Goal: Task Accomplishment & Management: Manage account settings

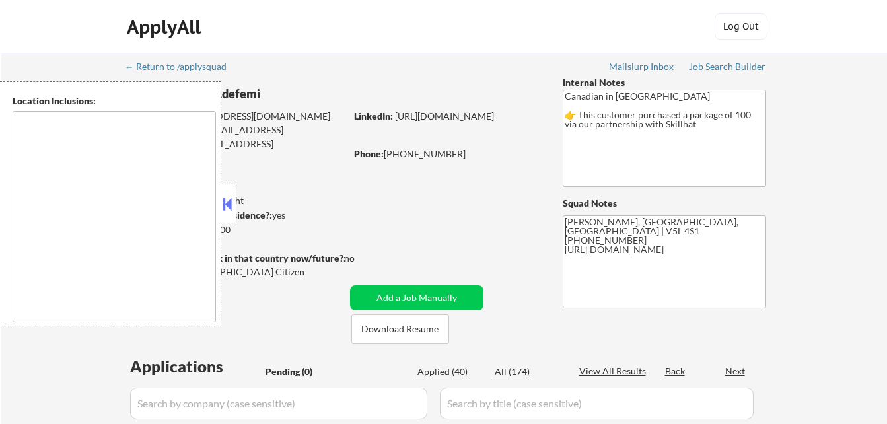
type textarea "country:[GEOGRAPHIC_DATA]"
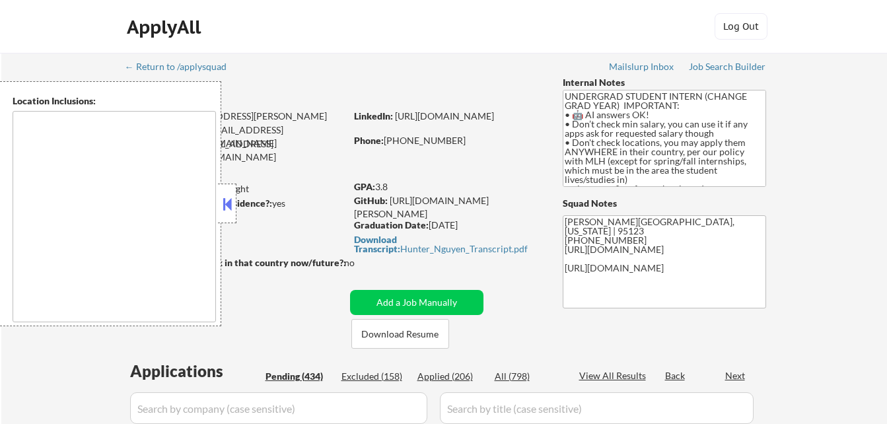
type textarea "country:[GEOGRAPHIC_DATA]"
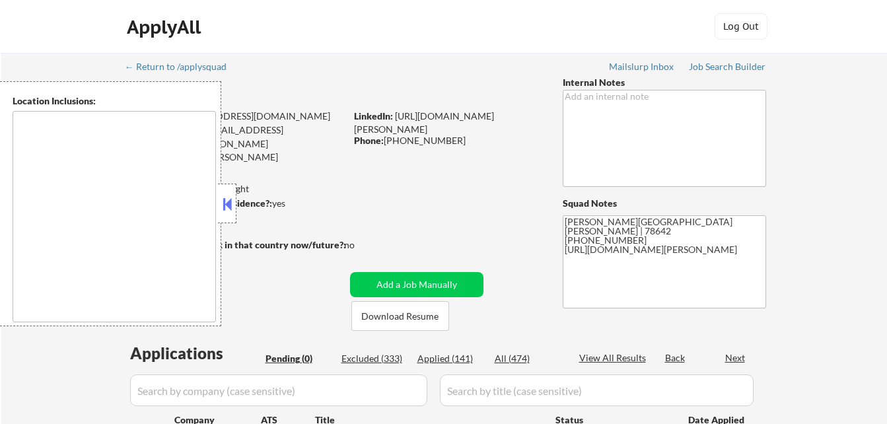
type textarea "[GEOGRAPHIC_DATA], [GEOGRAPHIC_DATA] [GEOGRAPHIC_DATA], [GEOGRAPHIC_DATA] [GEOG…"
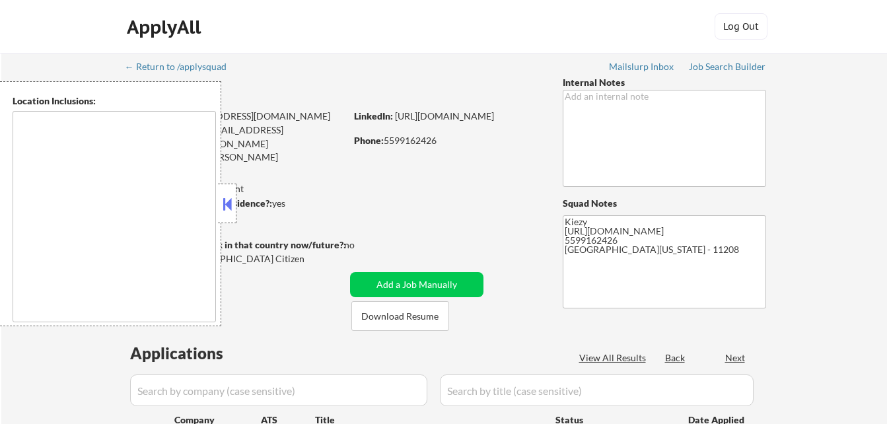
select select ""pending""
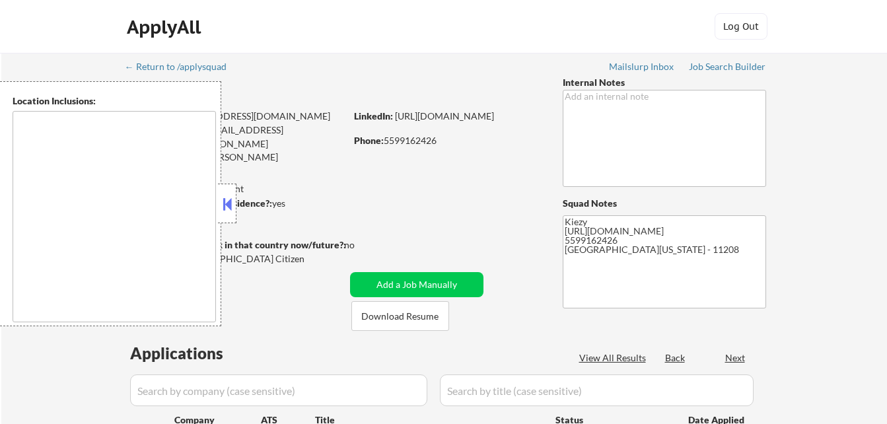
select select ""pending""
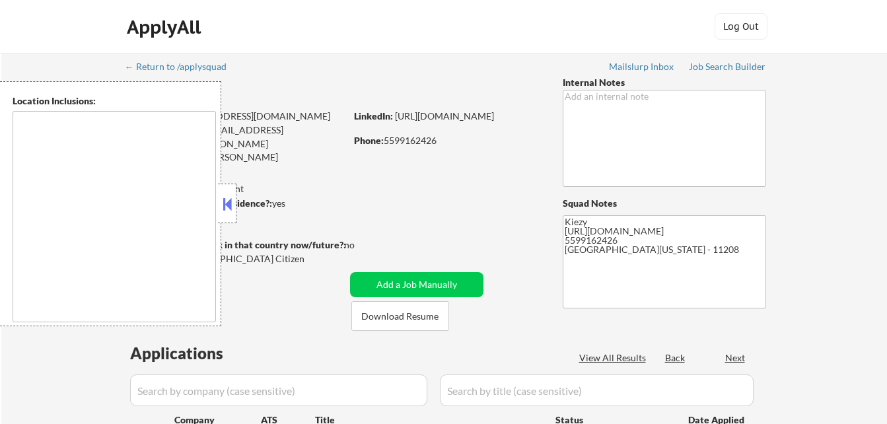
select select ""pending""
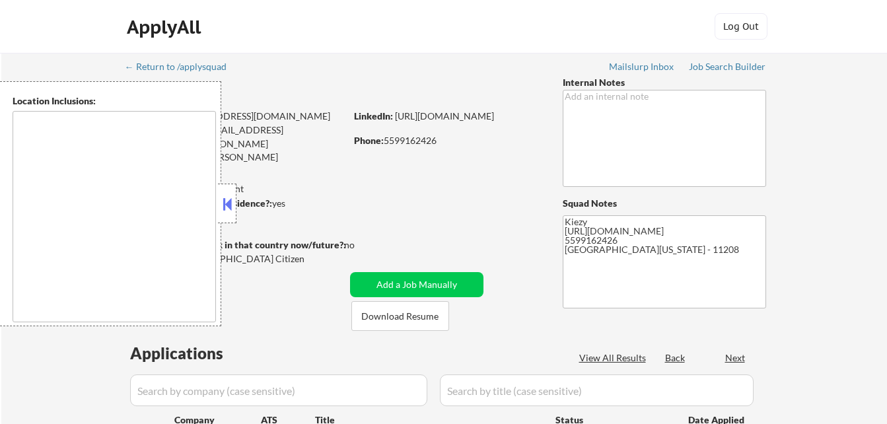
select select ""pending""
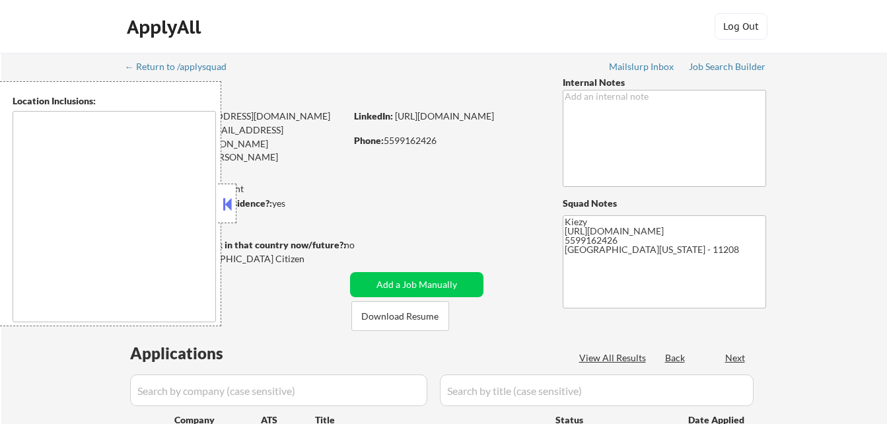
select select ""pending""
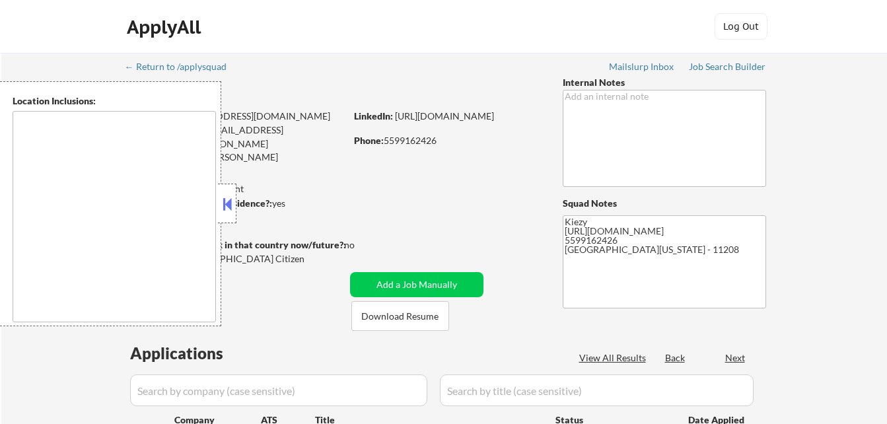
select select ""pending""
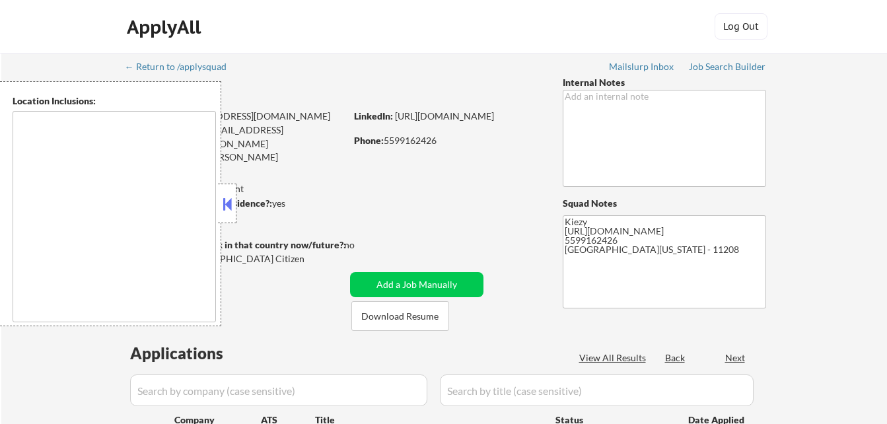
select select ""pending""
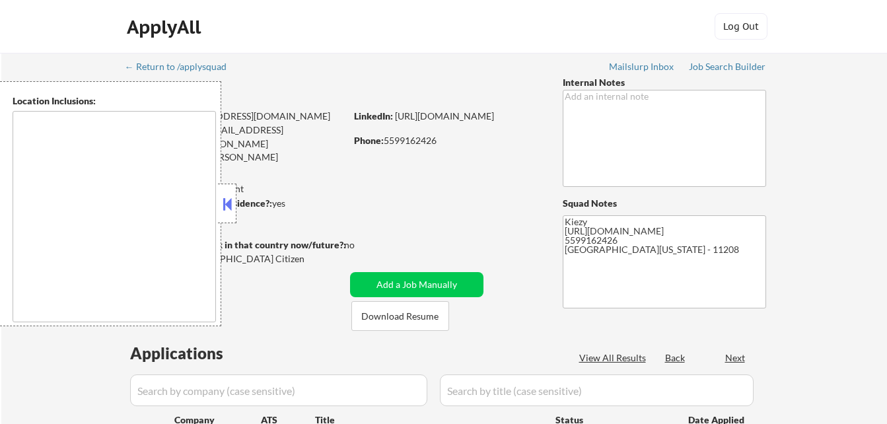
select select ""pending""
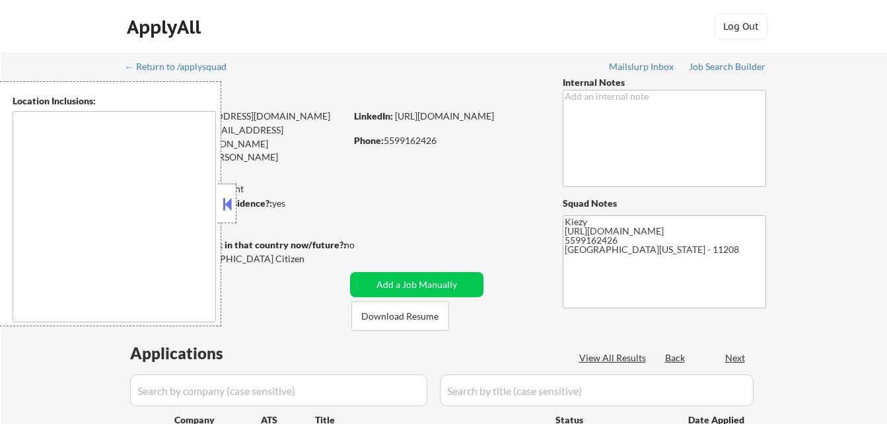
select select ""pending""
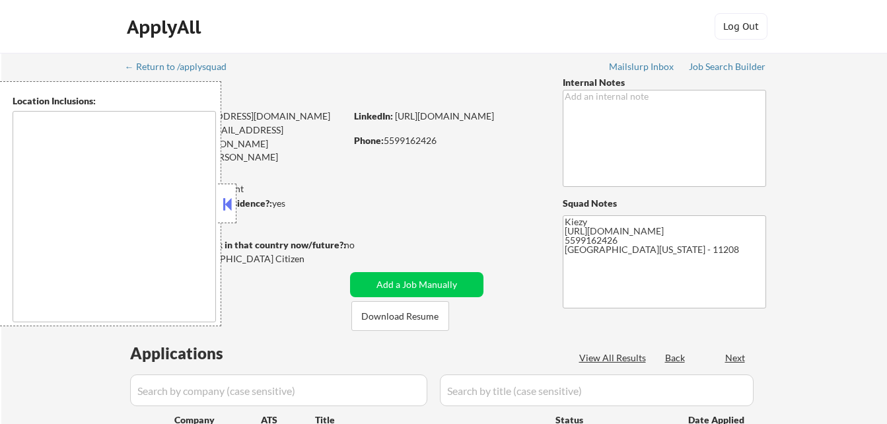
select select ""pending""
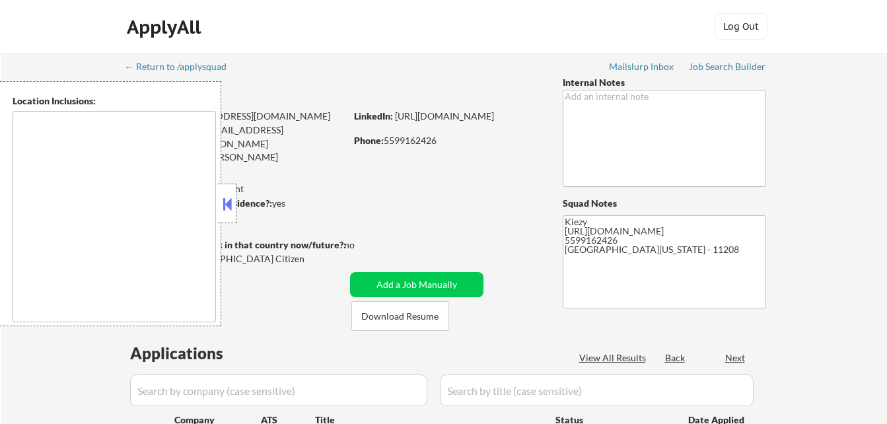
select select ""pending""
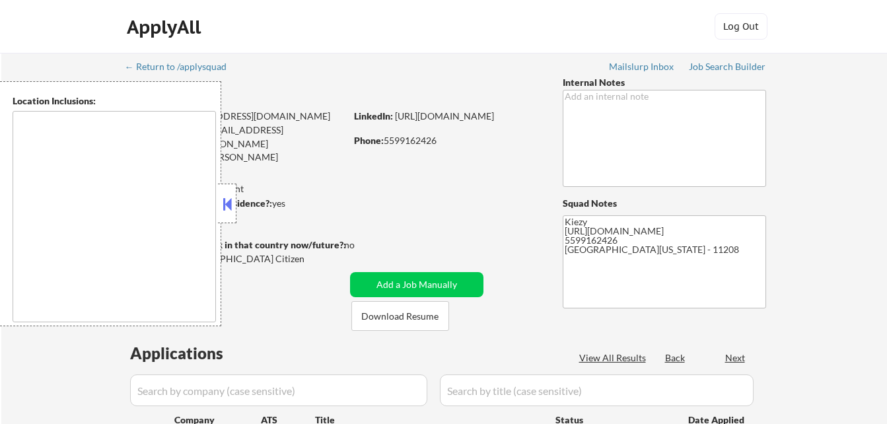
select select ""pending""
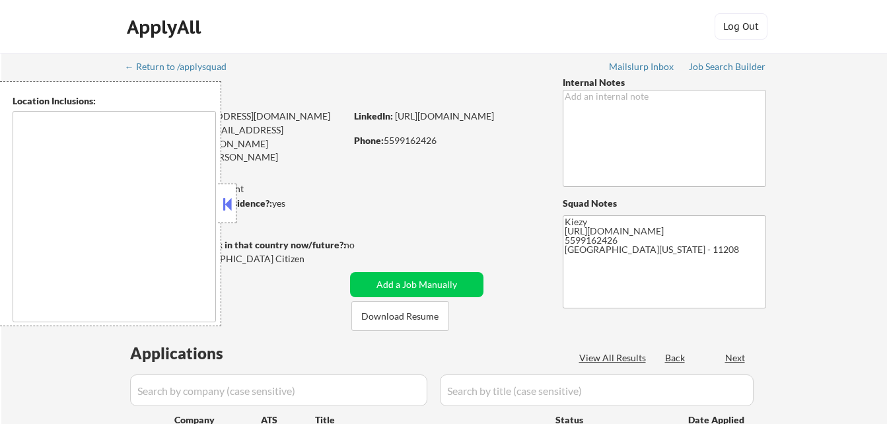
select select ""pending""
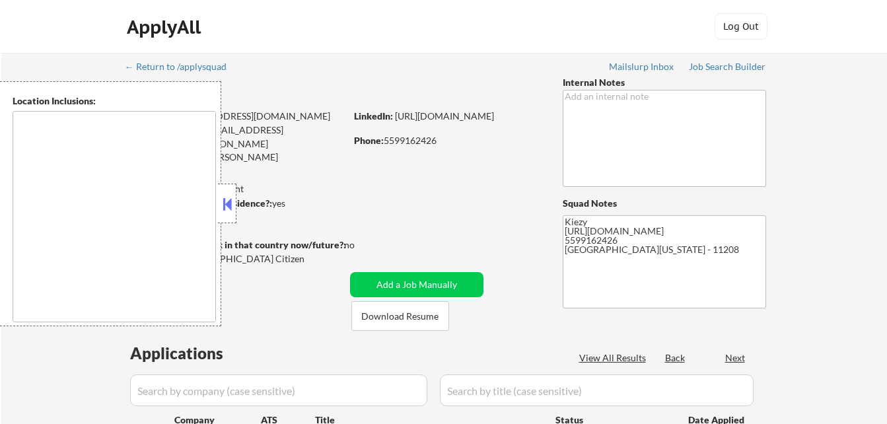
select select ""pending""
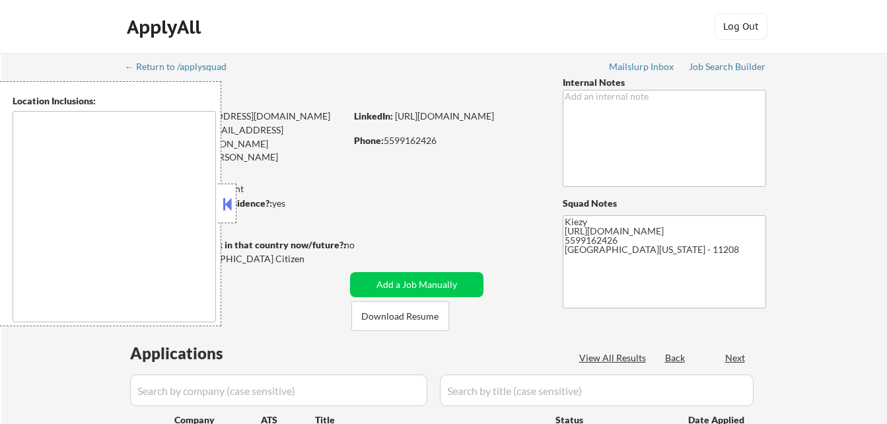
select select ""pending""
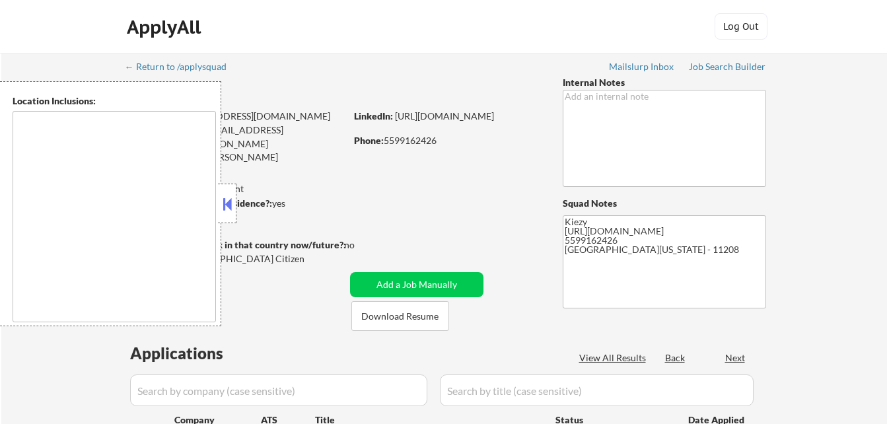
select select ""pending""
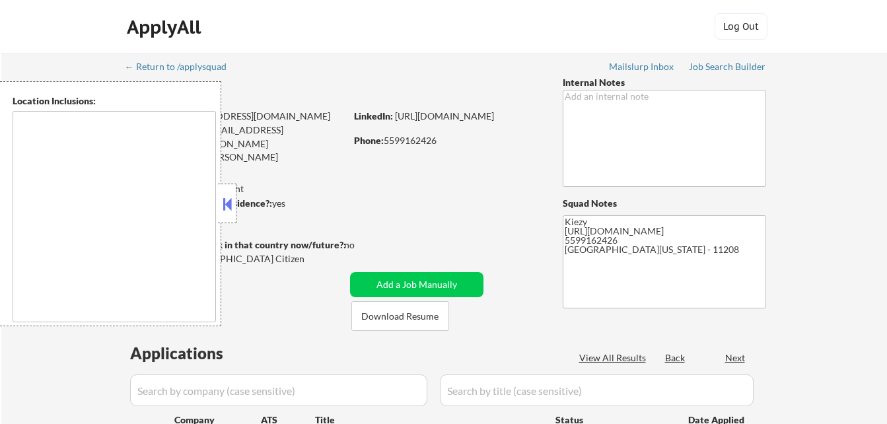
select select ""pending""
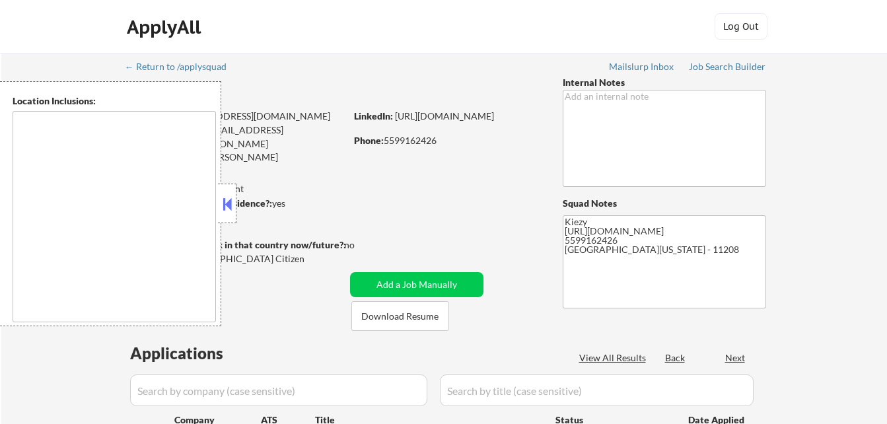
select select ""pending""
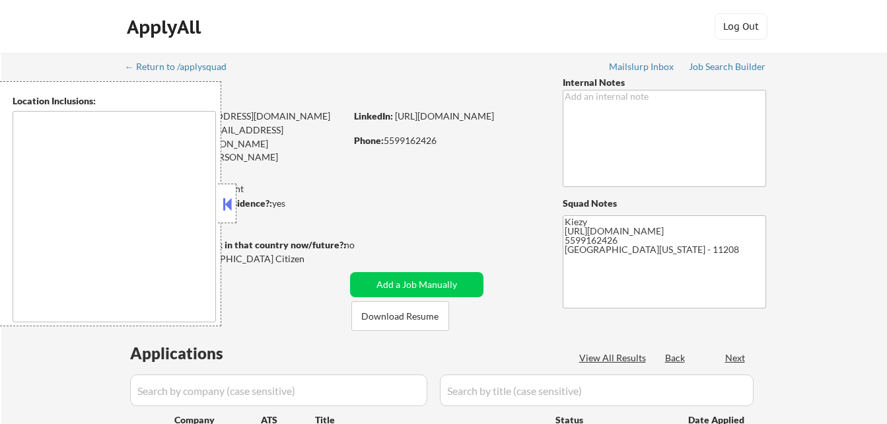
select select ""pending""
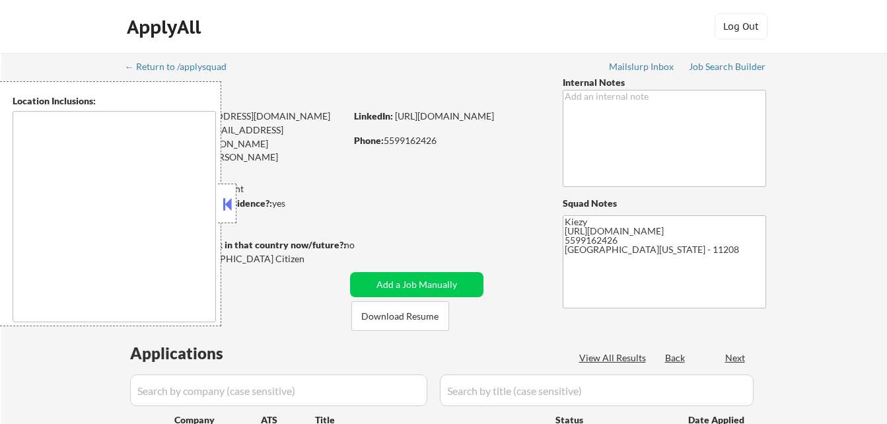
select select ""pending""
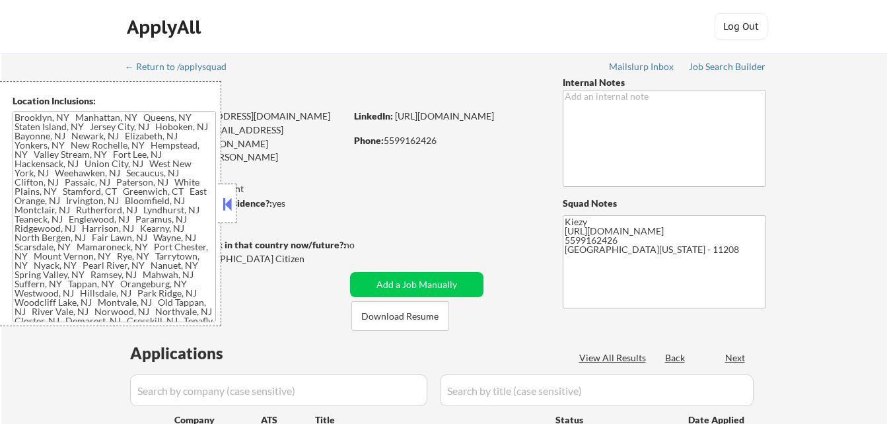
type textarea "Brooklyn, NY Manhattan, NY Queens, NY Staten Island, NY Jersey City, NJ Hoboken…"
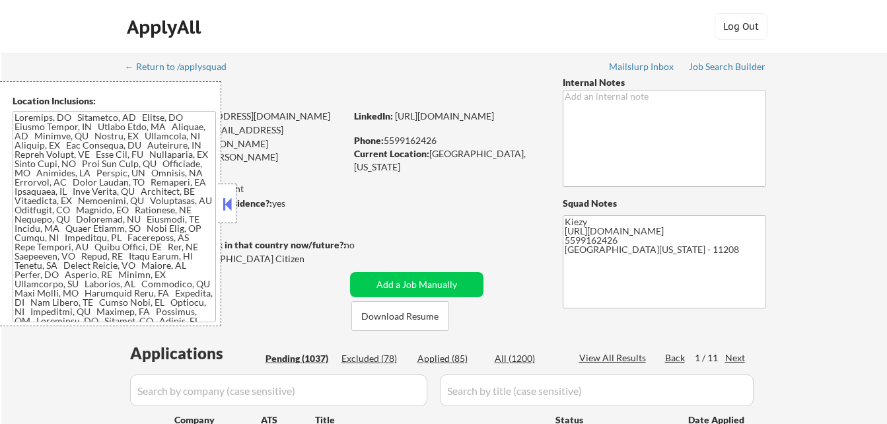
scroll to position [66, 0]
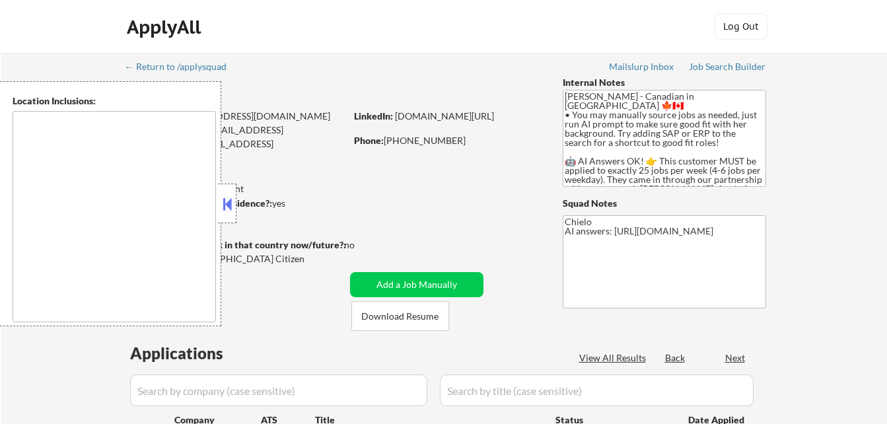
type textarea "remote"
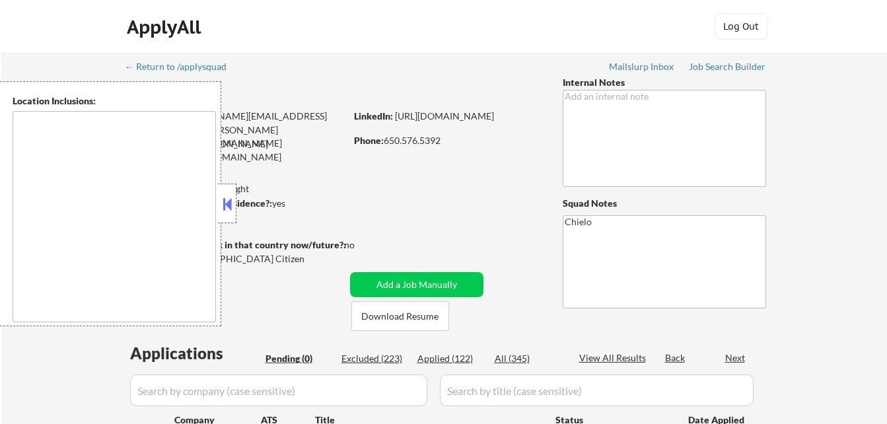
type textarea "San Francisco, CA Daly City, CA South San Francisco, CA Brisbane, CA Colma, CA …"
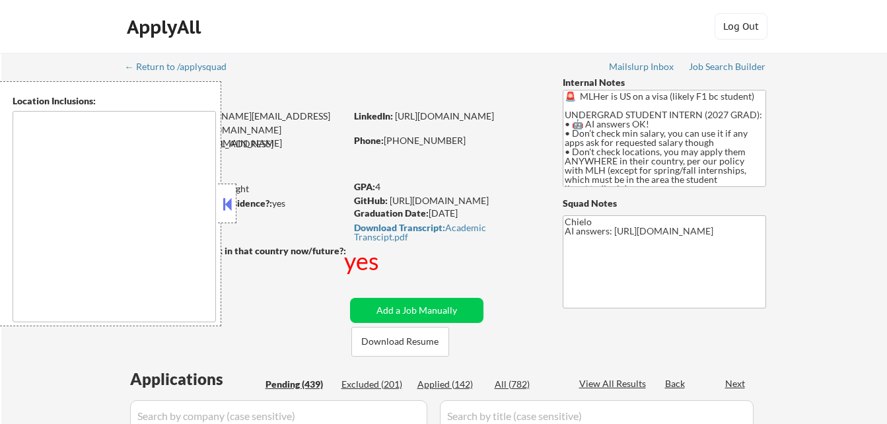
type textarea "country:[GEOGRAPHIC_DATA]"
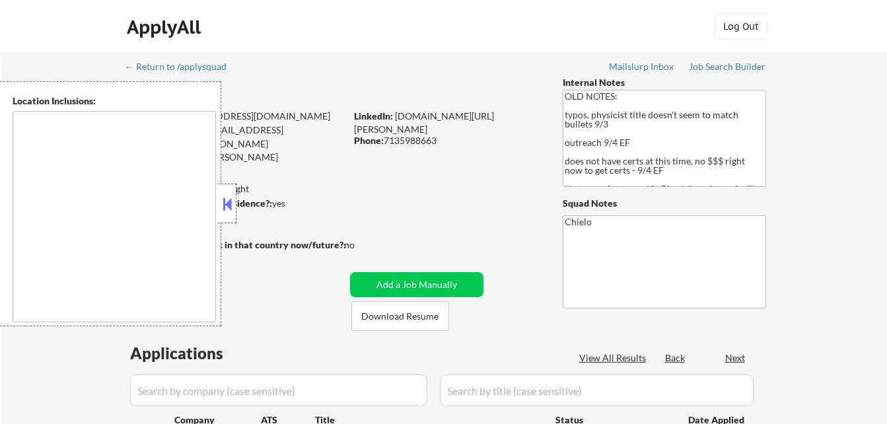
type textarea "[GEOGRAPHIC_DATA], [GEOGRAPHIC_DATA] [GEOGRAPHIC_DATA], [GEOGRAPHIC_DATA] [GEOG…"
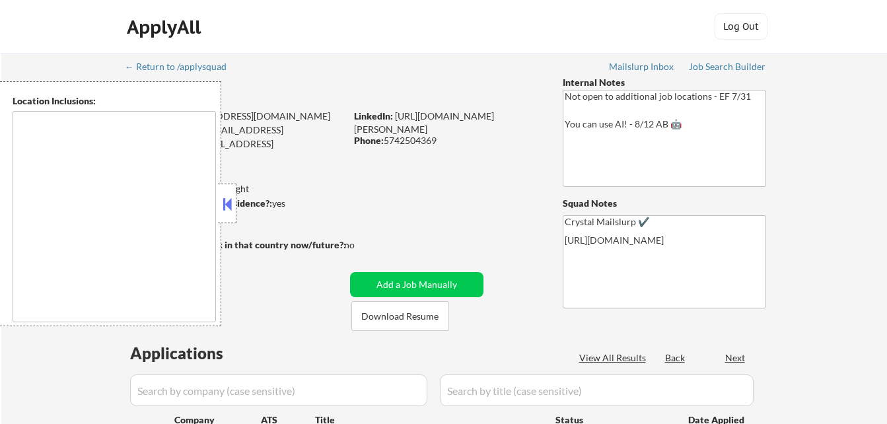
select select ""pending""
type textarea "[GEOGRAPHIC_DATA], [GEOGRAPHIC_DATA] [GEOGRAPHIC_DATA], [GEOGRAPHIC_DATA], [GEO…"
select select ""pending""
type textarea "Royal Oak, MI Ferndale, MI Oak Park, MI Southfield, MI Berkley, MI Birmingham, …"
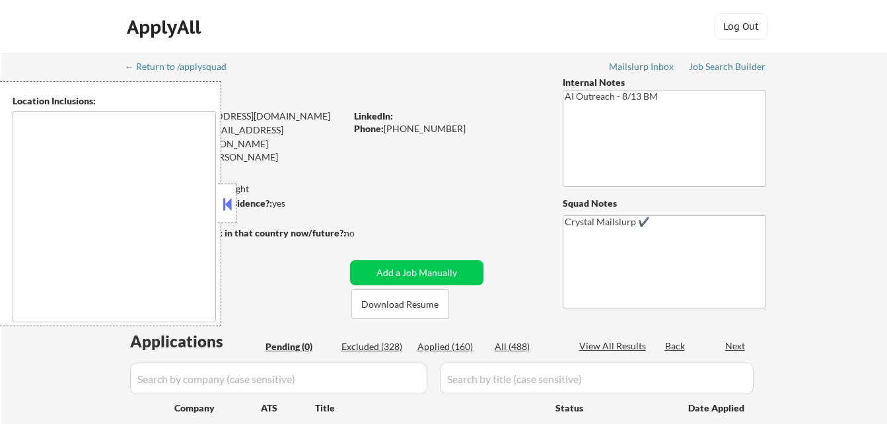
type textarea "[GEOGRAPHIC_DATA], [GEOGRAPHIC_DATA], [GEOGRAPHIC_DATA] [GEOGRAPHIC_DATA], [GEO…"
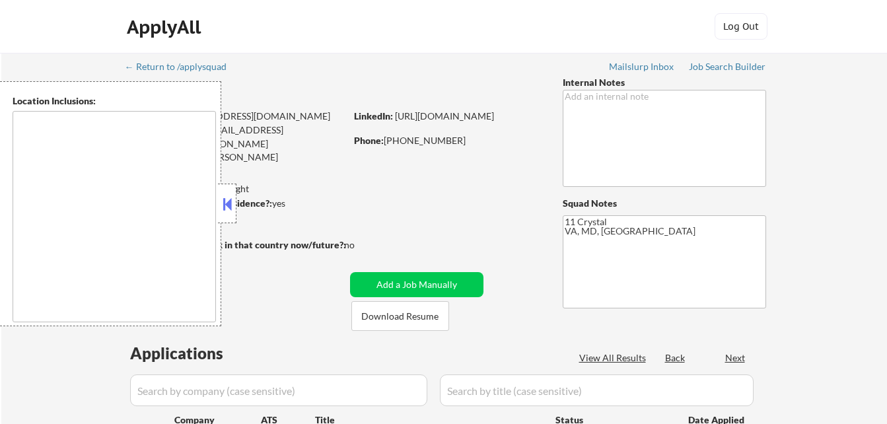
select select ""pending""
type textarea "Arlington, VA Alexandria, VA Bethesda, MD Silver Spring, MD Falls Church, VA Hy…"
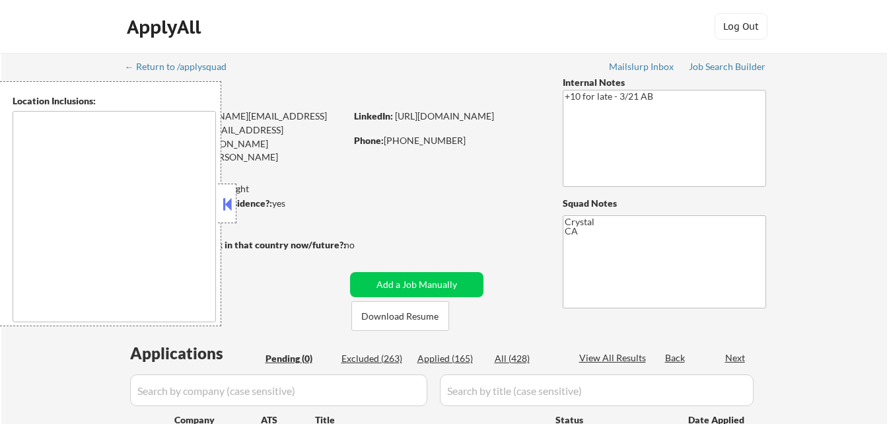
type textarea "[GEOGRAPHIC_DATA], [GEOGRAPHIC_DATA] [GEOGRAPHIC_DATA], [GEOGRAPHIC_DATA] [GEOG…"
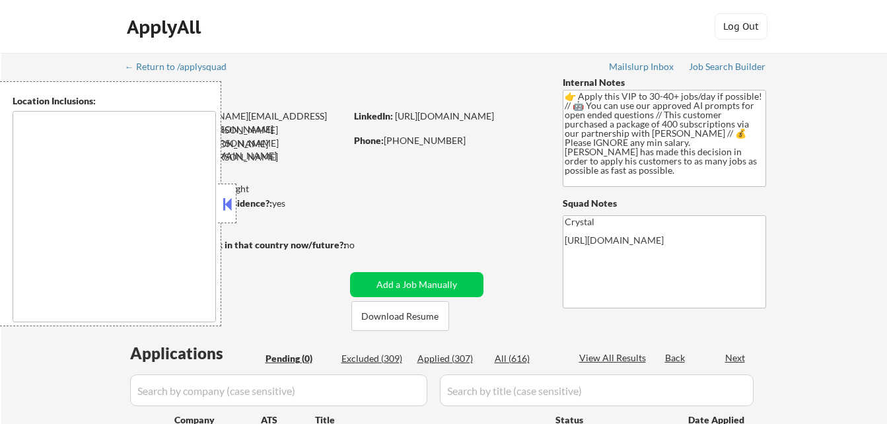
type textarea "remote"
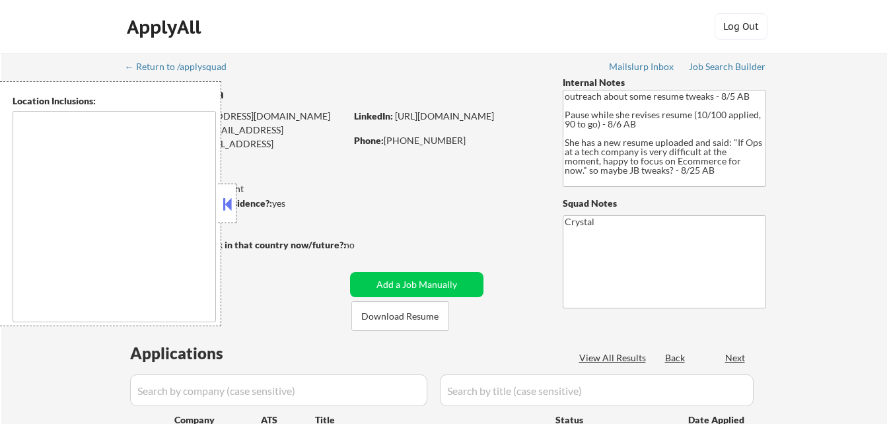
select select ""pending""
type textarea "[GEOGRAPHIC_DATA], [GEOGRAPHIC_DATA] [GEOGRAPHIC_DATA], [GEOGRAPHIC_DATA] [GEOG…"
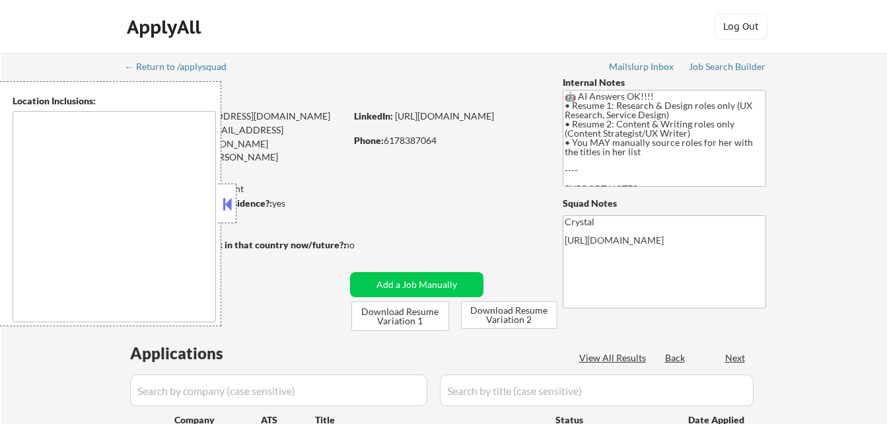
type textarea "Somerville, MA Cambridge, MA Boston, MA Medford, MA Malden, MA Everett, MA Chel…"
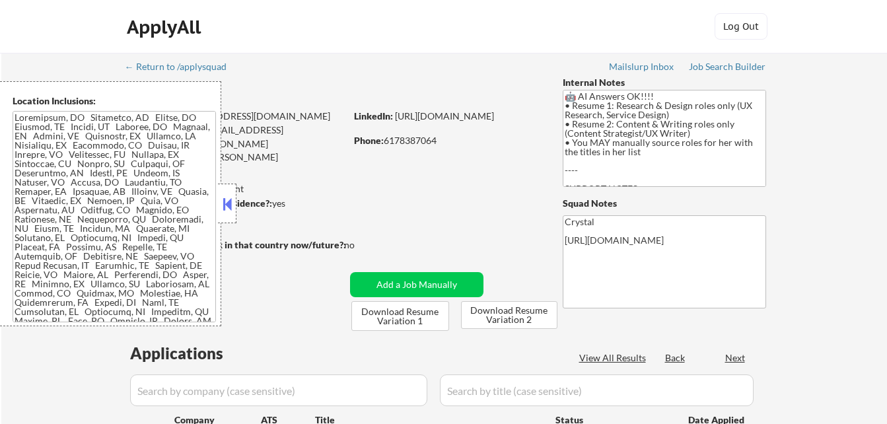
select select ""pending""
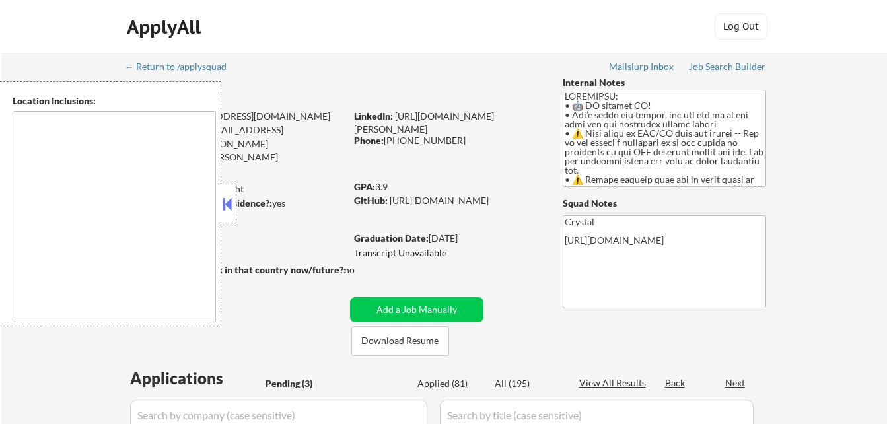
select select ""pending""
type textarea "Jersey City, NJ Hoboken, NJ Union City, NJ Weehawken, NJ West New York, NJ Nort…"
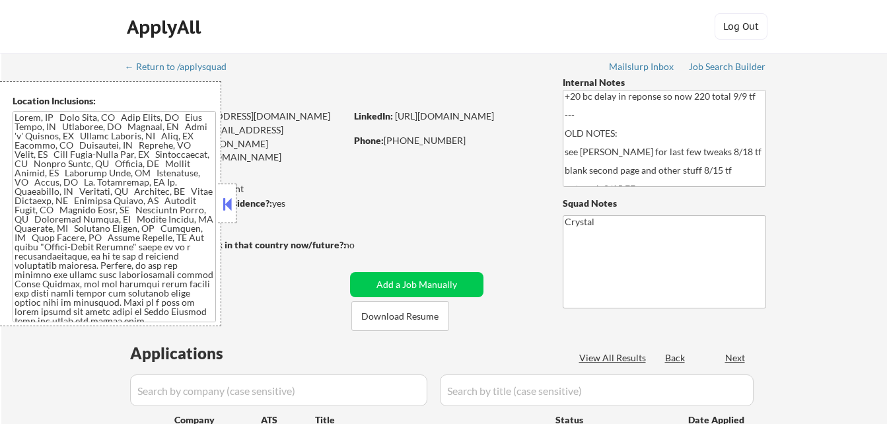
select select ""pending""
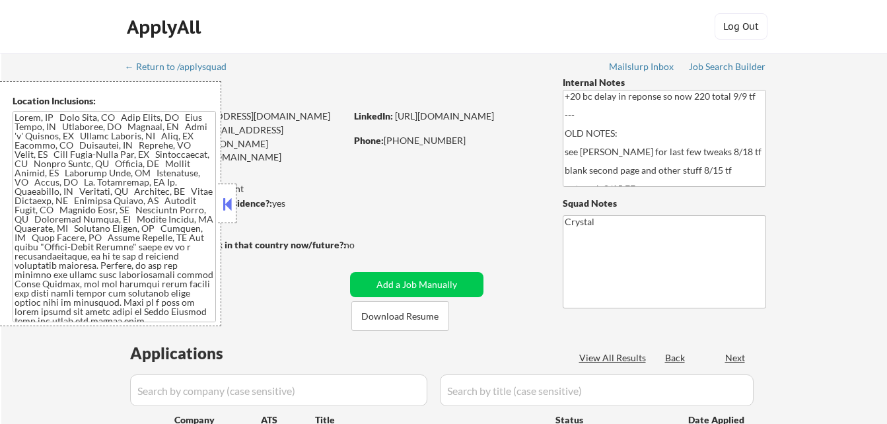
select select ""pending""
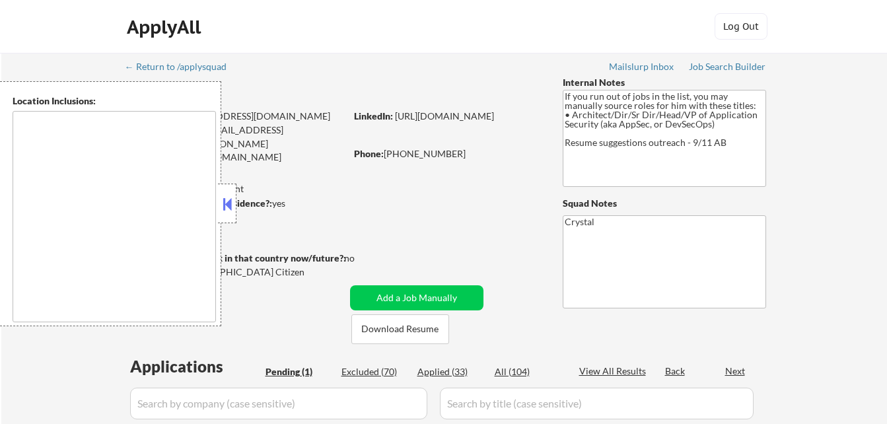
select select ""pending""
type textarea "[GEOGRAPHIC_DATA], [GEOGRAPHIC_DATA] [GEOGRAPHIC_DATA], [GEOGRAPHIC_DATA] [GEOG…"
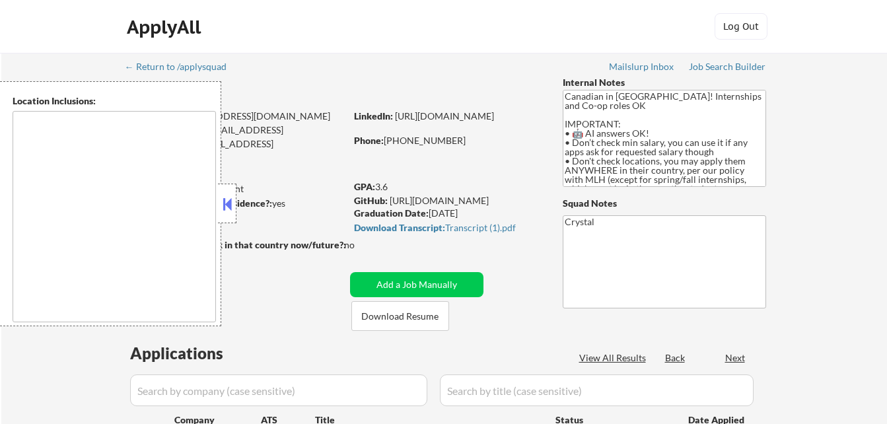
select select ""pending""
type textarea "country:CA"
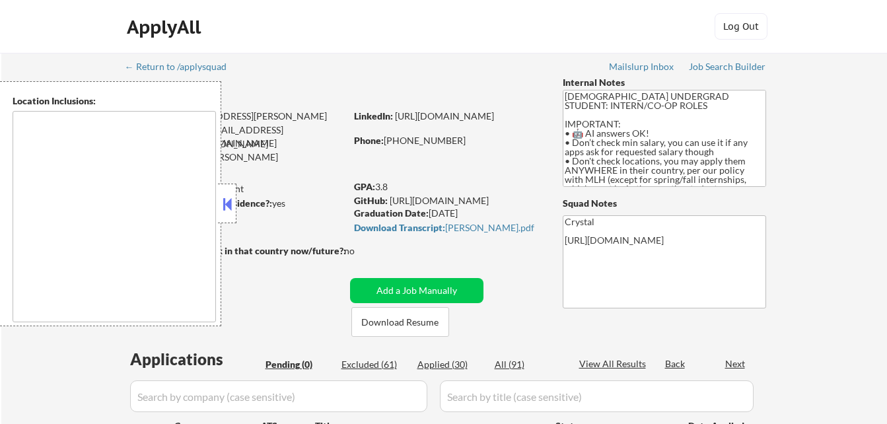
type textarea "country:[GEOGRAPHIC_DATA]"
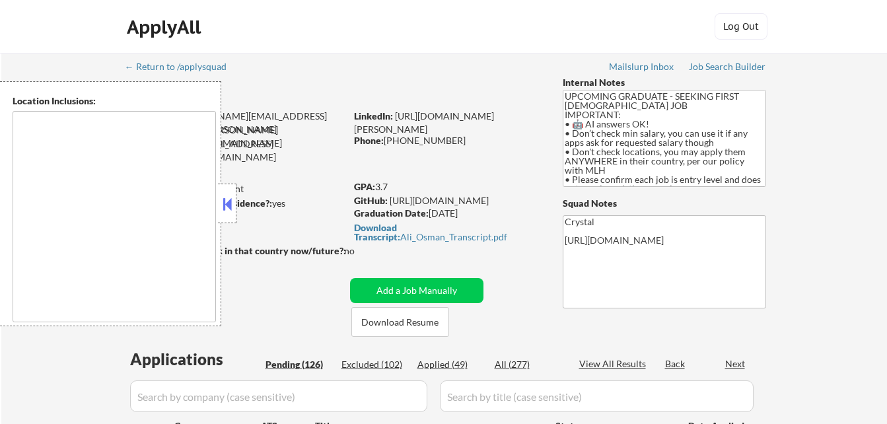
type textarea "country:[GEOGRAPHIC_DATA]"
select select ""pending""
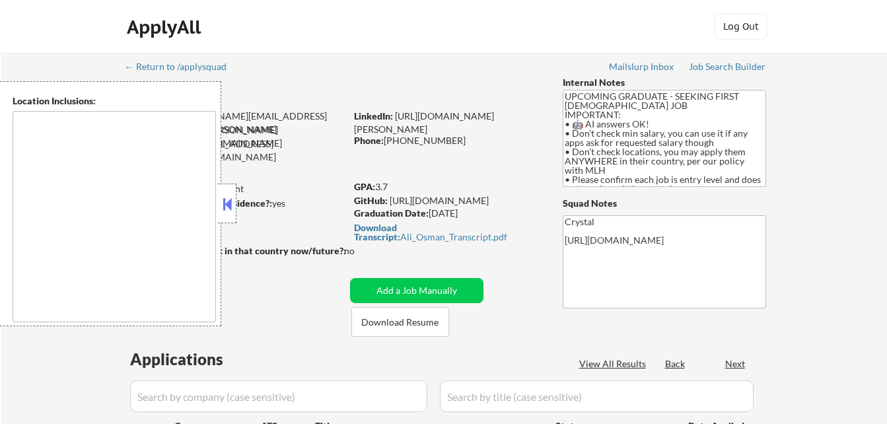
select select ""pending""
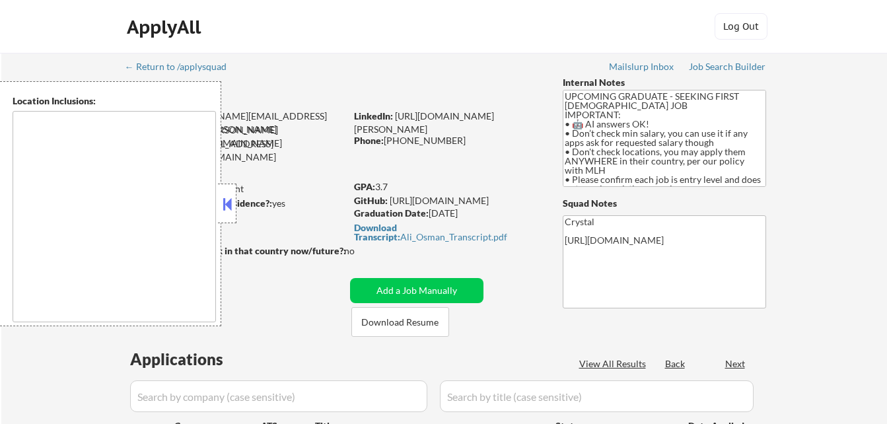
select select ""pending""
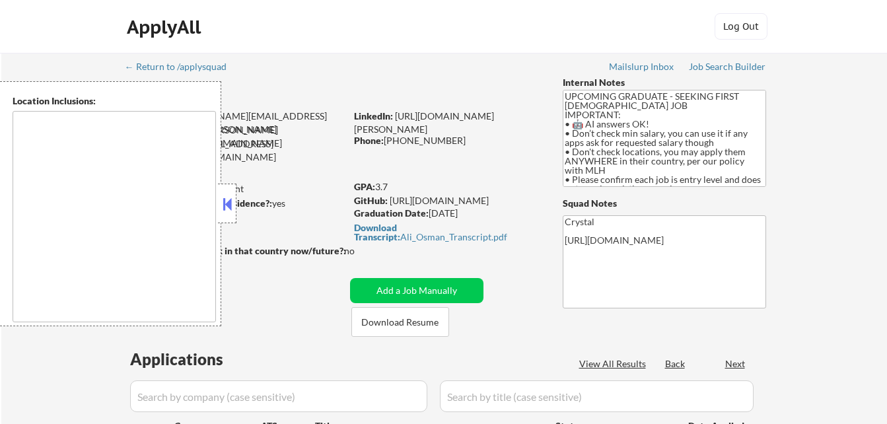
select select ""pending""
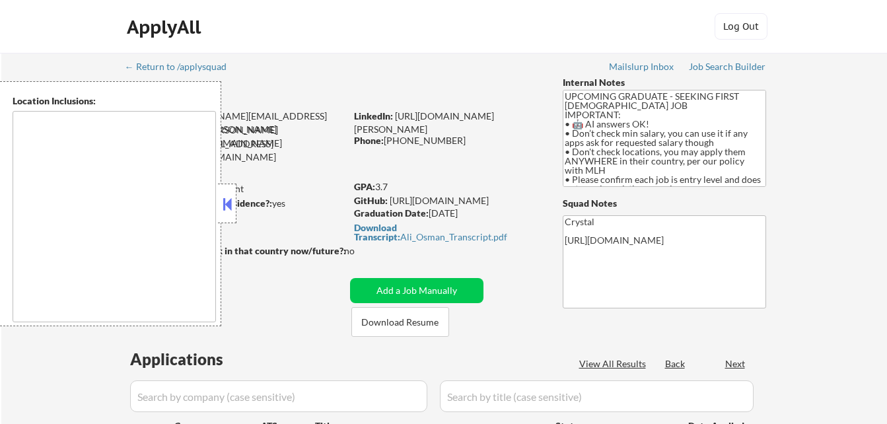
select select ""pending""
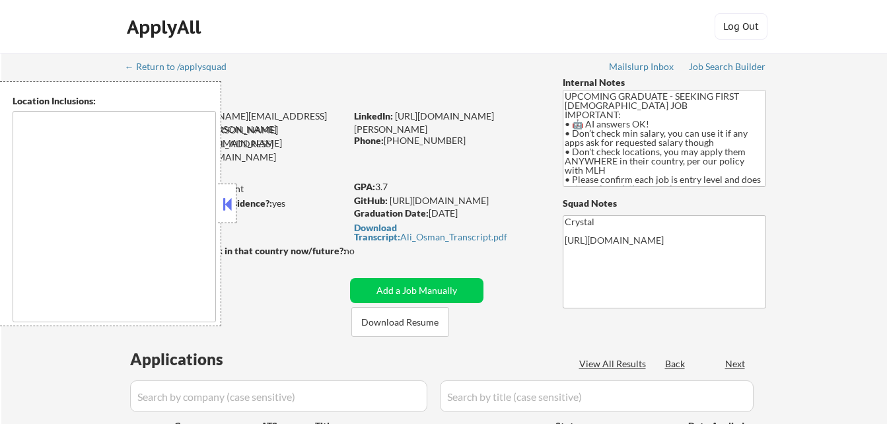
select select ""pending""
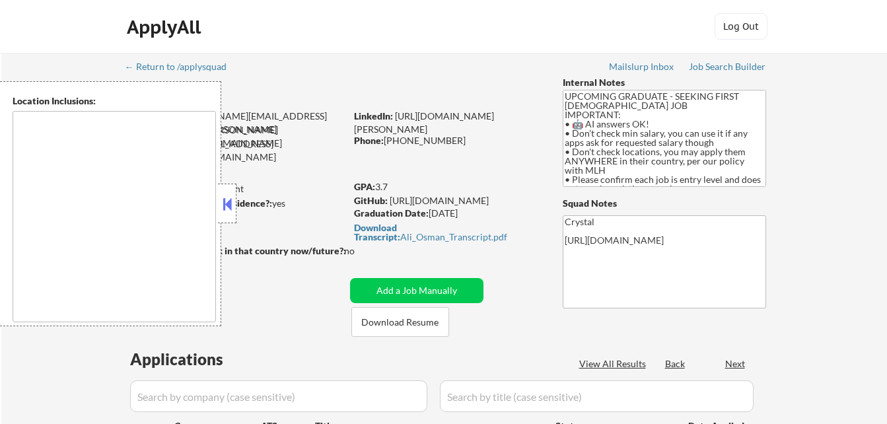
select select ""pending""
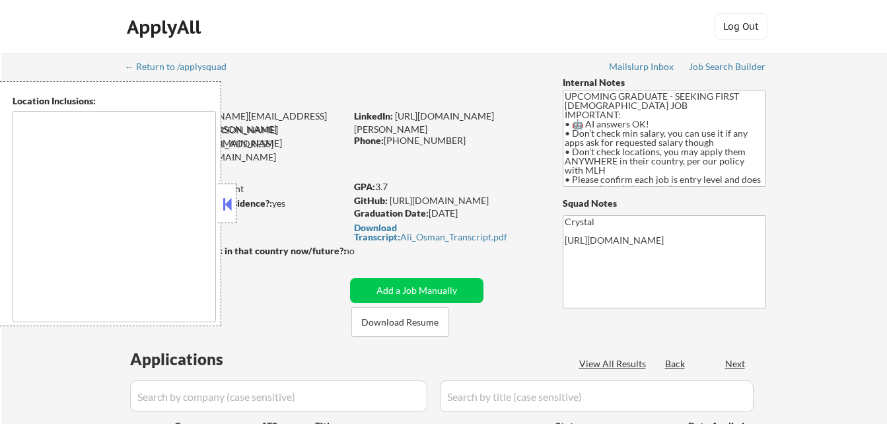
select select ""pending""
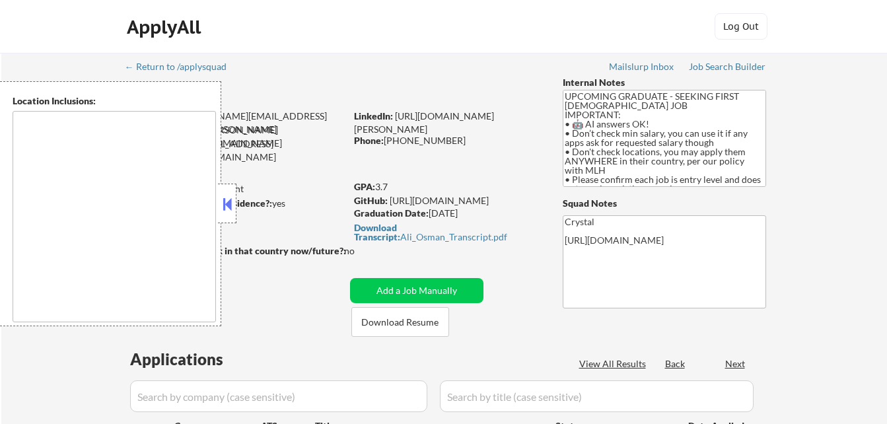
select select ""pending""
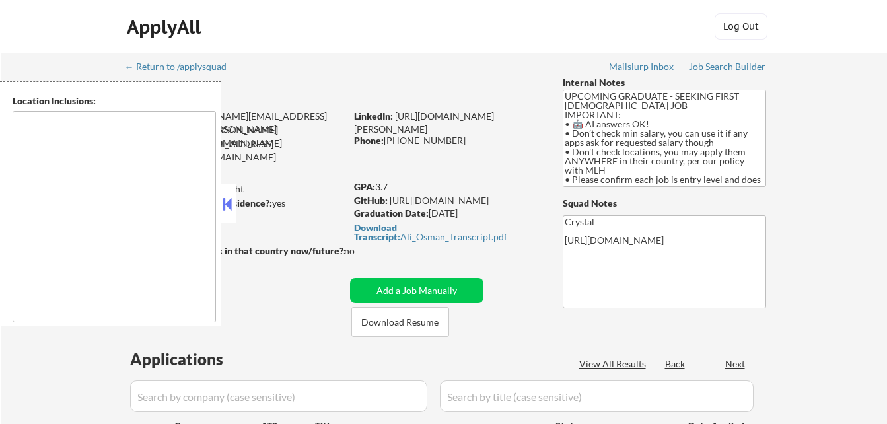
select select ""pending""
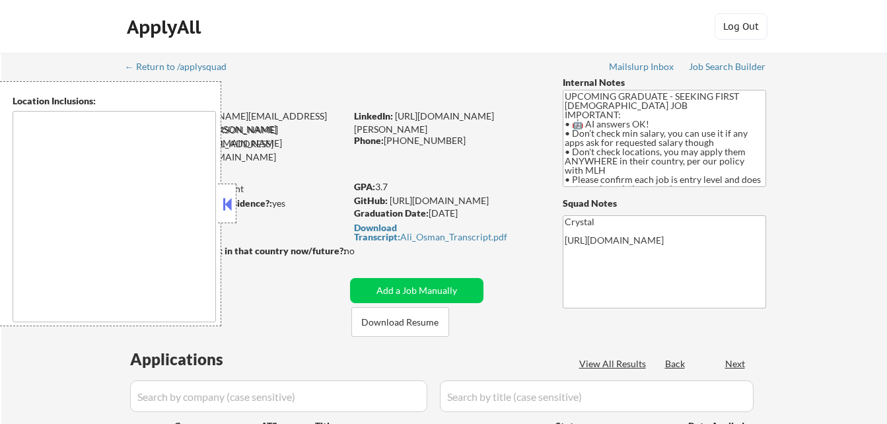
select select ""pending""
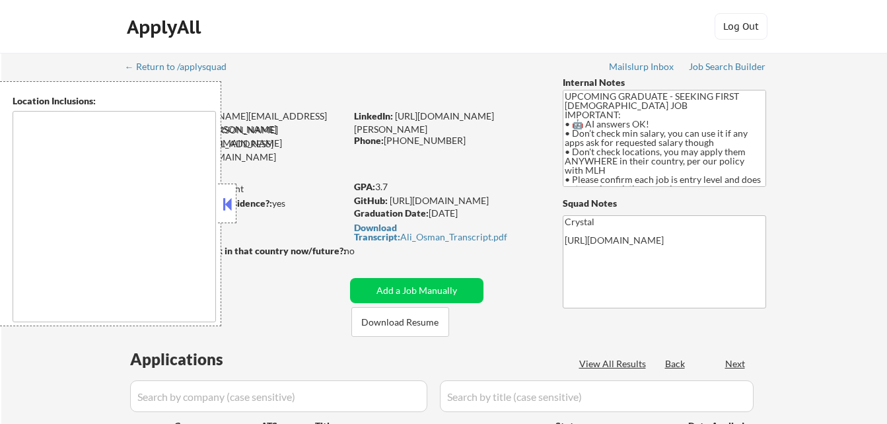
select select ""pending""
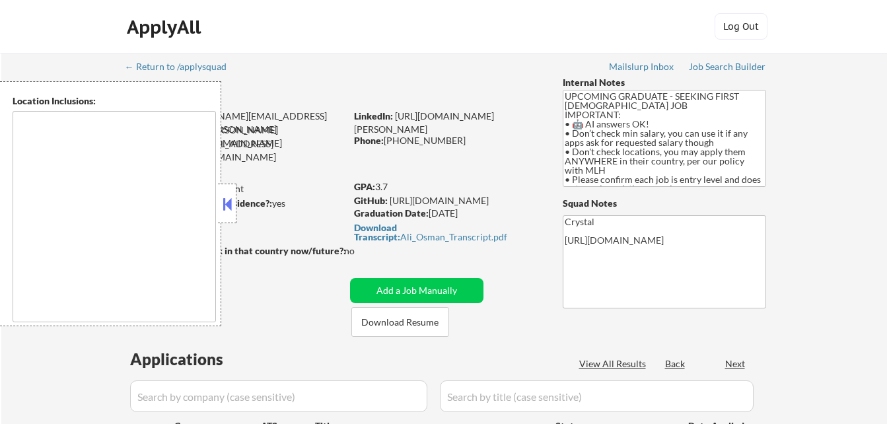
select select ""pending""
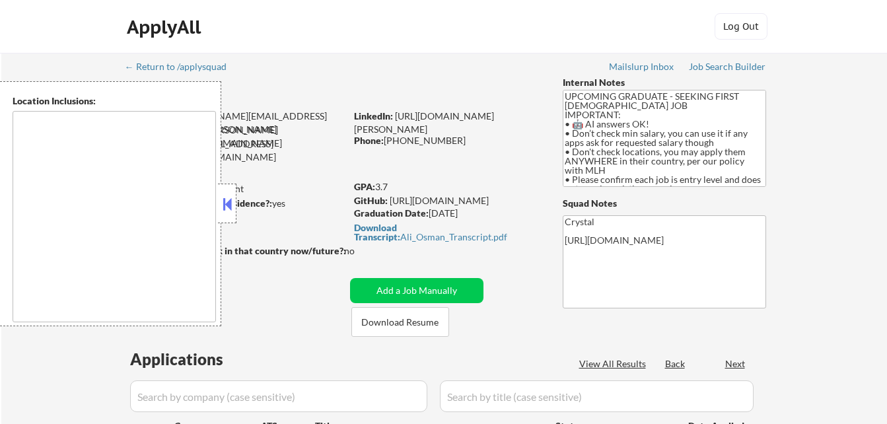
select select ""pending""
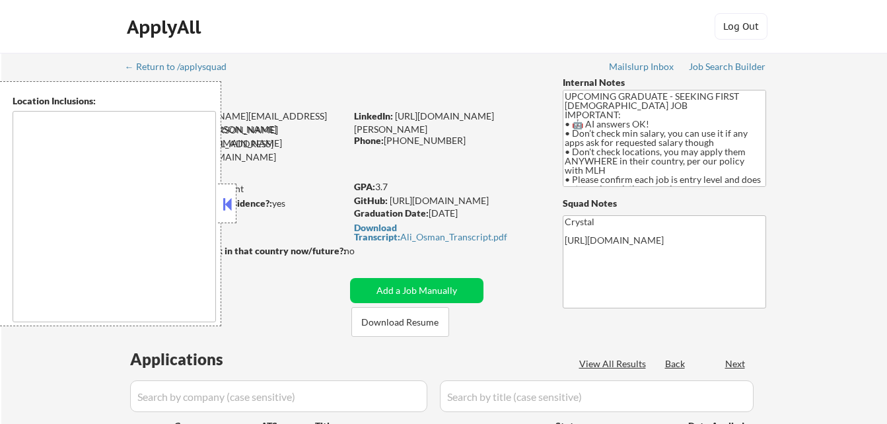
select select ""pending""
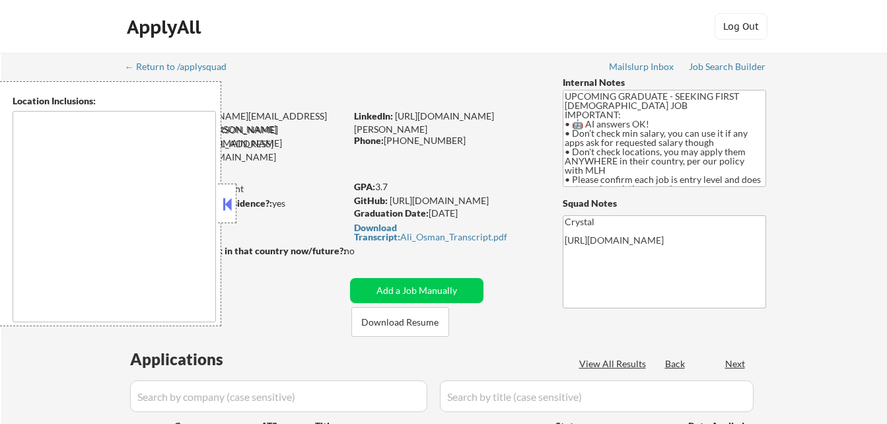
select select ""pending""
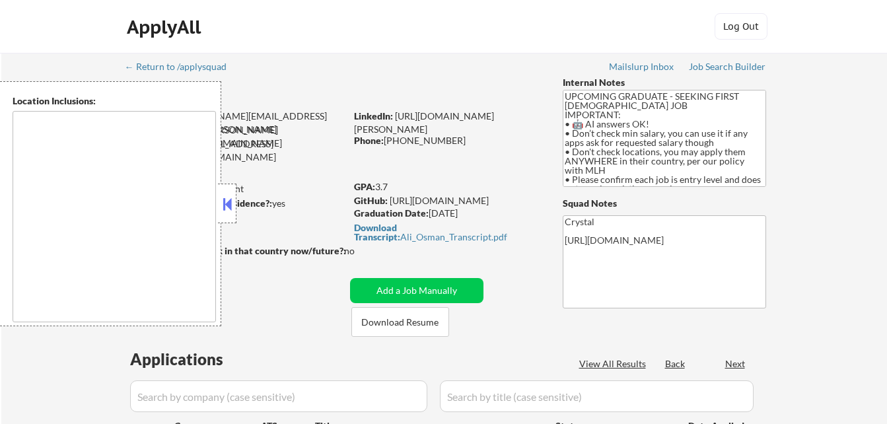
select select ""pending""
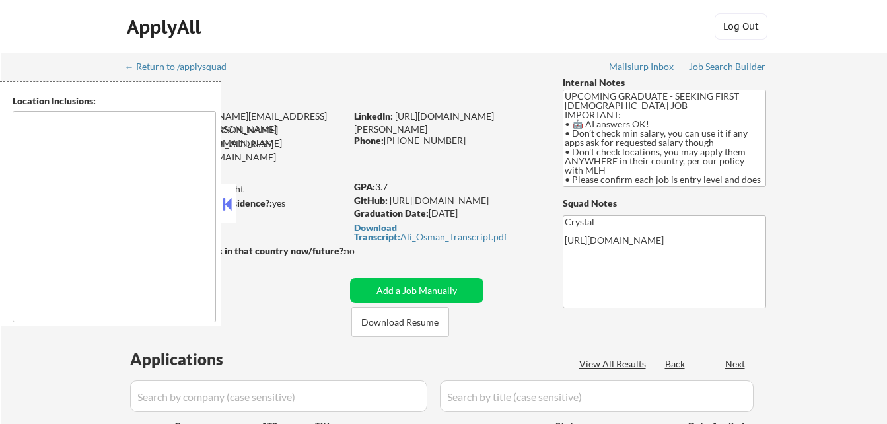
select select ""pending""
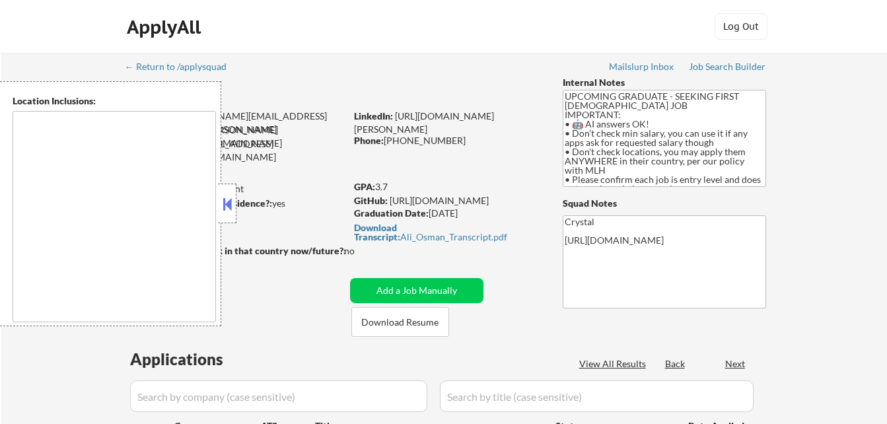
select select ""pending""
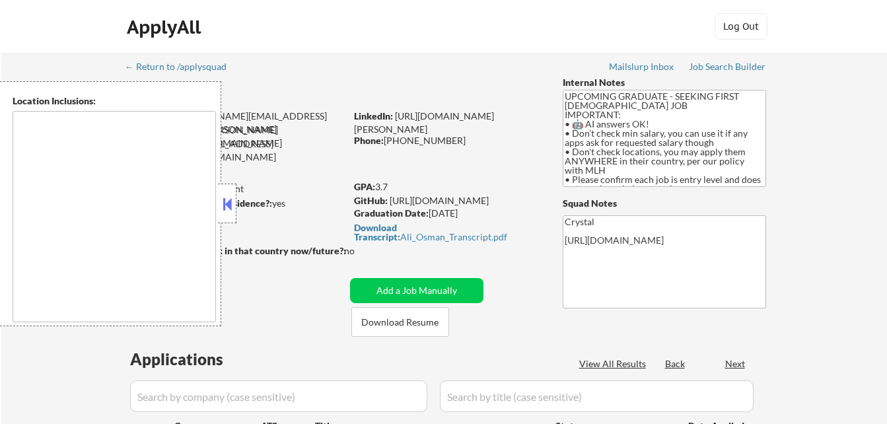
select select ""pending""
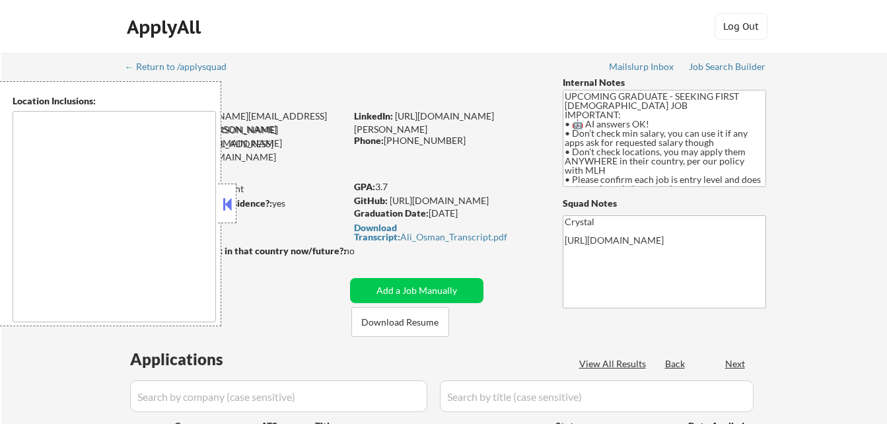
select select ""pending""
type textarea "country:US"
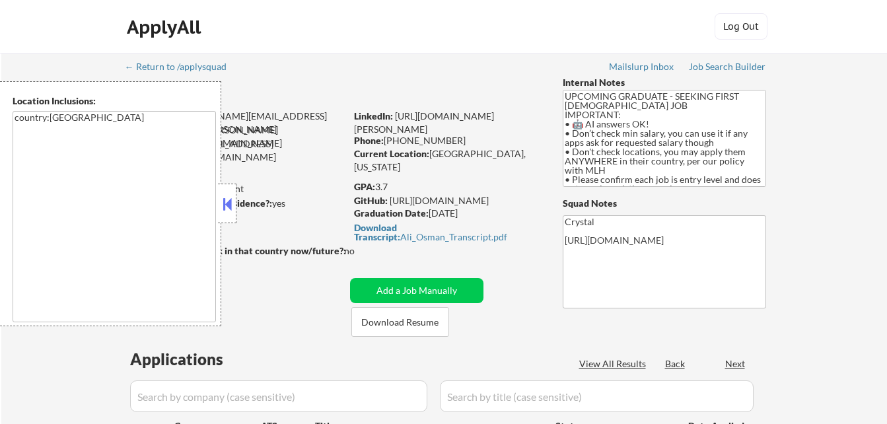
select select ""pending""
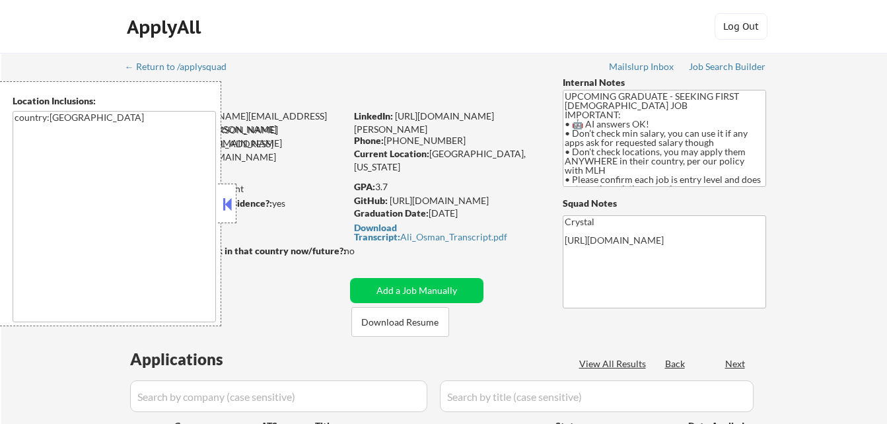
select select ""pending""
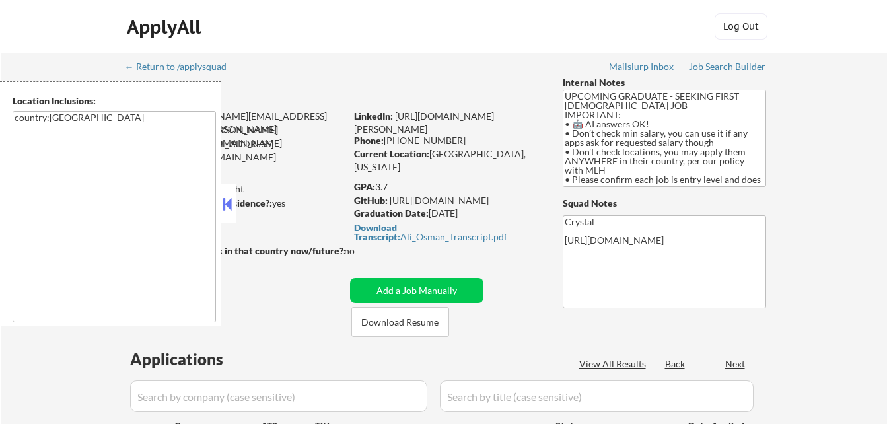
select select ""pending""
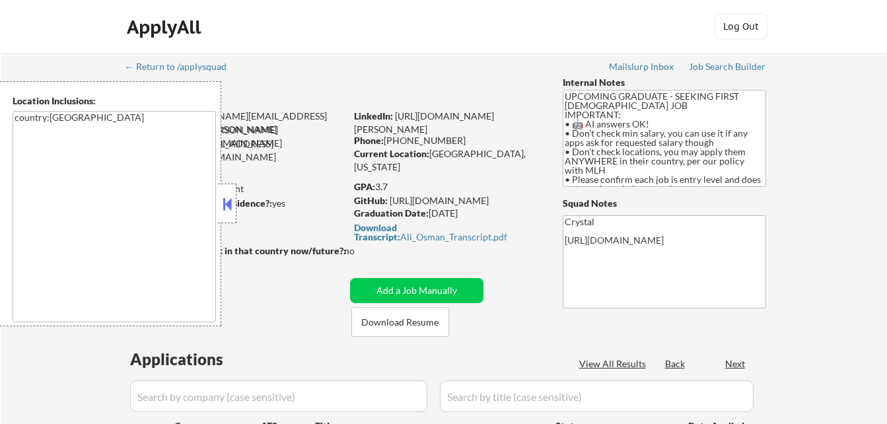
select select ""pending""
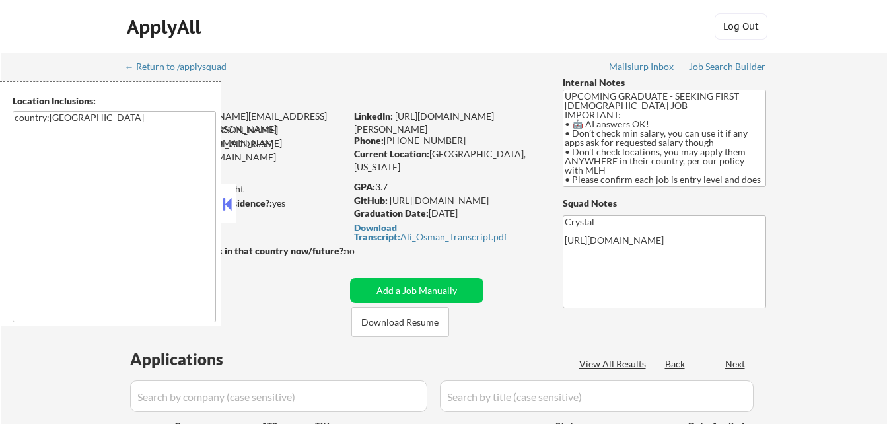
select select ""pending""
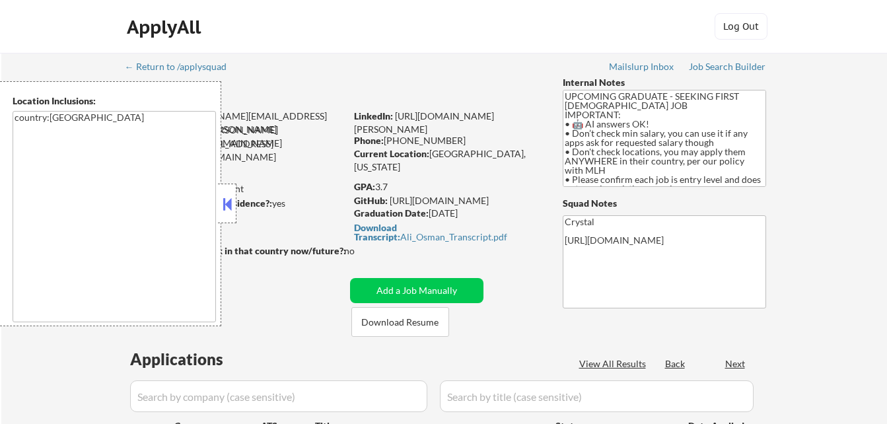
select select ""pending""
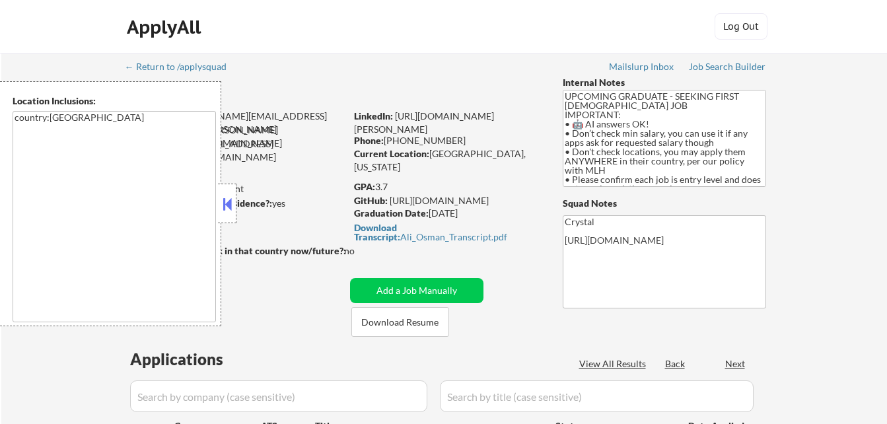
select select ""pending""
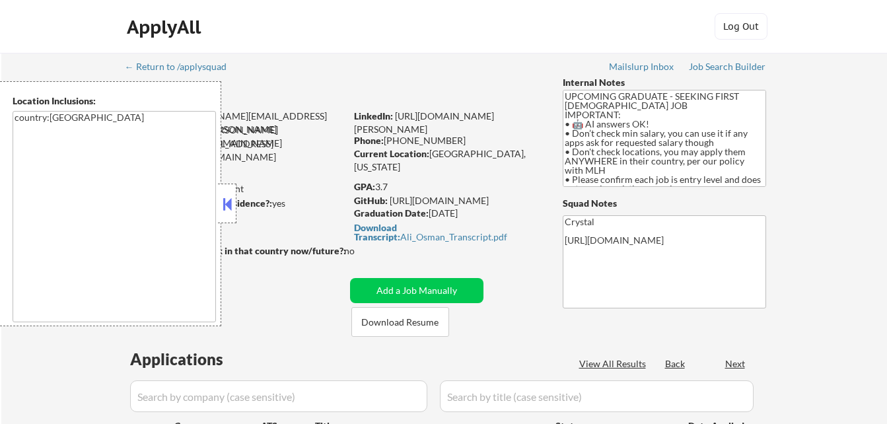
select select ""pending""
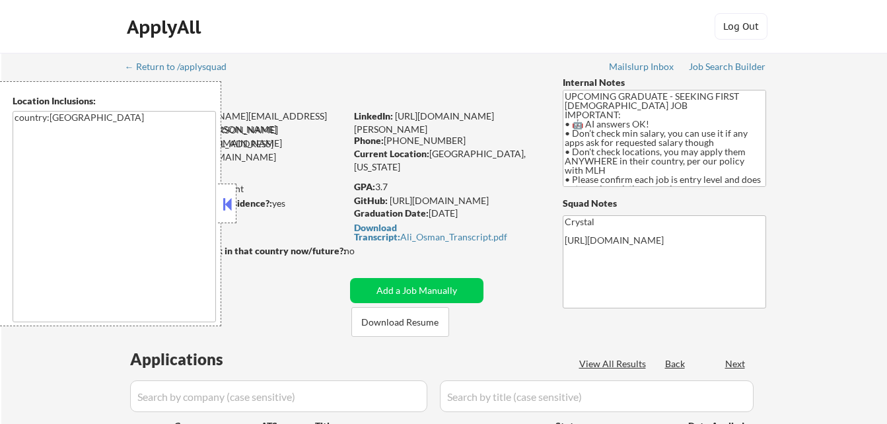
select select ""pending""
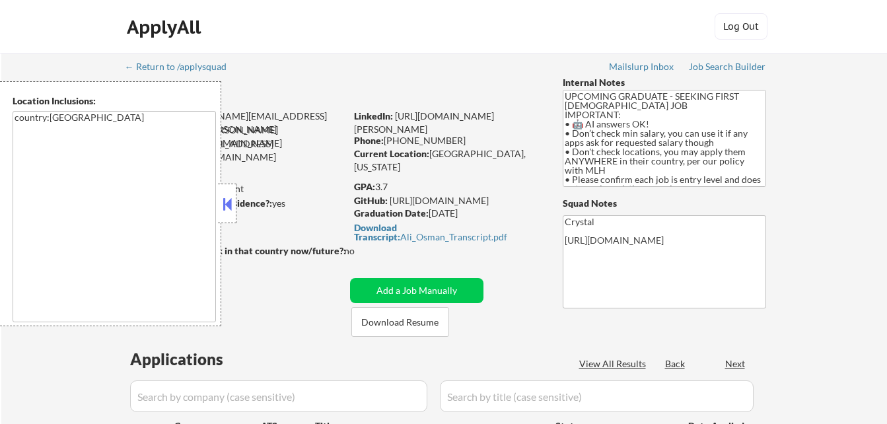
select select ""pending""
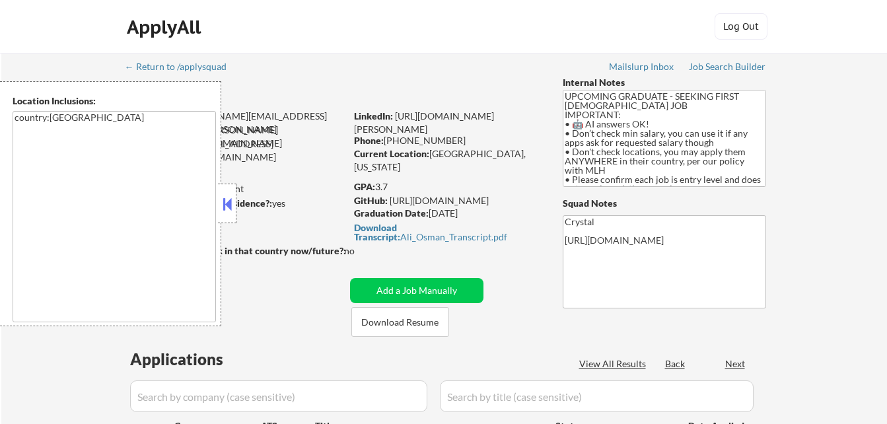
select select ""pending""
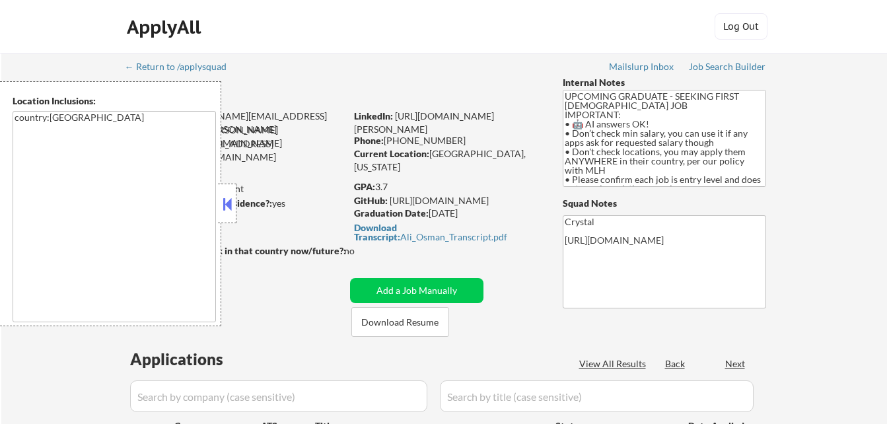
select select ""pending""
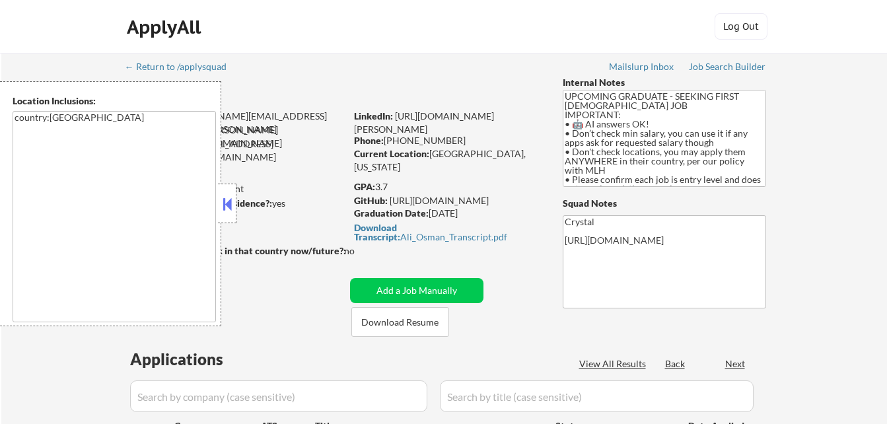
select select ""pending""
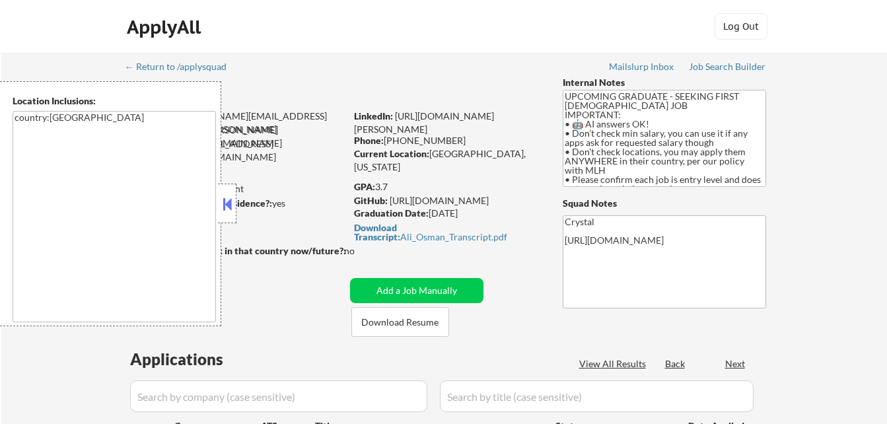
select select ""pending""
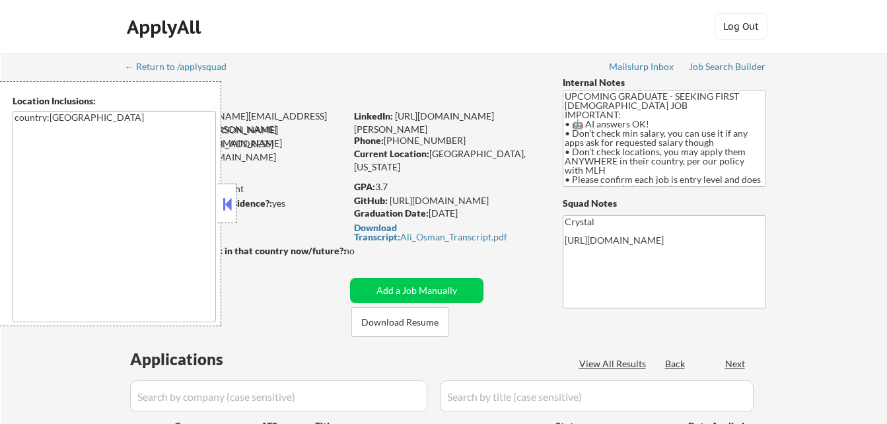
select select ""pending""
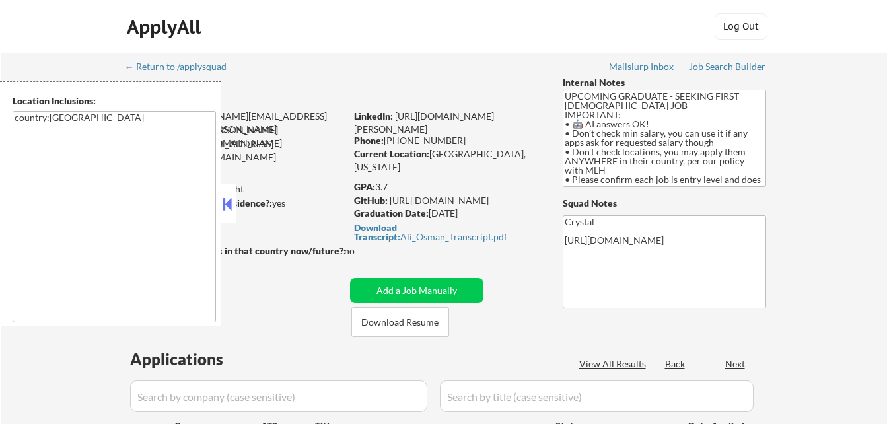
select select ""pending""
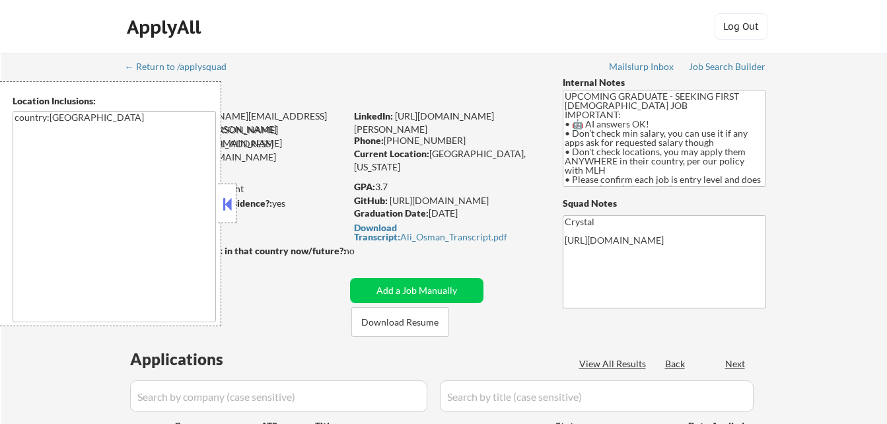
select select ""pending""
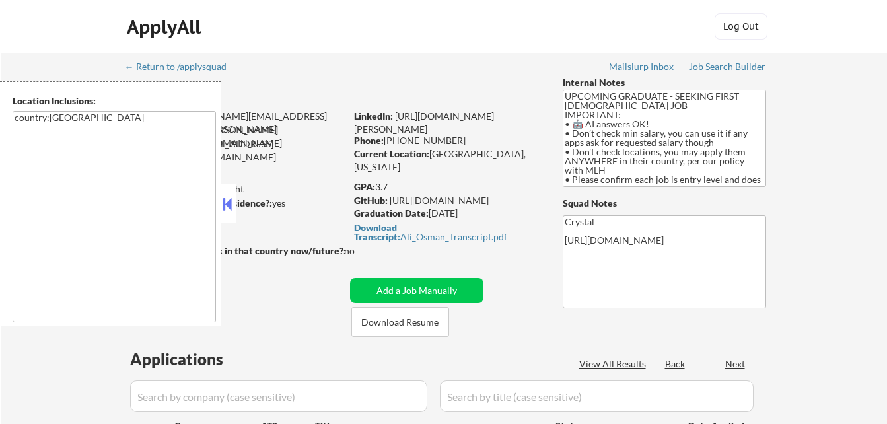
select select ""pending""
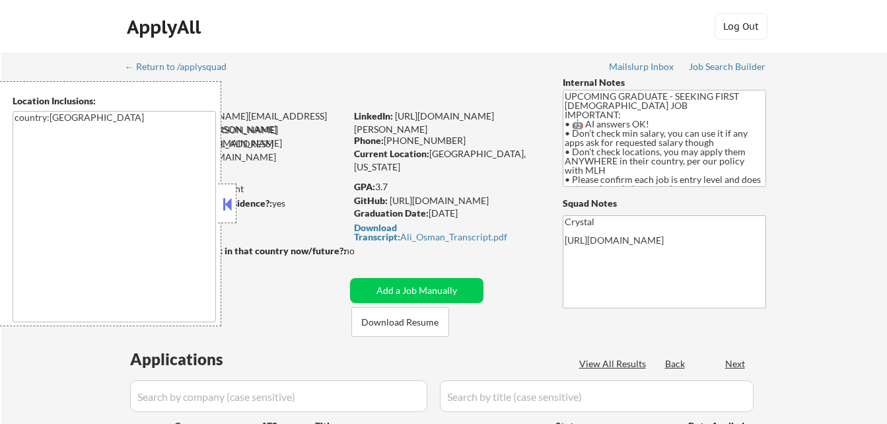
select select ""pending""
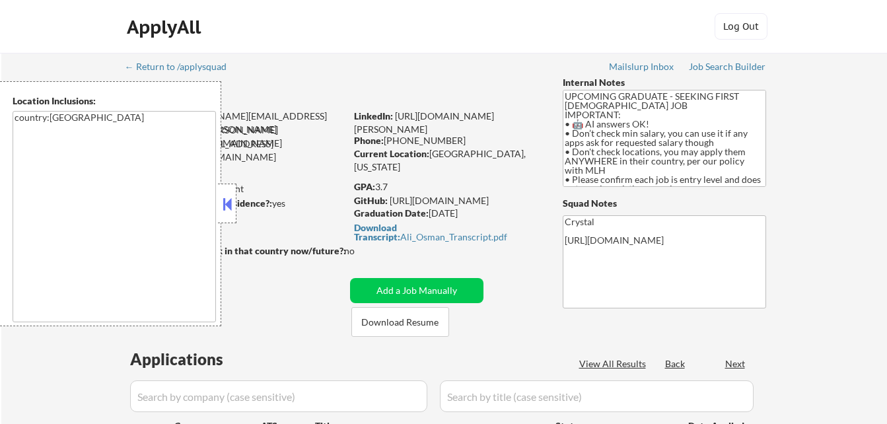
select select ""pending""
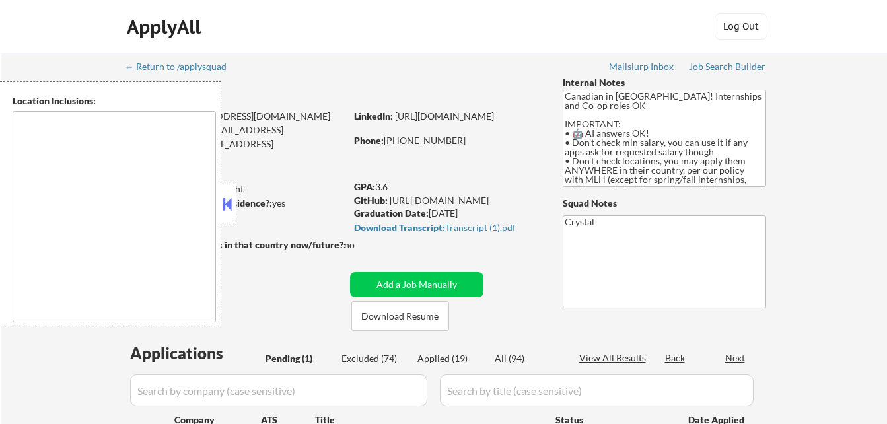
select select ""pending""
type textarea "country:[GEOGRAPHIC_DATA]"
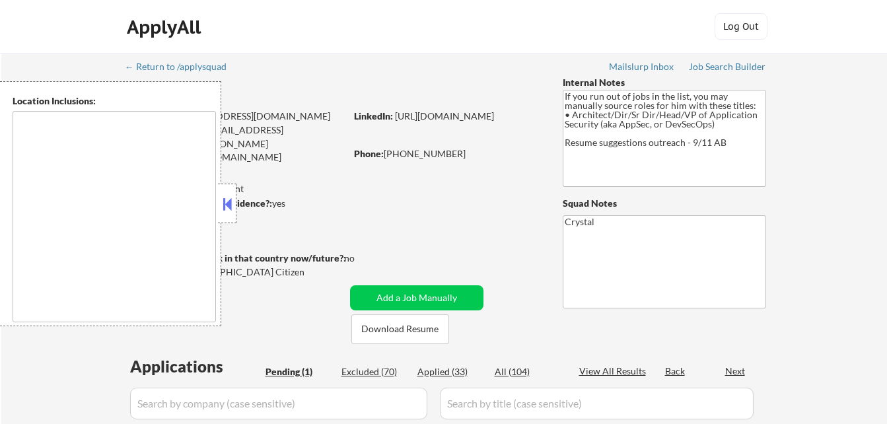
select select ""pending""
type textarea "[GEOGRAPHIC_DATA], [GEOGRAPHIC_DATA] [GEOGRAPHIC_DATA], [GEOGRAPHIC_DATA] [GEOG…"
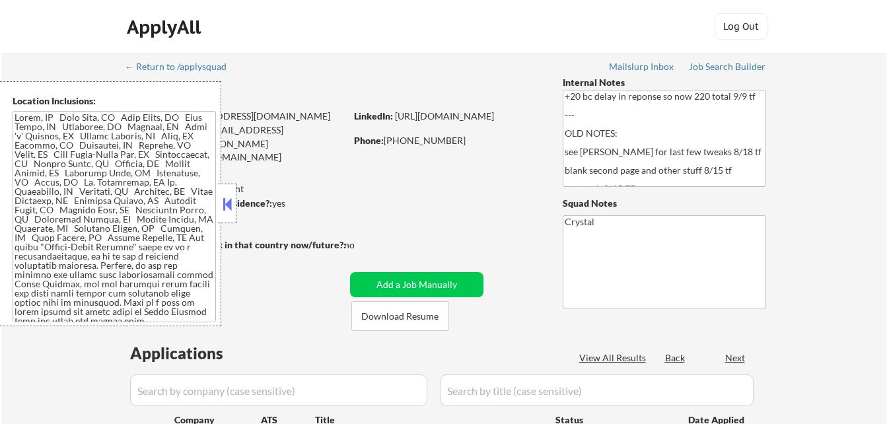
select select ""pending""
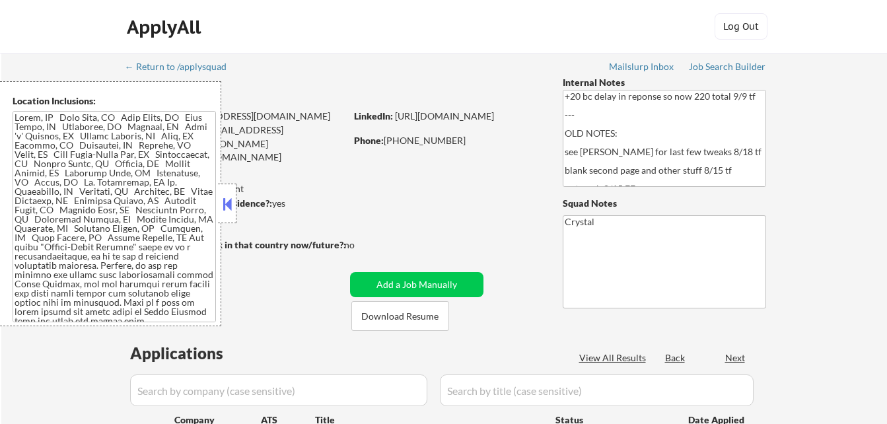
select select ""pending""
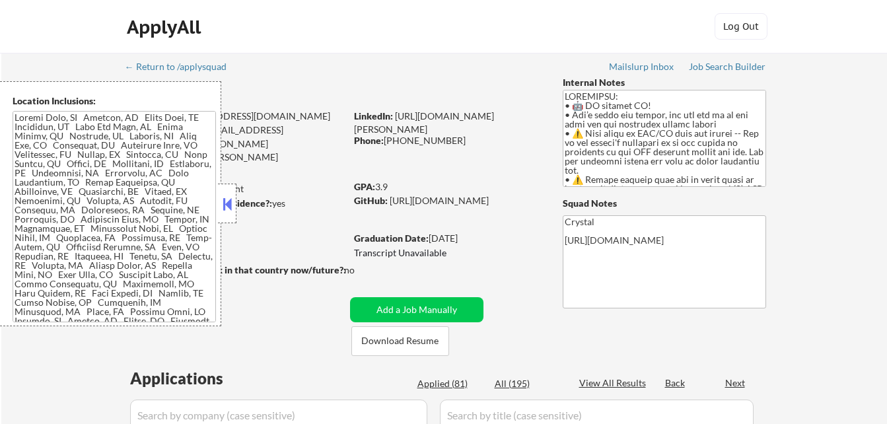
select select ""pending""
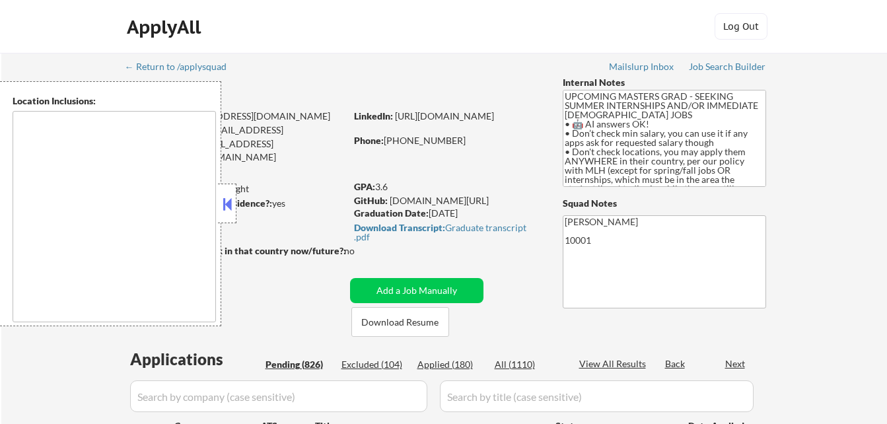
type textarea "country:[GEOGRAPHIC_DATA]"
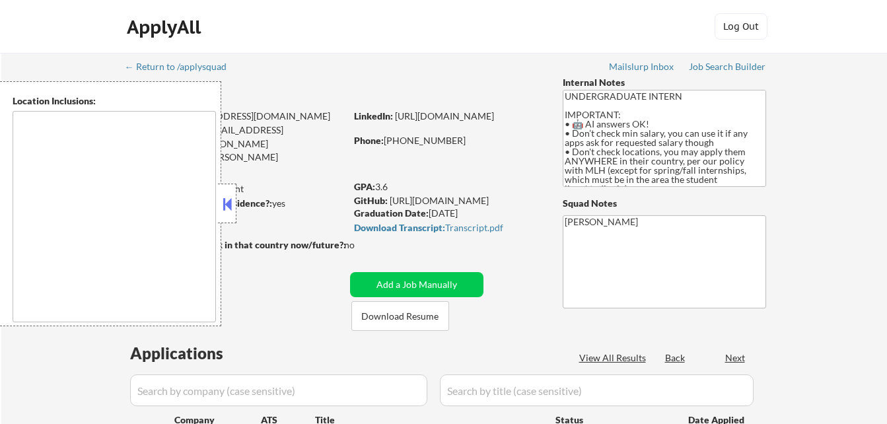
select select ""pending""
type textarea "country:[GEOGRAPHIC_DATA]"
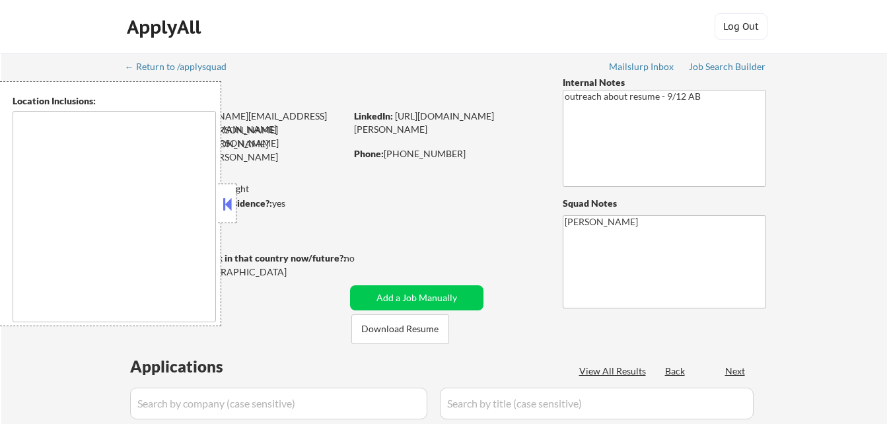
select select ""pending""
type textarea "remote"
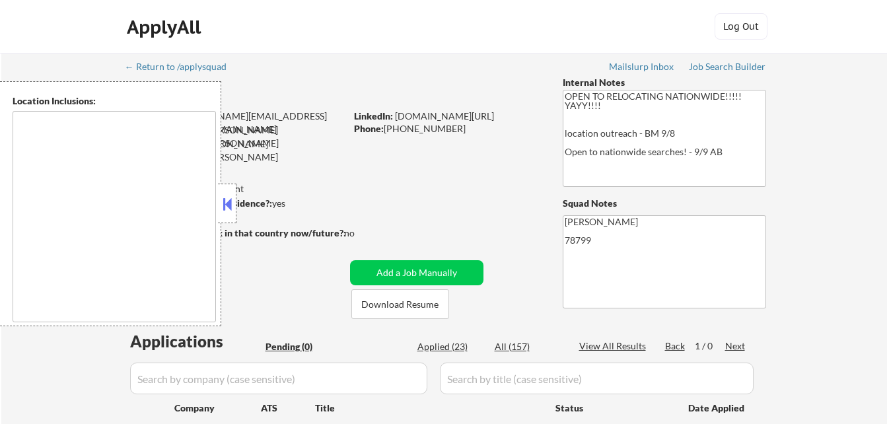
type textarea "country:[GEOGRAPHIC_DATA]"
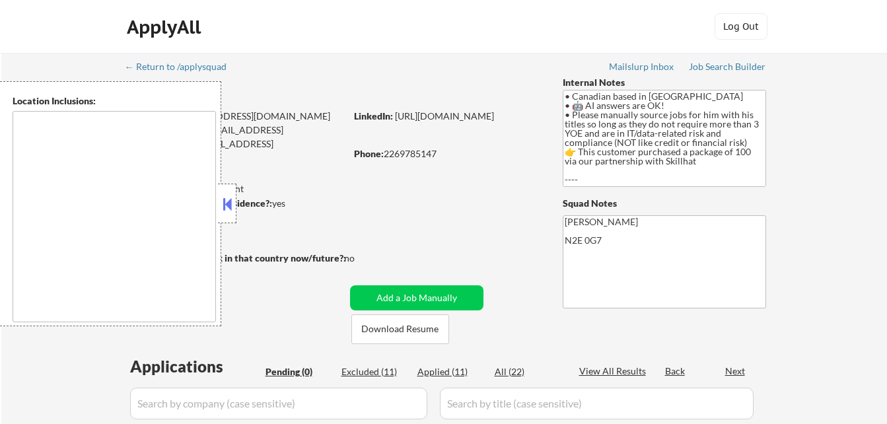
type textarea "Kitchener, ON [GEOGRAPHIC_DATA], ON [GEOGRAPHIC_DATA], [GEOGRAPHIC_DATA] [GEOGR…"
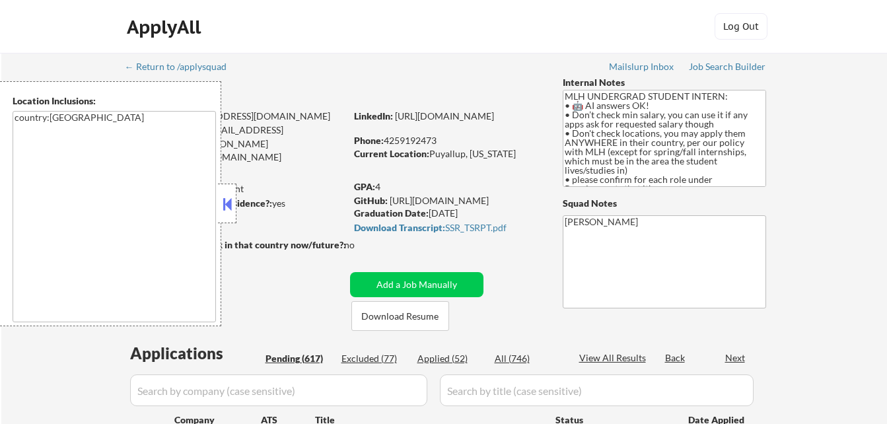
select select ""pending""
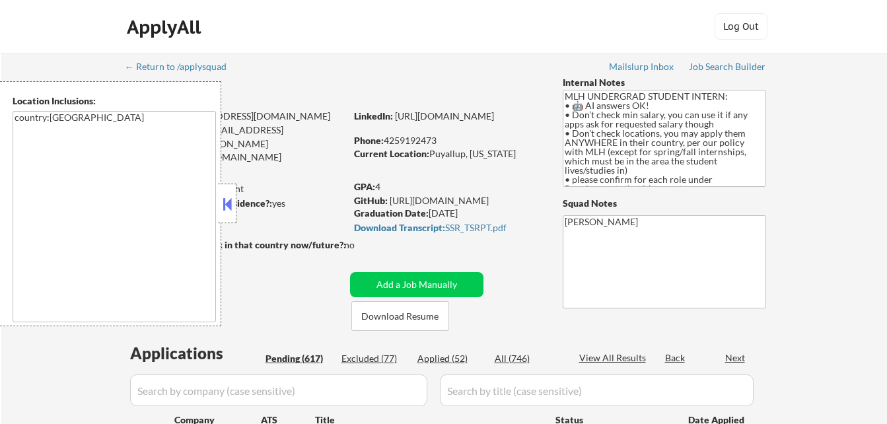
select select ""pending""
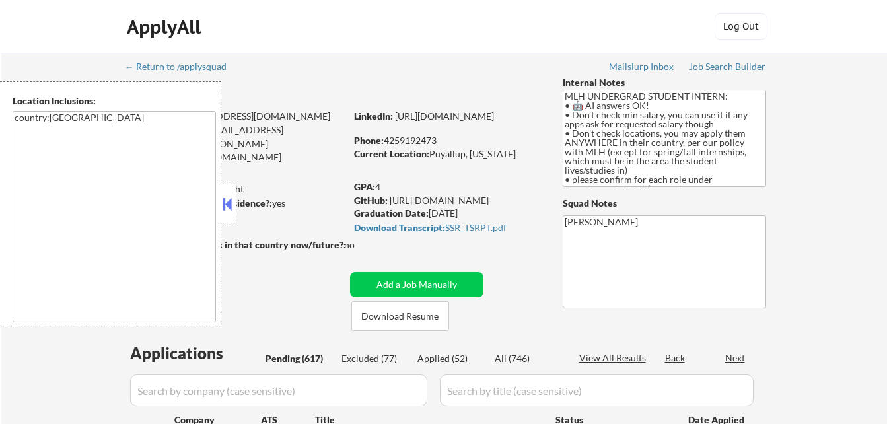
select select ""pending""
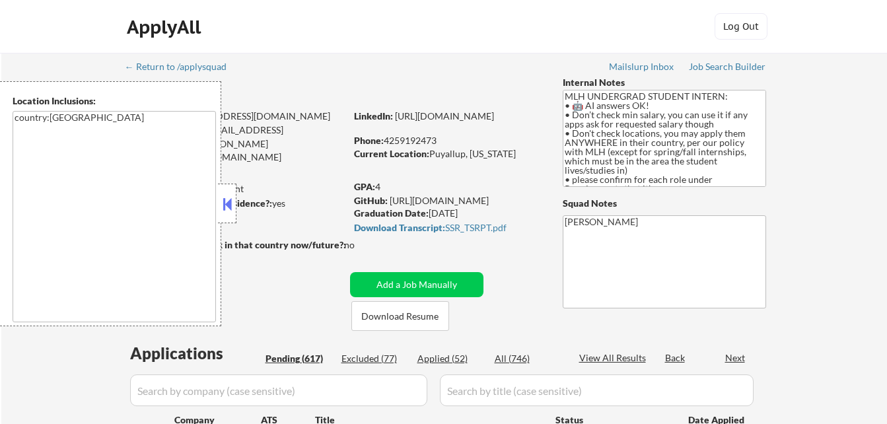
select select ""pending""
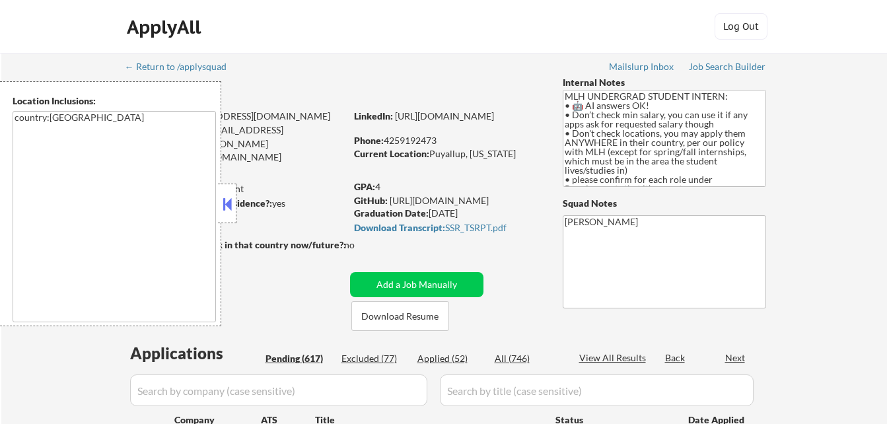
select select ""pending""
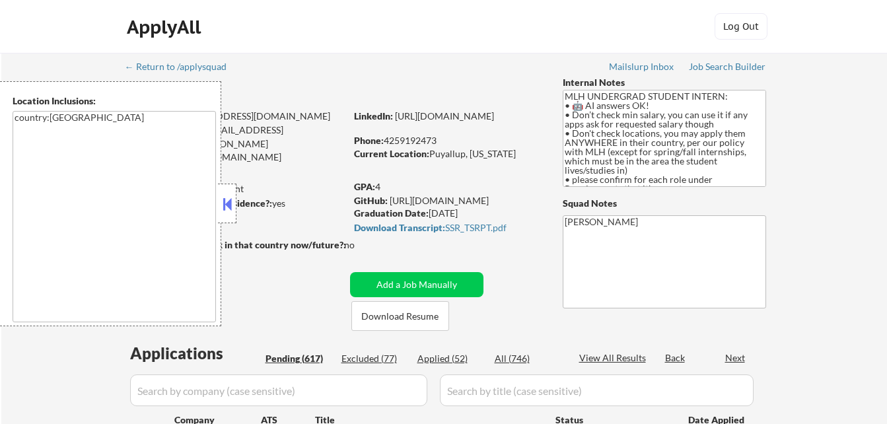
select select ""pending""
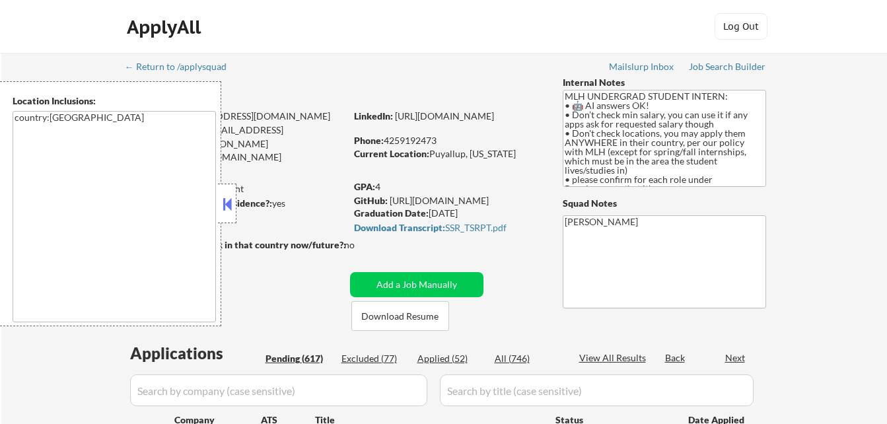
select select ""pending""
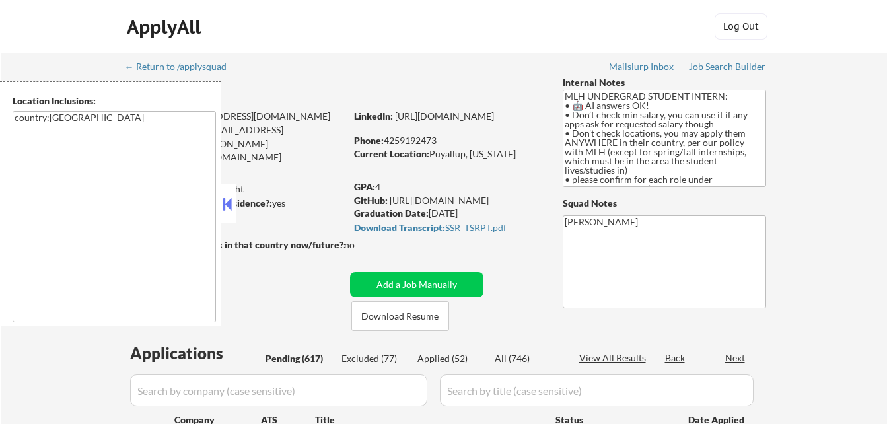
select select ""pending""
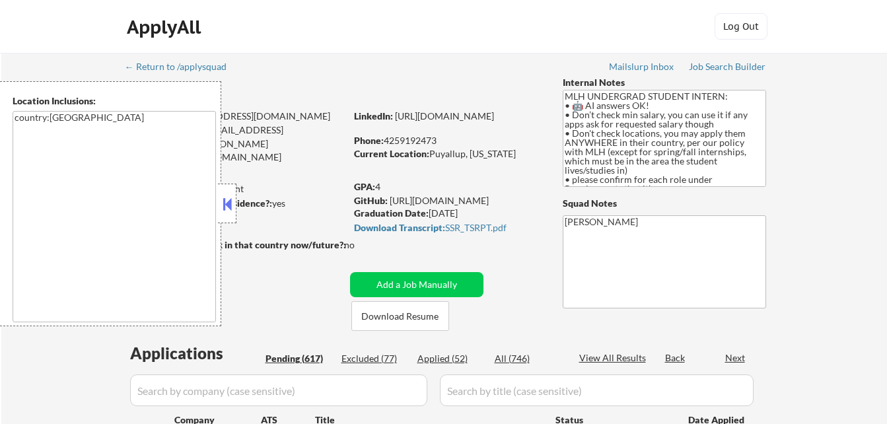
select select ""pending""
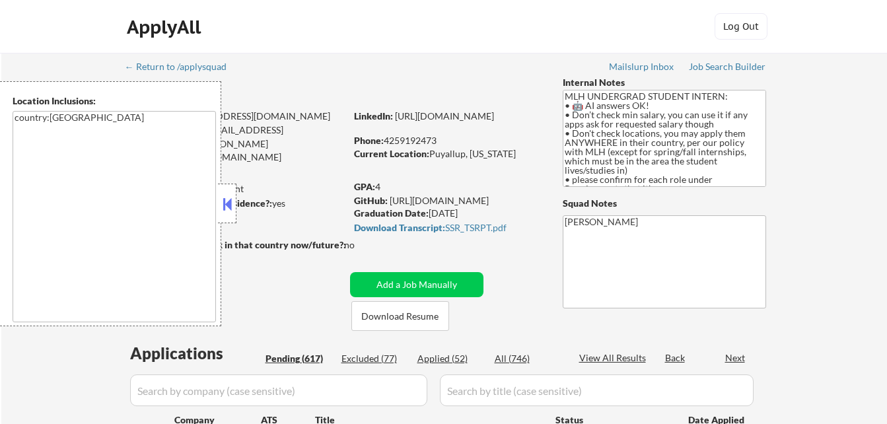
select select ""pending""
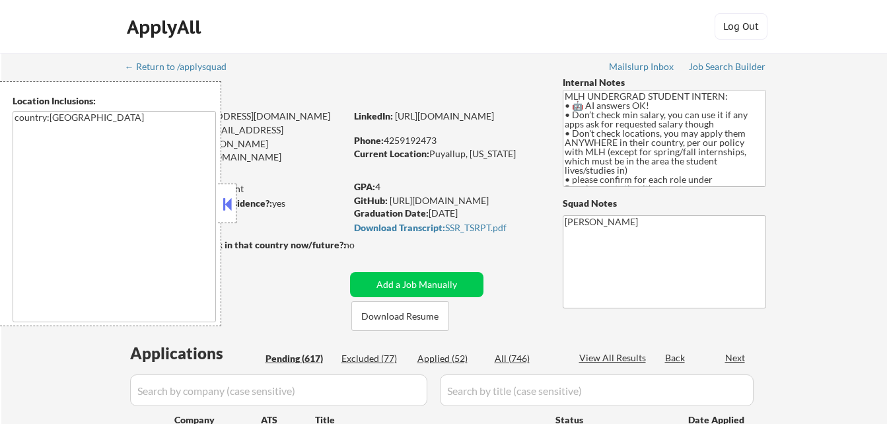
select select ""pending""
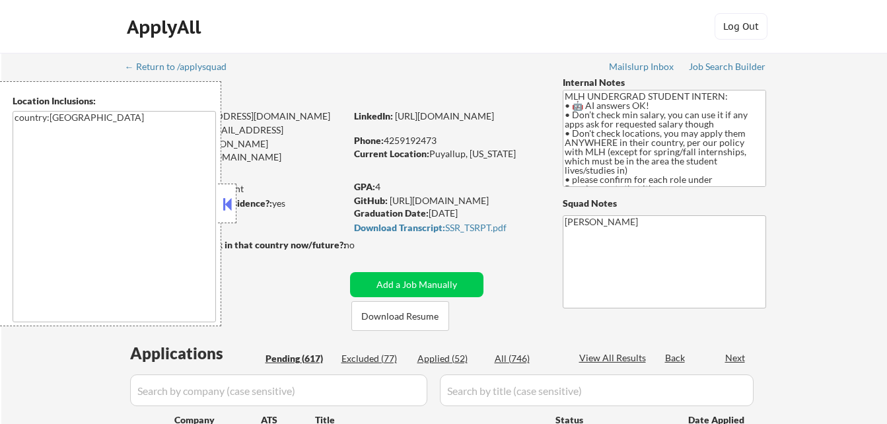
select select ""pending""
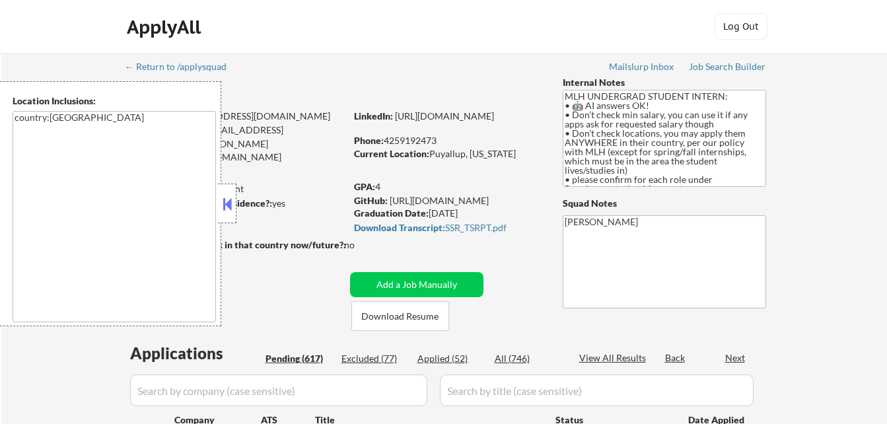
select select ""pending""
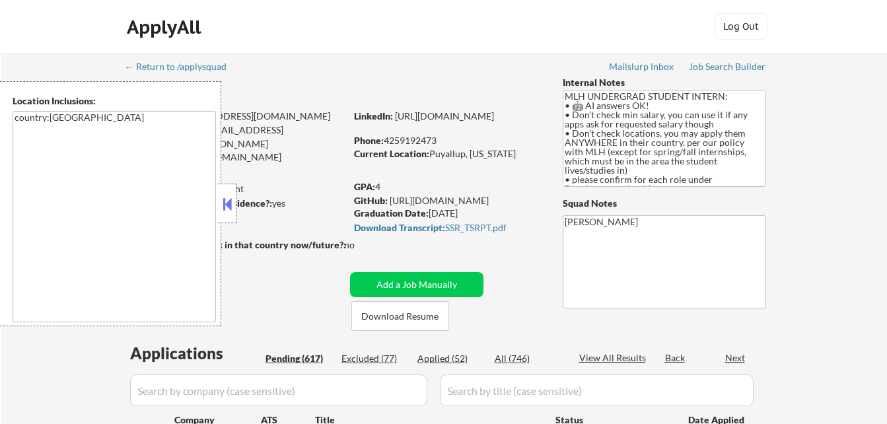
select select ""pending""
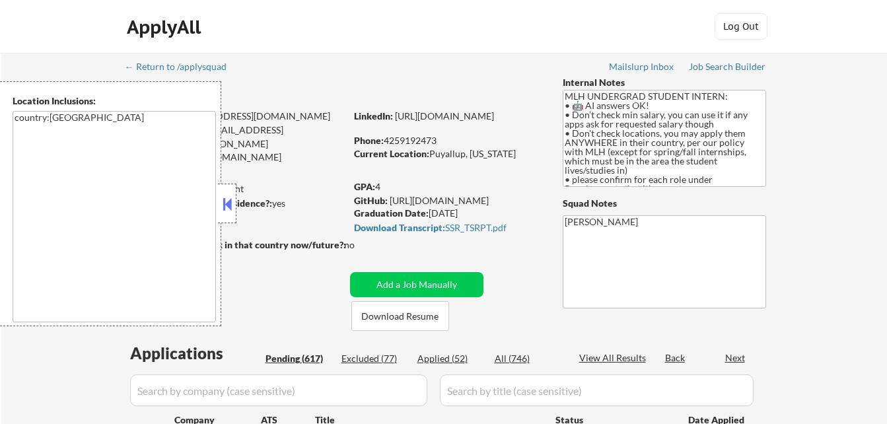
select select ""pending""
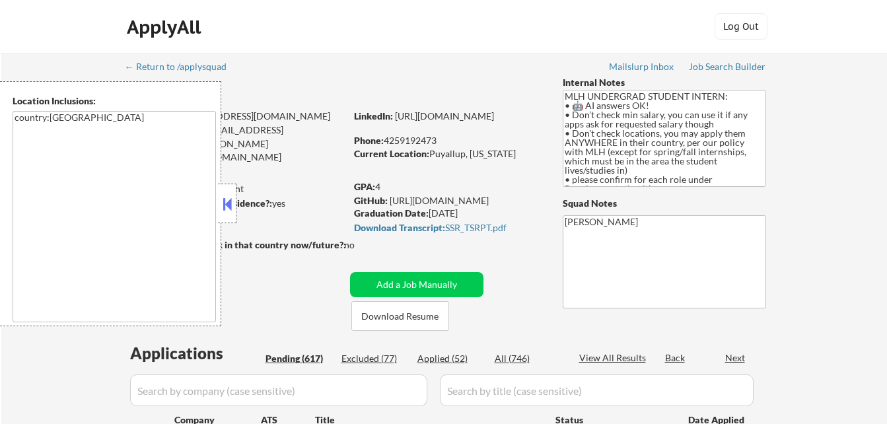
select select ""pending""
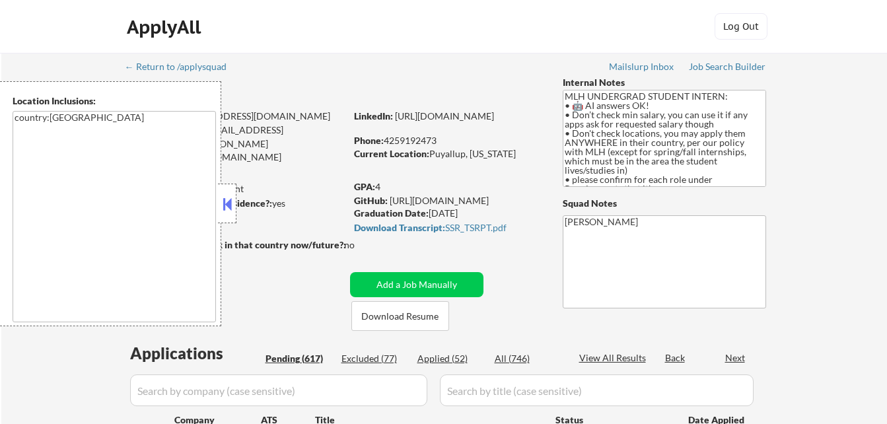
select select ""pending""
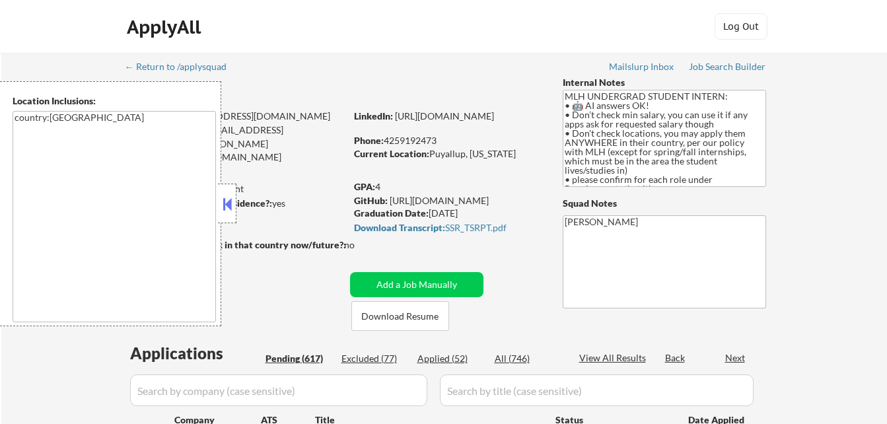
select select ""pending""
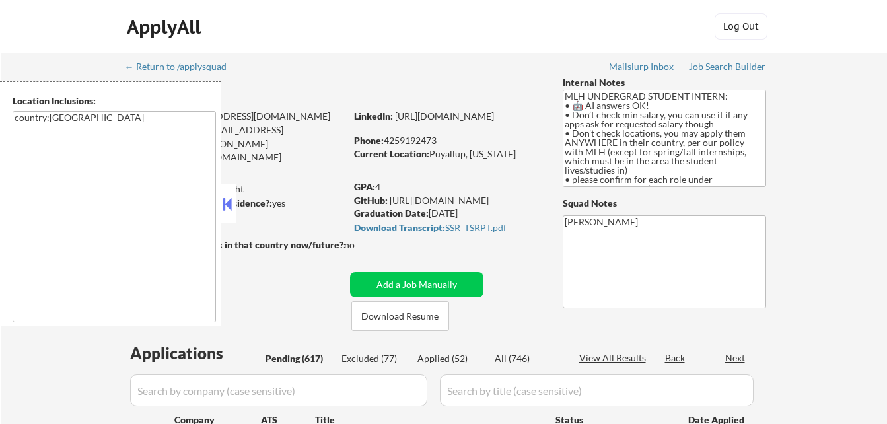
select select ""pending""
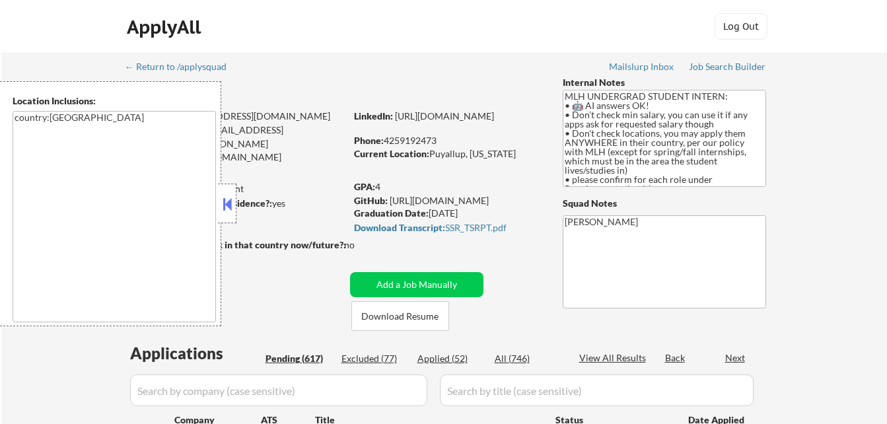
select select ""pending""
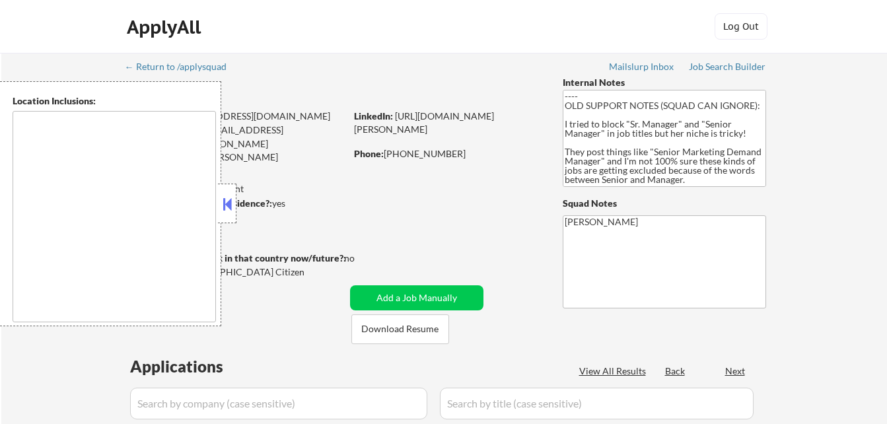
type textarea "[GEOGRAPHIC_DATA], [GEOGRAPHIC_DATA], [GEOGRAPHIC_DATA] [GEOGRAPHIC_DATA], [GEO…"
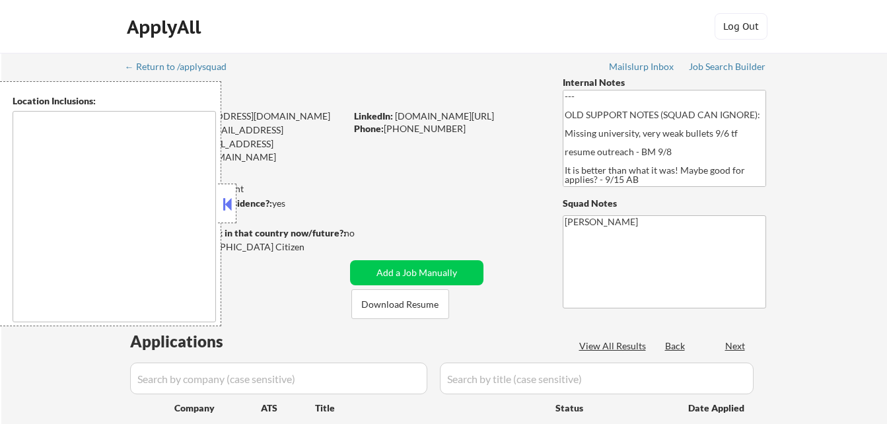
select select ""pending""
type textarea "[GEOGRAPHIC_DATA], [GEOGRAPHIC_DATA] [GEOGRAPHIC_DATA], [GEOGRAPHIC_DATA] [GEOG…"
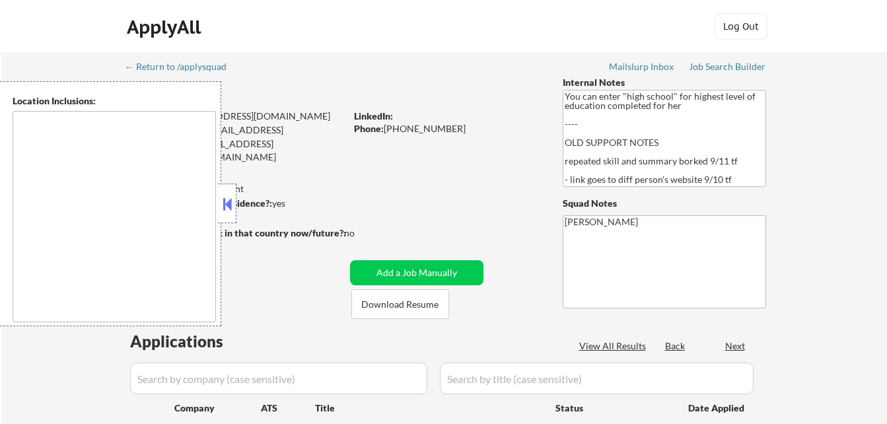
type textarea "[GEOGRAPHIC_DATA], [GEOGRAPHIC_DATA] [GEOGRAPHIC_DATA], [GEOGRAPHIC_DATA] [GEOG…"
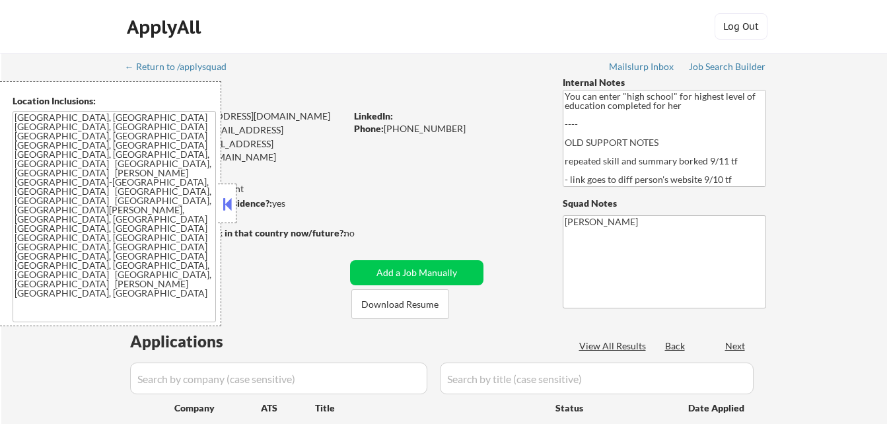
select select ""pending""
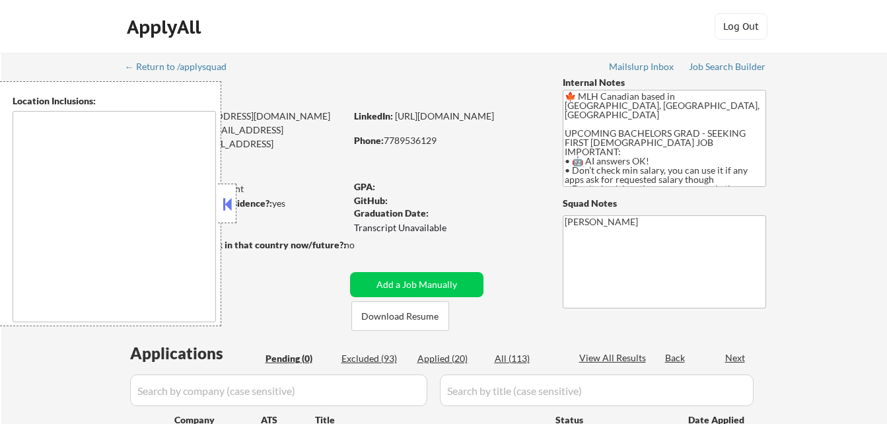
type textarea "country:[GEOGRAPHIC_DATA]"
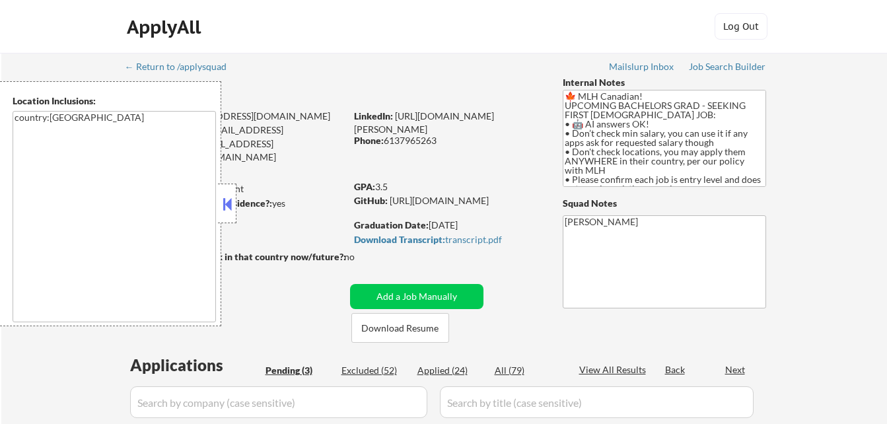
select select ""pending""
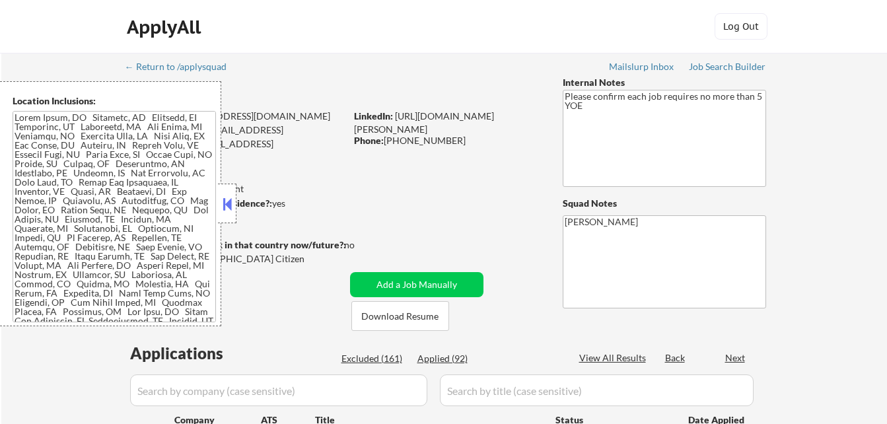
select select ""pending""
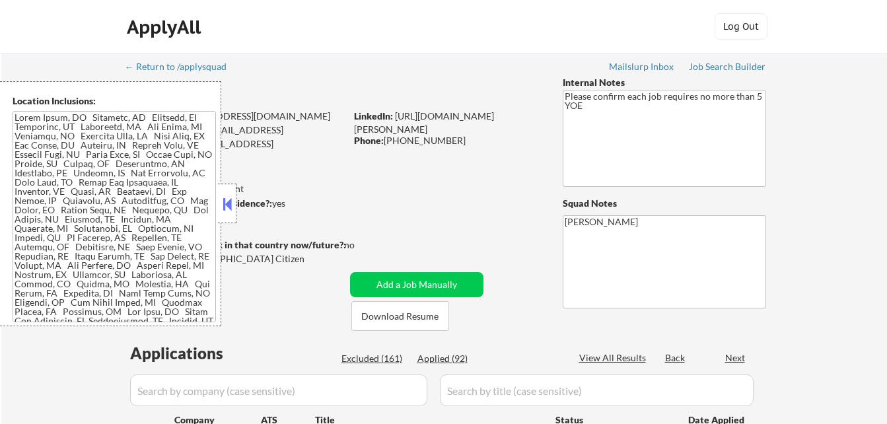
select select ""pending""
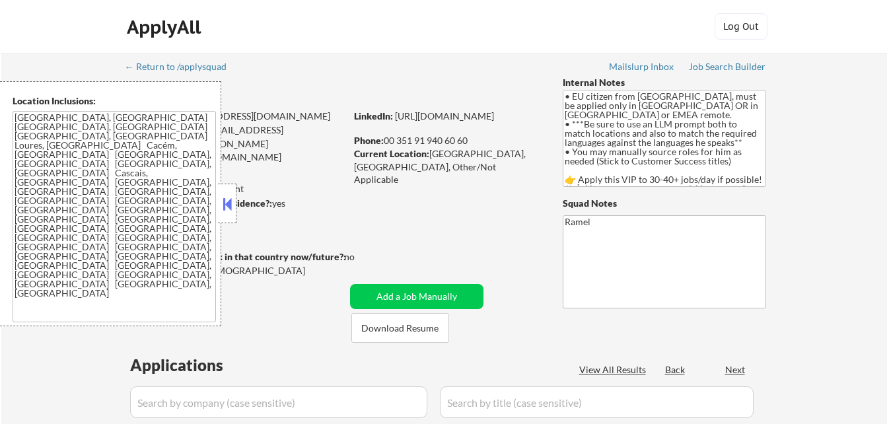
select select ""pending""
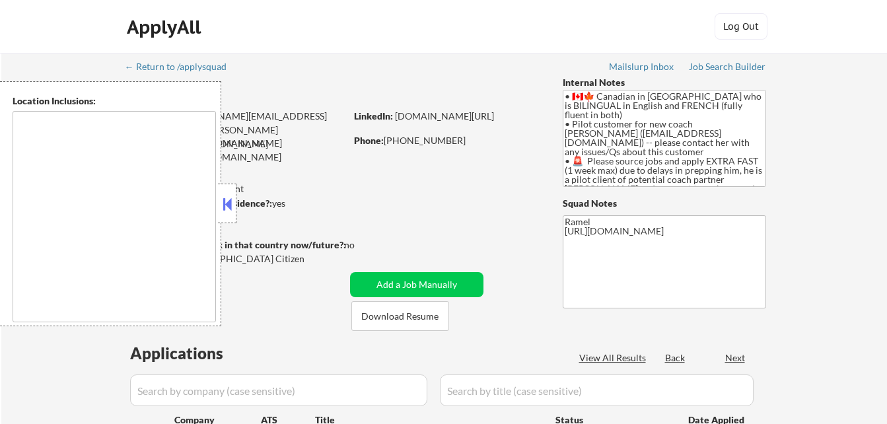
type textarea "country:[GEOGRAPHIC_DATA]"
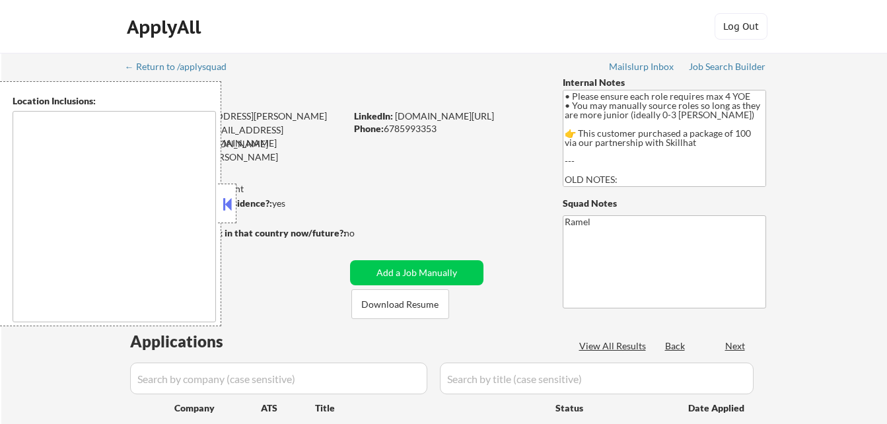
select select ""pending""
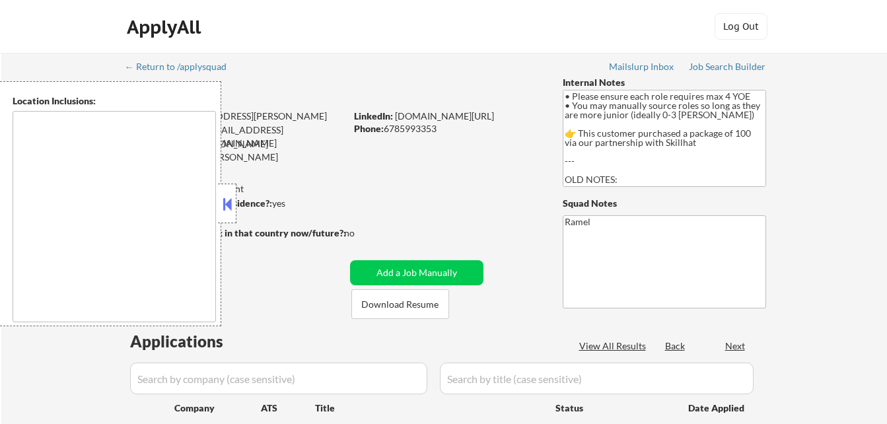
select select ""pending""
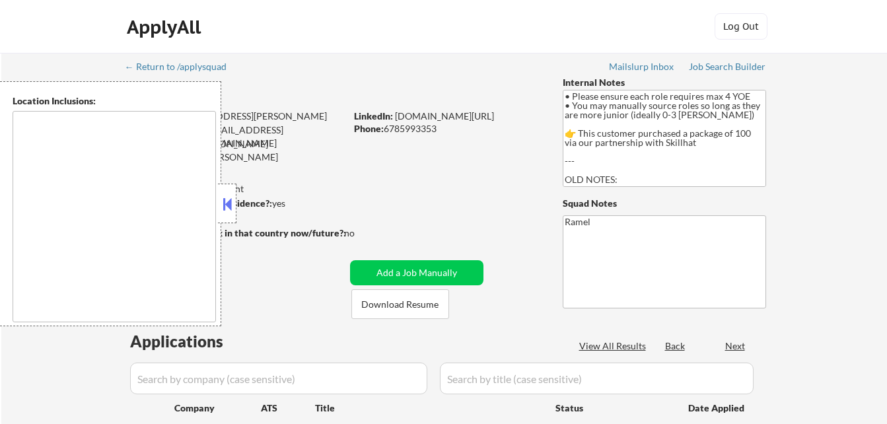
select select ""pending""
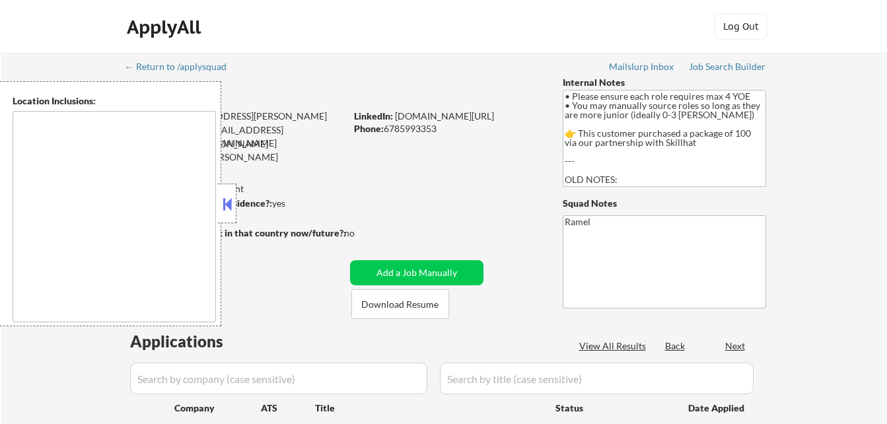
select select ""pending""
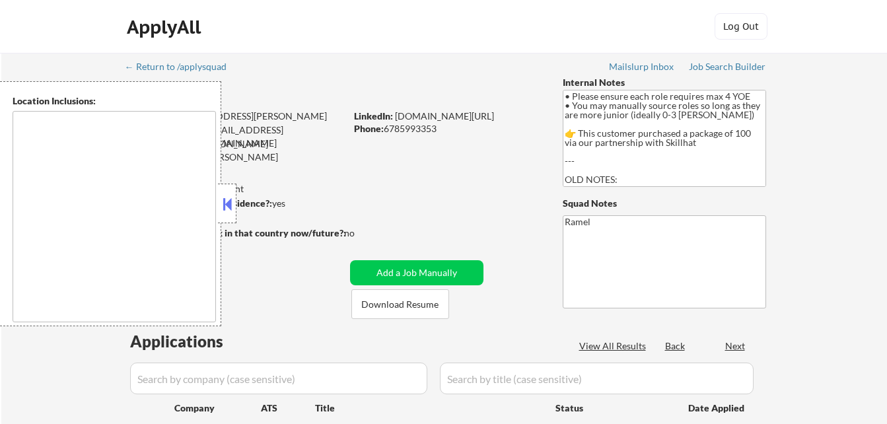
select select ""pending""
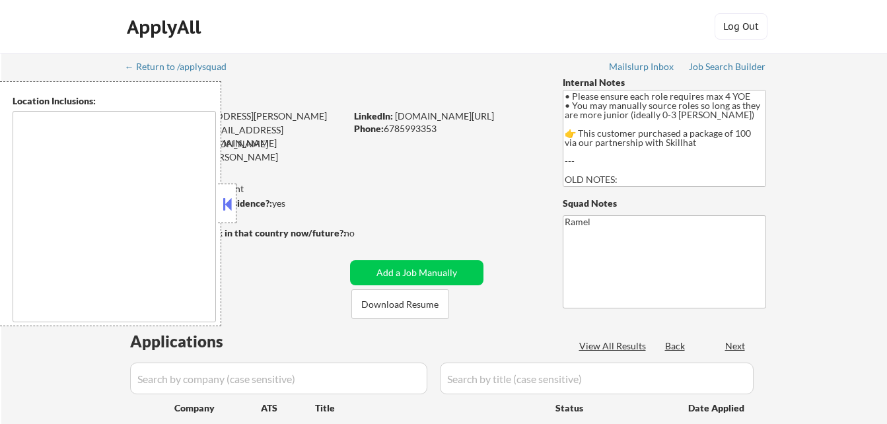
select select ""pending""
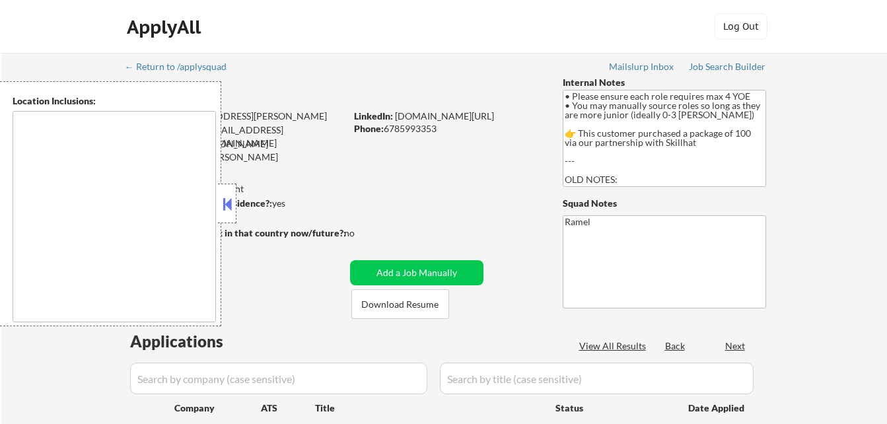
select select ""pending""
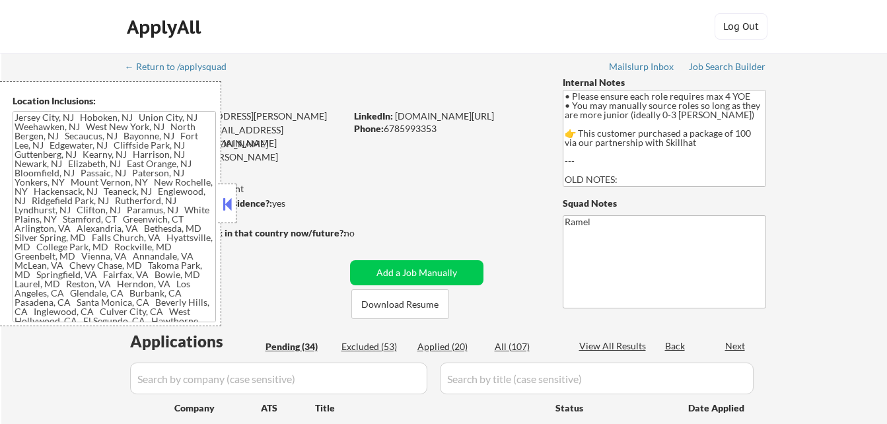
type textarea "Jersey City, NJ Hoboken, NJ Union City, NJ Weehawken, NJ West New York, NJ Nort…"
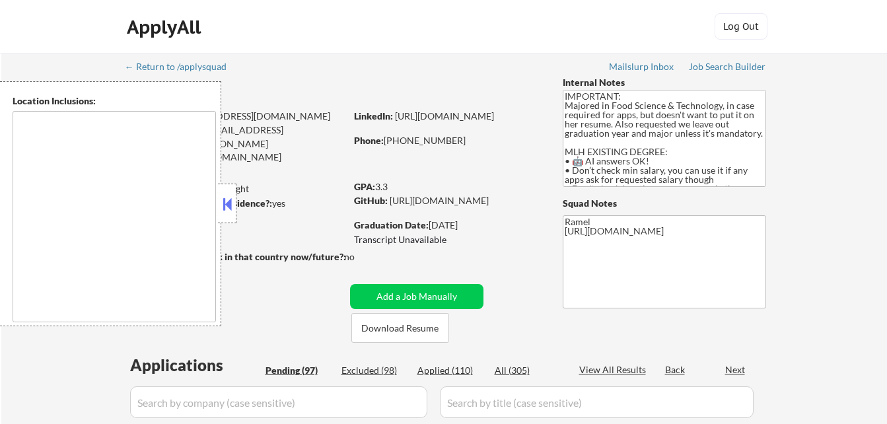
select select ""pending""
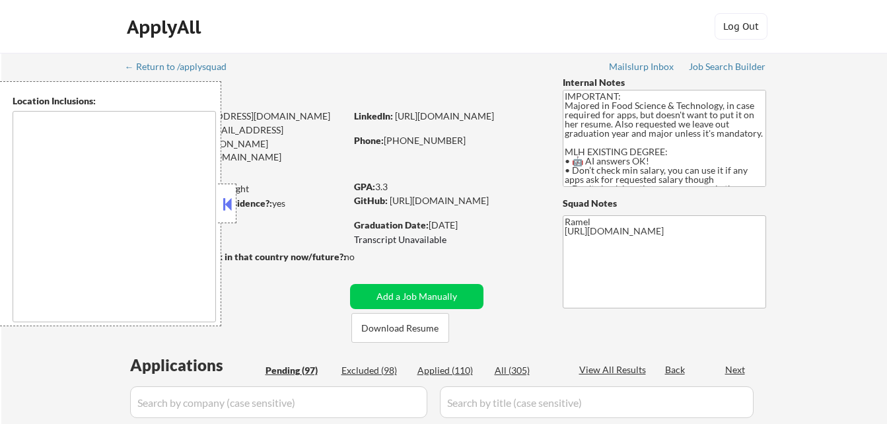
select select ""pending""
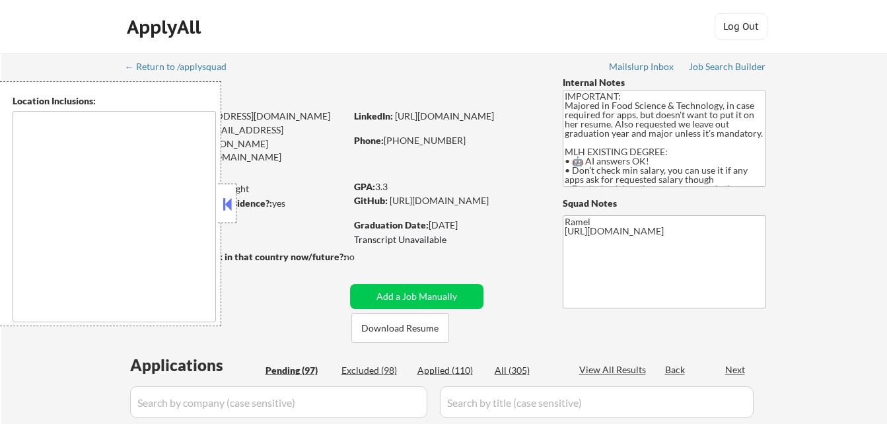
select select ""pending""
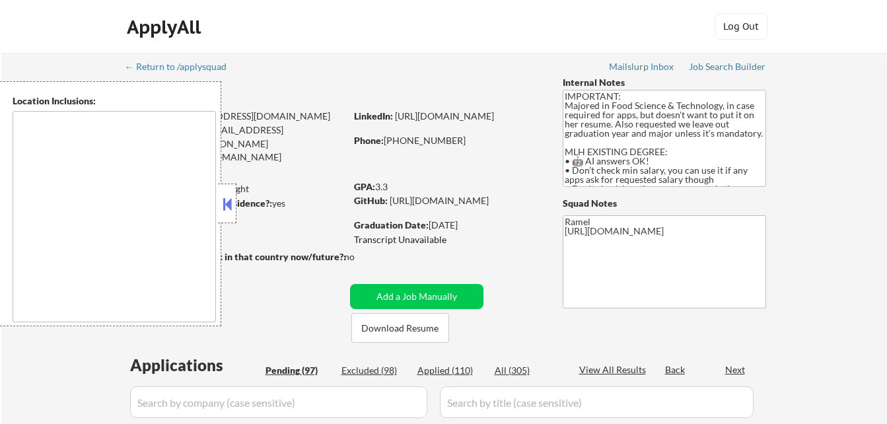
select select ""pending""
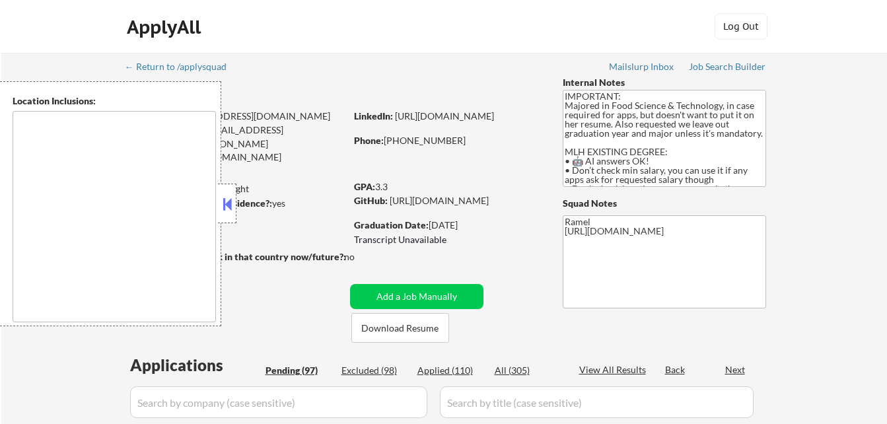
select select ""pending""
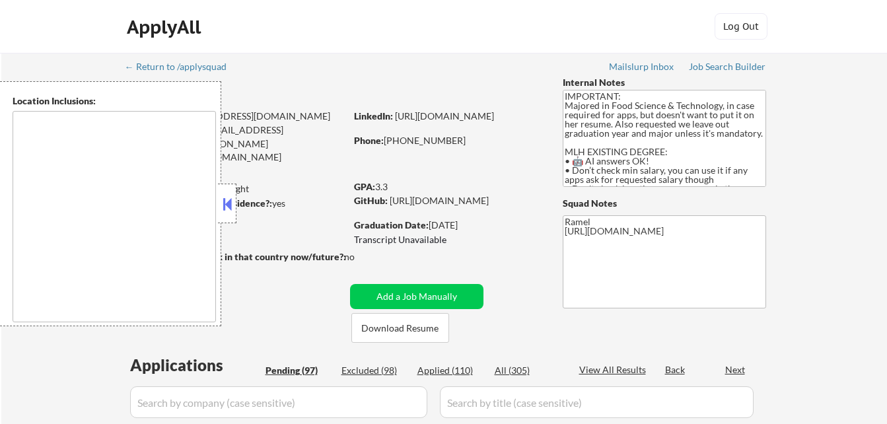
select select ""pending""
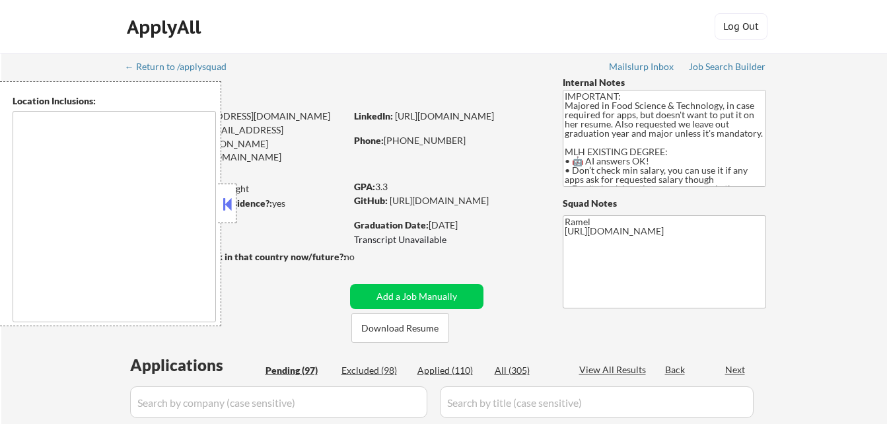
select select ""pending""
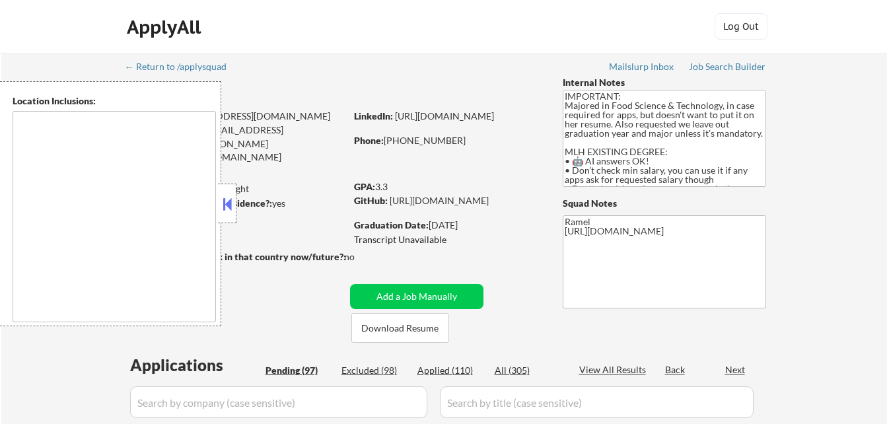
select select ""pending""
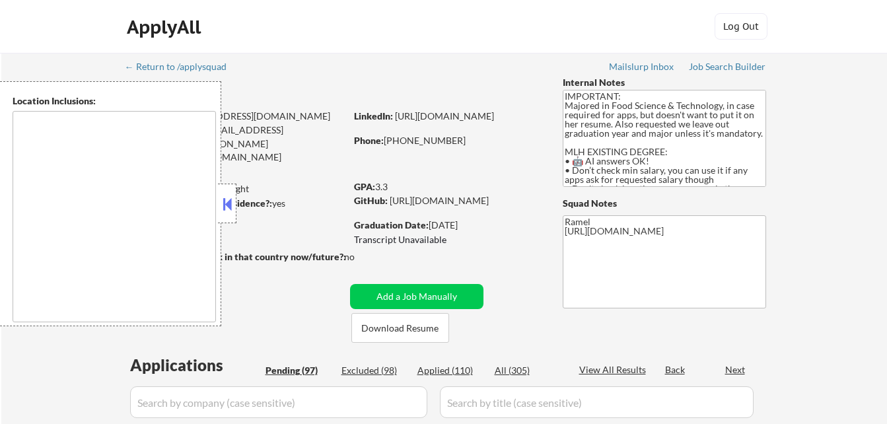
select select ""pending""
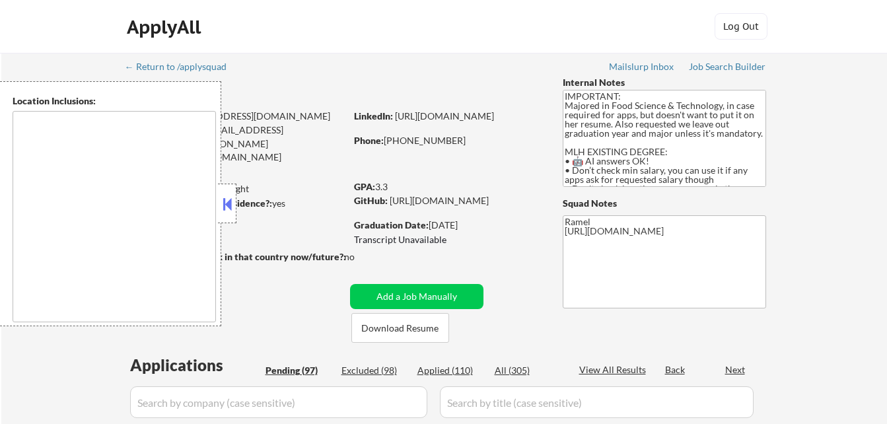
select select ""pending""
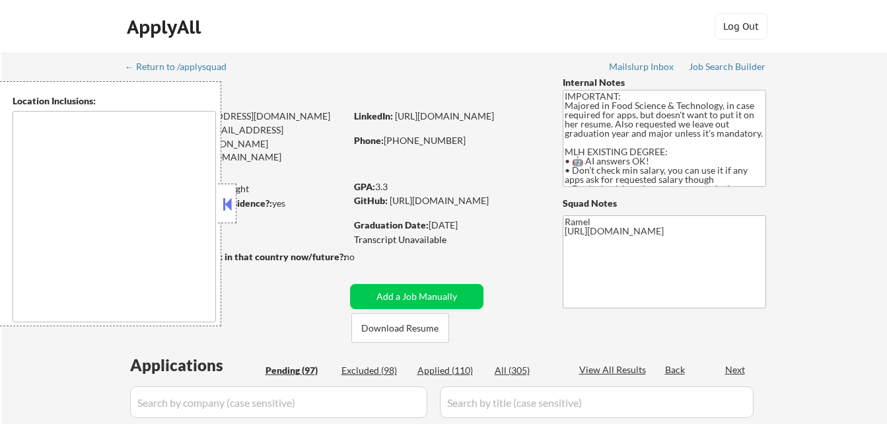
select select ""pending""
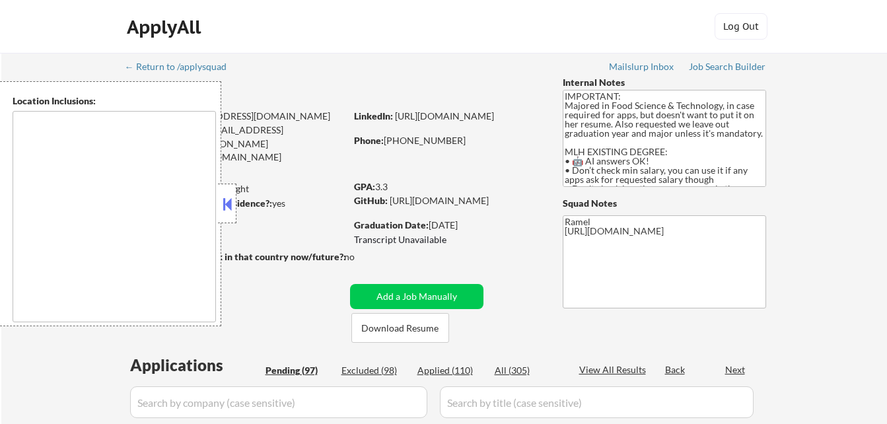
select select ""pending""
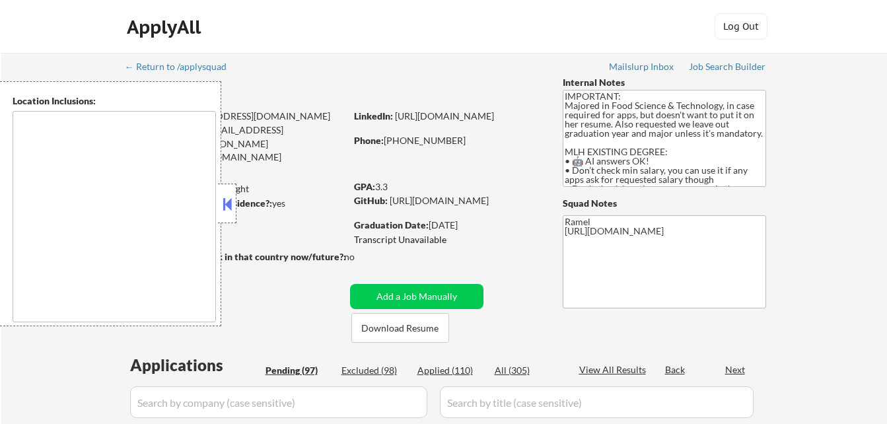
select select ""pending""
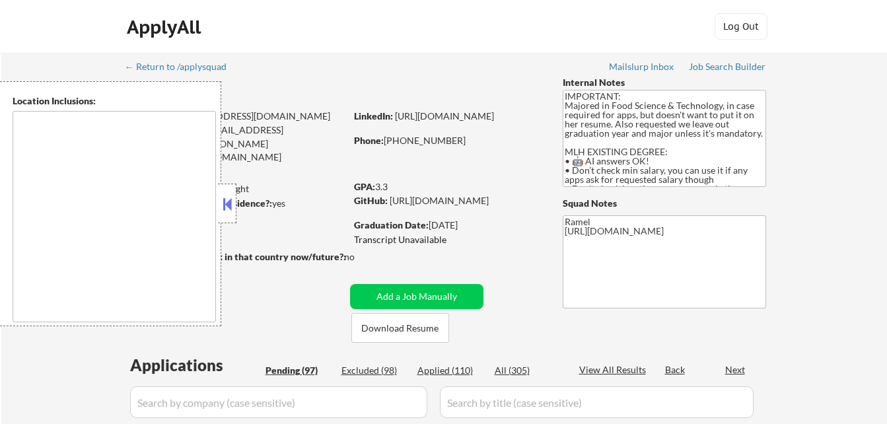
select select ""pending""
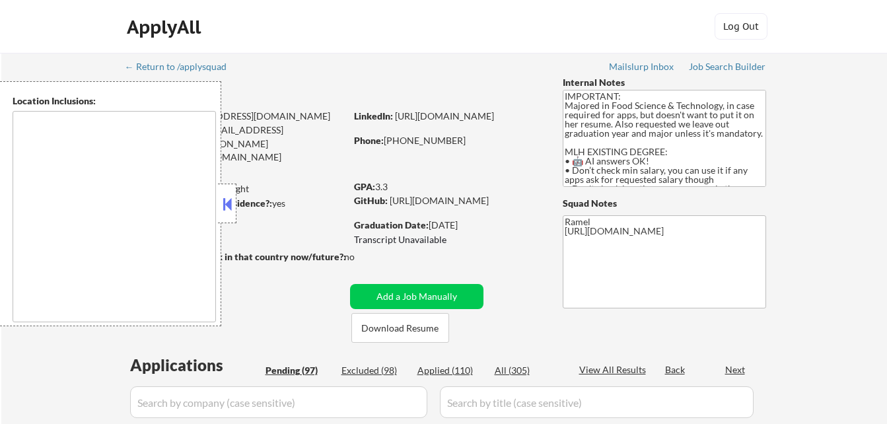
select select ""pending""
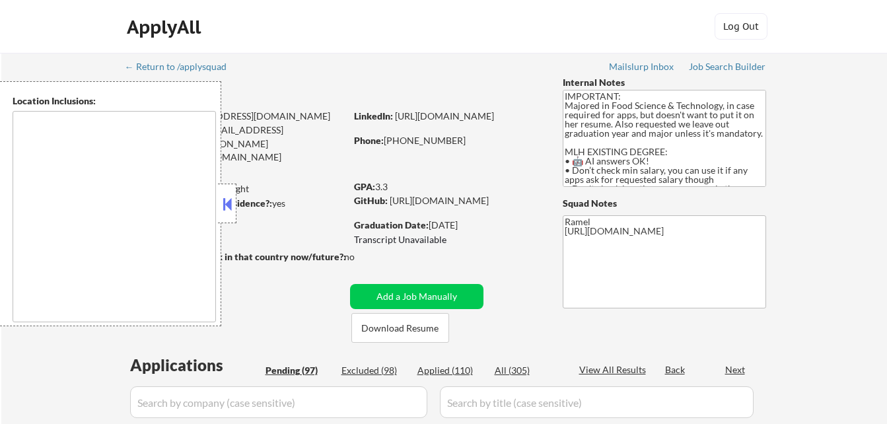
select select ""pending""
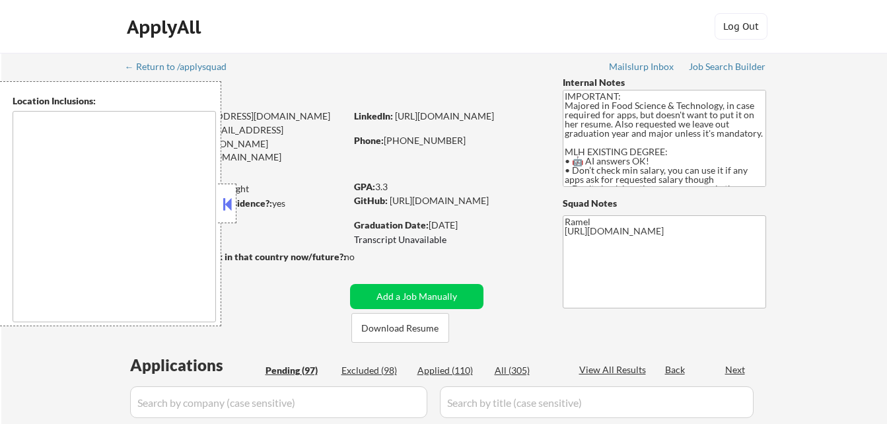
select select ""pending""
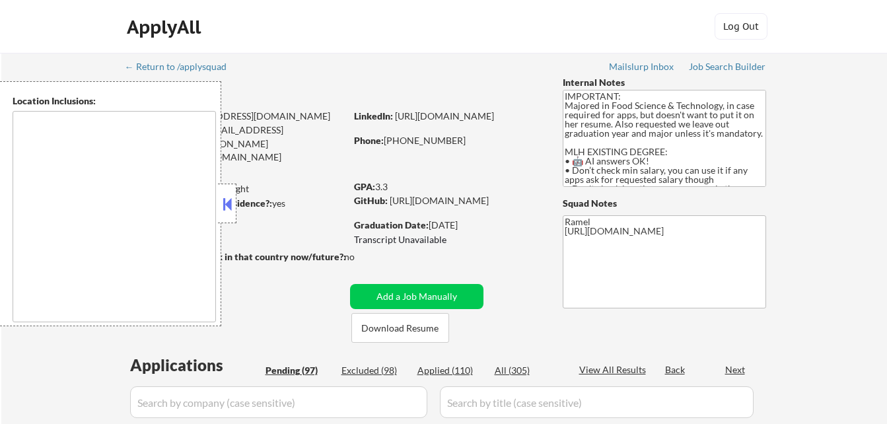
select select ""pending""
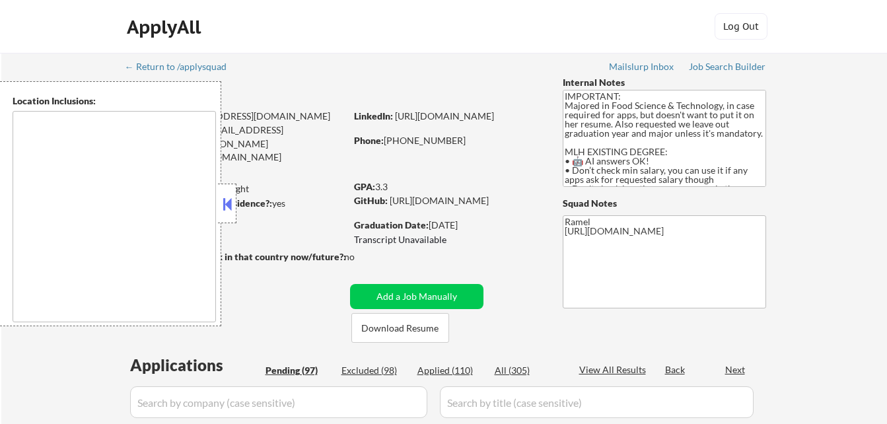
select select ""pending""
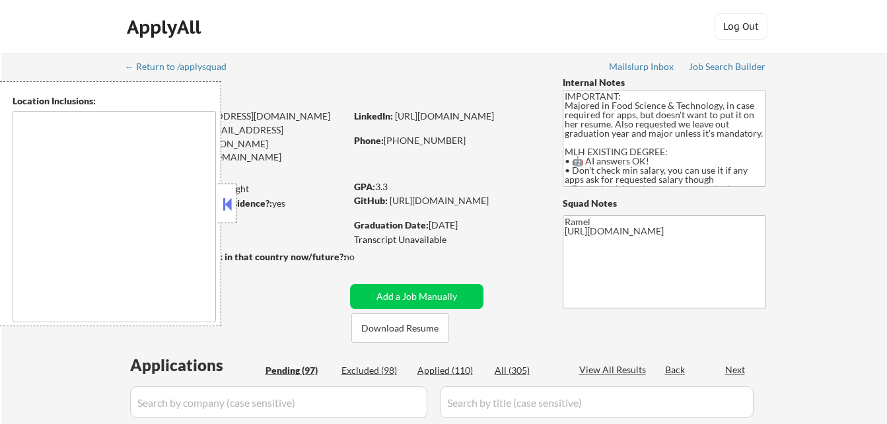
select select ""pending""
type textarea "country:US"
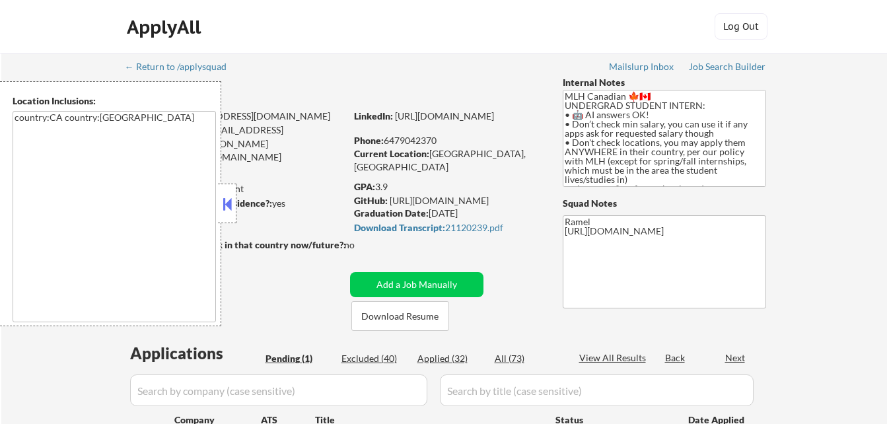
select select ""pending""
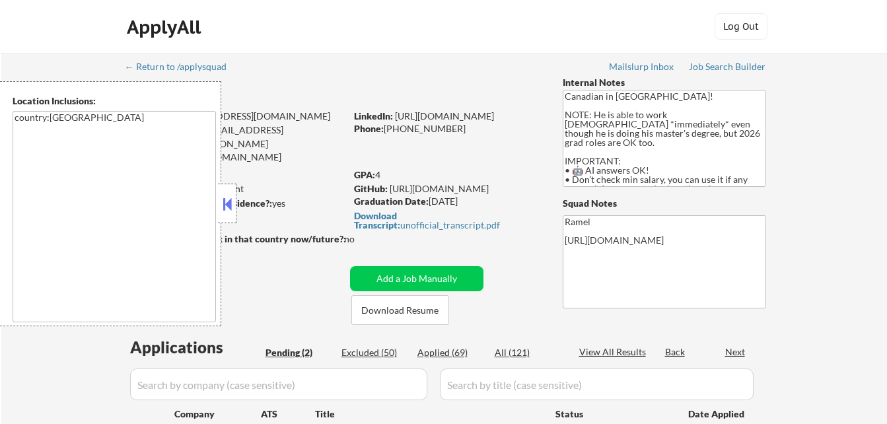
select select ""pending""
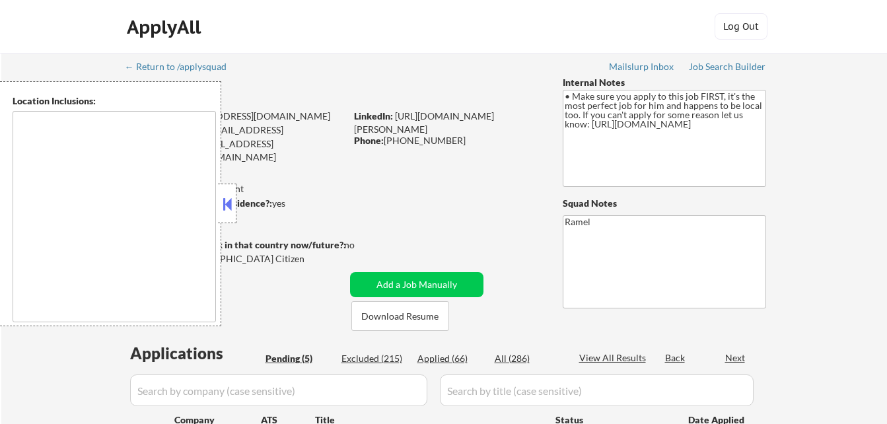
select select ""pending""
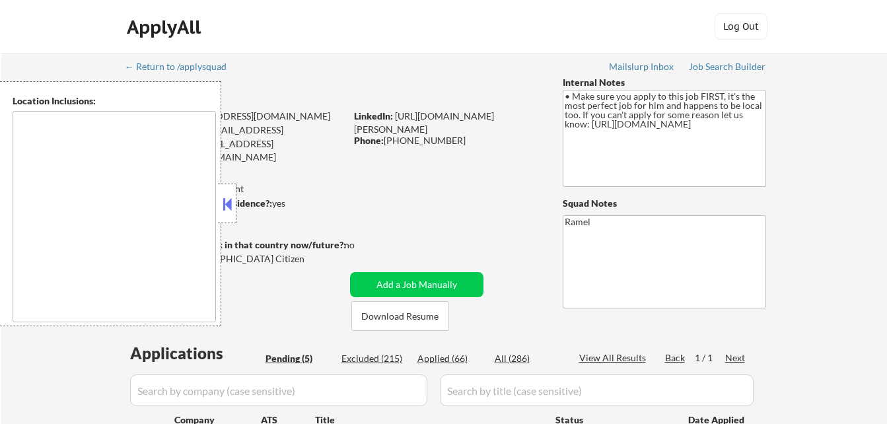
type textarea "[GEOGRAPHIC_DATA], [GEOGRAPHIC_DATA], [GEOGRAPHIC_DATA] [GEOGRAPHIC_DATA], [GEO…"
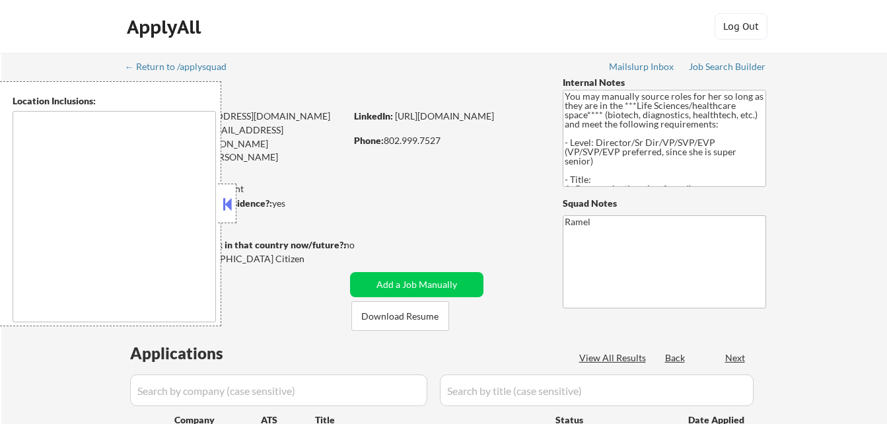
select select ""pending""
type textarea "[GEOGRAPHIC_DATA], [GEOGRAPHIC_DATA] [GEOGRAPHIC_DATA], [GEOGRAPHIC_DATA] [GEOG…"
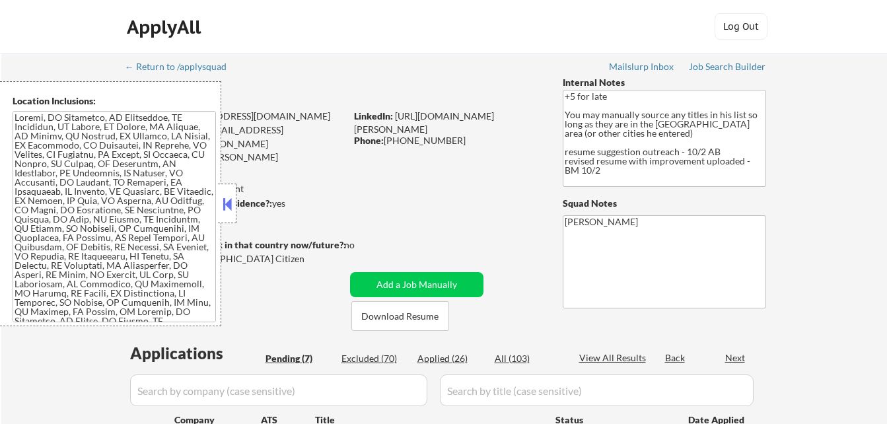
select select ""pending""
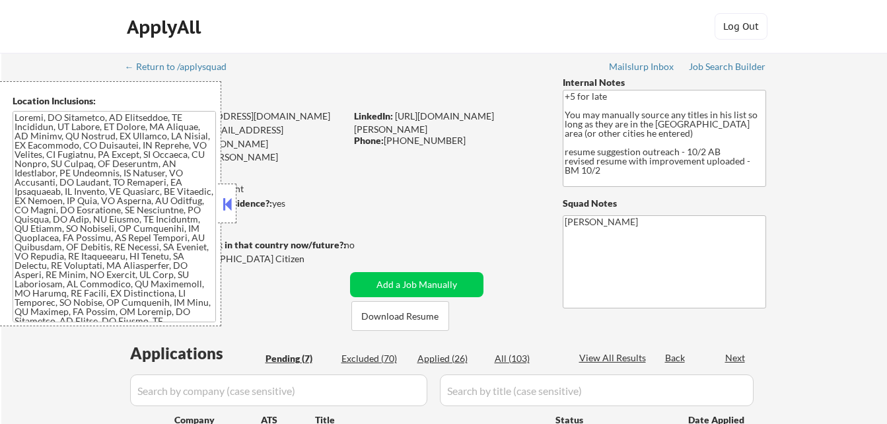
select select ""pending""
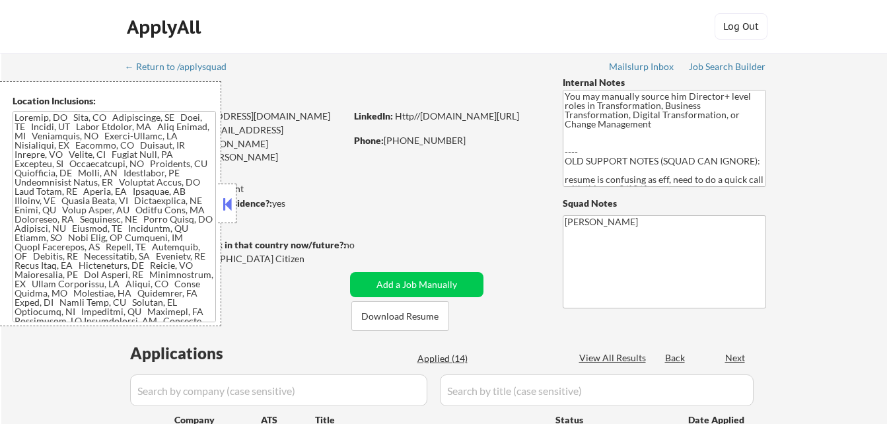
select select ""pending""
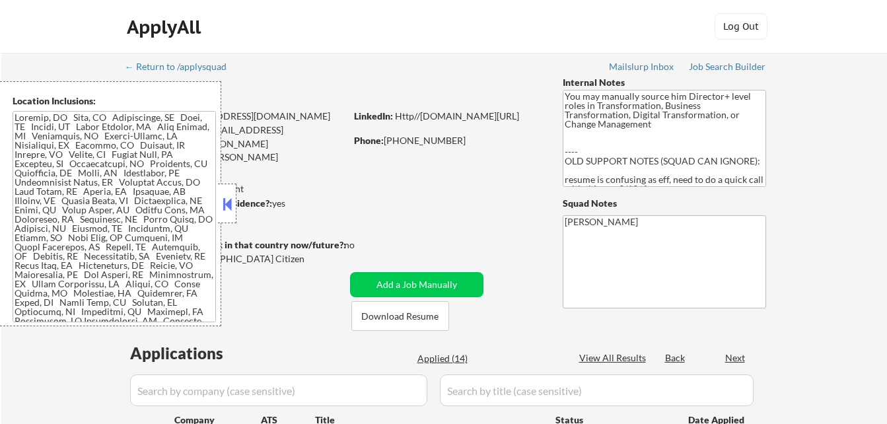
select select ""pending""
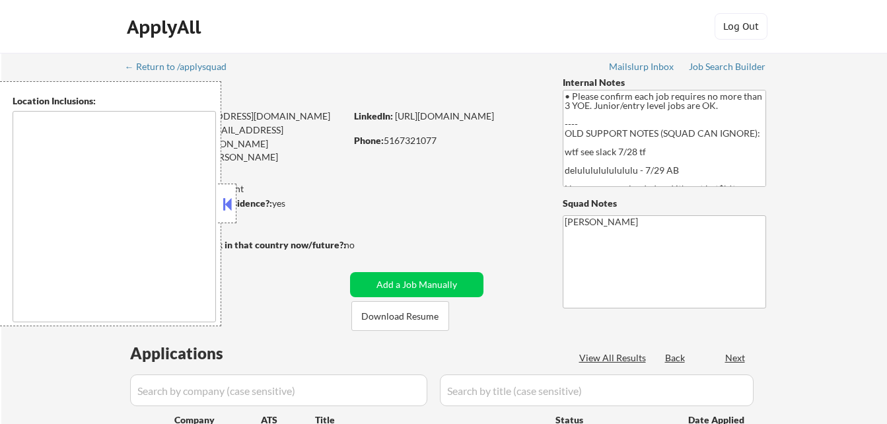
select select ""pending""
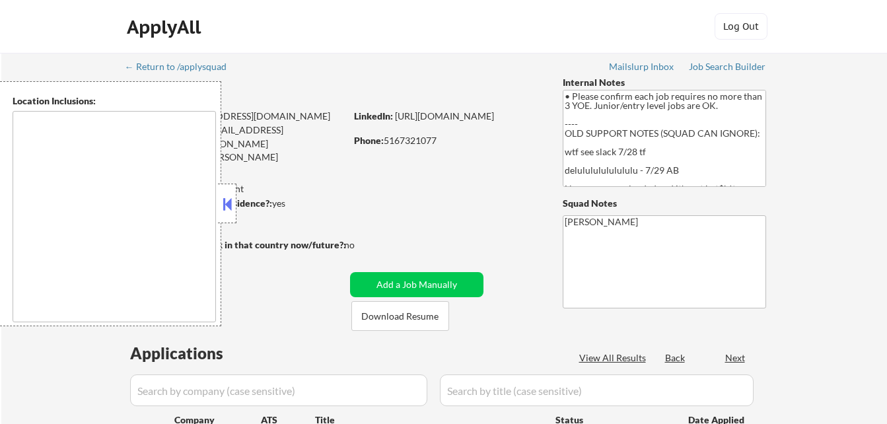
select select ""pending""
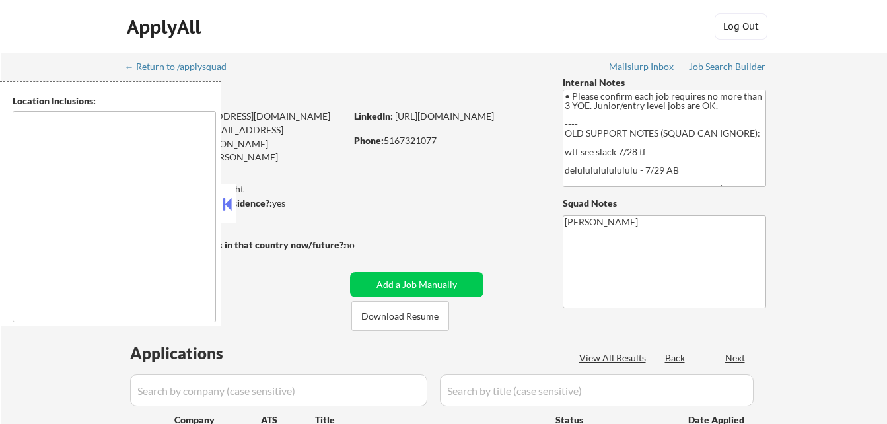
select select ""pending""
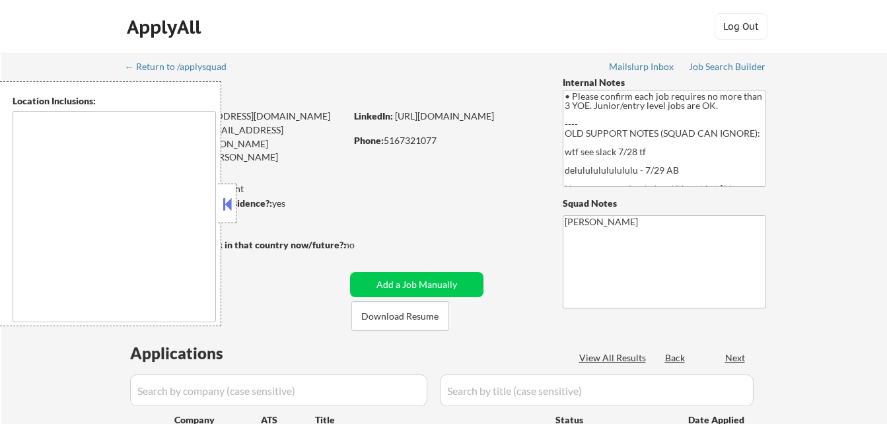
select select ""pending""
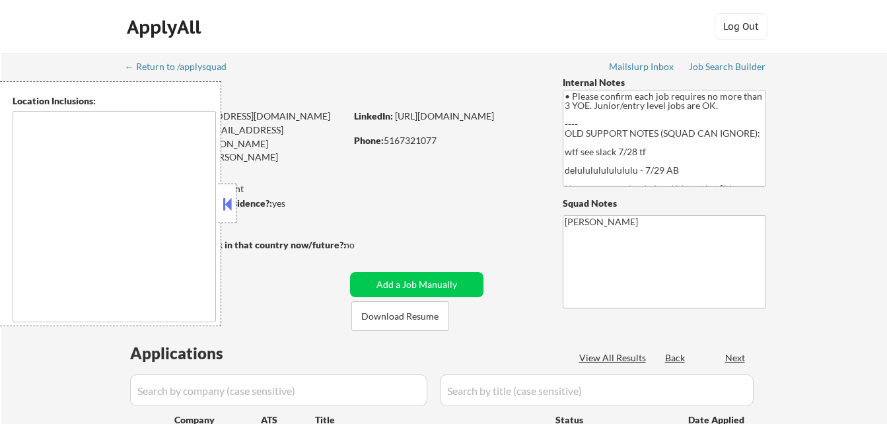
select select ""pending""
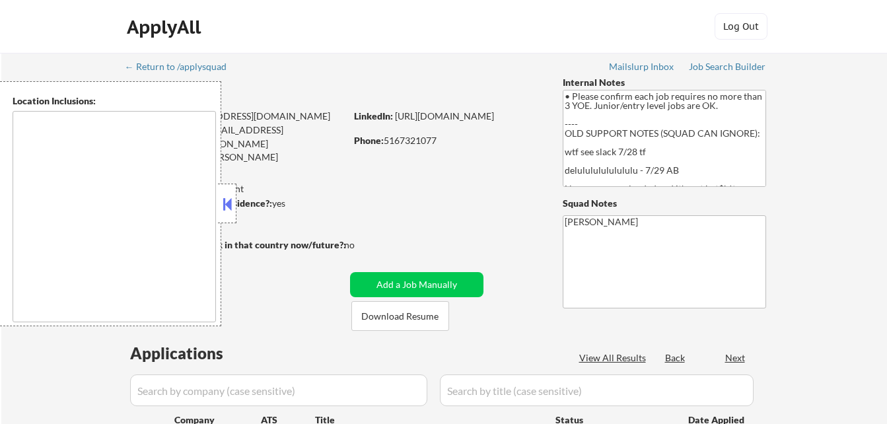
select select ""pending""
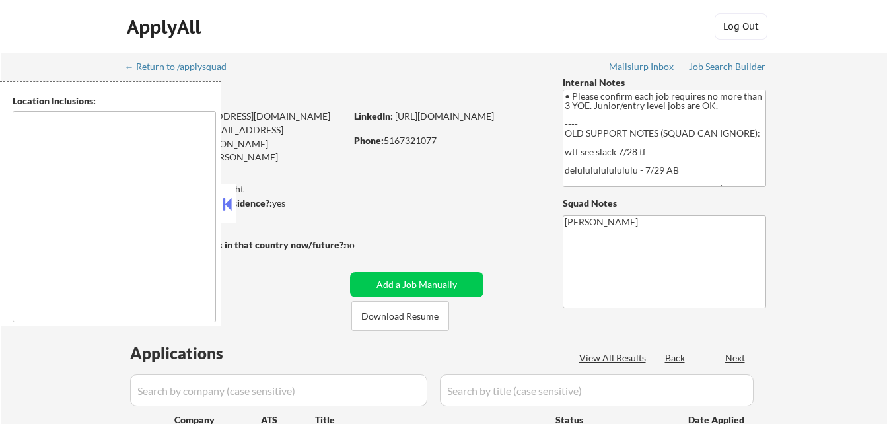
select select ""pending""
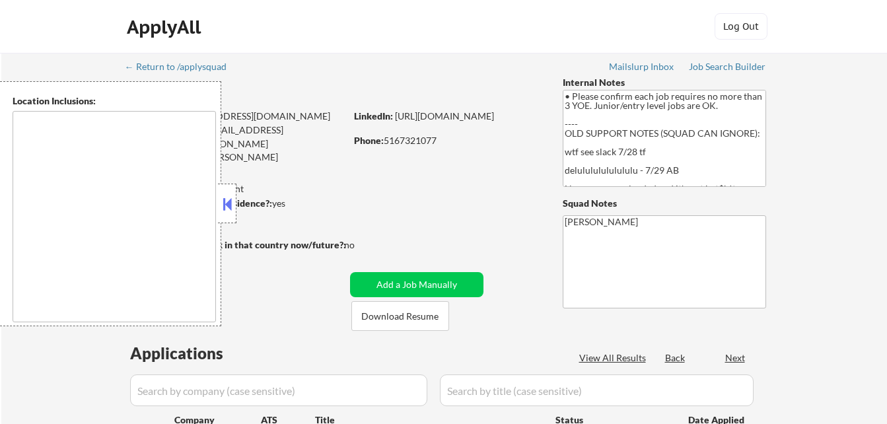
select select ""pending""
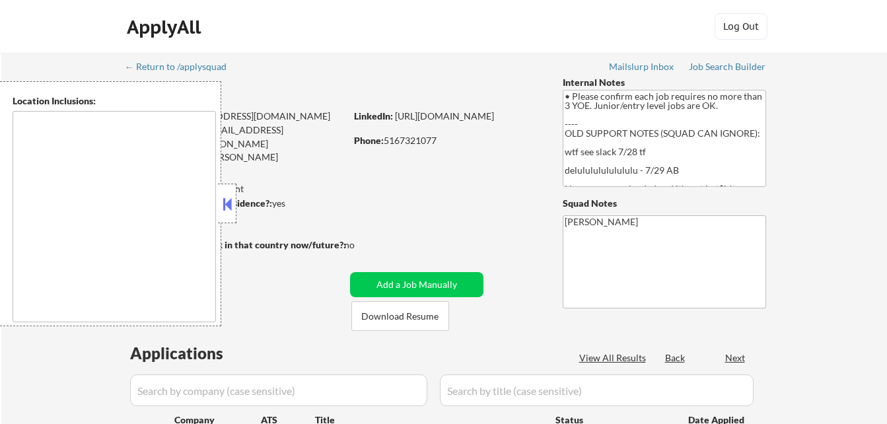
select select ""pending""
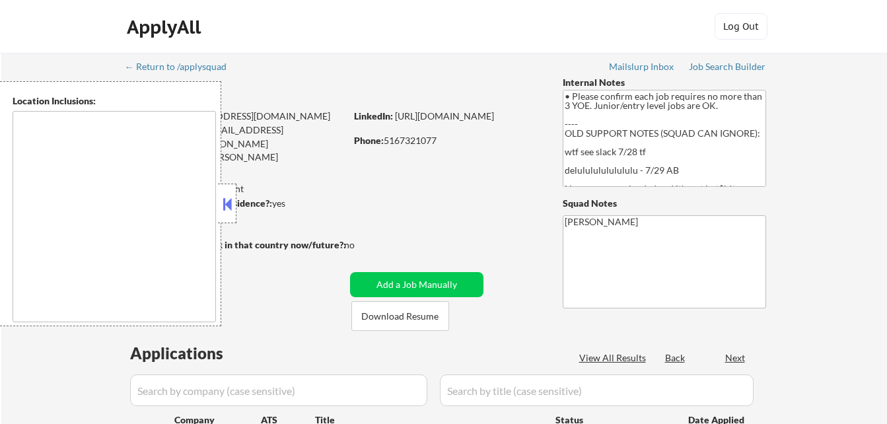
select select ""pending""
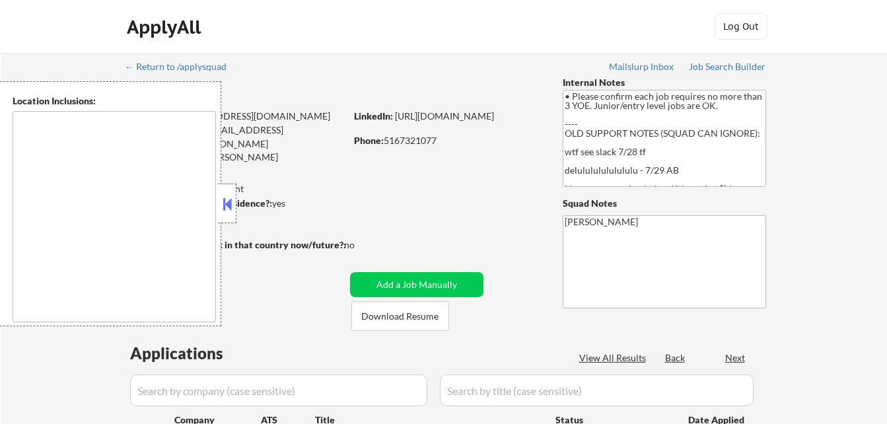
select select ""pending""
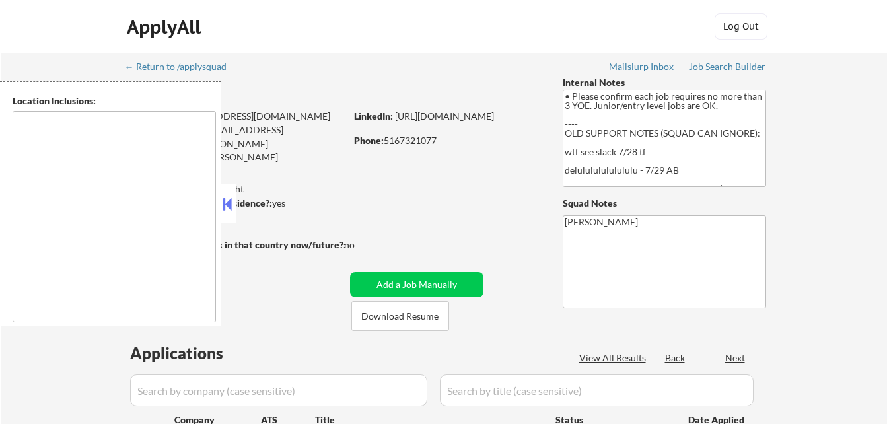
select select ""pending""
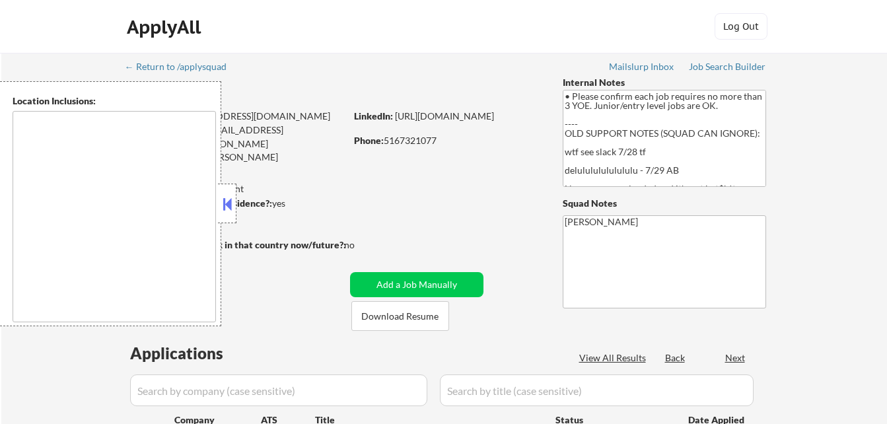
select select ""pending""
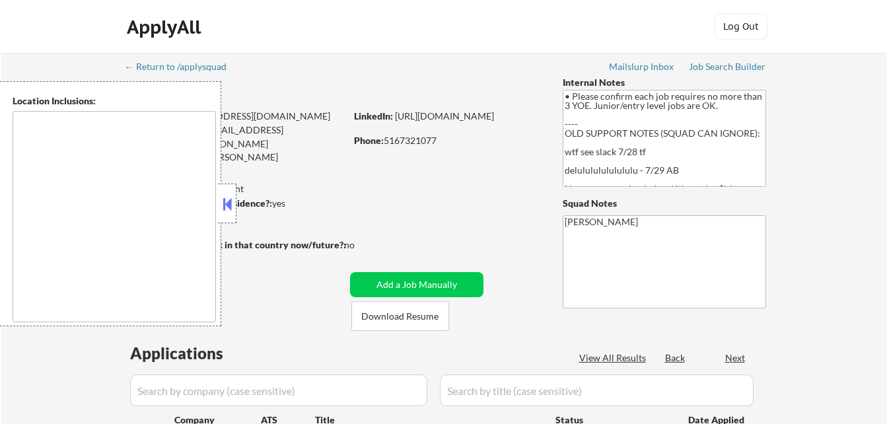
select select ""pending""
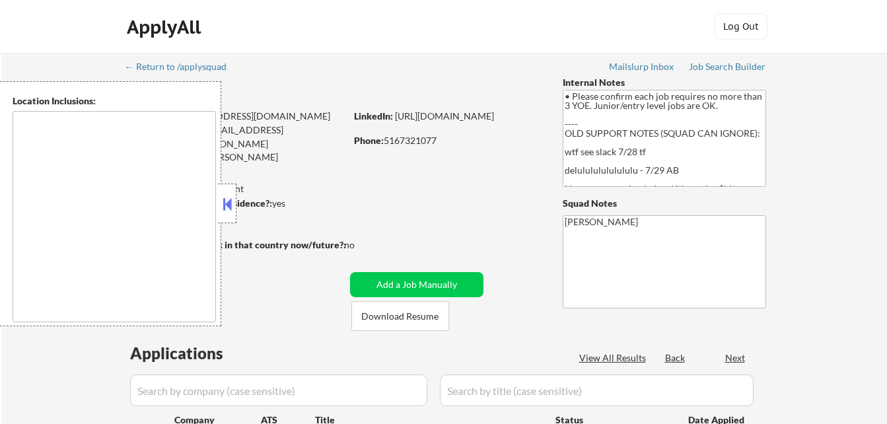
select select ""pending""
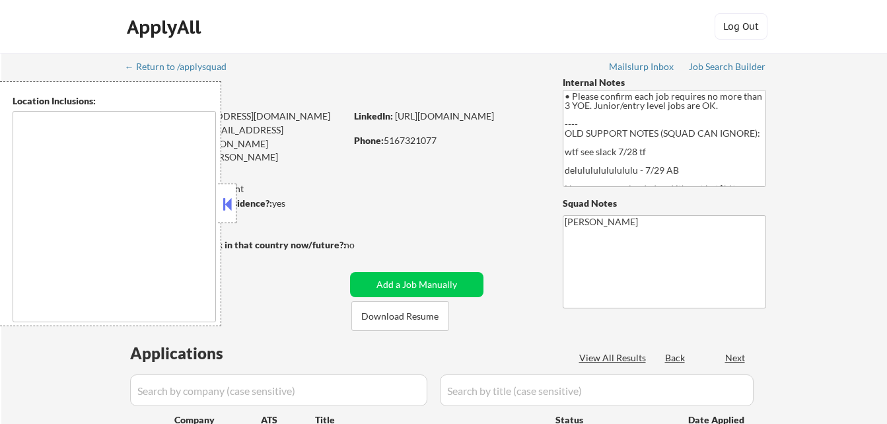
select select ""pending""
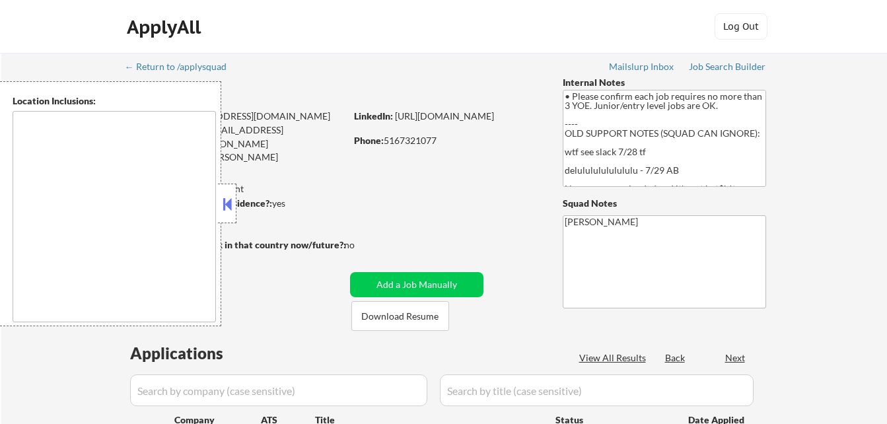
select select ""pending""
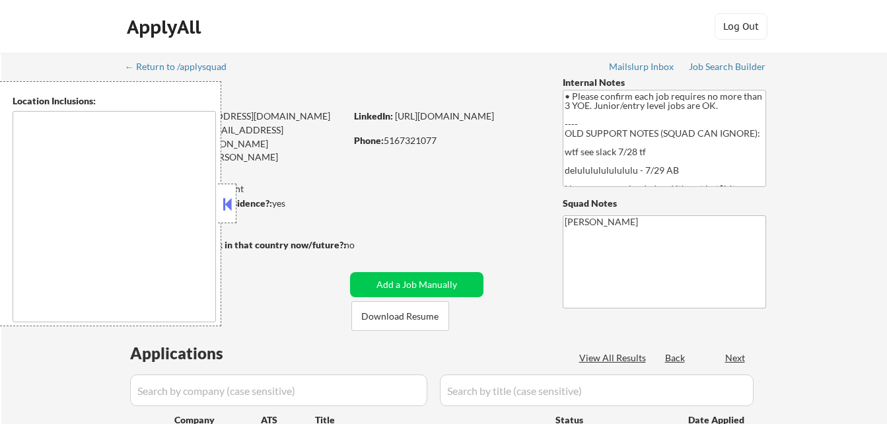
select select ""pending""
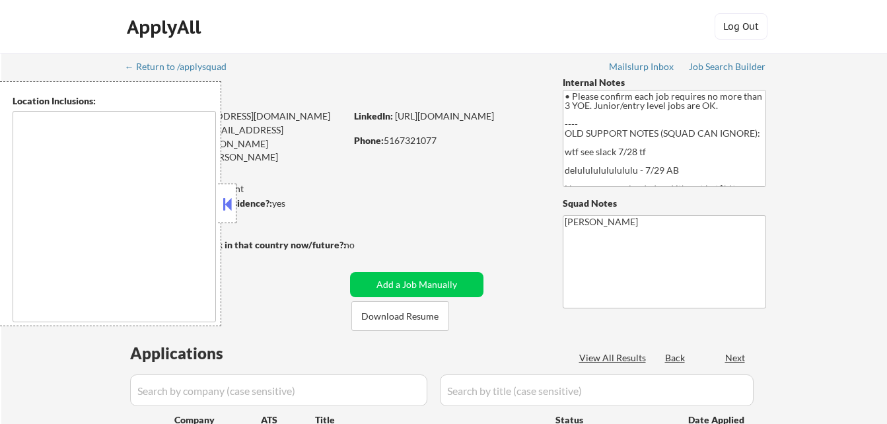
select select ""pending""
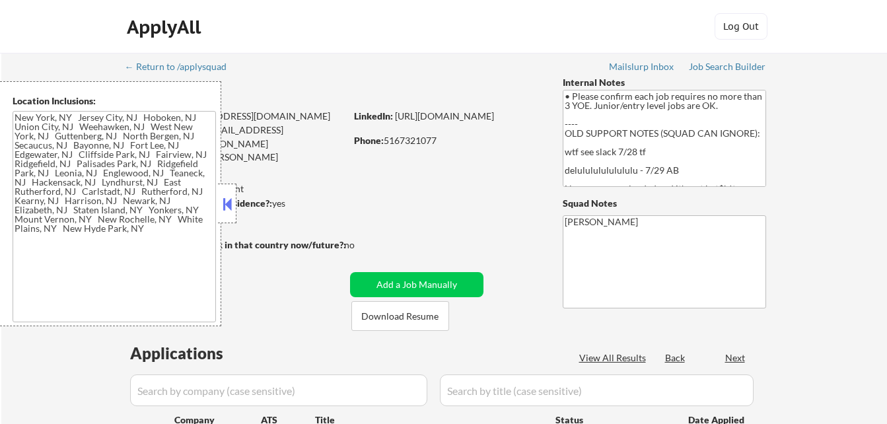
type textarea "New York, NY Jersey City, NJ Hoboken, NJ Union City, NJ Weehawken, NJ West New …"
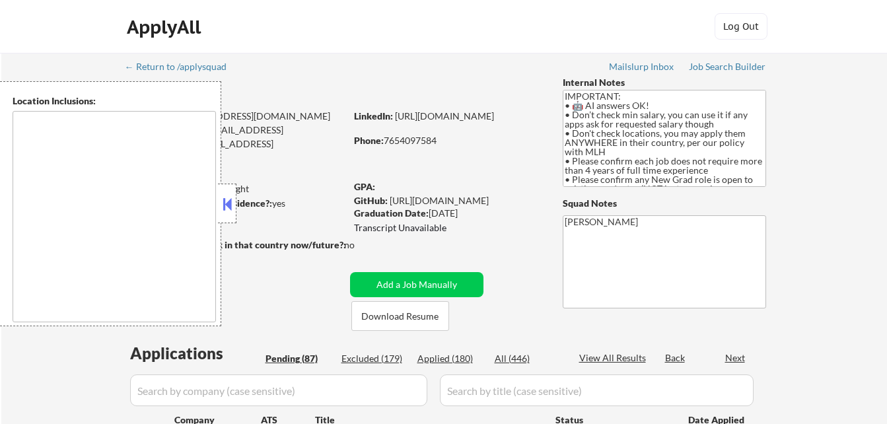
select select ""pending""
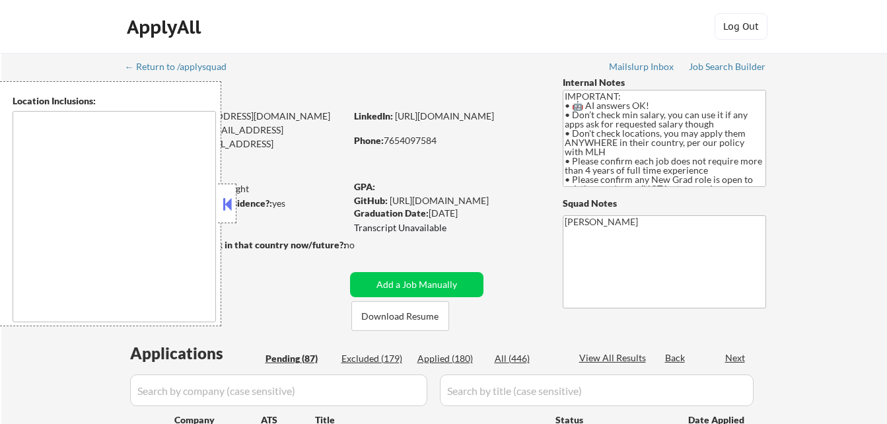
select select ""pending""
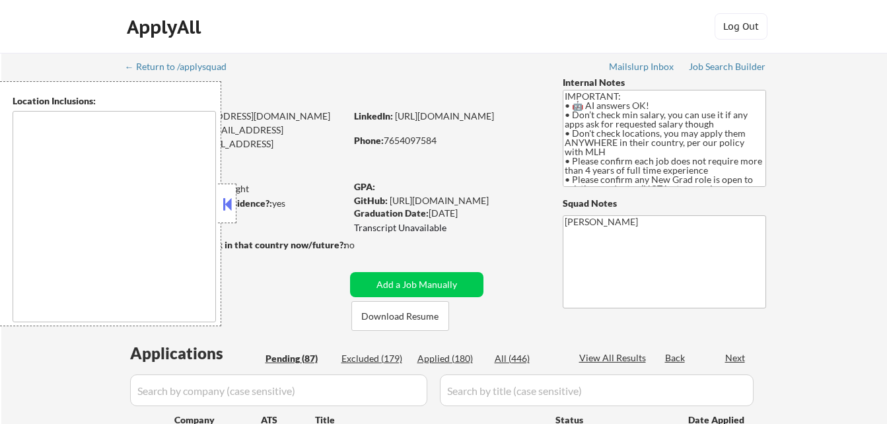
select select ""pending""
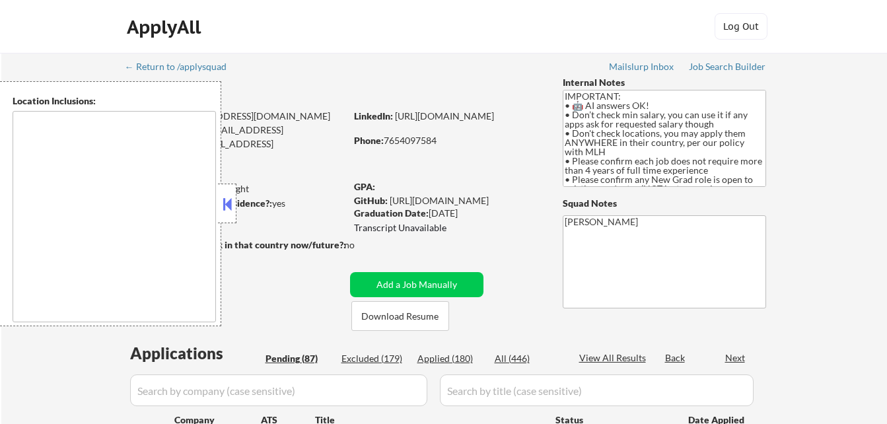
select select ""pending""
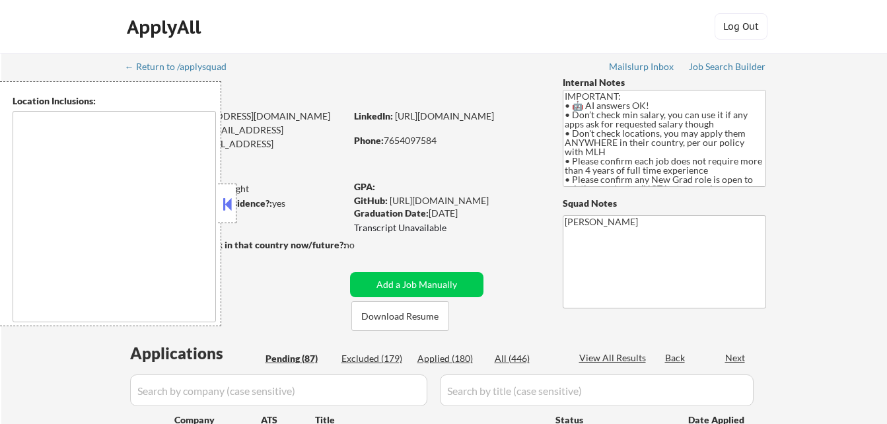
select select ""pending""
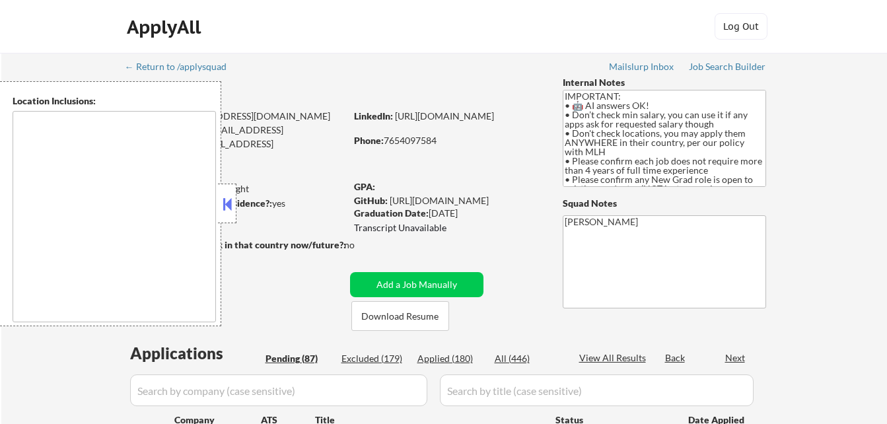
select select ""pending""
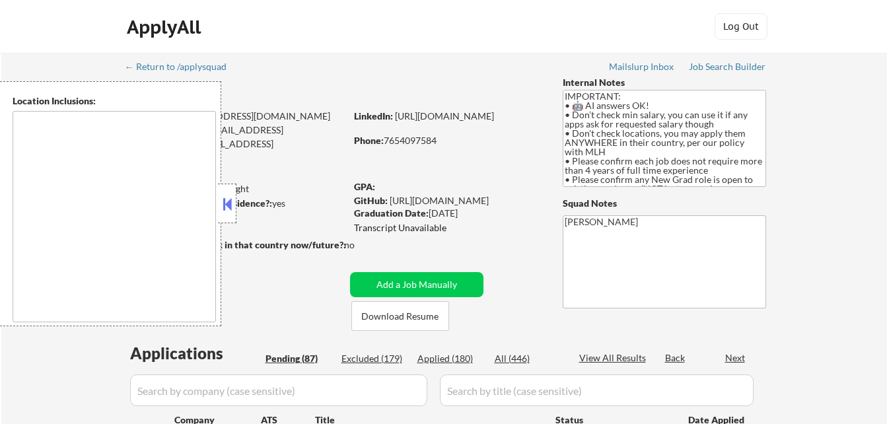
select select ""pending""
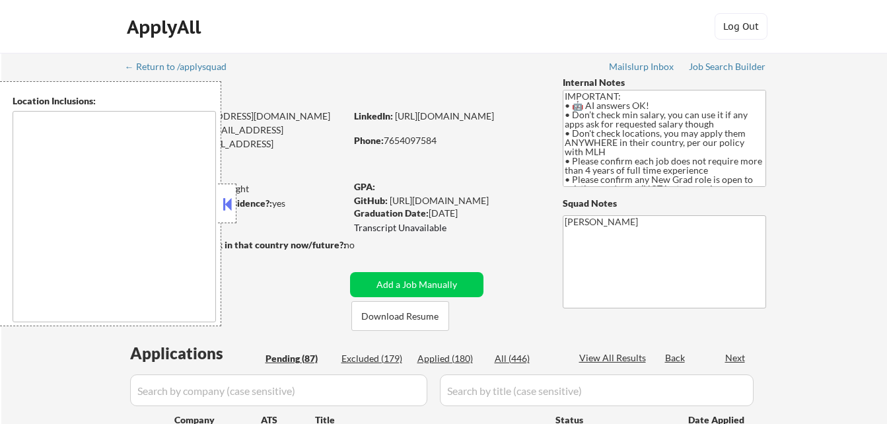
select select ""pending""
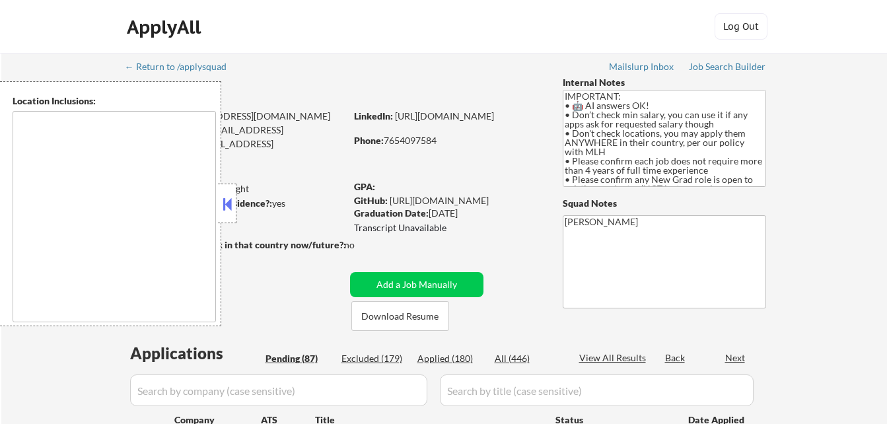
select select ""pending""
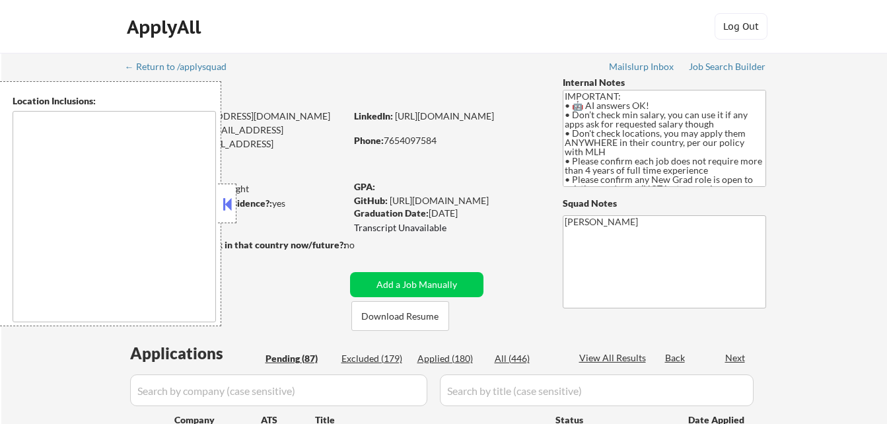
select select ""pending""
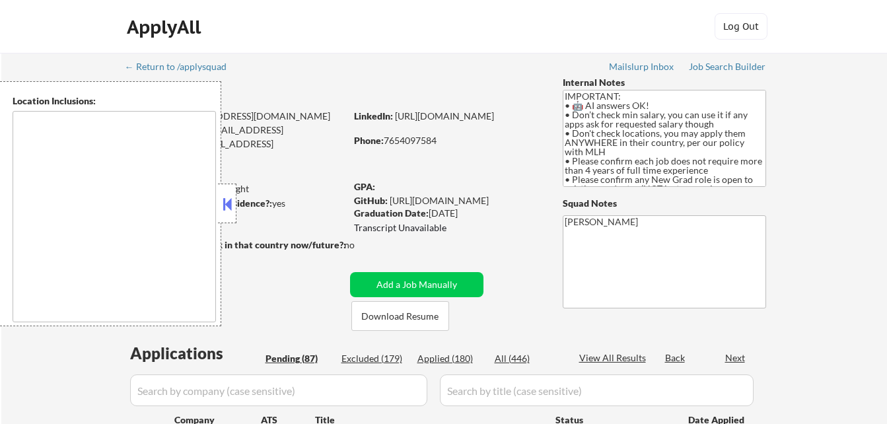
select select ""pending""
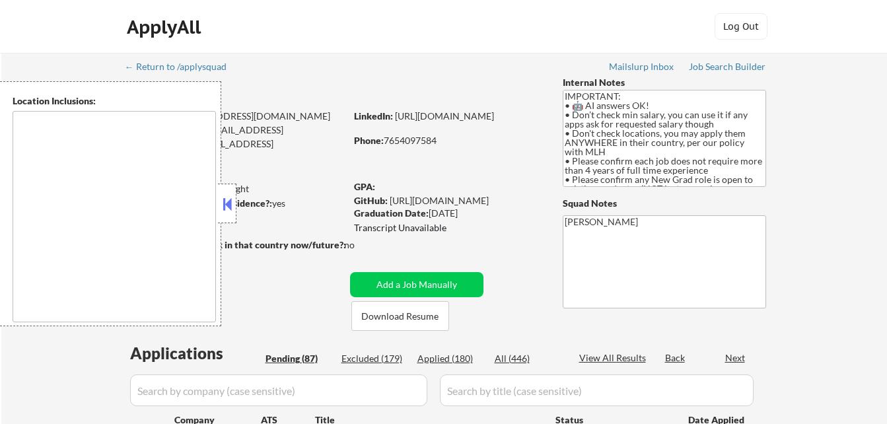
select select ""pending""
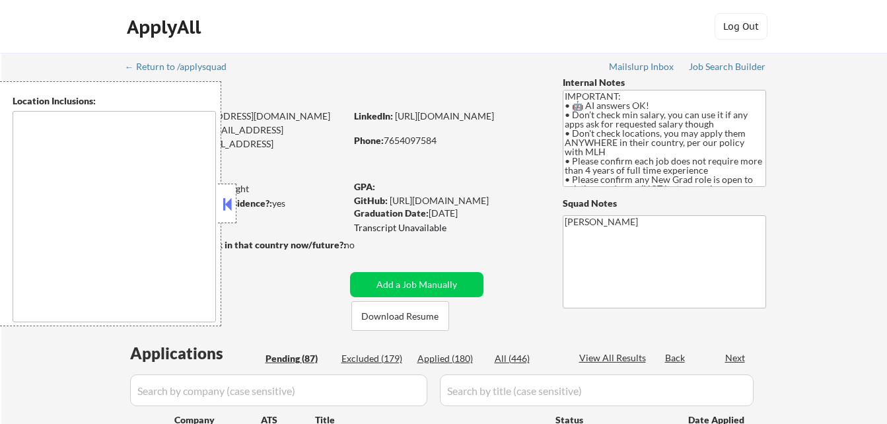
select select ""pending""
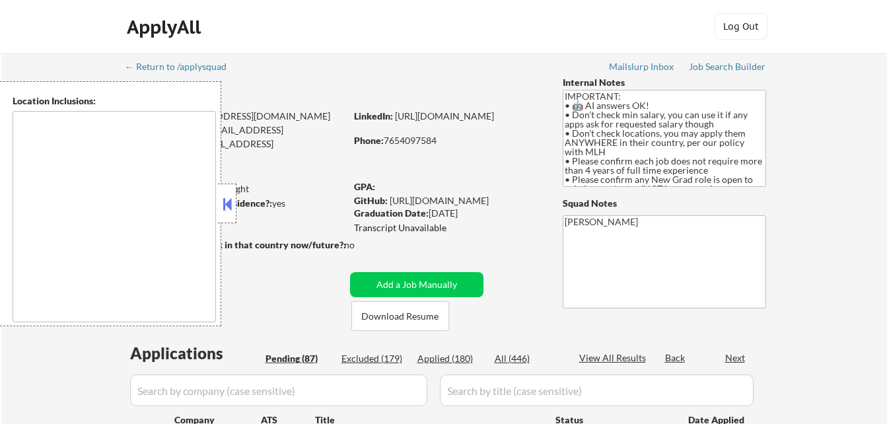
select select ""pending""
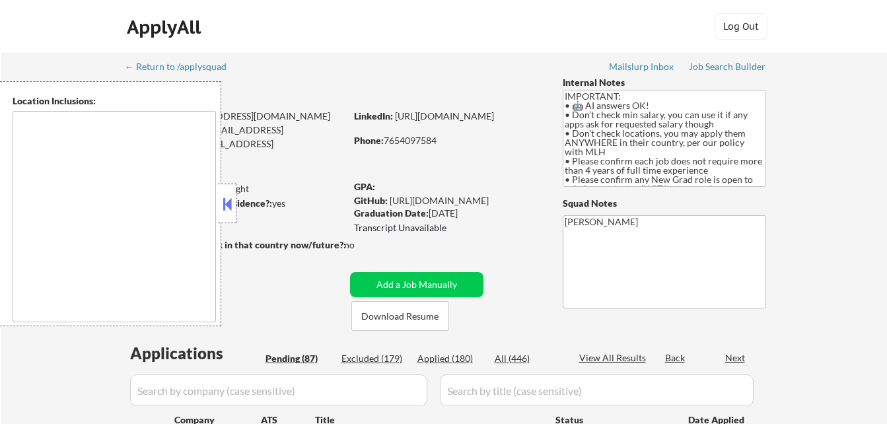
select select ""pending""
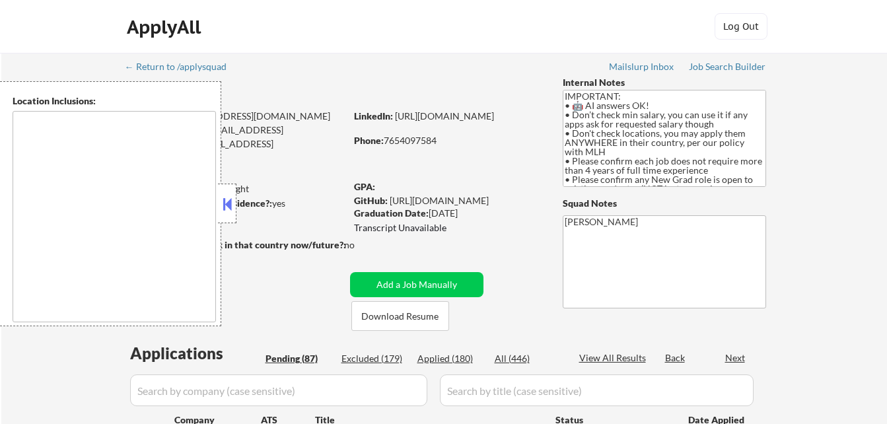
select select ""pending""
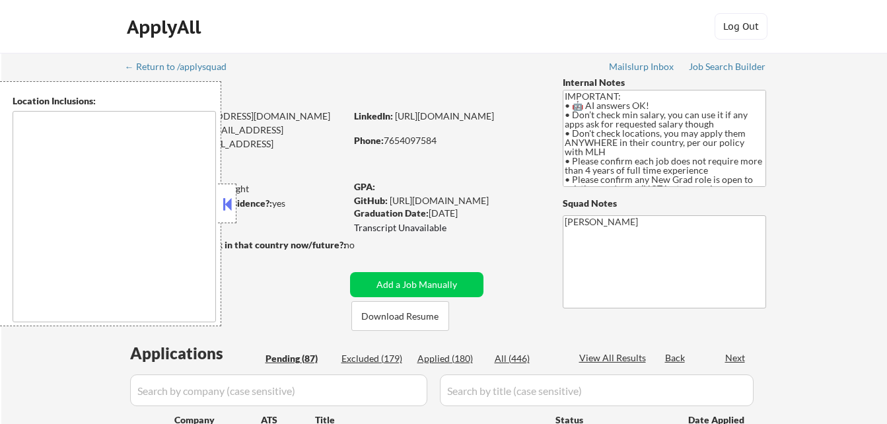
select select ""pending""
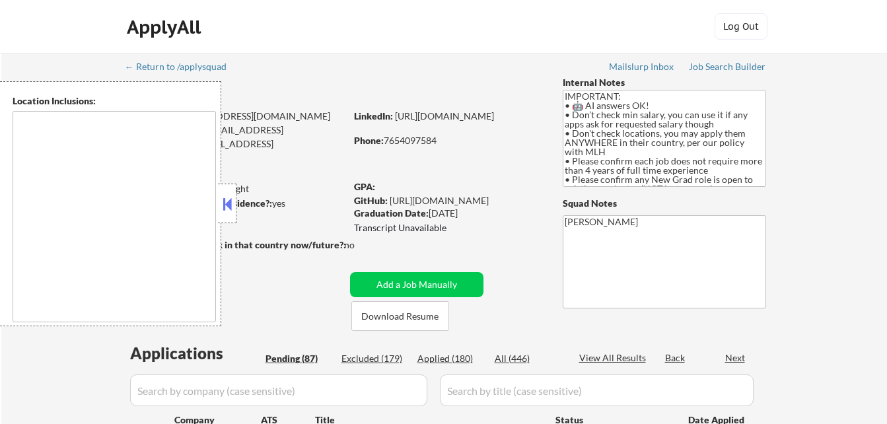
select select ""pending""
type textarea "country:[GEOGRAPHIC_DATA]"
click at [227, 209] on button at bounding box center [227, 204] width 15 height 20
select select ""pending""
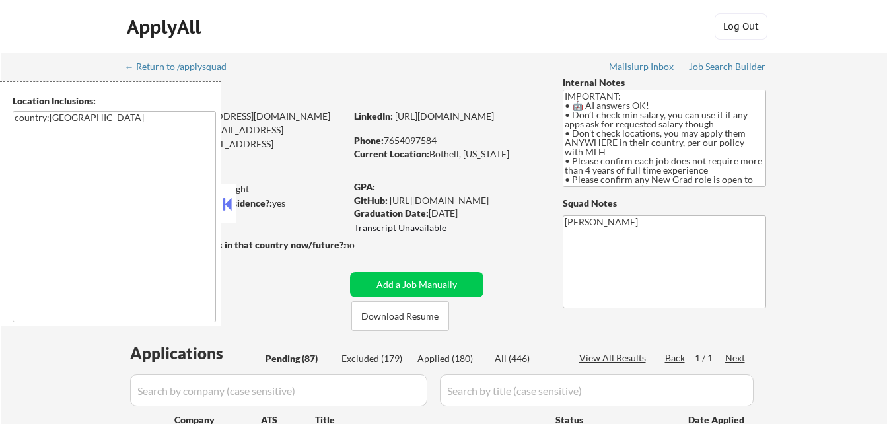
select select ""pending""
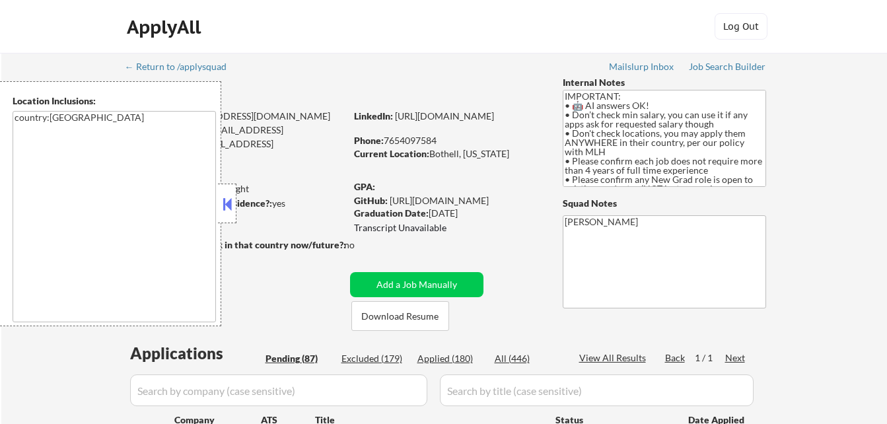
select select ""pending""
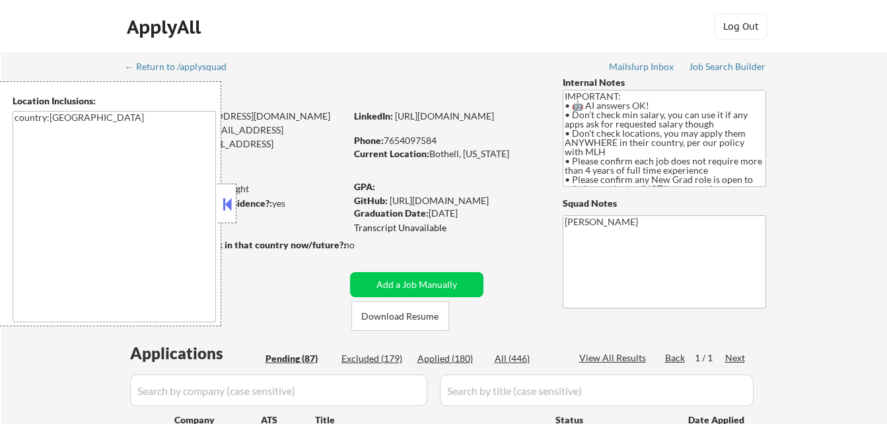
select select ""pending""
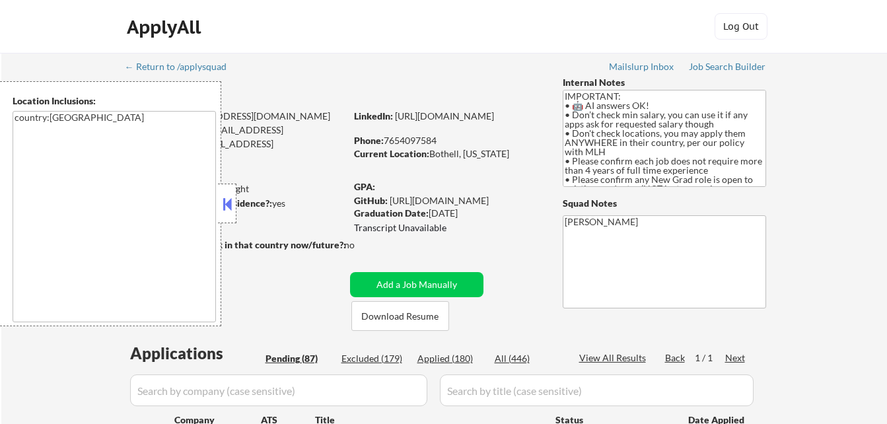
select select ""pending""
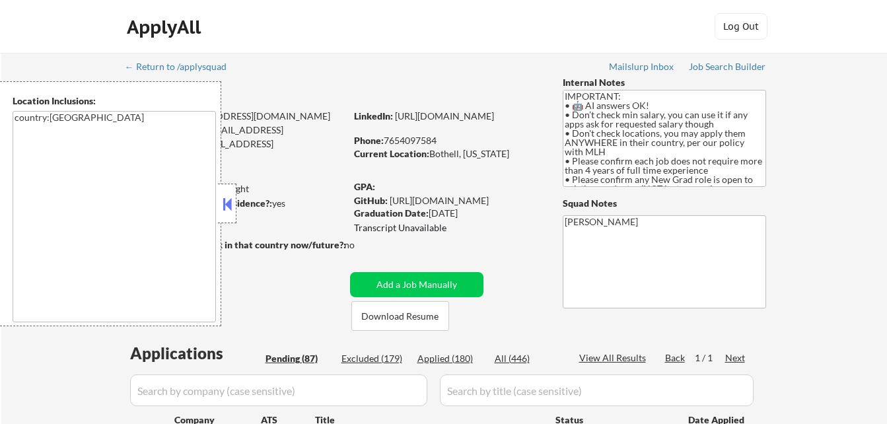
select select ""pending""
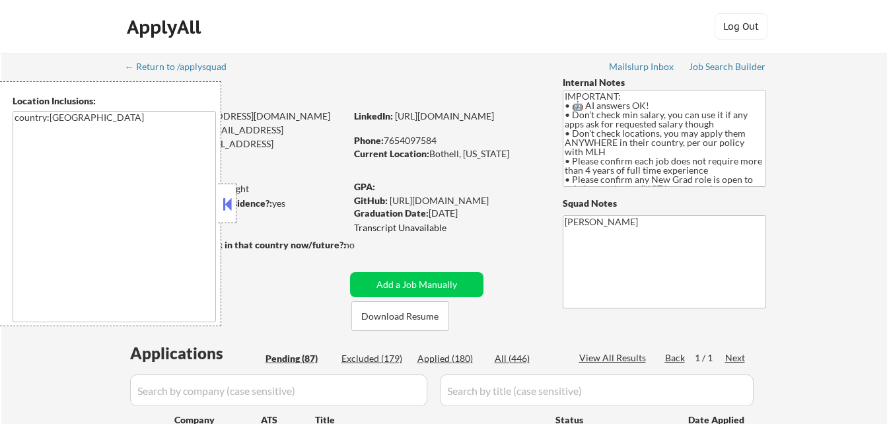
select select ""pending""
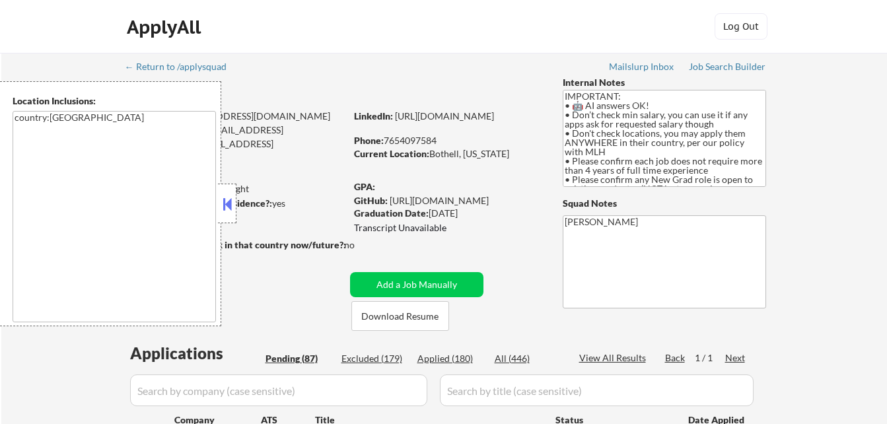
select select ""pending""
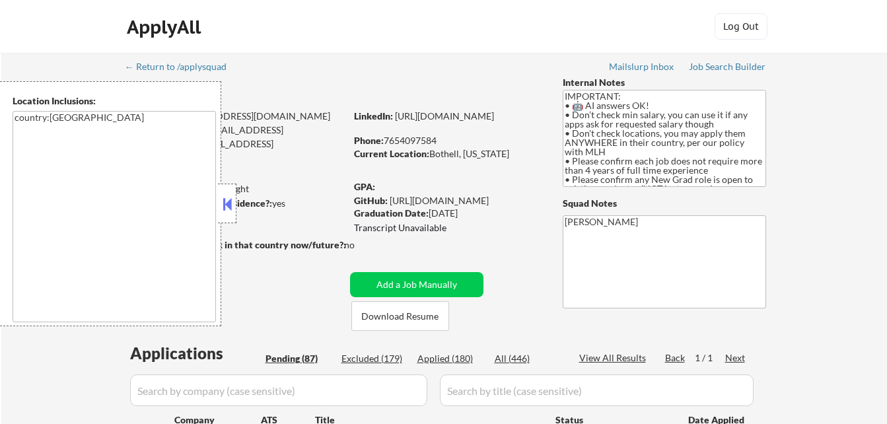
select select ""pending""
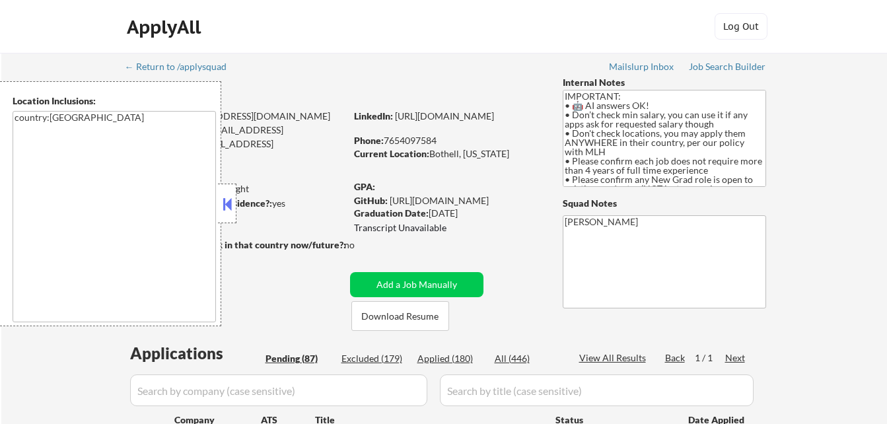
select select ""pending""
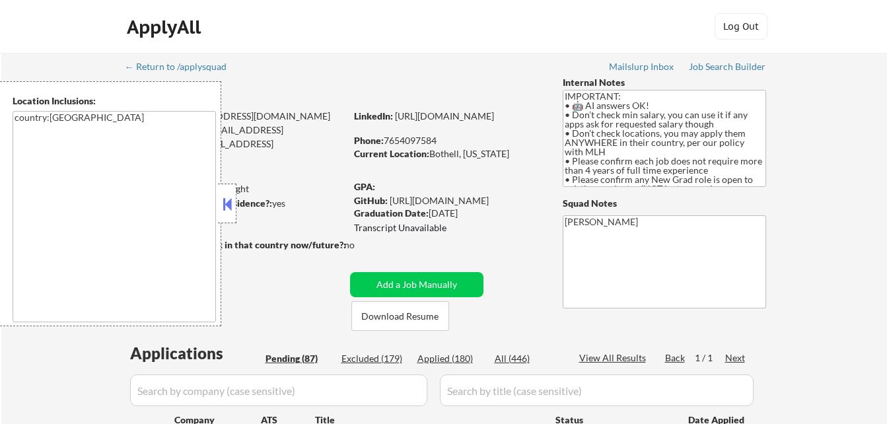
select select ""pending""
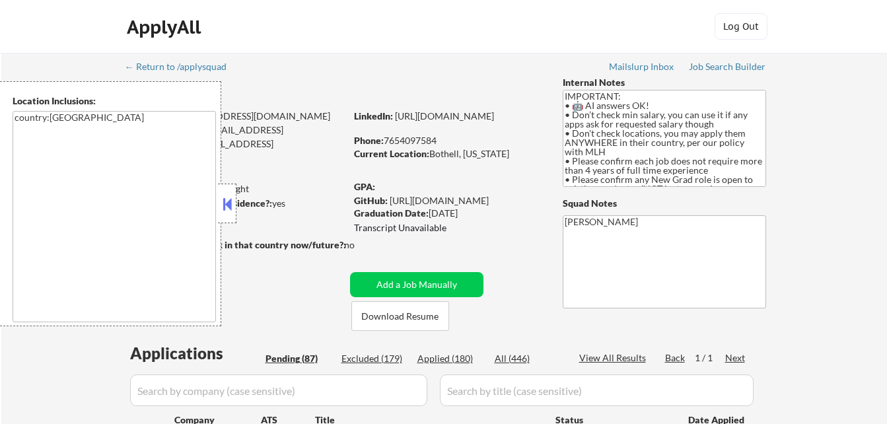
select select ""pending""
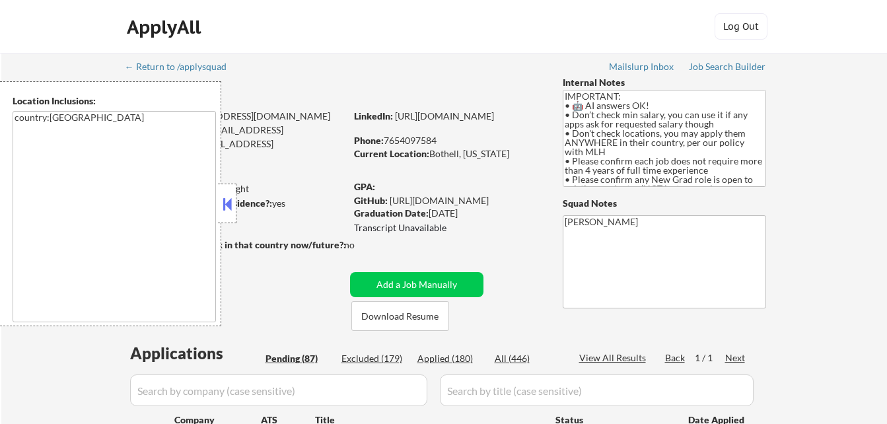
select select ""pending""
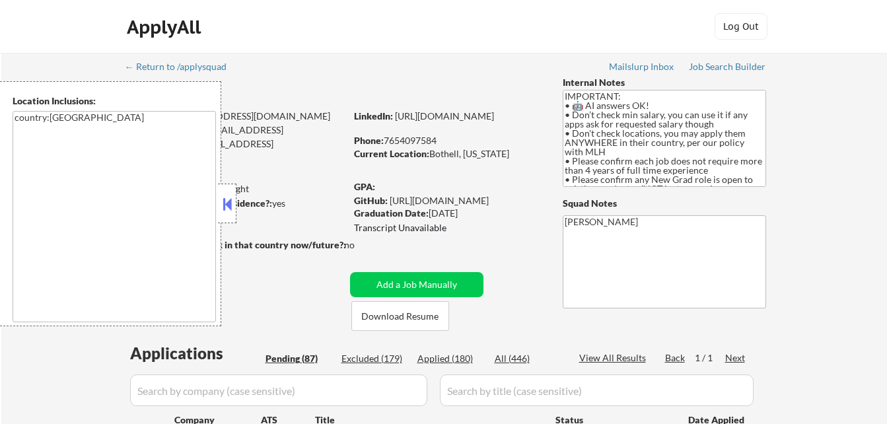
select select ""pending""
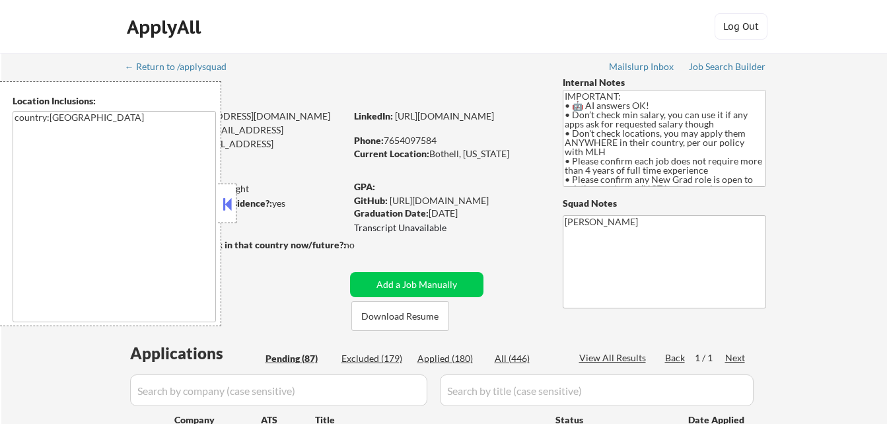
select select ""pending""
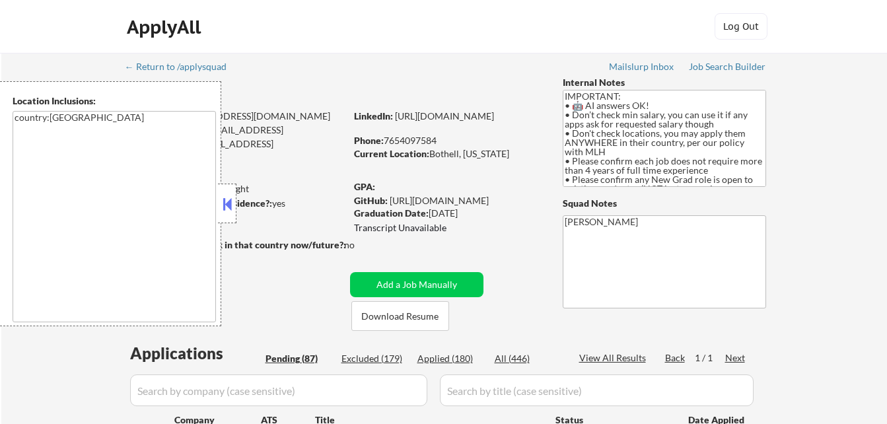
select select ""pending""
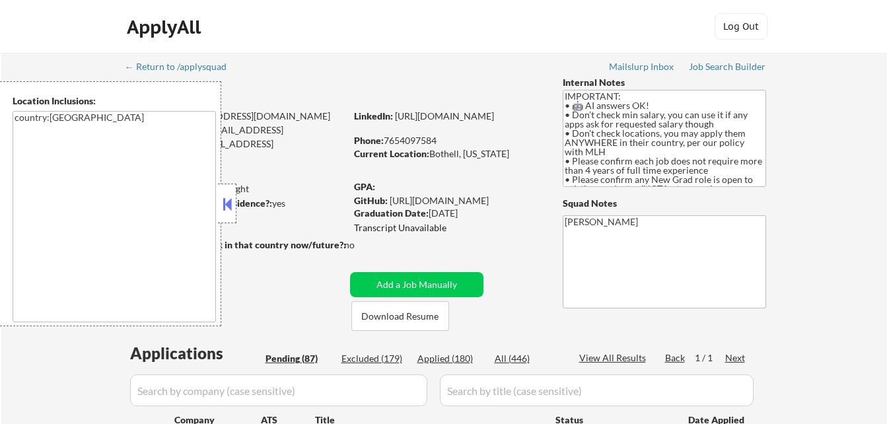
select select ""pending""
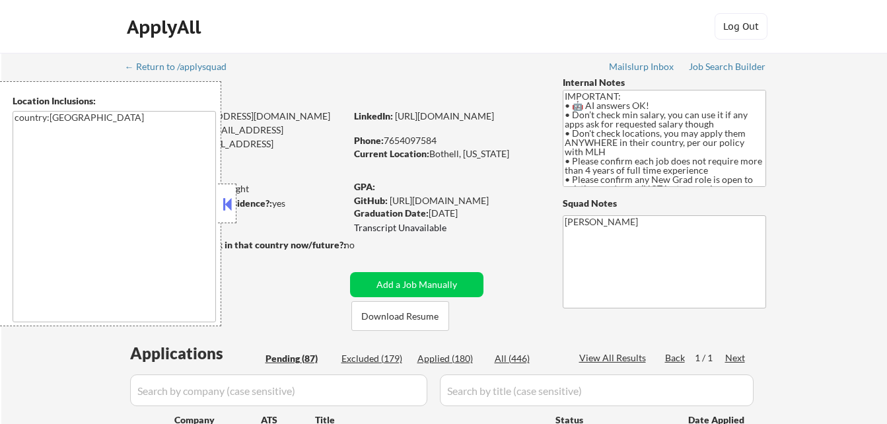
select select ""pending""
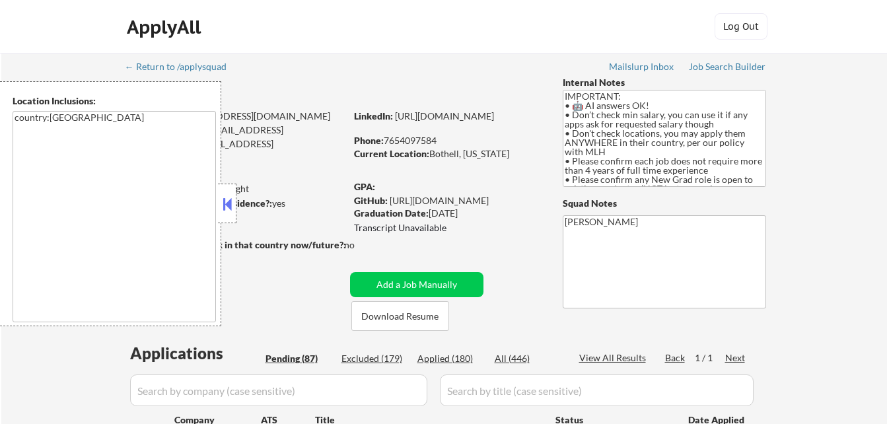
select select ""pending""
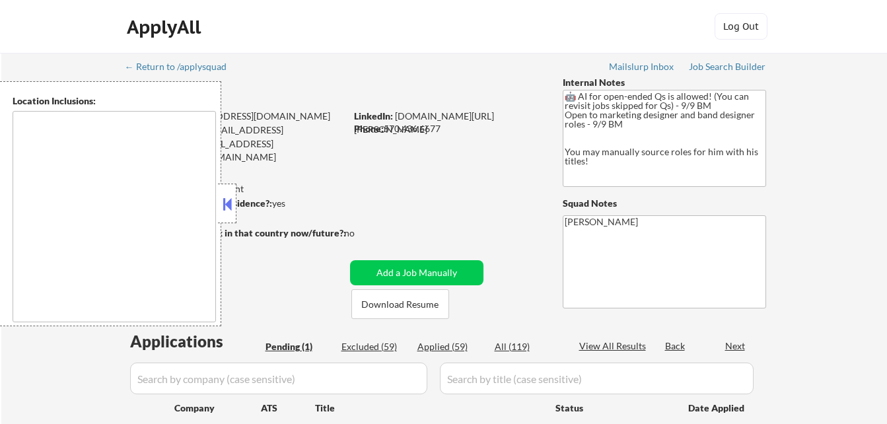
select select ""pending""
type textarea "remote"
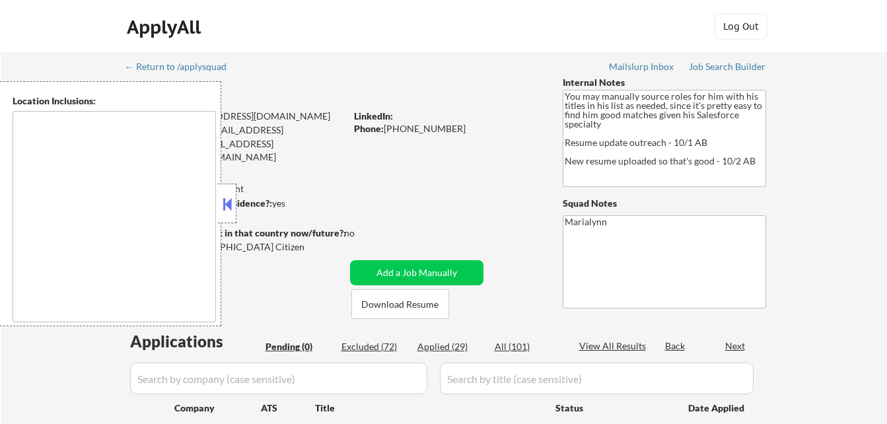
type textarea "remote"
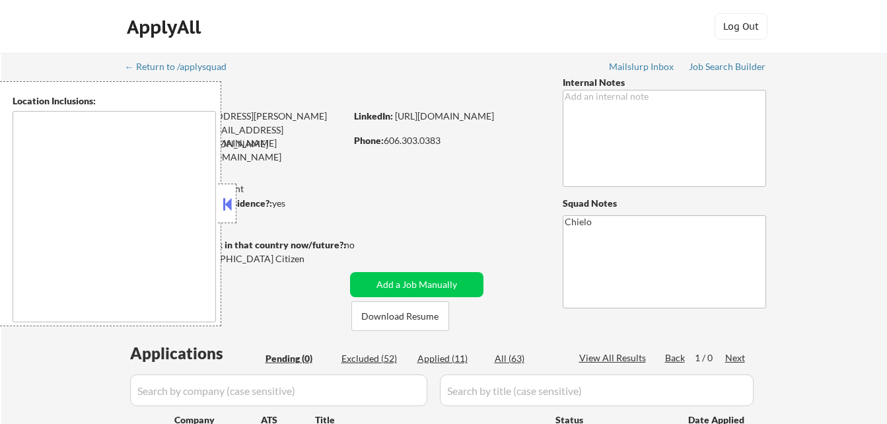
type textarea "[GEOGRAPHIC_DATA], [GEOGRAPHIC_DATA] [US_STATE], [GEOGRAPHIC_DATA] [GEOGRAPHIC_…"
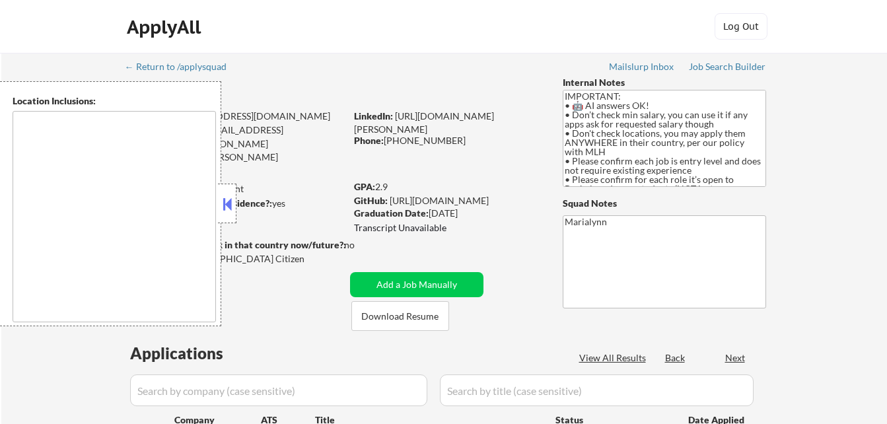
type textarea "country:[GEOGRAPHIC_DATA]"
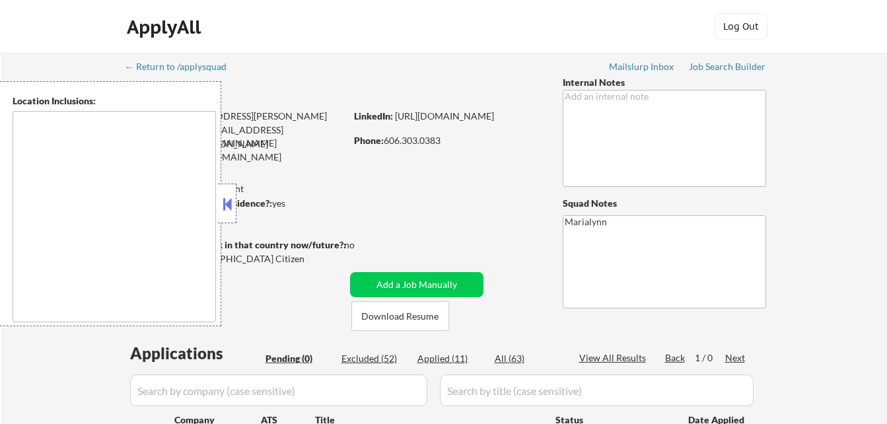
type textarea "Long Beach, NY New York, NY Jersey City, NJ Hoboken, NJ Weehawken, NJ Union Cit…"
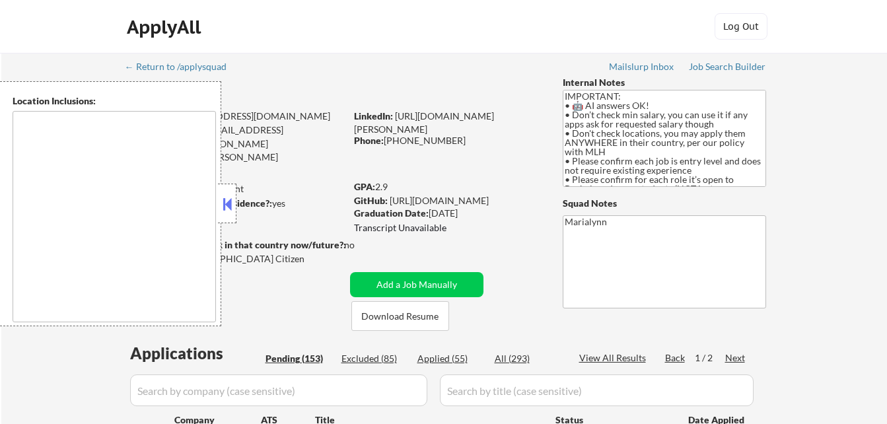
type textarea "country:[GEOGRAPHIC_DATA]"
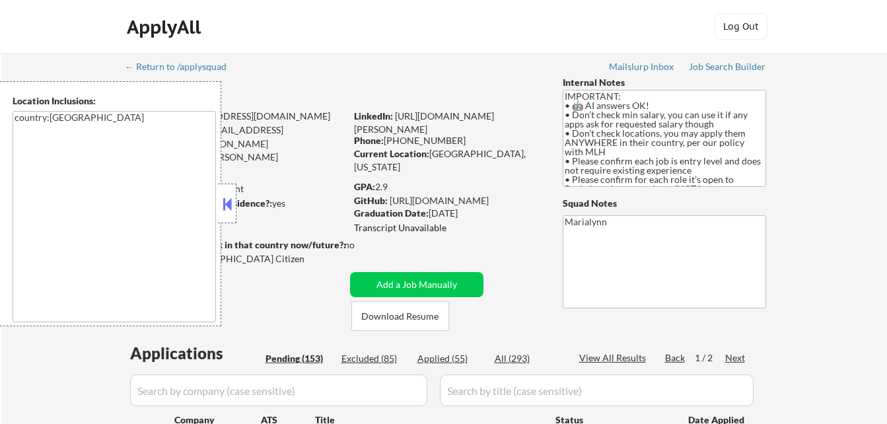
select select ""pending""
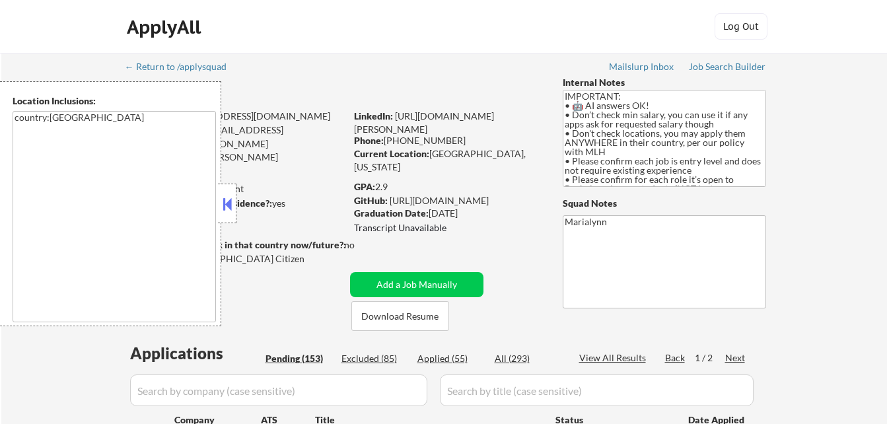
select select ""pending""
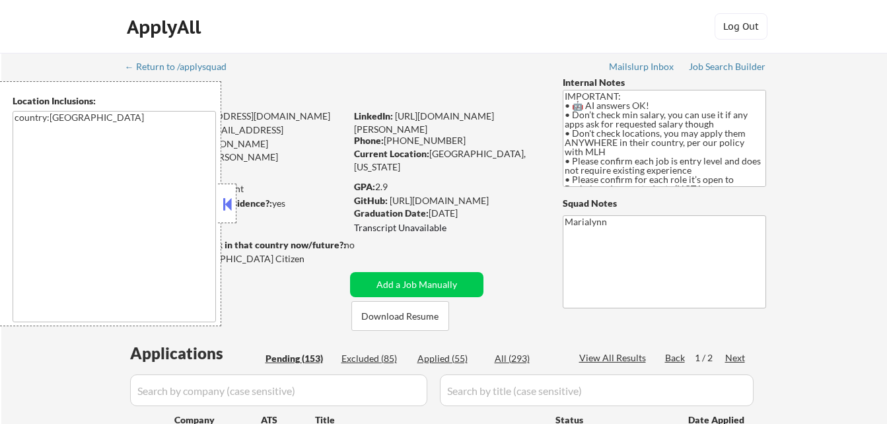
select select ""pending""
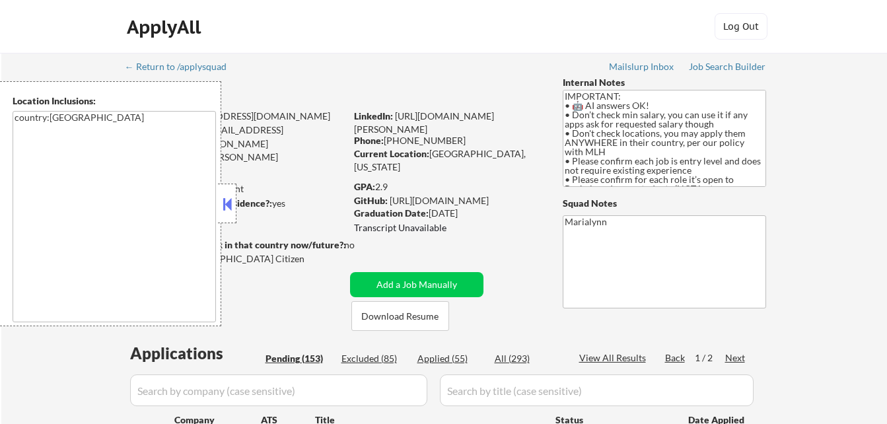
select select ""pending""
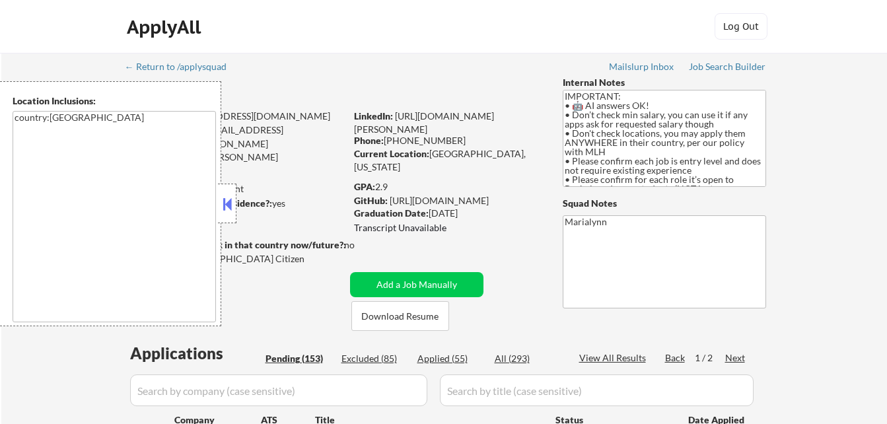
select select ""pending""
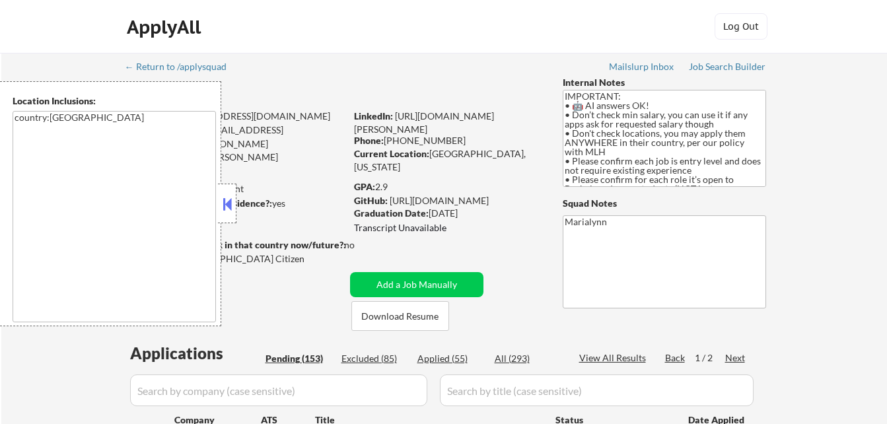
select select ""pending""
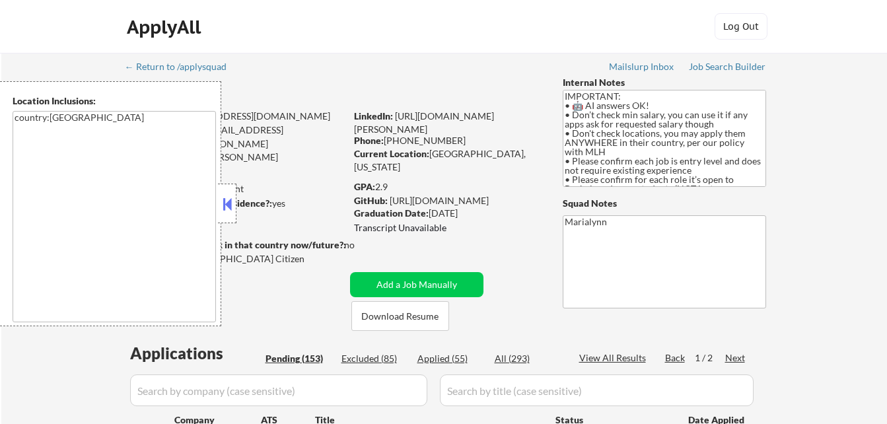
select select ""pending""
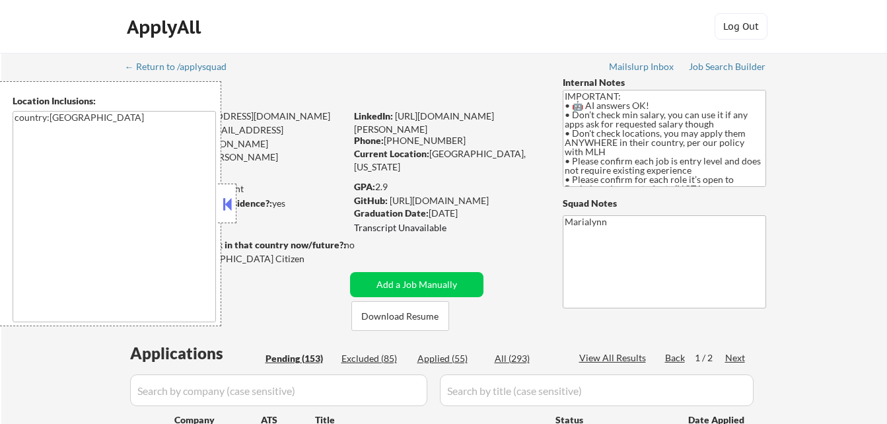
select select ""pending""
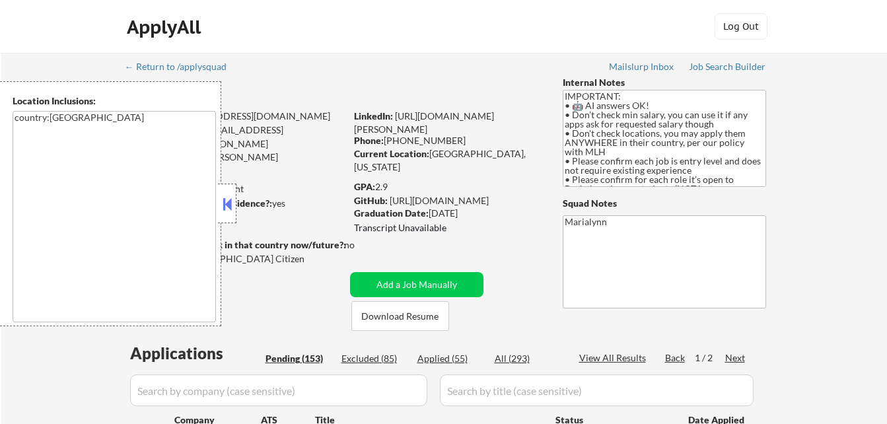
select select ""pending""
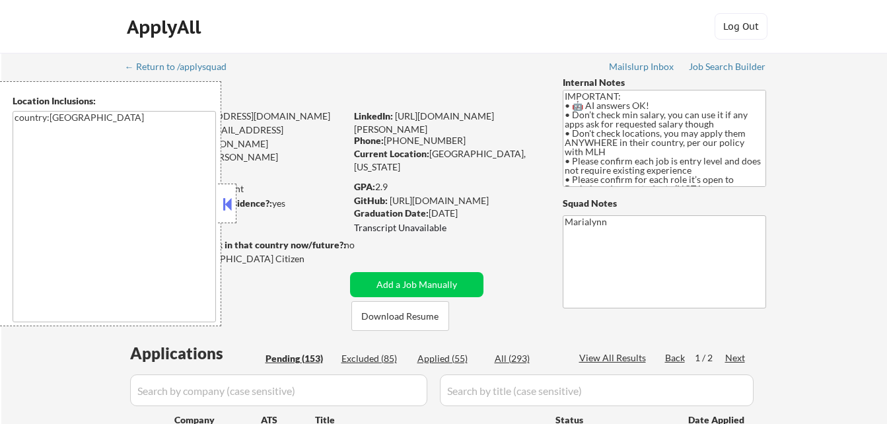
select select ""pending""
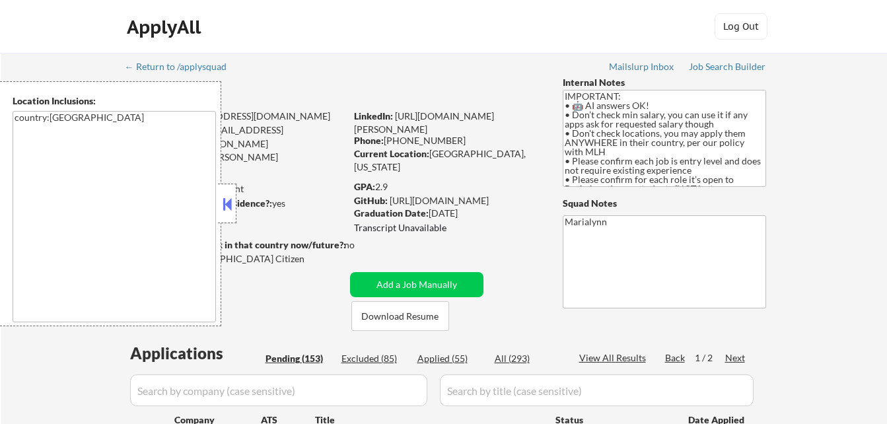
select select ""pending""
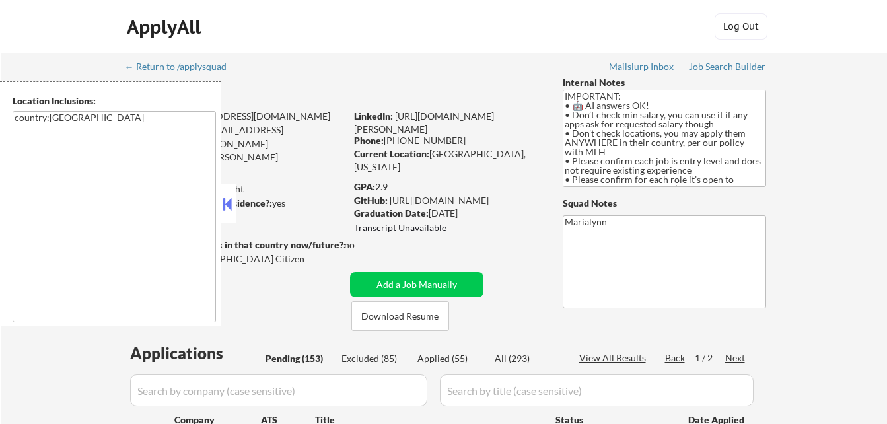
select select ""pending""
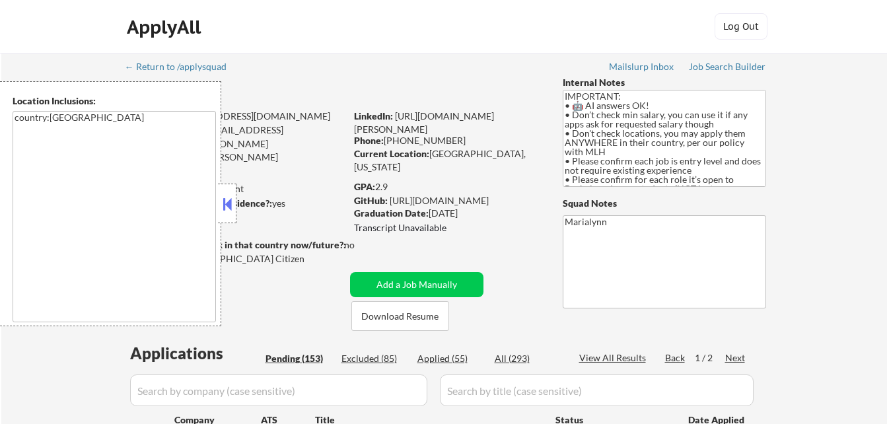
select select ""pending""
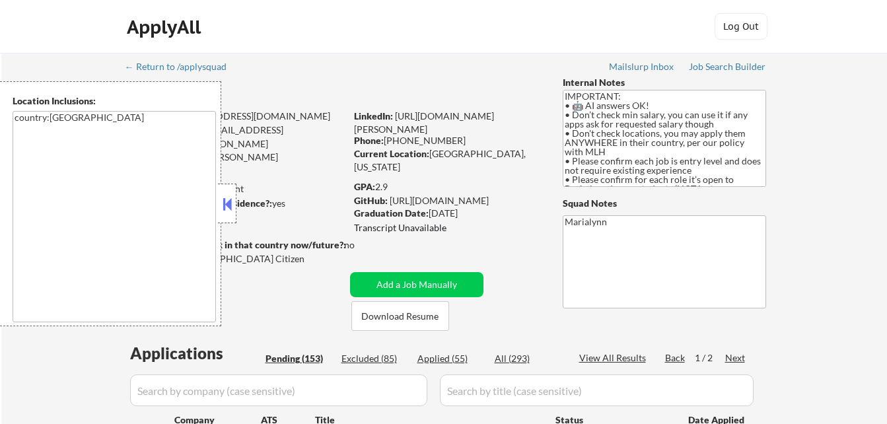
select select ""pending""
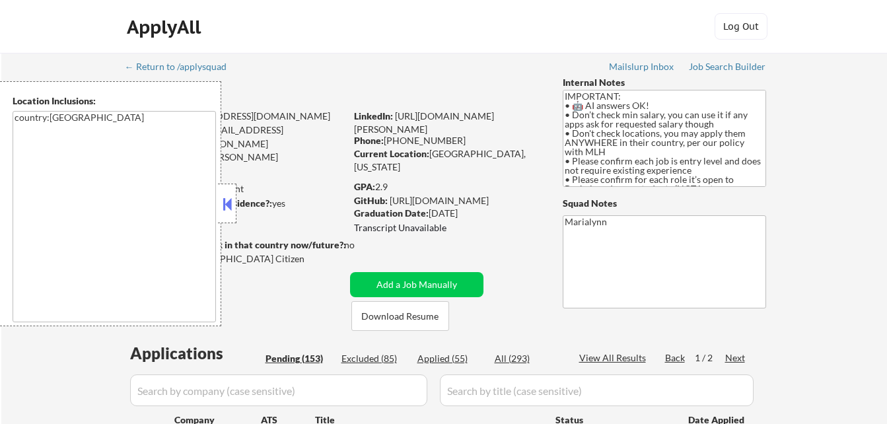
select select ""pending""
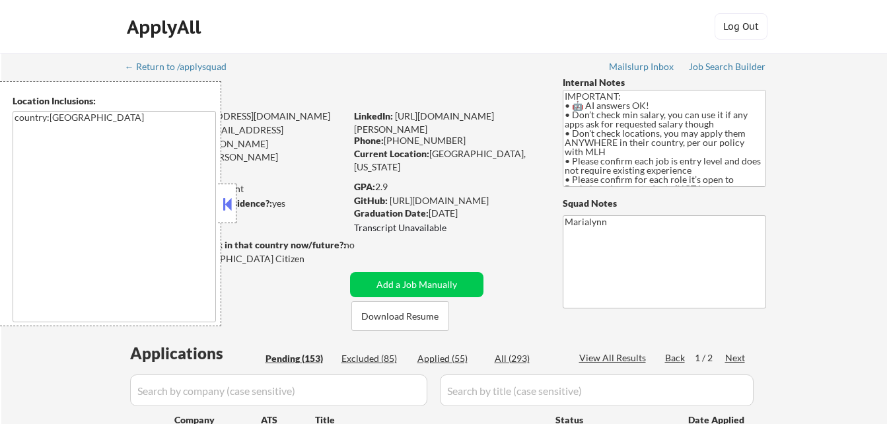
select select ""pending""
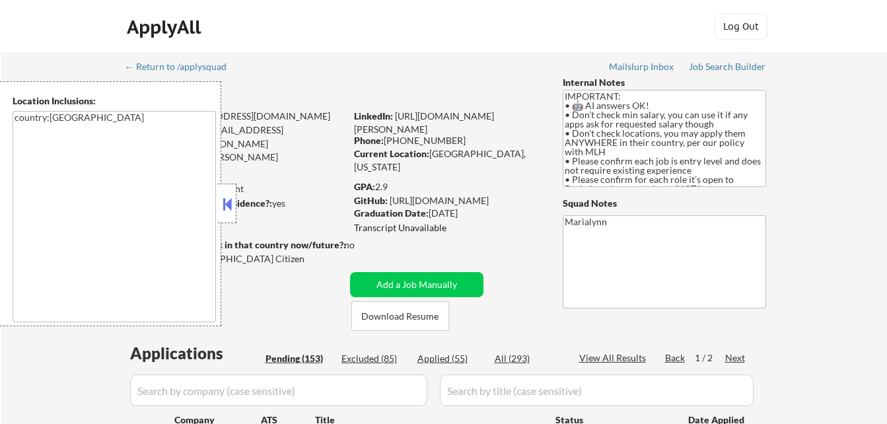
select select ""pending""
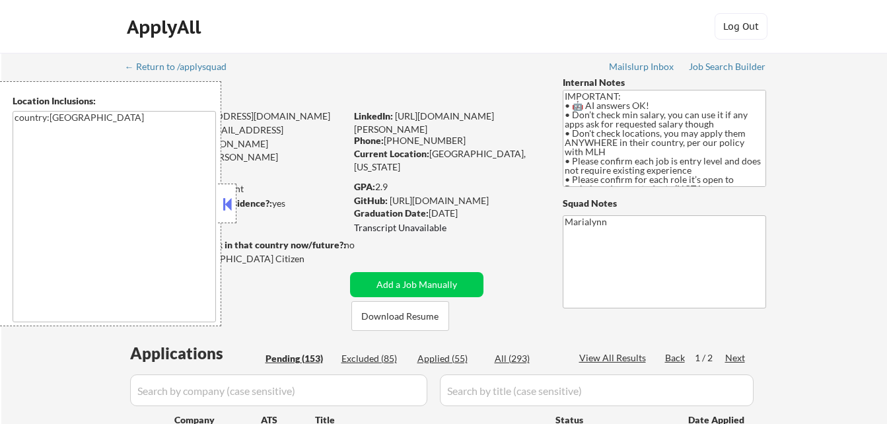
select select ""pending""
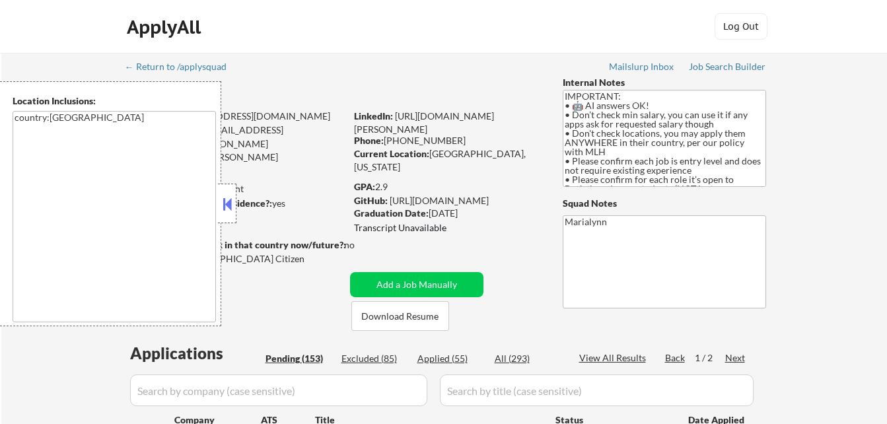
select select ""pending""
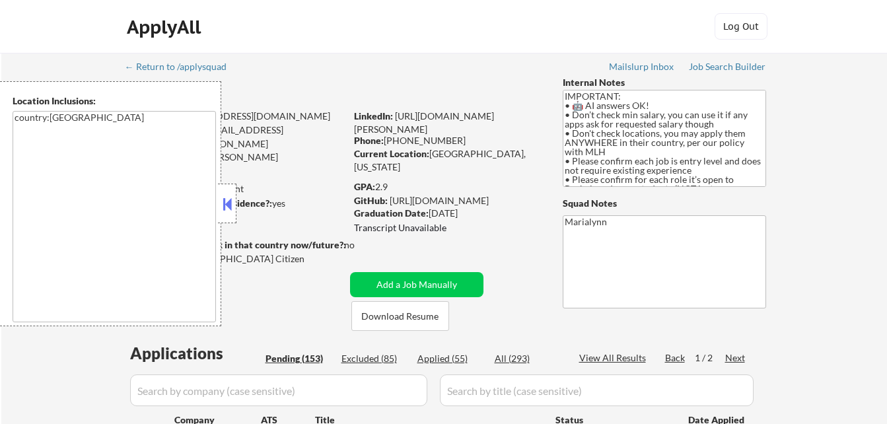
select select ""pending""
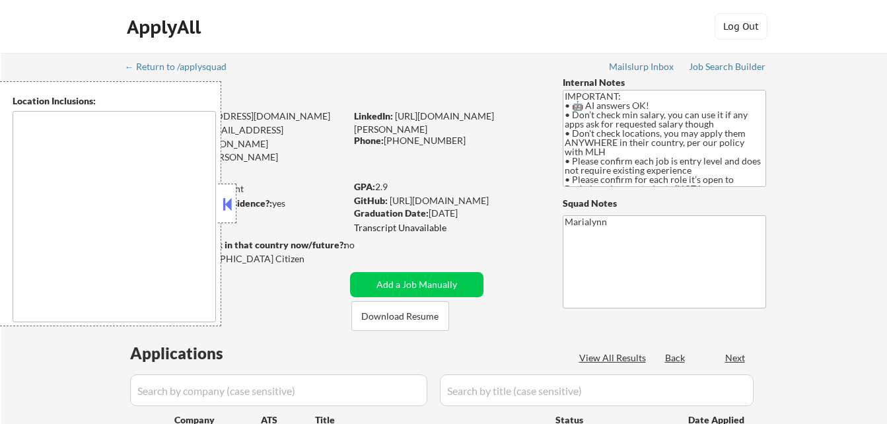
type textarea "country:[GEOGRAPHIC_DATA]"
select select ""pending""
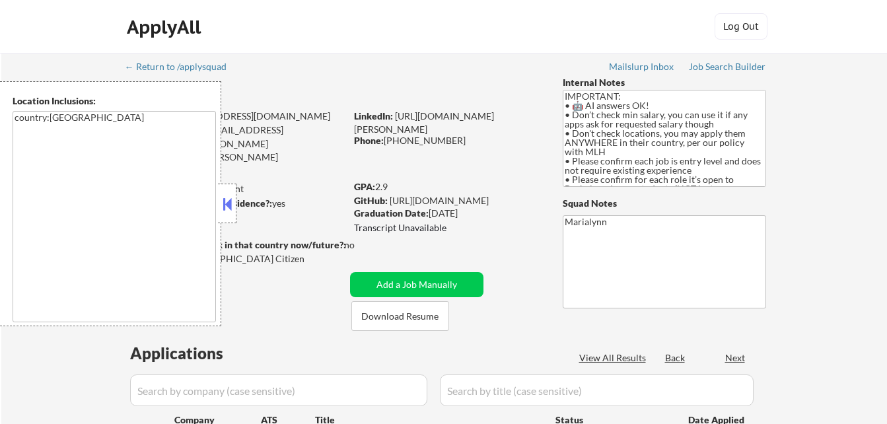
select select ""pending""
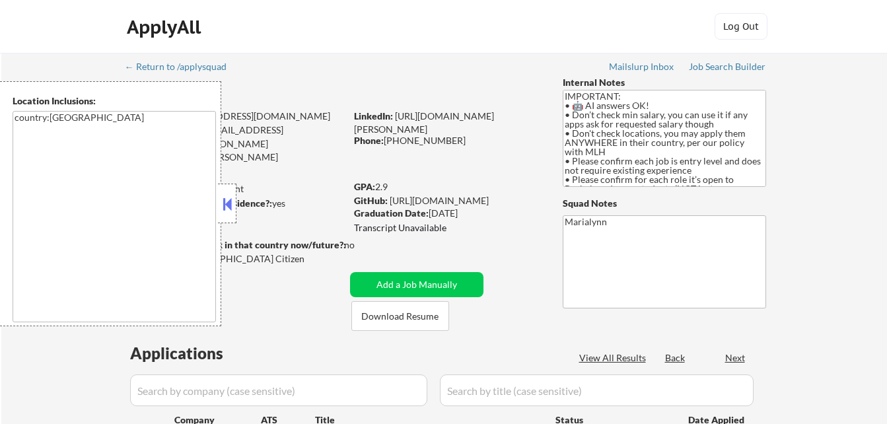
select select ""pending""
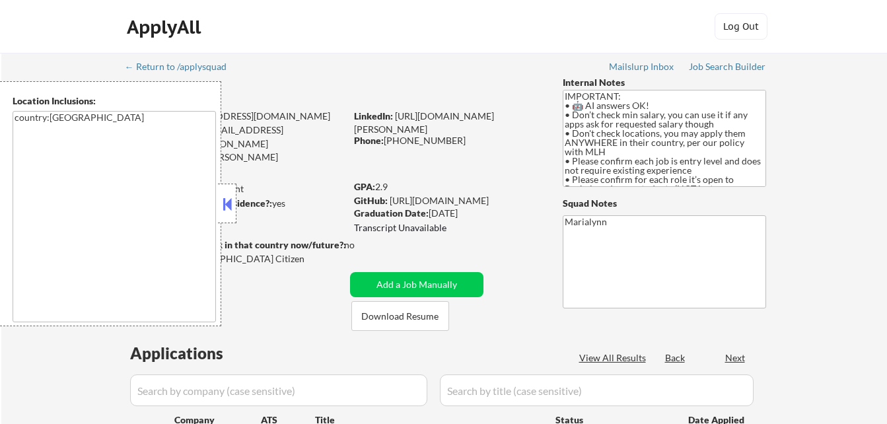
select select ""pending""
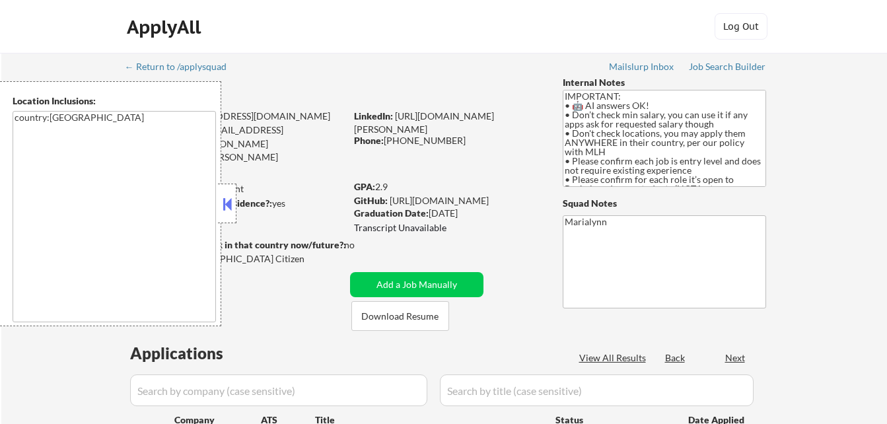
select select ""pending""
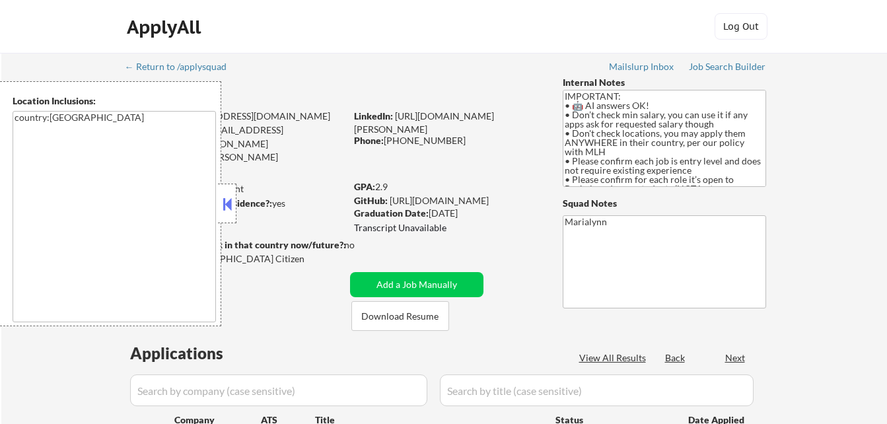
select select ""pending""
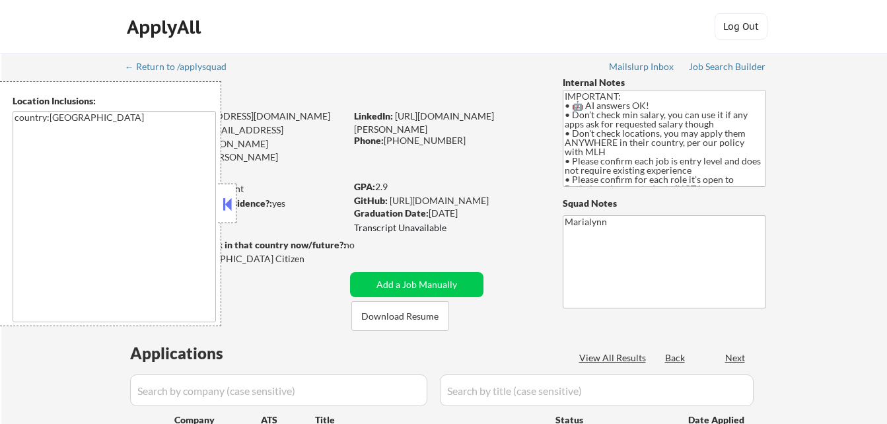
select select ""pending""
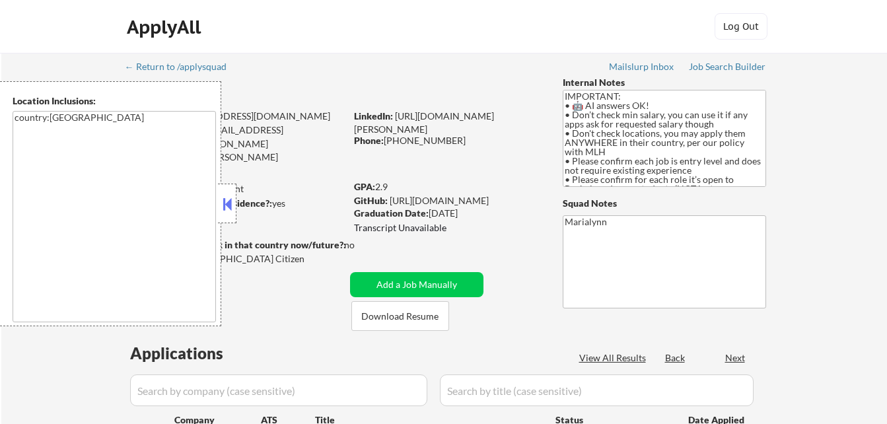
select select ""pending""
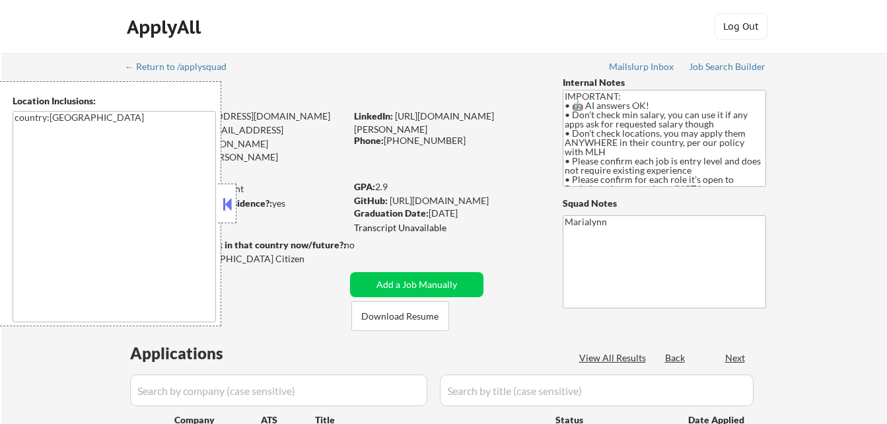
select select ""pending""
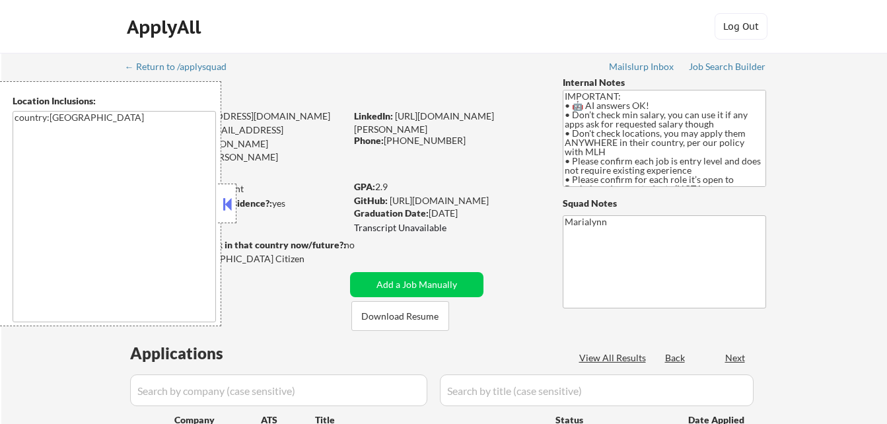
select select ""pending""
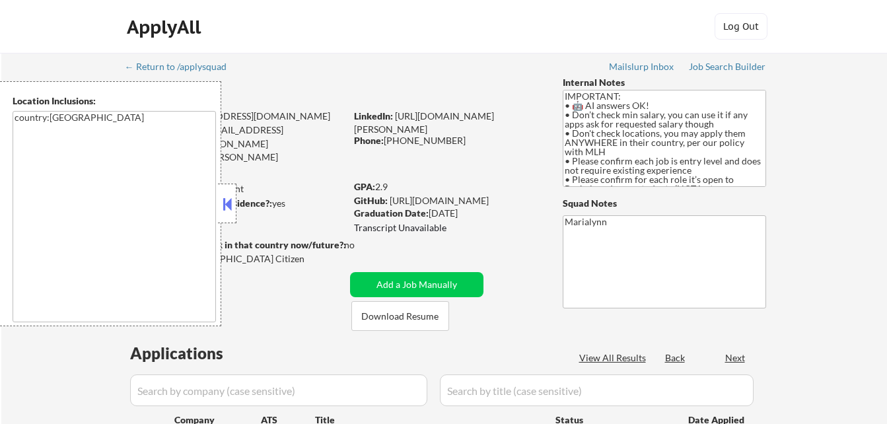
select select ""pending""
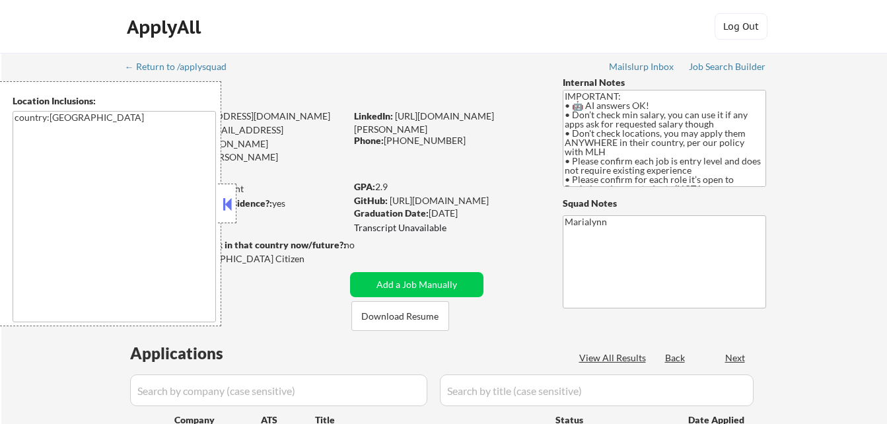
select select ""pending""
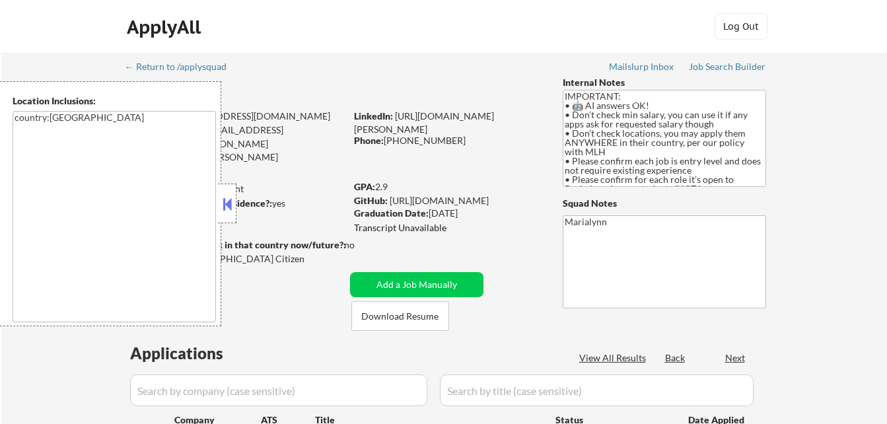
select select ""pending""
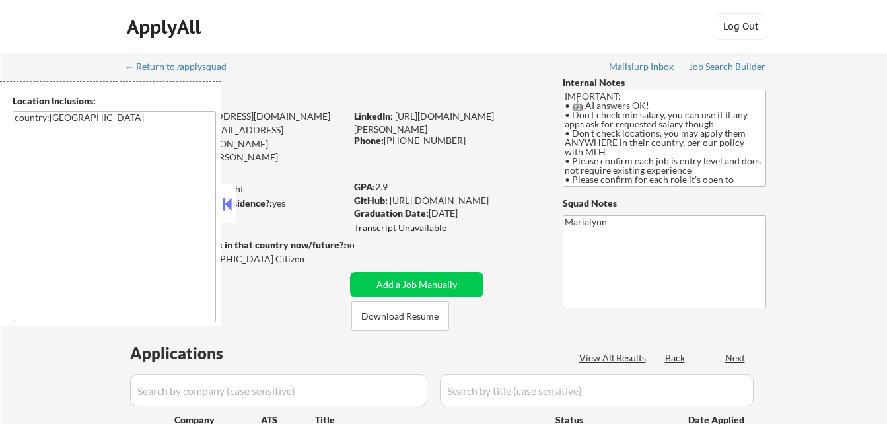
select select ""pending""
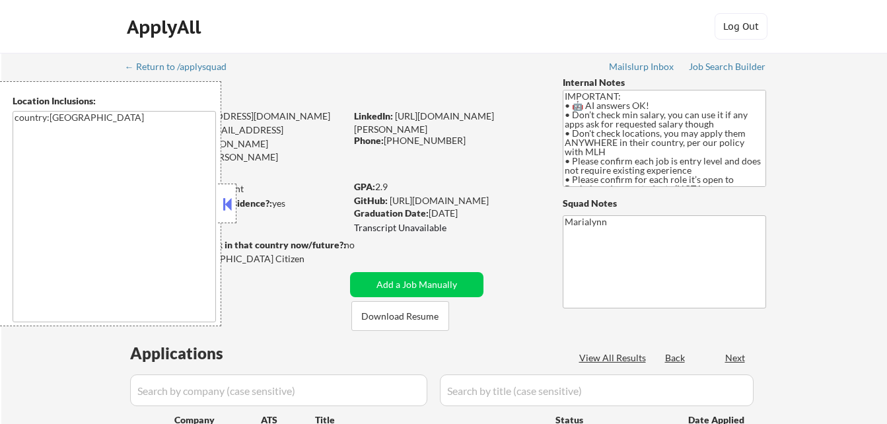
select select ""pending""
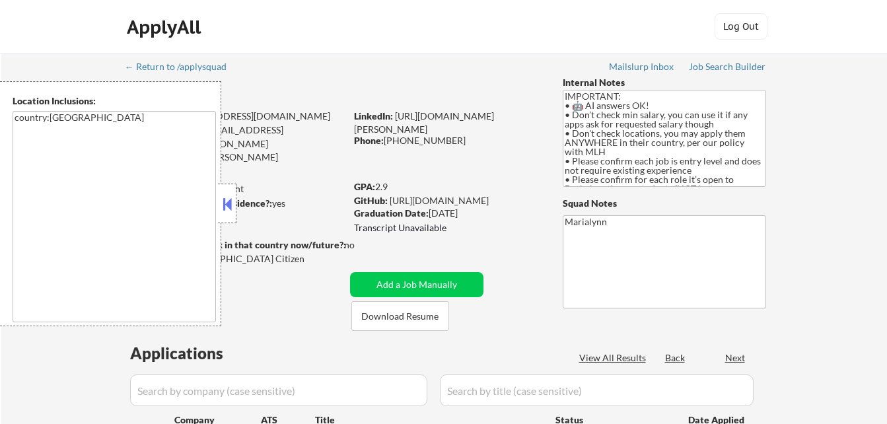
select select ""pending""
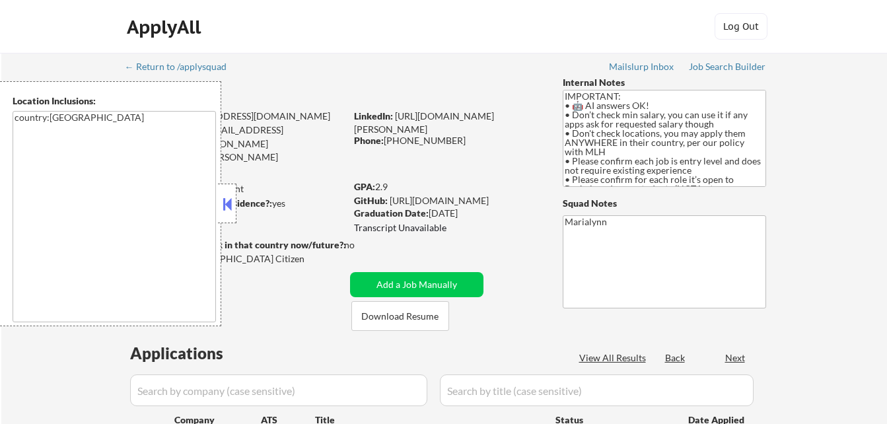
select select ""pending""
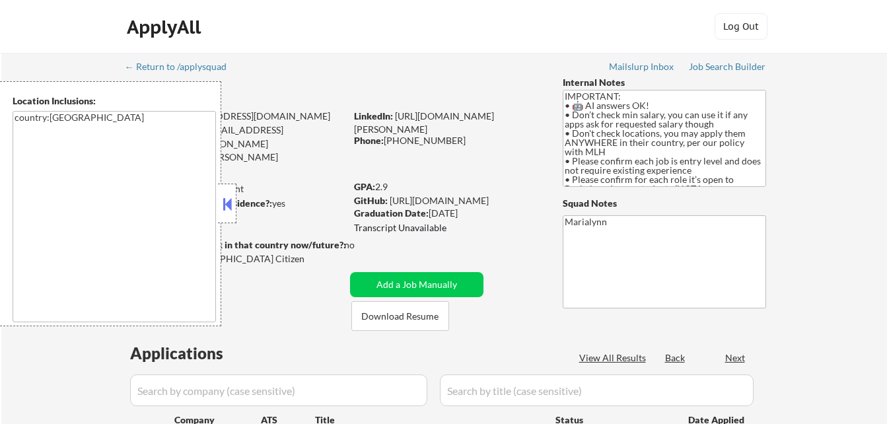
select select ""pending""
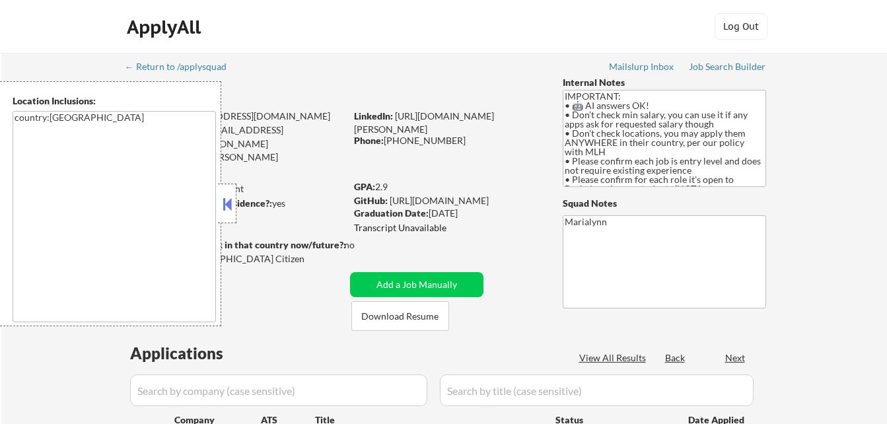
select select ""pending""
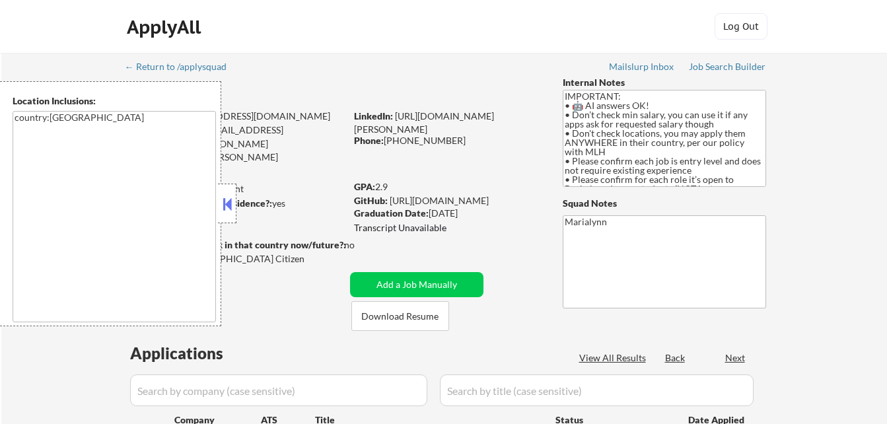
select select ""pending""
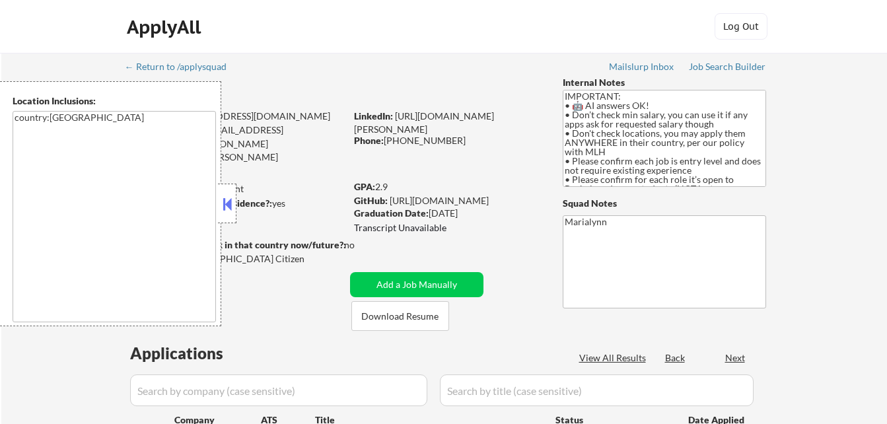
select select ""pending""
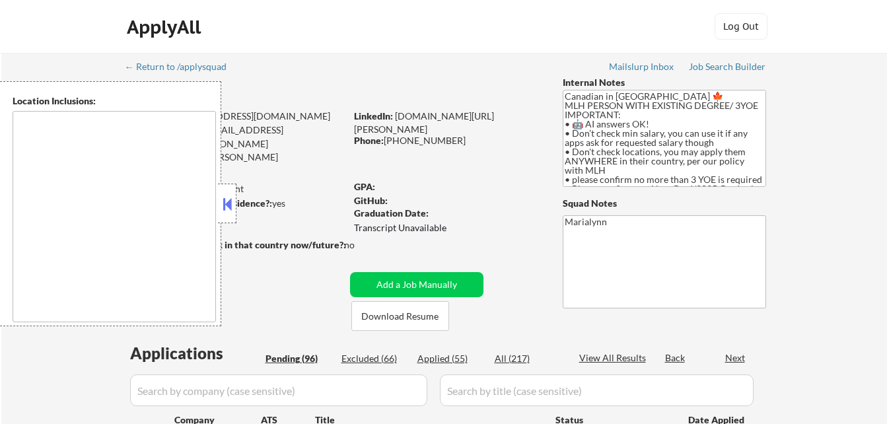
type textarea "country:[GEOGRAPHIC_DATA]"
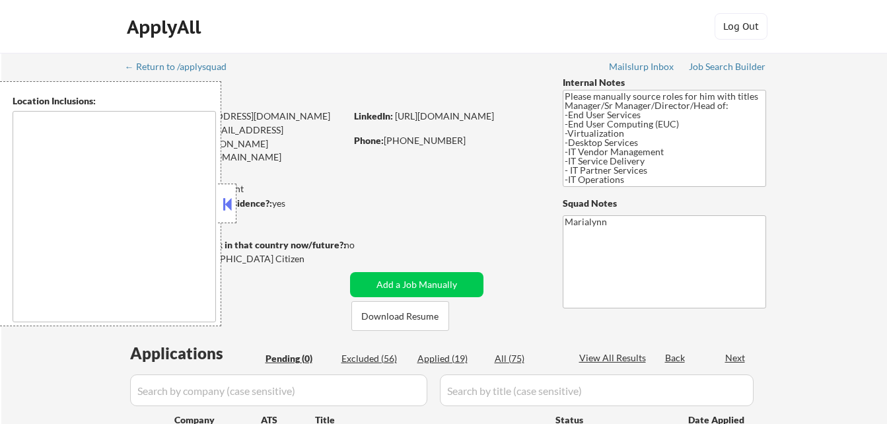
type textarea "[GEOGRAPHIC_DATA], [GEOGRAPHIC_DATA] [GEOGRAPHIC_DATA], [GEOGRAPHIC_DATA] [GEOG…"
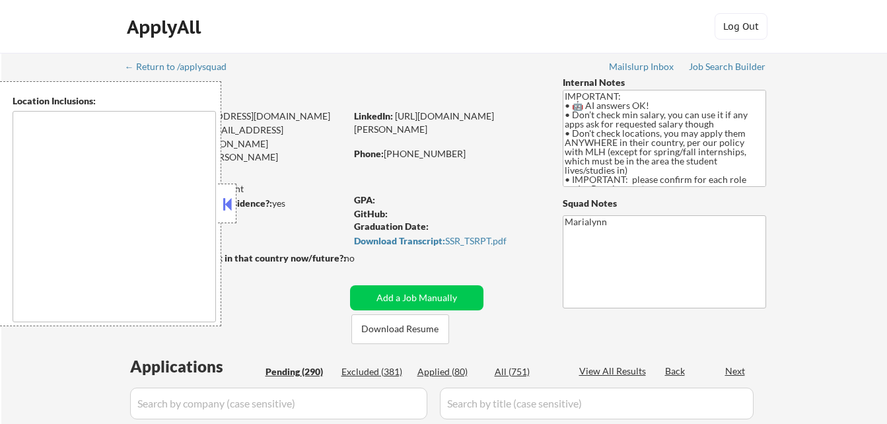
type textarea "country:[GEOGRAPHIC_DATA]"
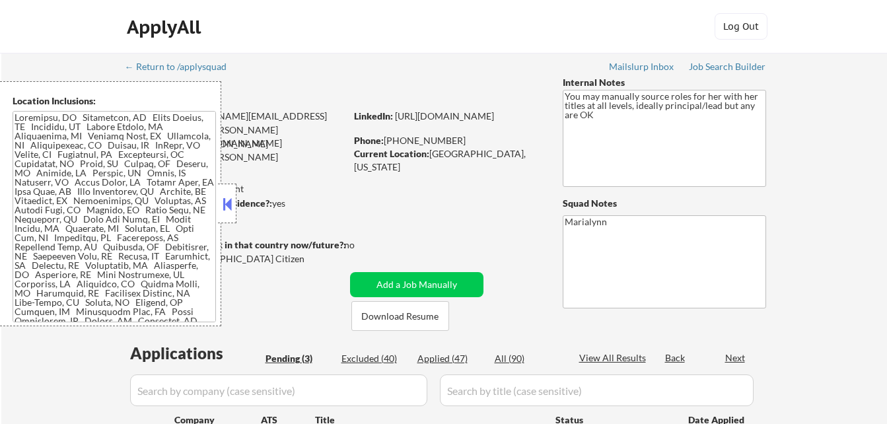
select select ""pending""
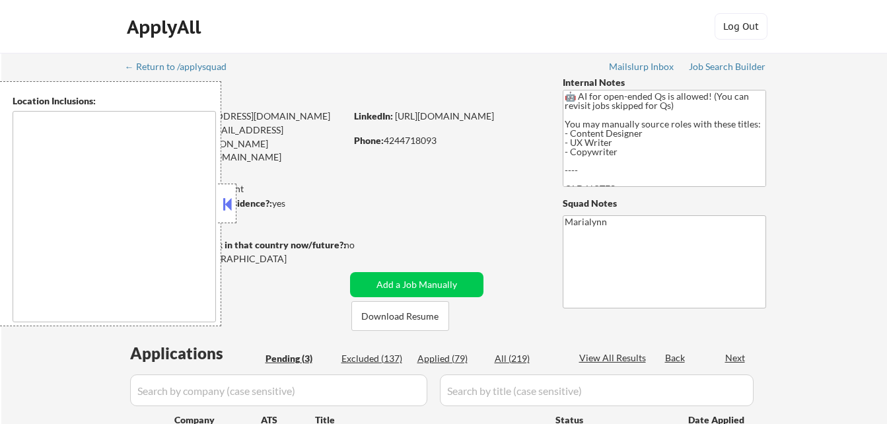
select select ""pending""
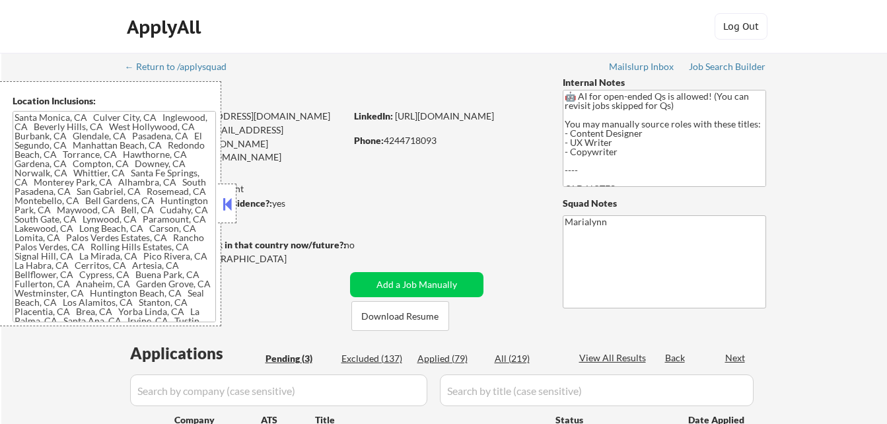
type textarea "[GEOGRAPHIC_DATA], [GEOGRAPHIC_DATA] [GEOGRAPHIC_DATA], [GEOGRAPHIC_DATA] [GEOG…"
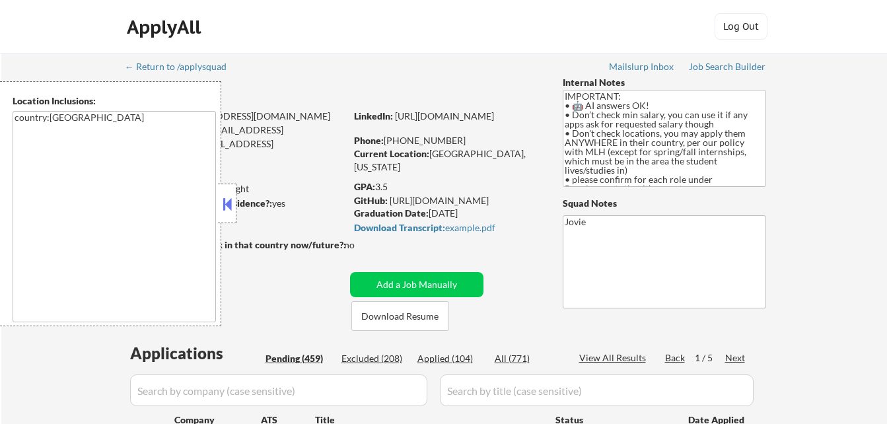
select select ""pending""
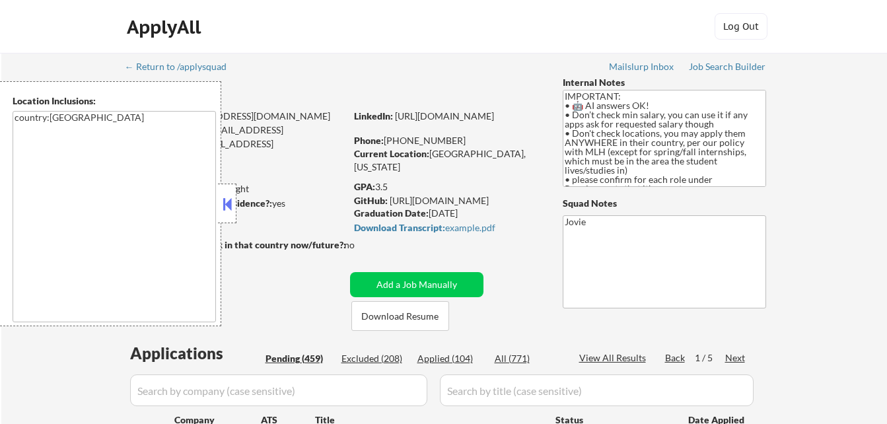
select select ""pending""
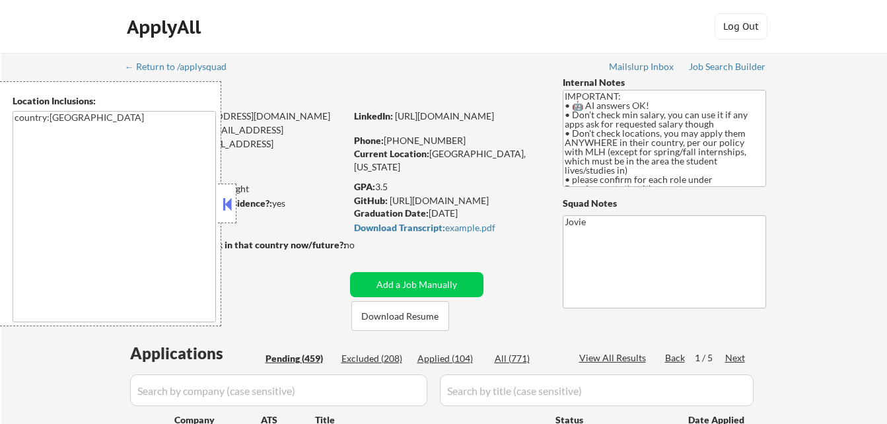
select select ""pending""
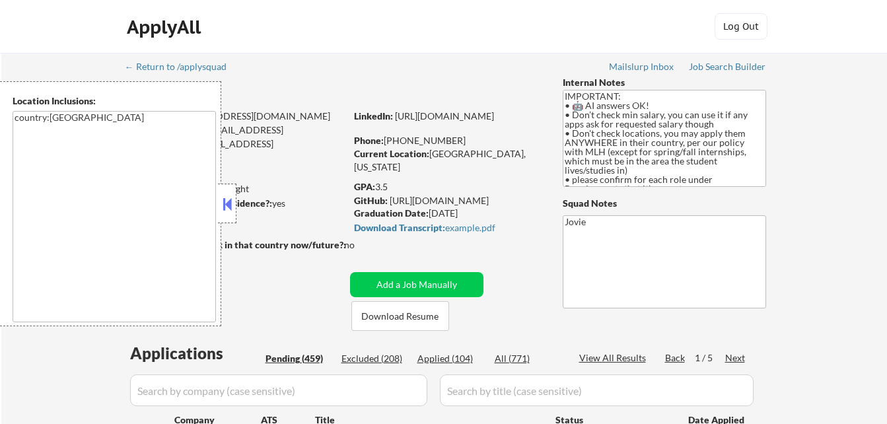
select select ""pending""
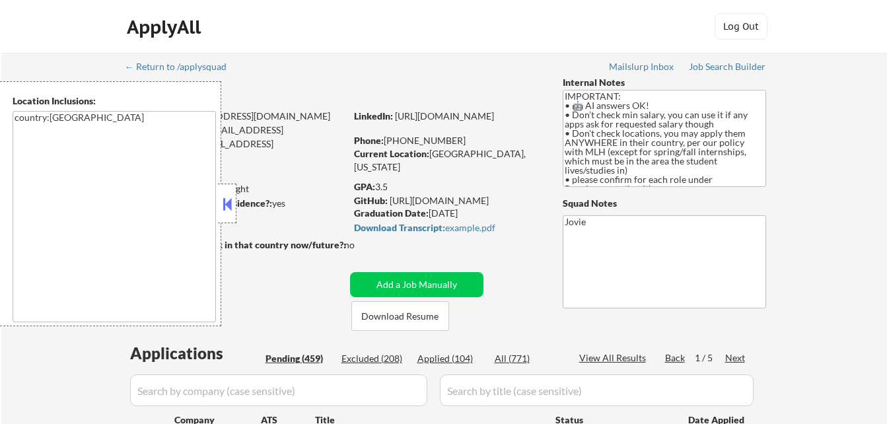
select select ""pending""
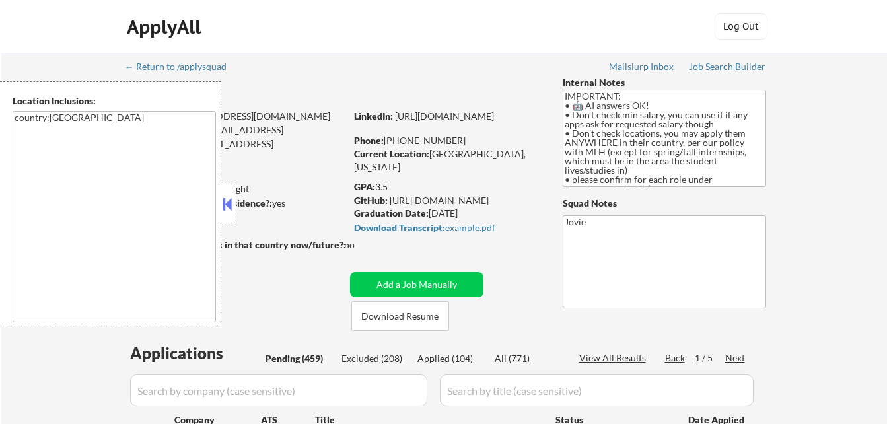
select select ""pending""
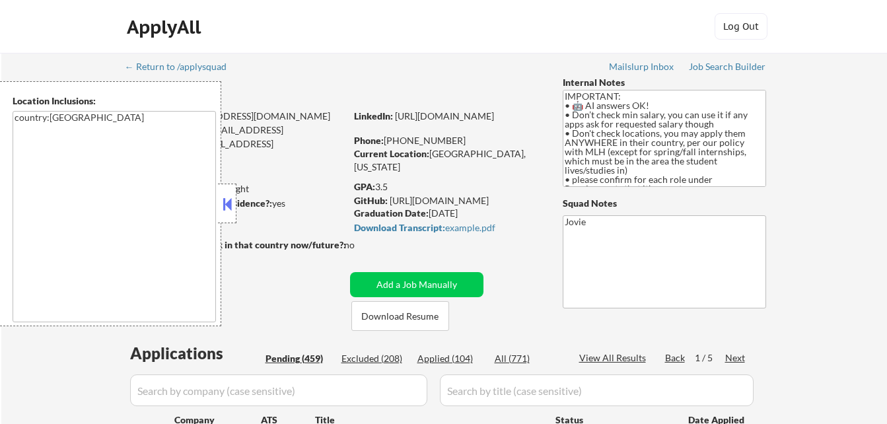
select select ""pending""
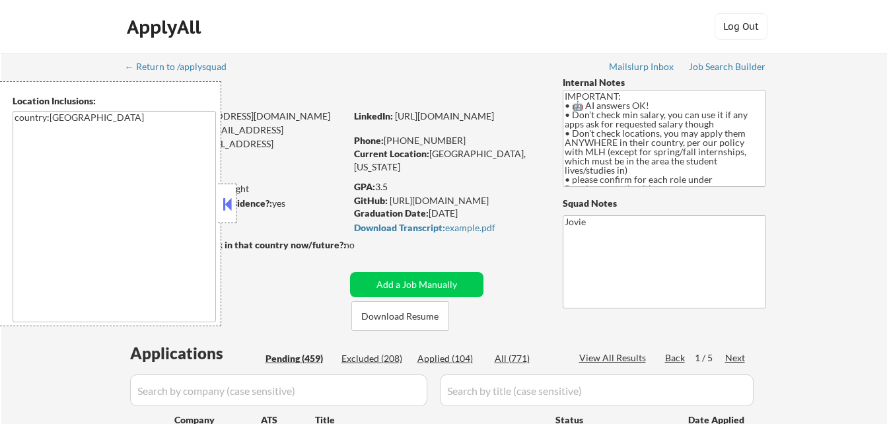
select select ""pending""
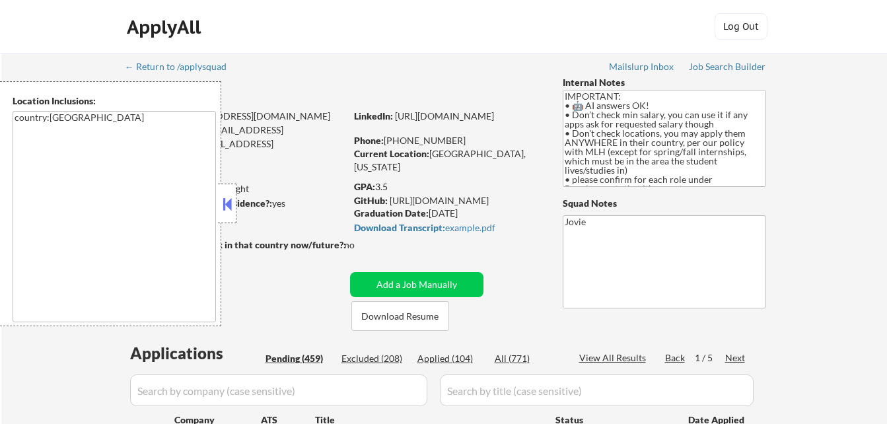
select select ""pending""
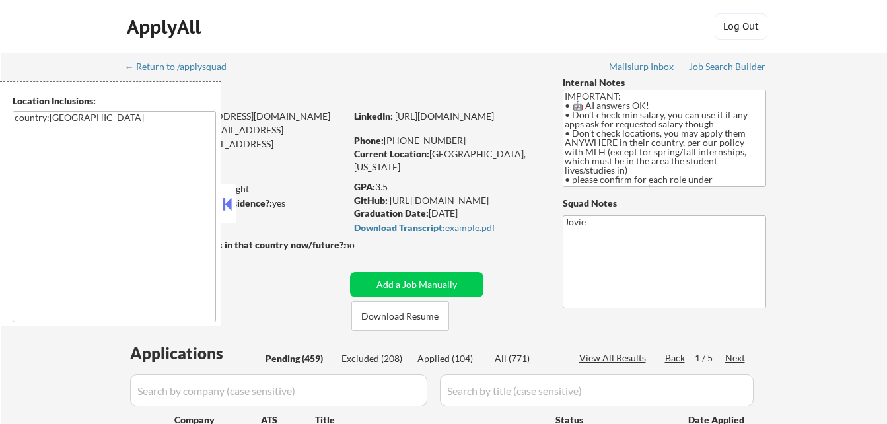
select select ""pending""
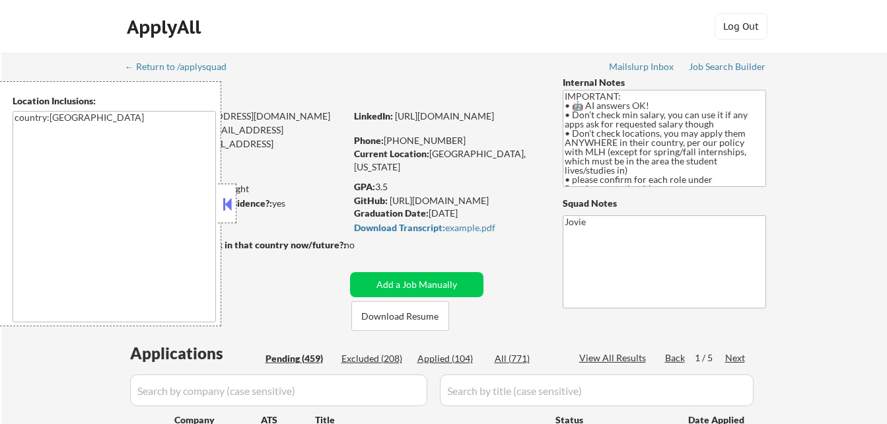
select select ""pending""
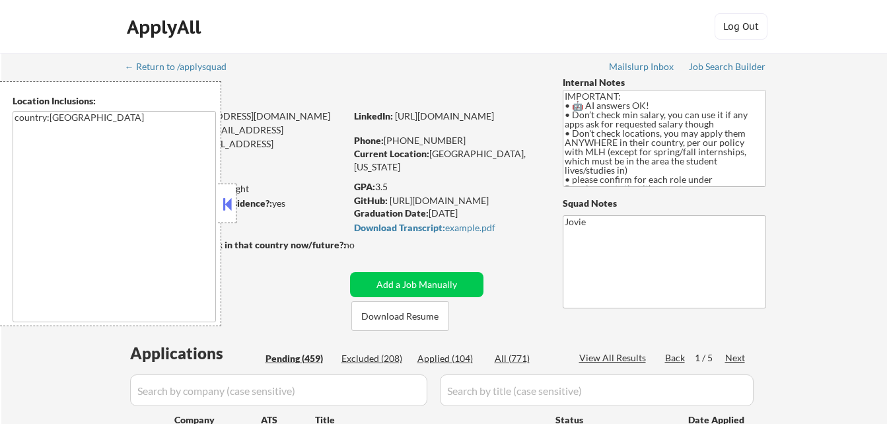
select select ""pending""
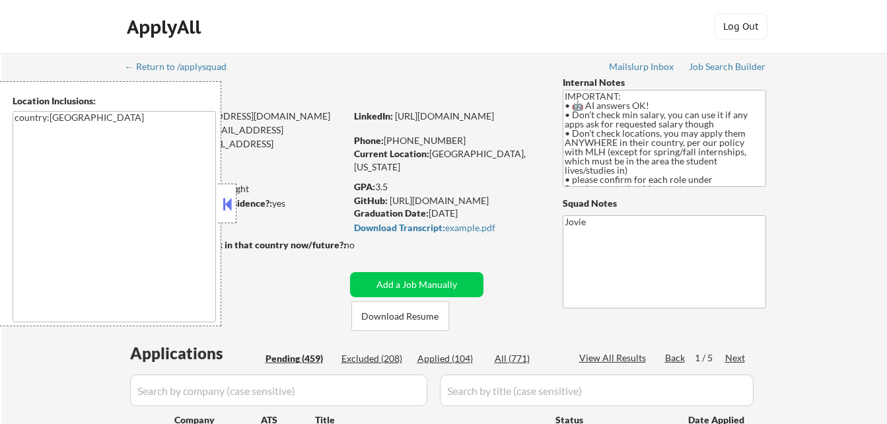
select select ""pending""
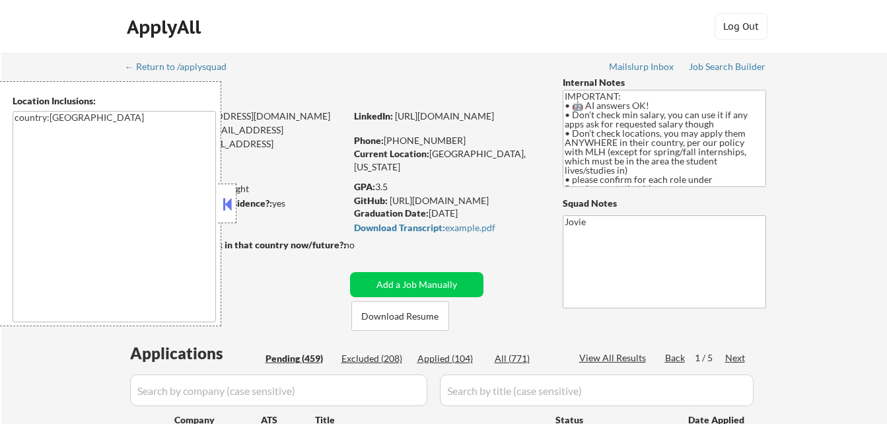
select select ""pending""
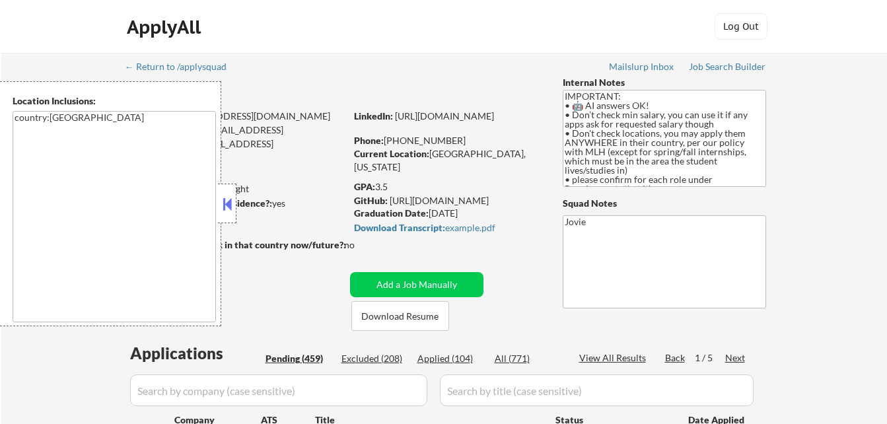
select select ""pending""
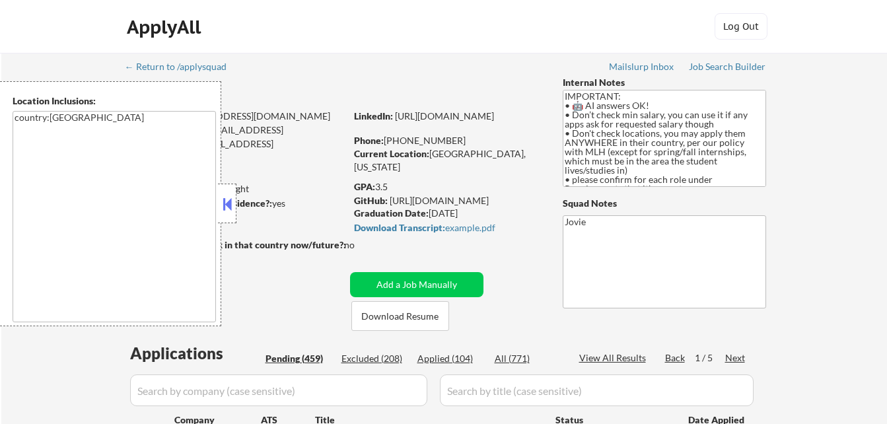
select select ""pending""
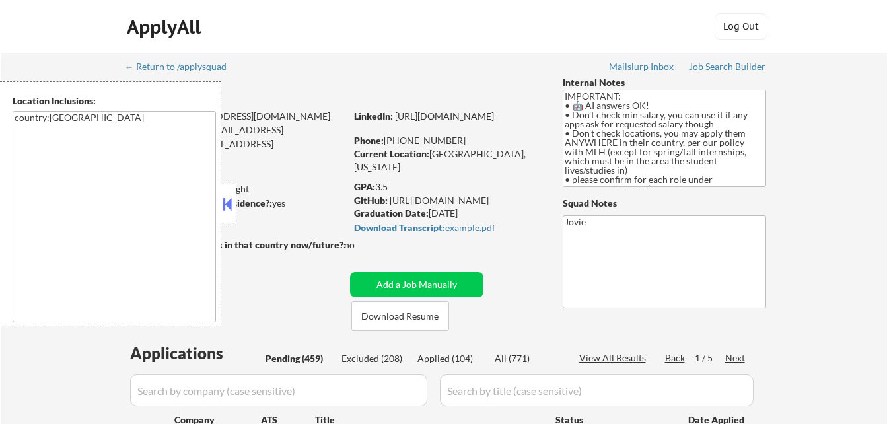
select select ""pending""
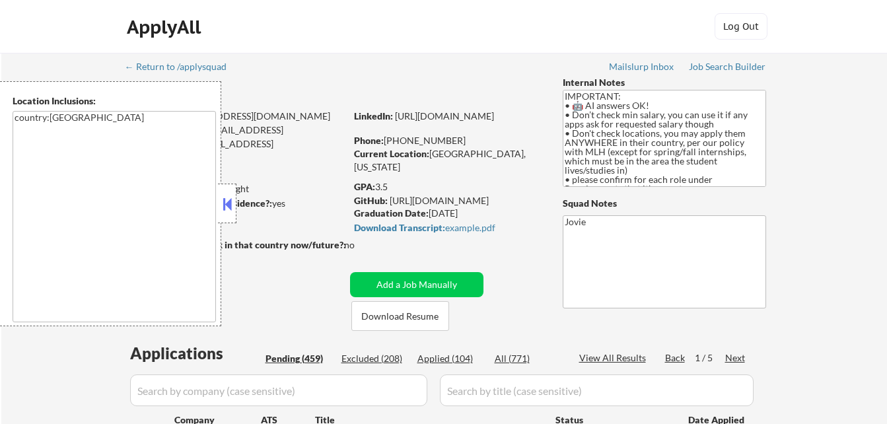
select select ""pending""
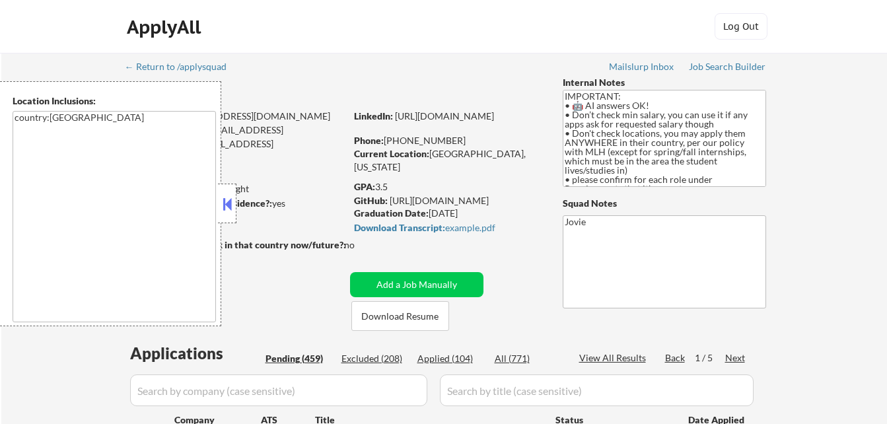
select select ""pending""
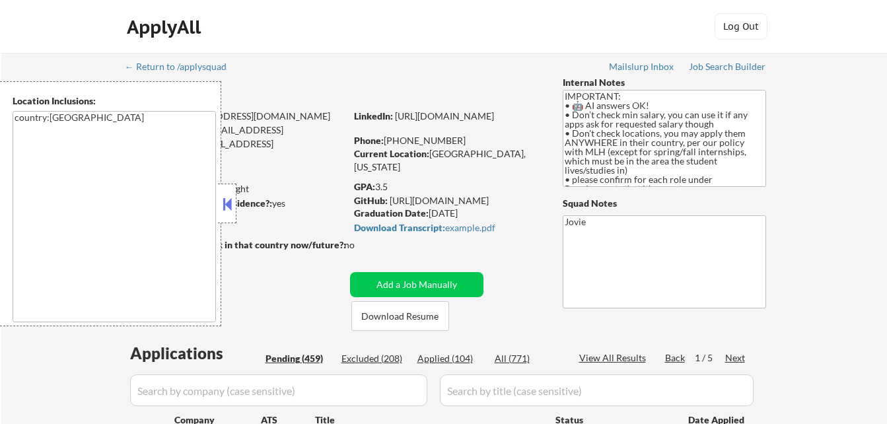
select select ""pending""
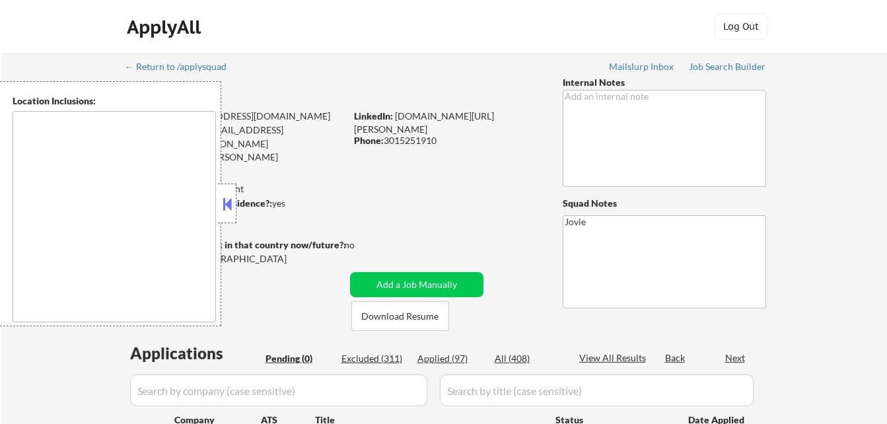
type textarea "[GEOGRAPHIC_DATA], [GEOGRAPHIC_DATA], [GEOGRAPHIC_DATA] [GEOGRAPHIC_DATA], [GEO…"
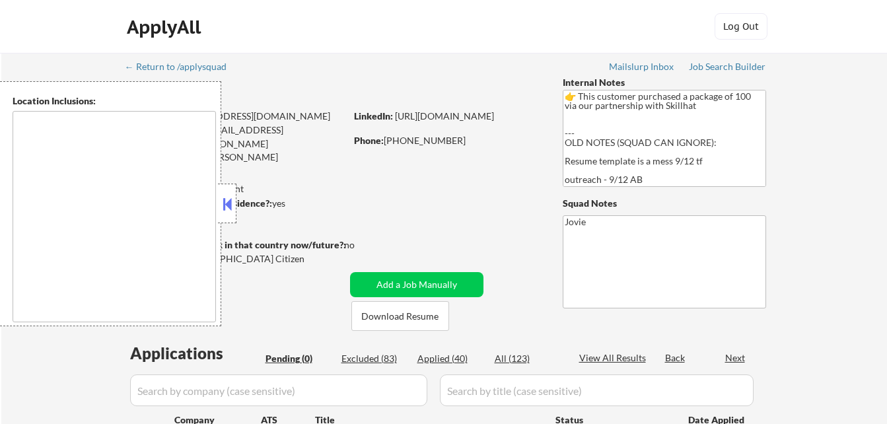
type textarea "remote"
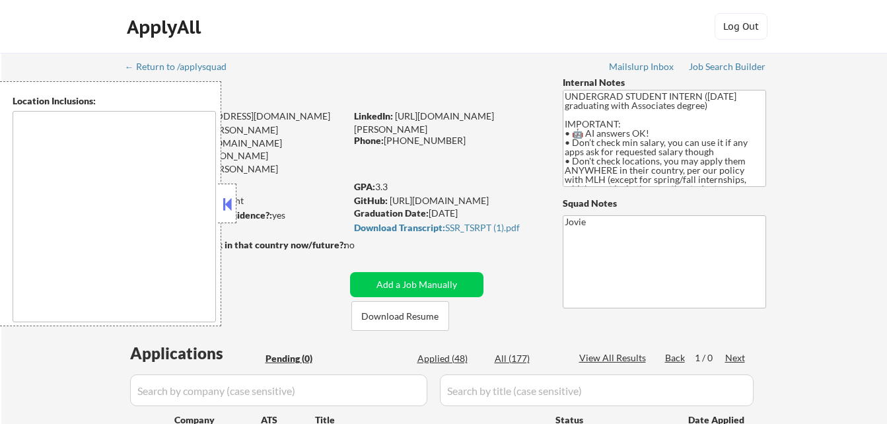
type textarea "country:[GEOGRAPHIC_DATA]"
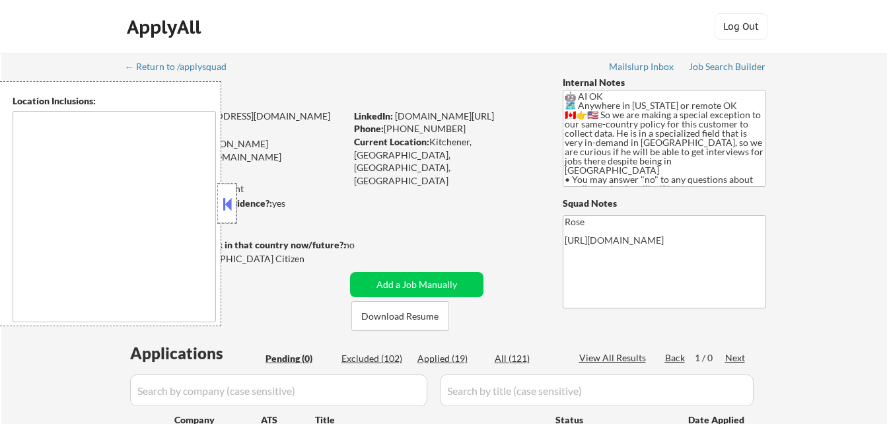
click at [230, 194] on div at bounding box center [227, 204] width 18 height 40
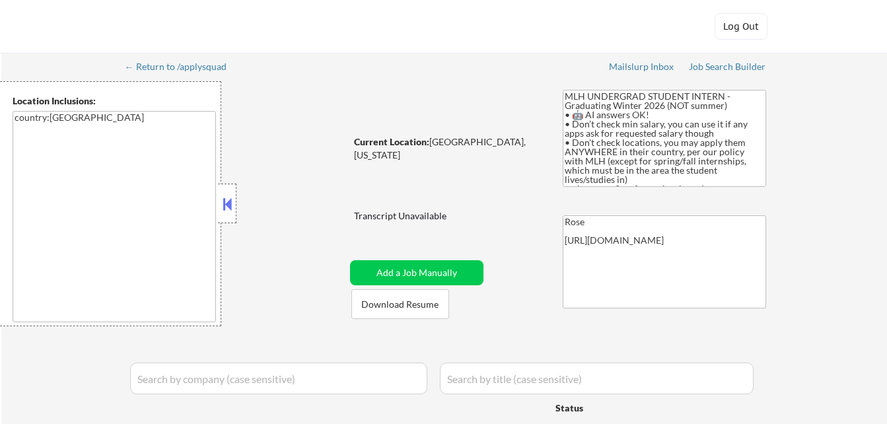
select select ""applied""
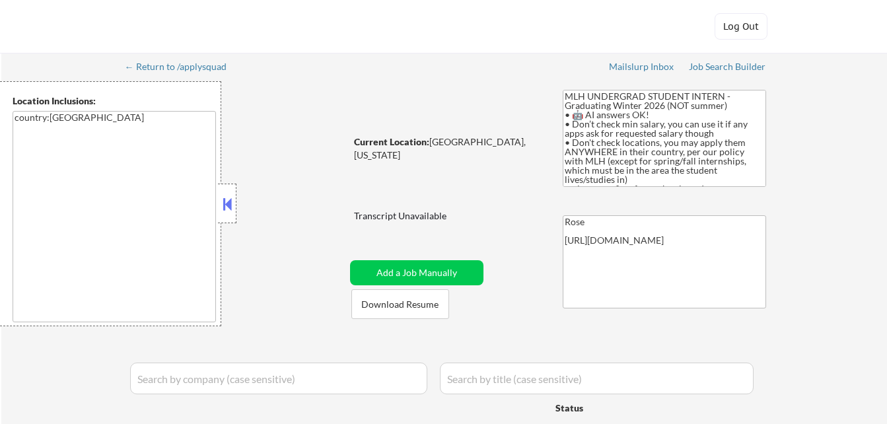
select select ""applied""
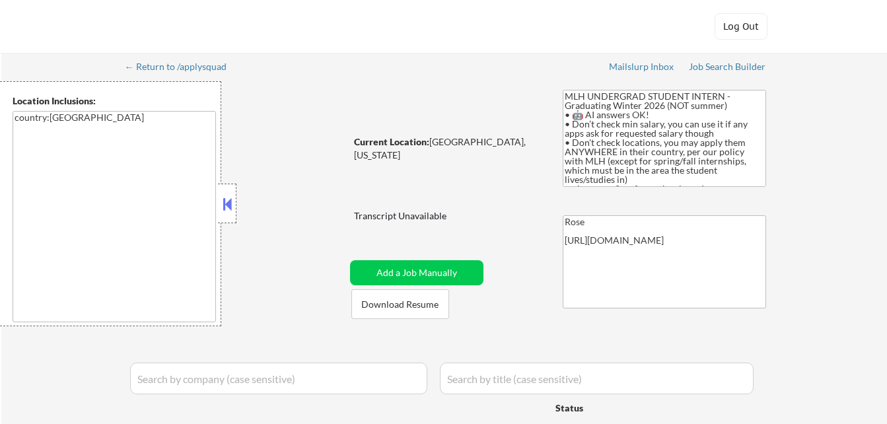
select select ""applied""
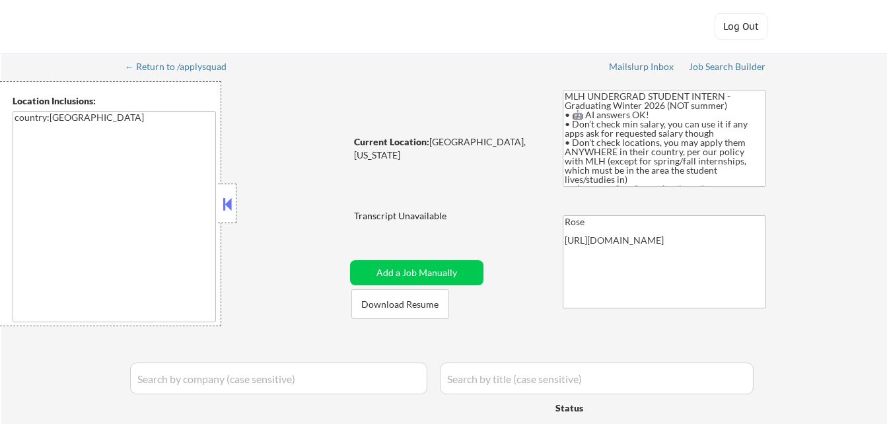
select select ""applied""
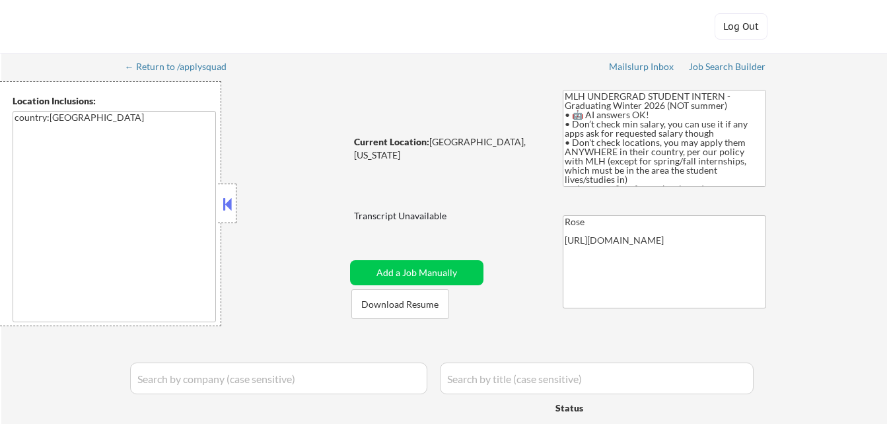
select select ""applied""
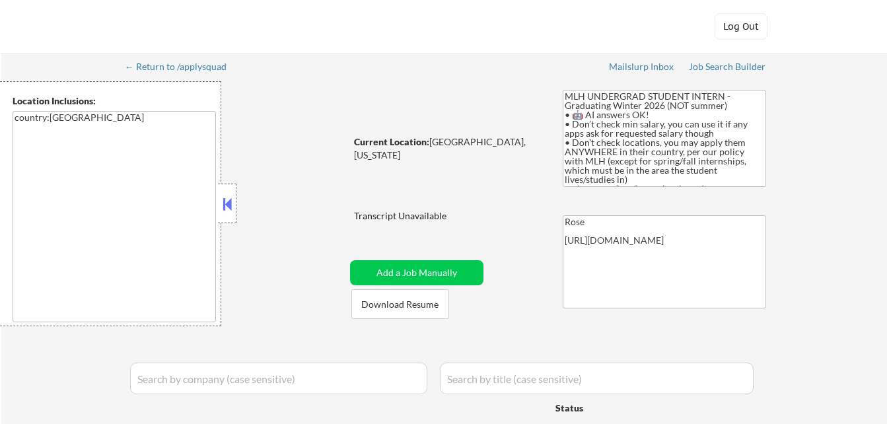
select select ""applied""
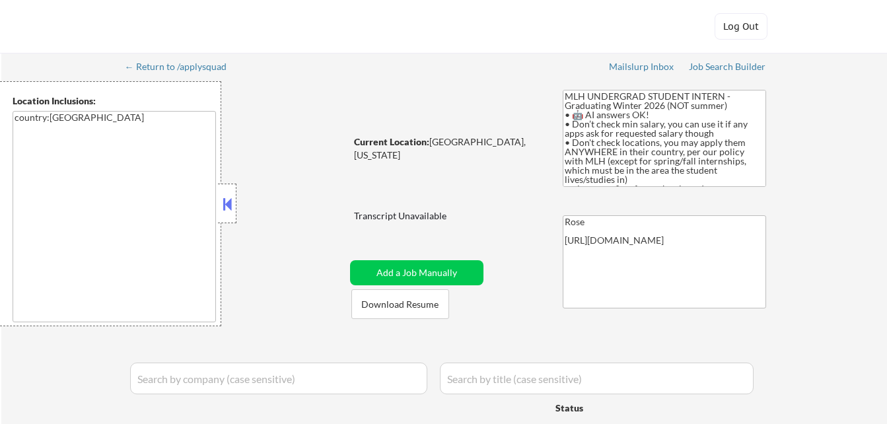
select select ""applied""
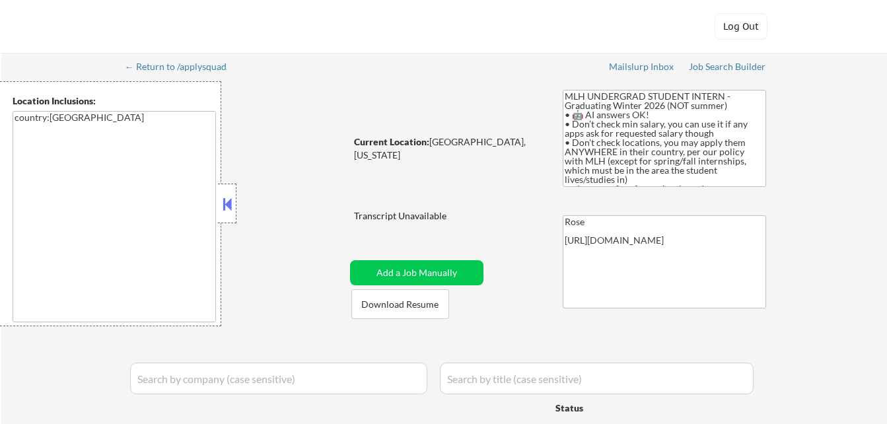
select select ""applied""
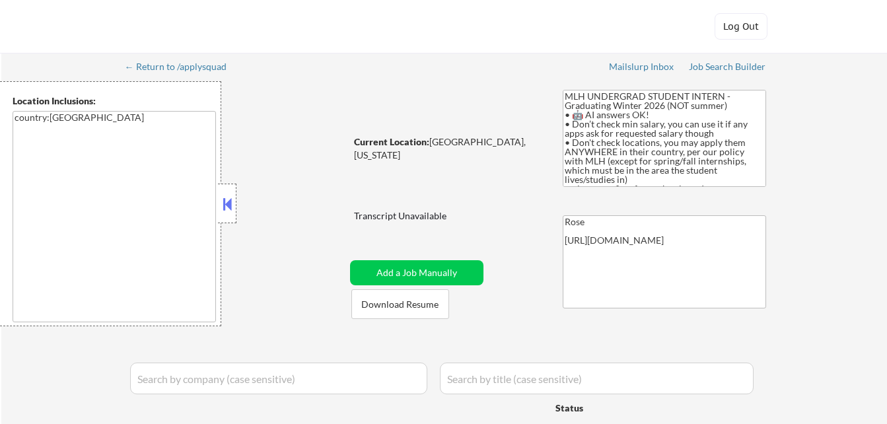
select select ""applied""
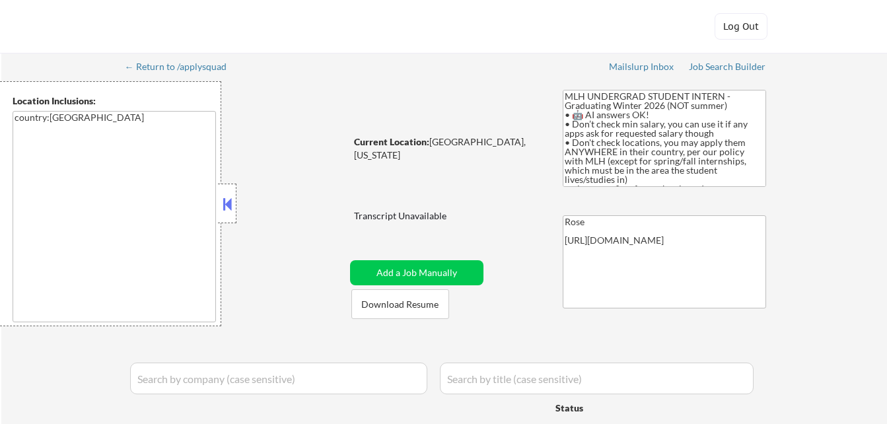
select select ""excluded__expired_""
select select ""excluded__bad_match_""
select select ""excluded__expired_""
select select ""excluded__bad_match_""
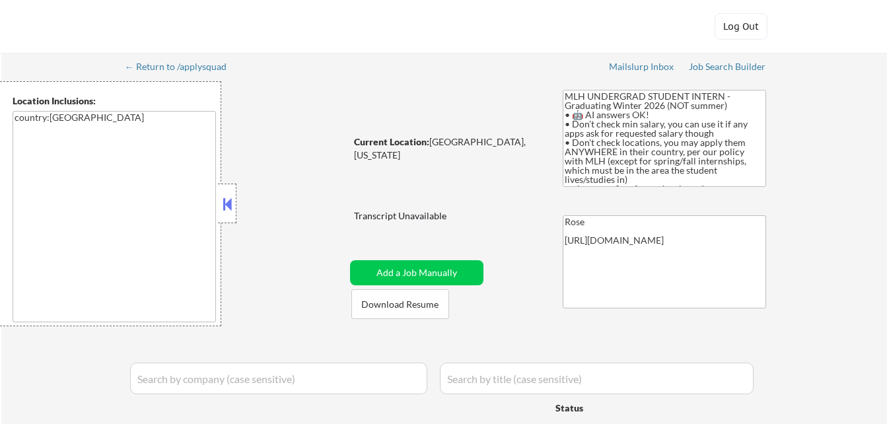
select select ""excluded__bad_match_""
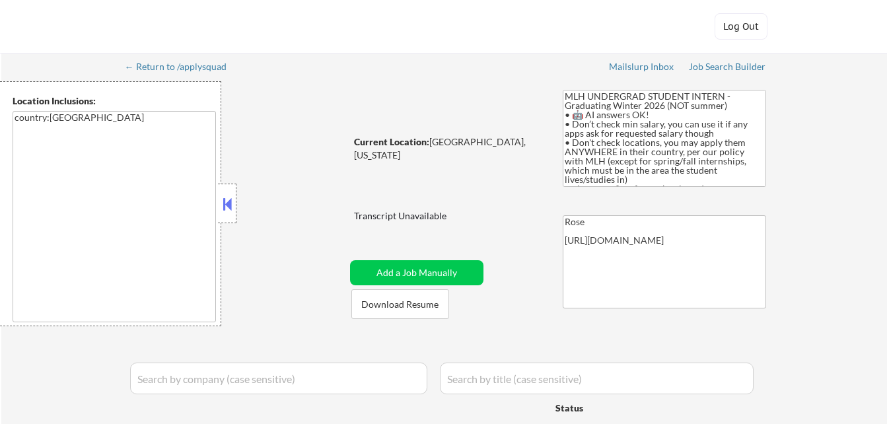
select select ""excluded__bad_match_""
select select ""excluded__expired_""
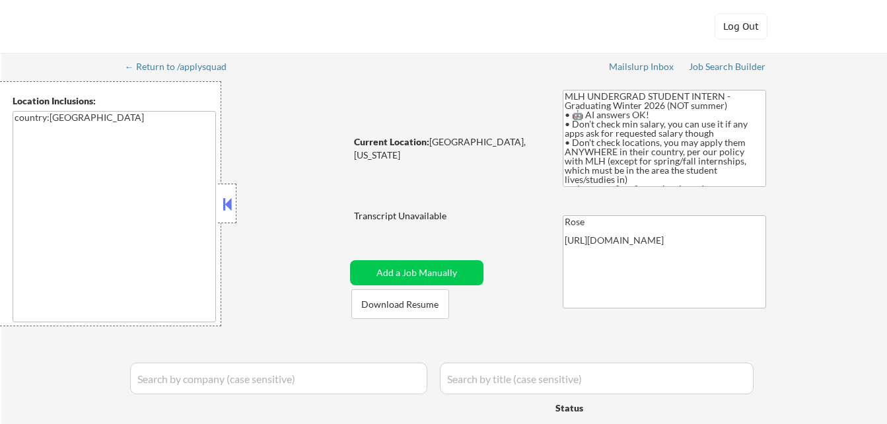
select select ""excluded__bad_match_""
select select ""excluded__expired_""
select select ""excluded__bad_match_""
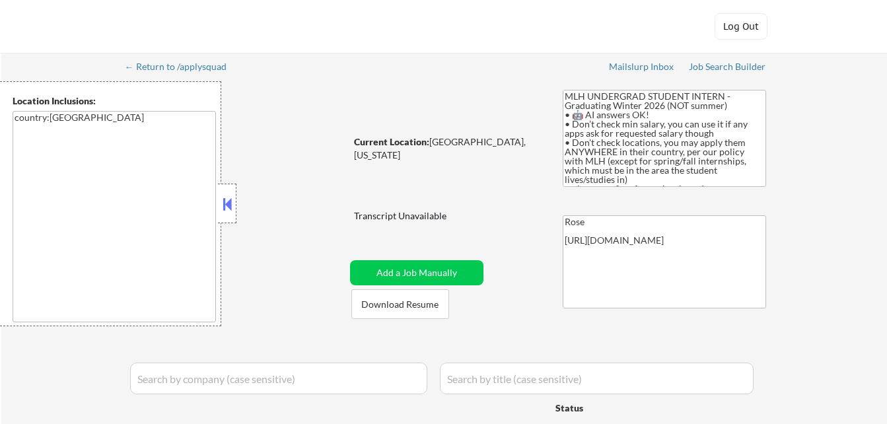
select select ""excluded__bad_match_""
select select ""pending""
select select ""excluded__expired_""
select select ""excluded""
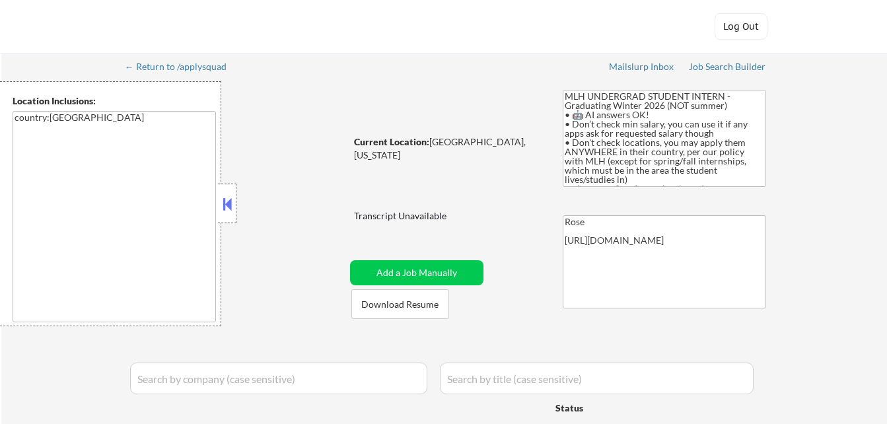
select select ""pending""
select select ""excluded__bad_match_""
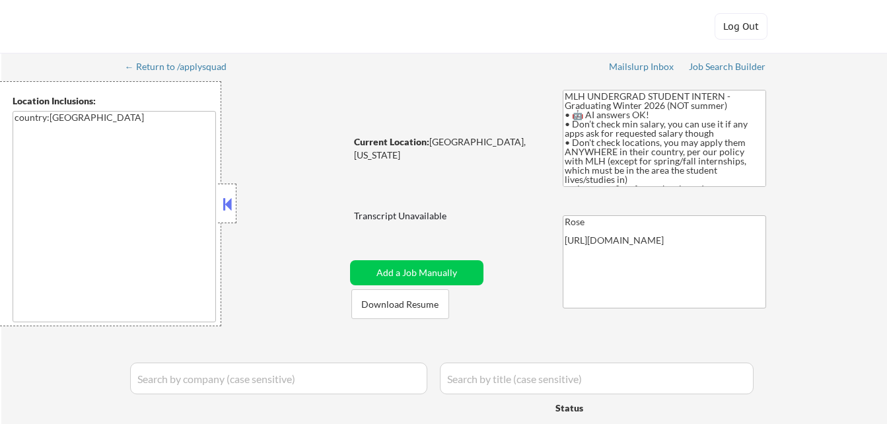
select select ""pending""
select select ""excluded__bad_match_""
select select ""pending""
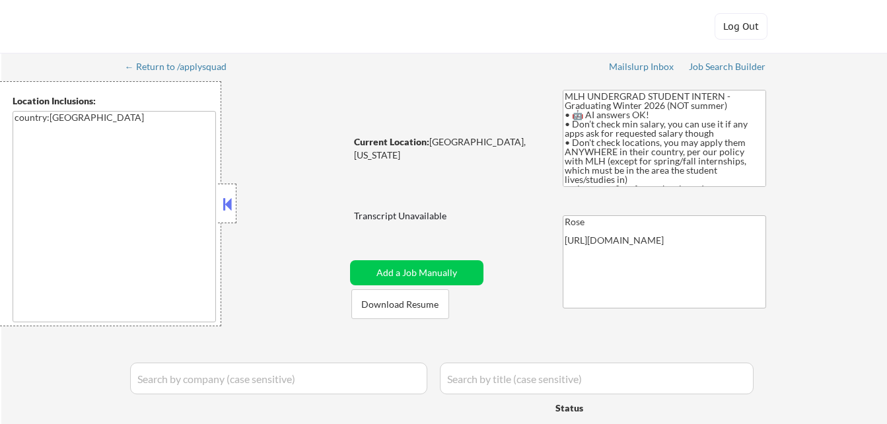
select select ""pending""
select select ""excluded__bad_match_""
select select ""excluded__expired_""
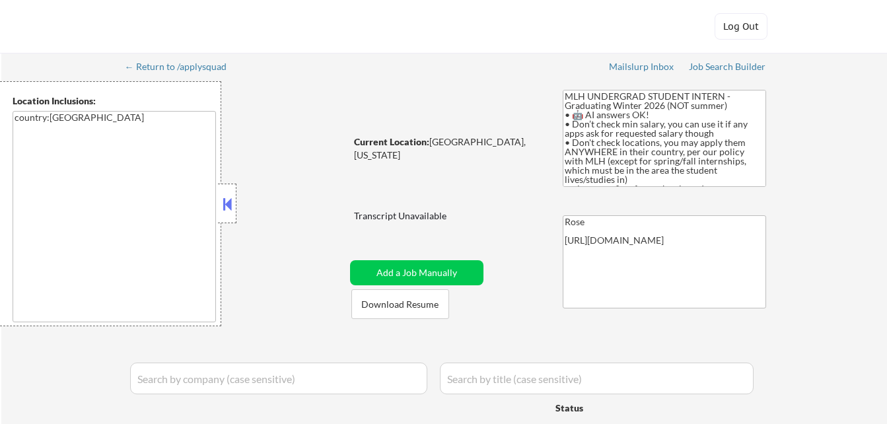
select select ""pending""
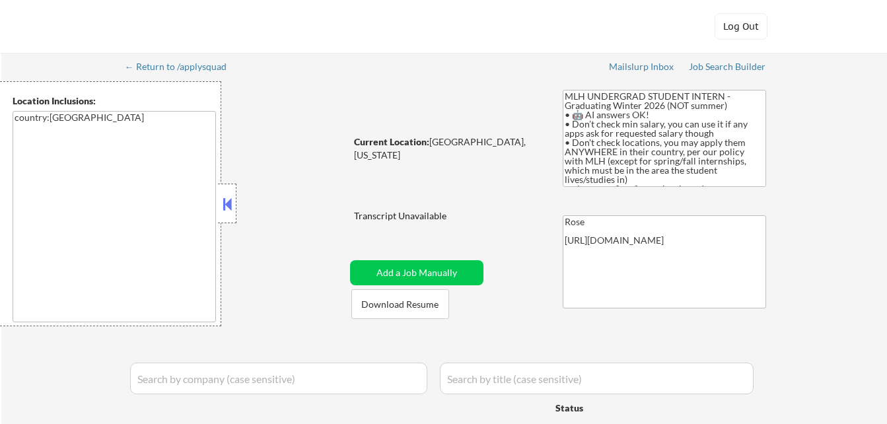
select select ""pending""
select select ""excluded__bad_match_""
select select ""pending""
select select ""excluded__bad_match_""
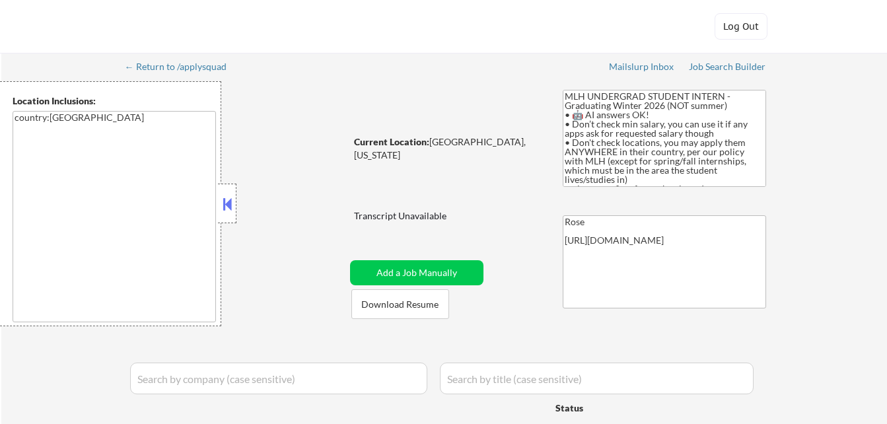
select select ""pending""
select select ""excluded__bad_match_""
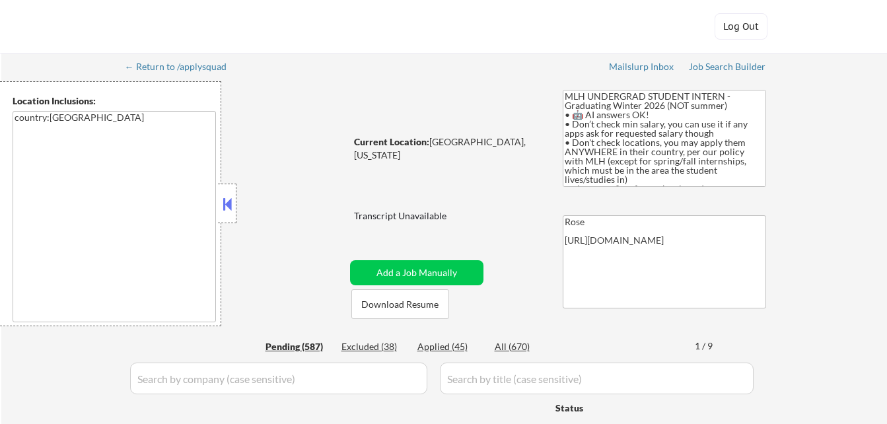
select select ""pending""
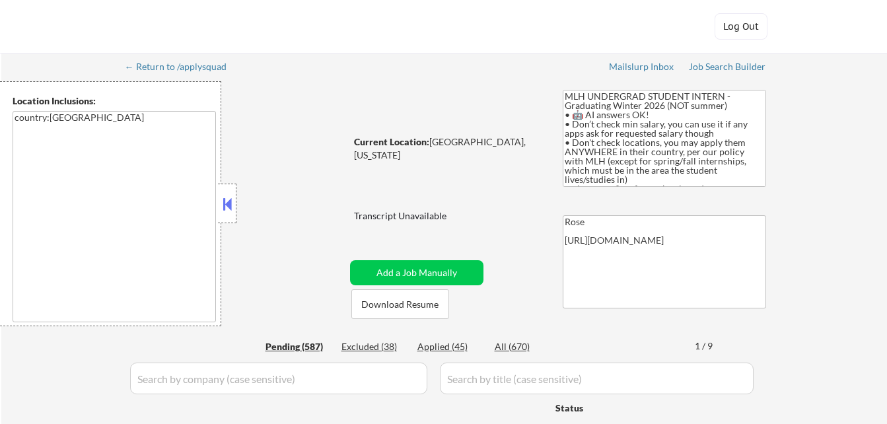
select select ""pending""
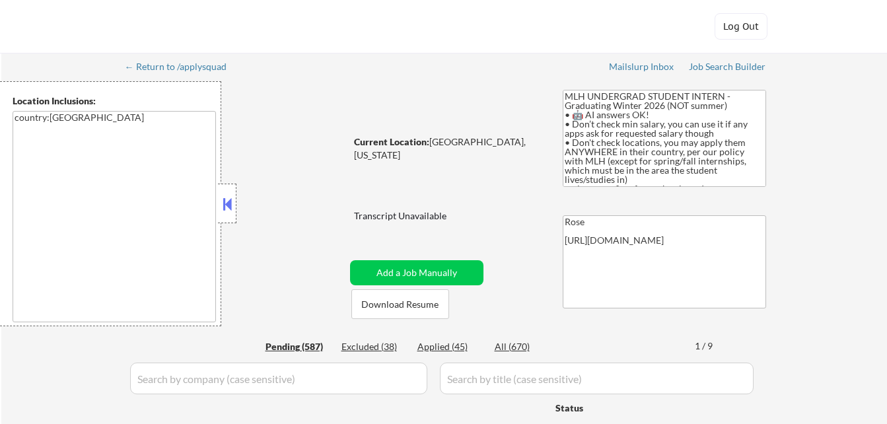
select select ""pending""
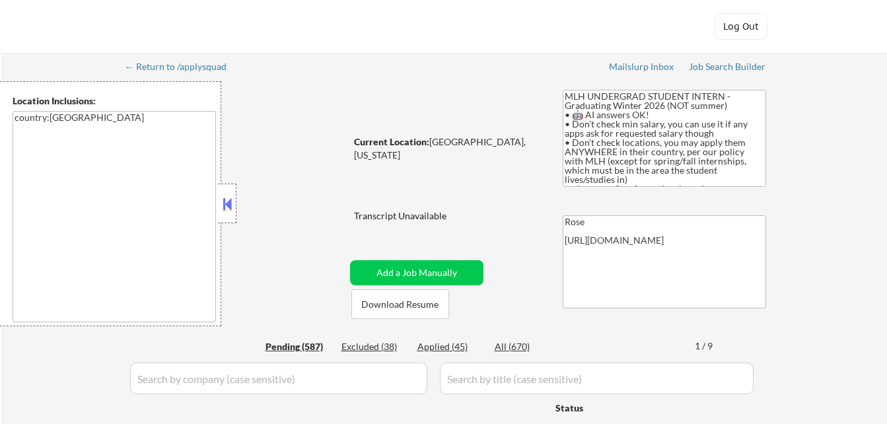
select select ""pending""
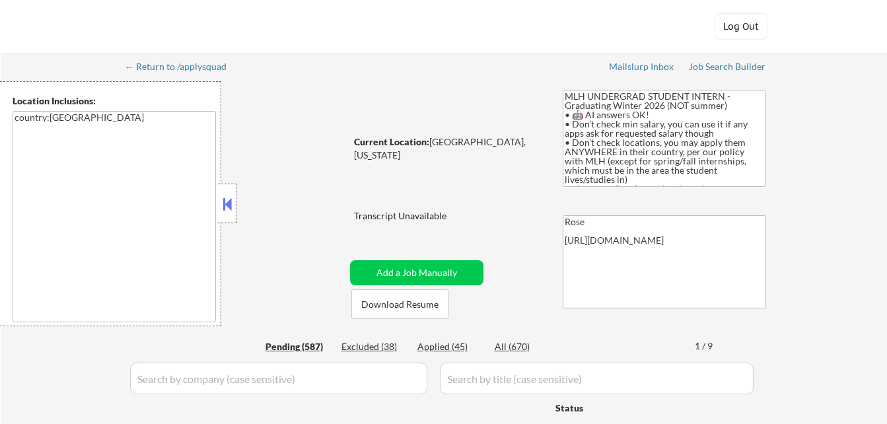
select select ""pending""
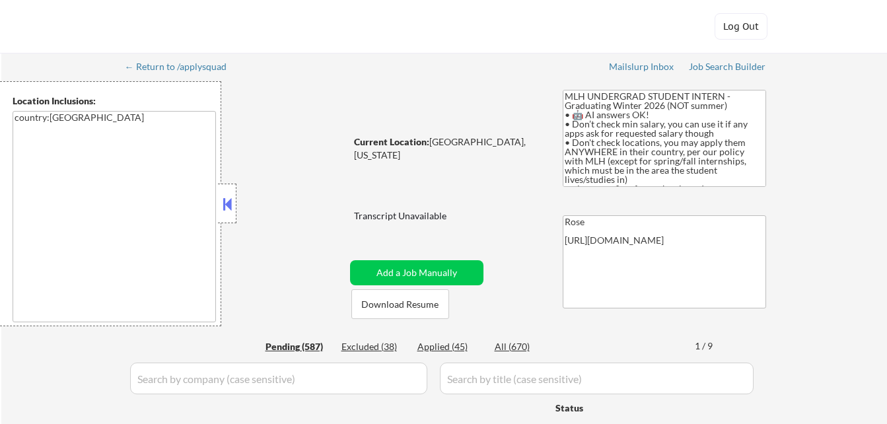
select select ""pending""
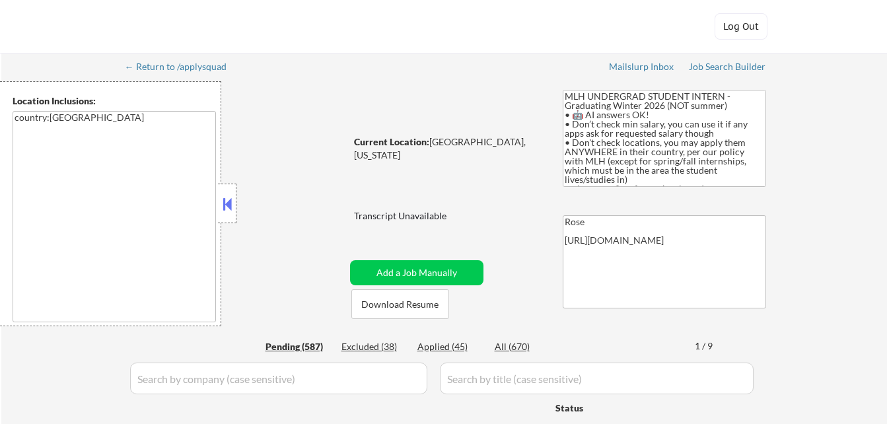
select select ""pending""
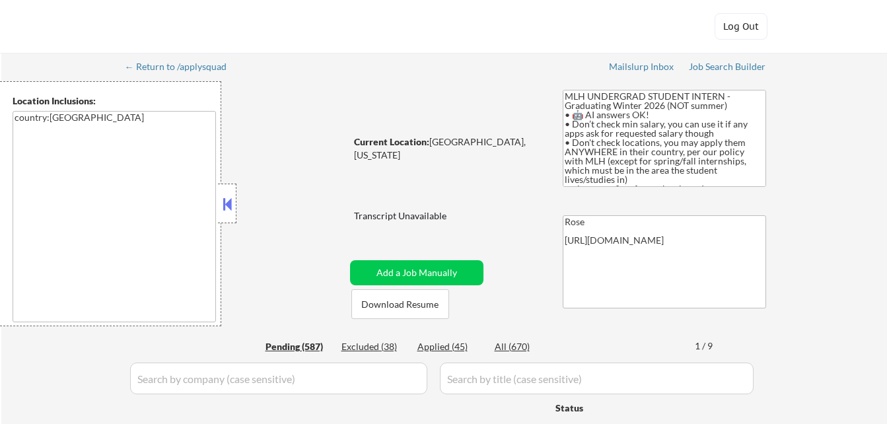
select select ""pending""
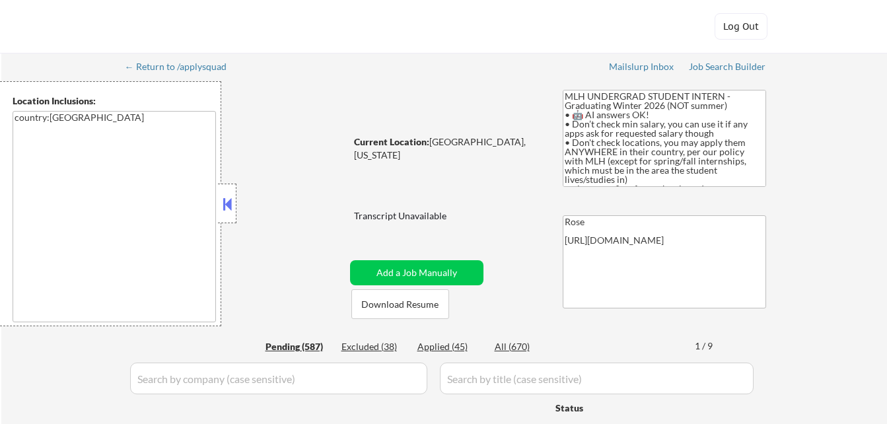
select select ""pending""
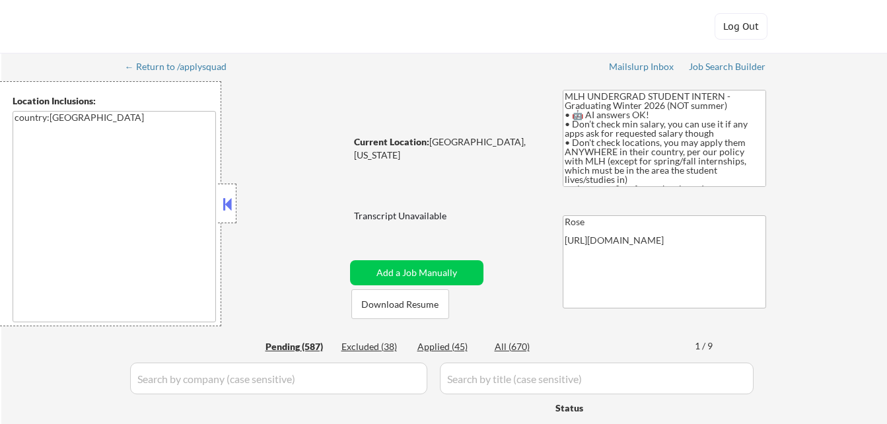
select select ""pending""
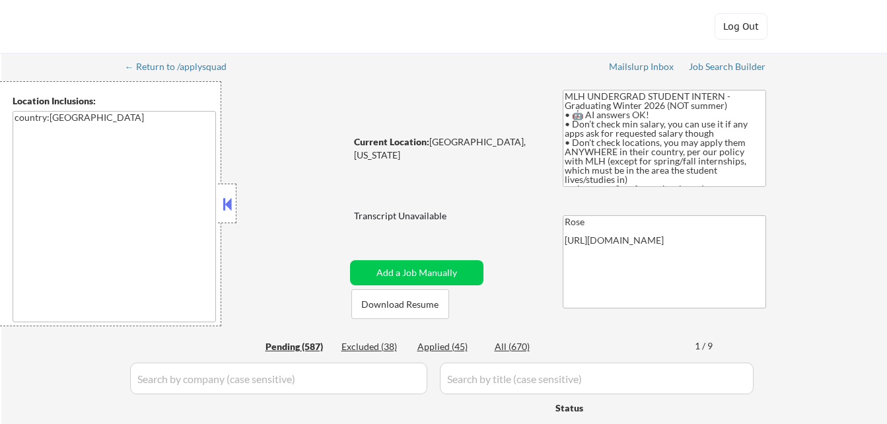
select select ""pending""
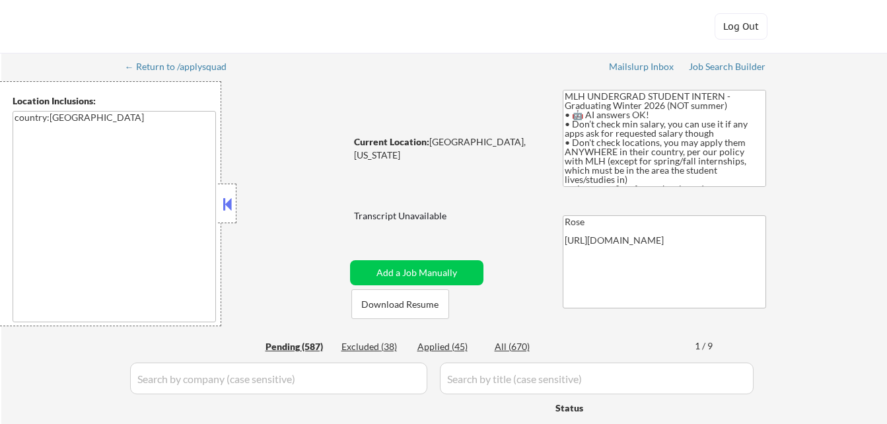
select select ""pending""
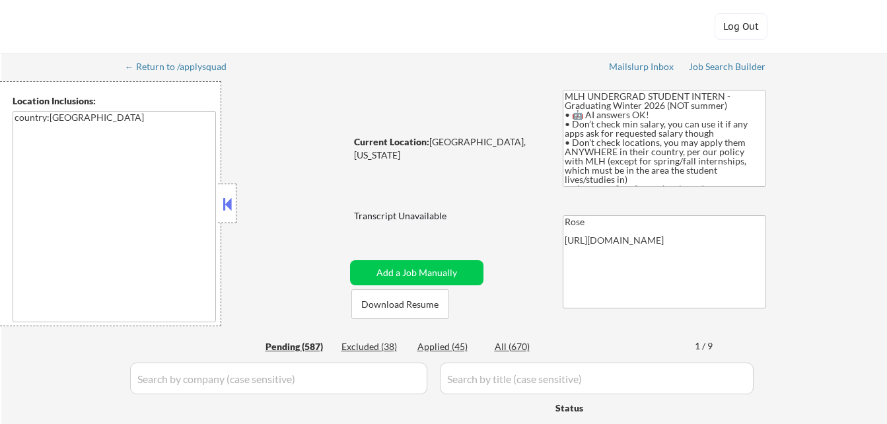
select select ""pending""
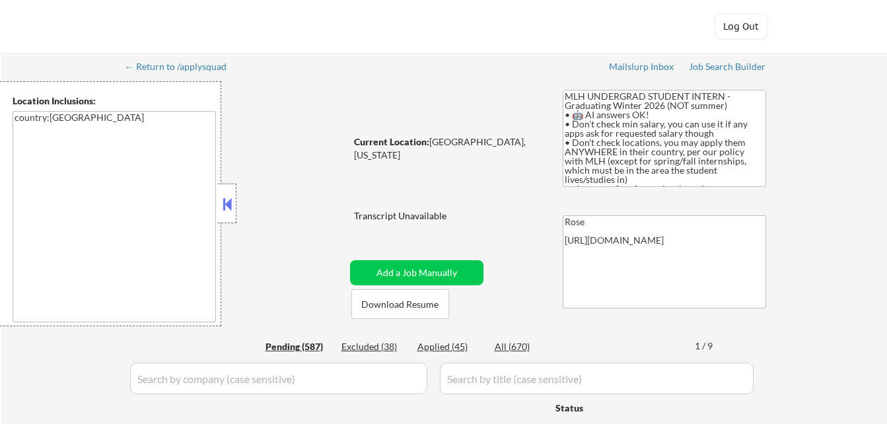
select select ""pending""
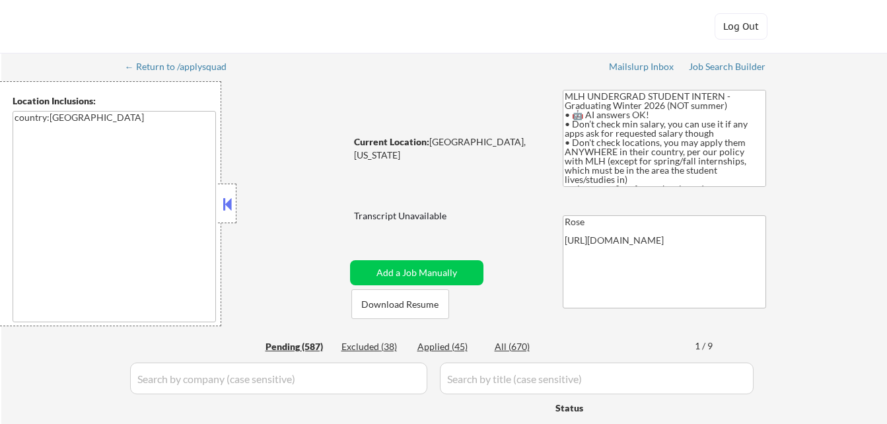
select select ""pending""
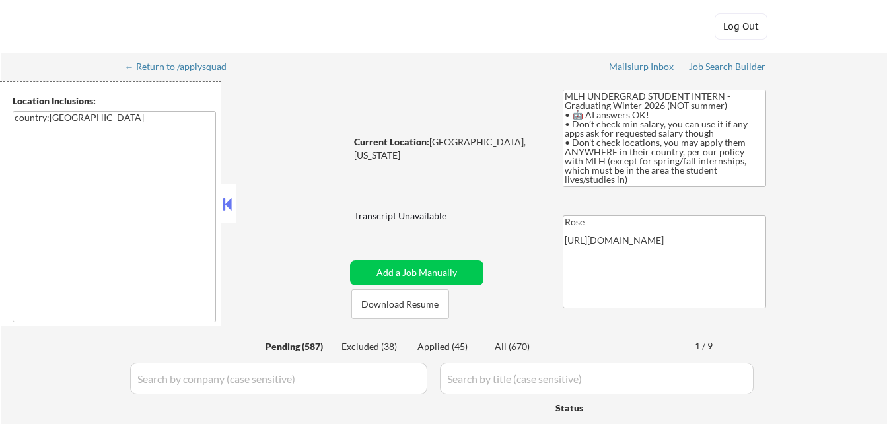
select select ""pending""
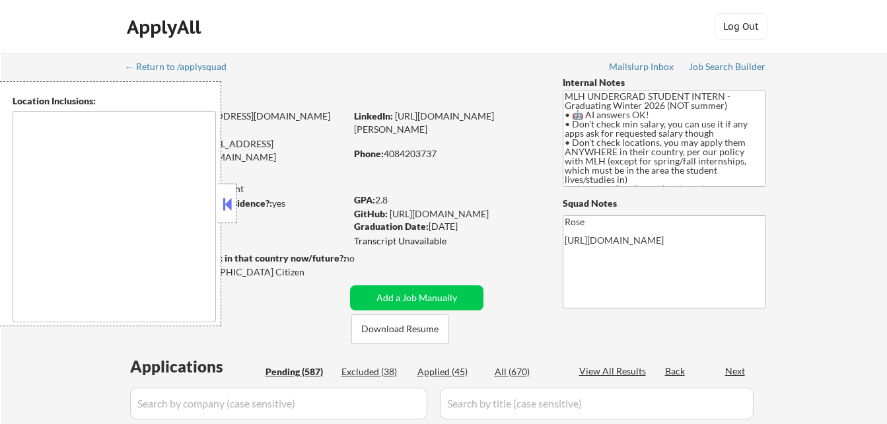
type textarea "country:[GEOGRAPHIC_DATA]"
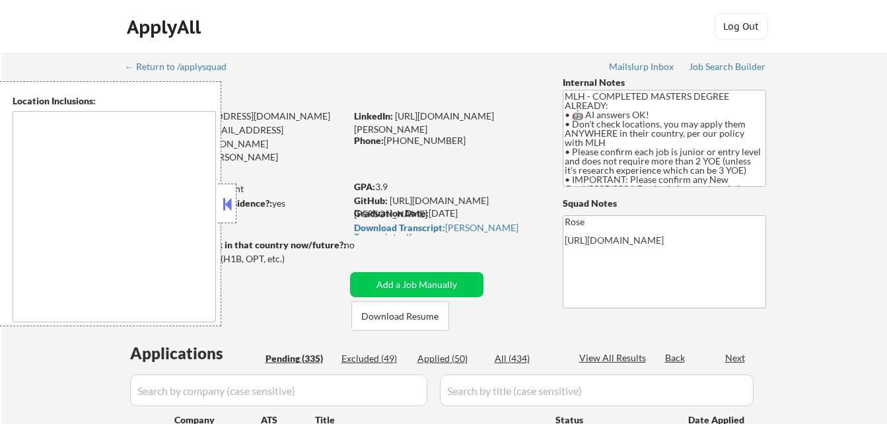
type textarea "country:[GEOGRAPHIC_DATA]"
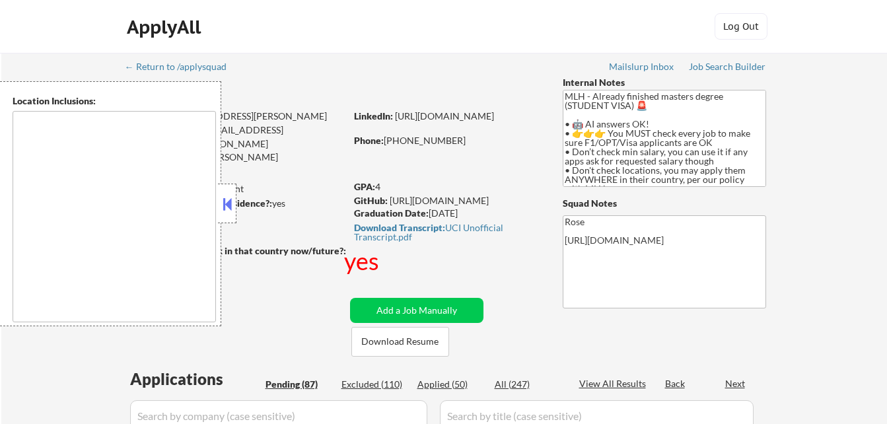
type textarea "country:[GEOGRAPHIC_DATA]"
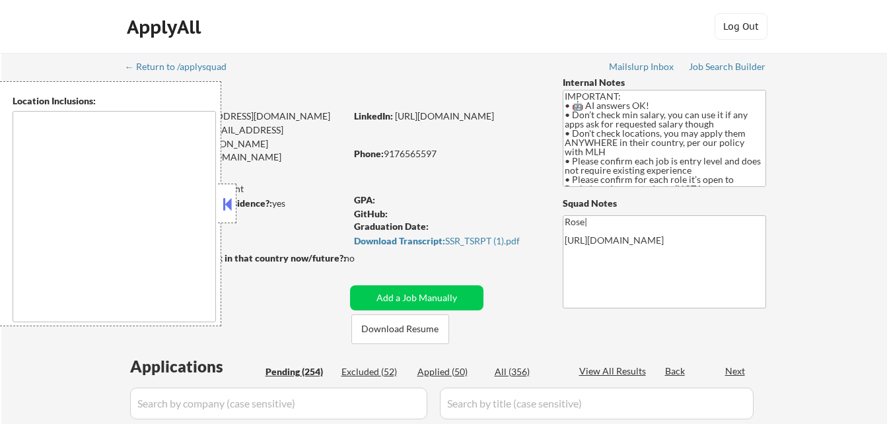
type textarea "country:[GEOGRAPHIC_DATA]"
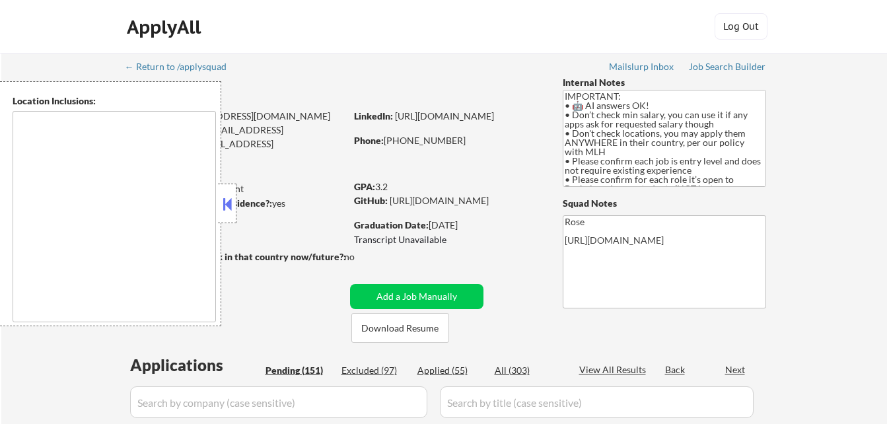
type textarea "country:[GEOGRAPHIC_DATA]"
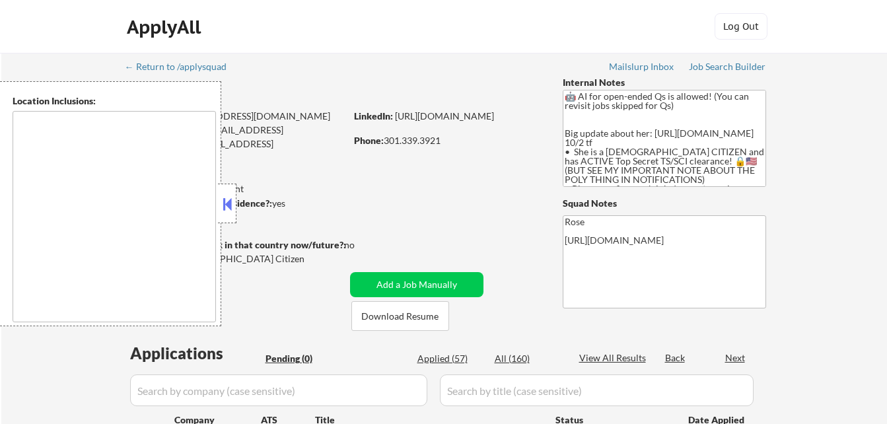
type textarea "[GEOGRAPHIC_DATA], [GEOGRAPHIC_DATA] [GEOGRAPHIC_DATA], [GEOGRAPHIC_DATA] [GEOG…"
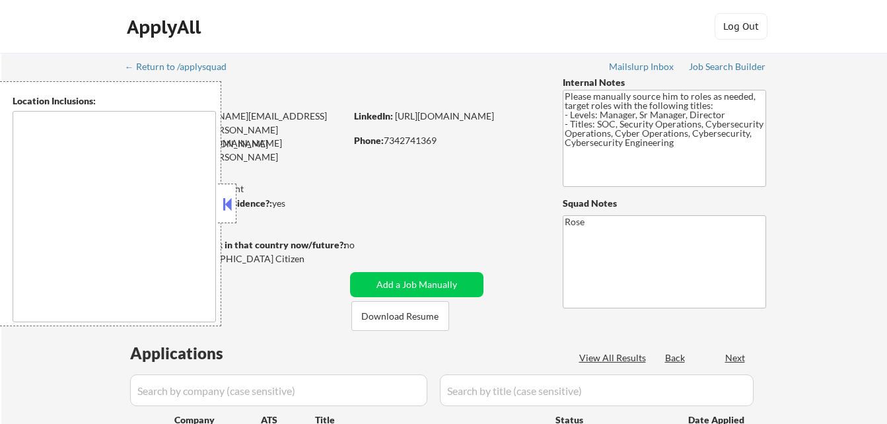
select select ""pending""
type textarea "[GEOGRAPHIC_DATA], [GEOGRAPHIC_DATA] [GEOGRAPHIC_DATA], [GEOGRAPHIC_DATA] [GEOG…"
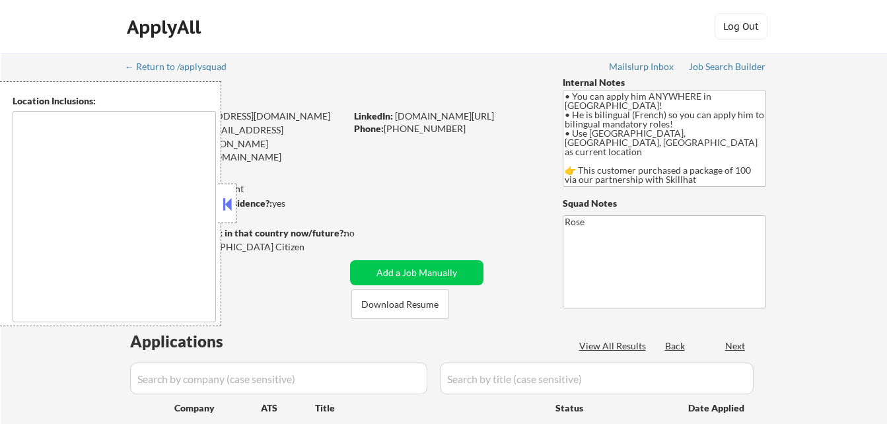
select select ""pending""
type textarea "country:[GEOGRAPHIC_DATA]"
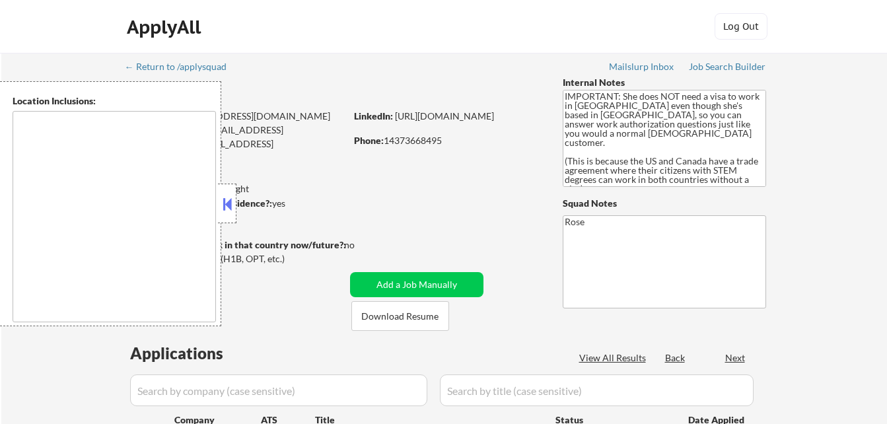
select select ""pending""
type textarea "[GEOGRAPHIC_DATA], [GEOGRAPHIC_DATA] [GEOGRAPHIC_DATA], [GEOGRAPHIC_DATA], [GEO…"
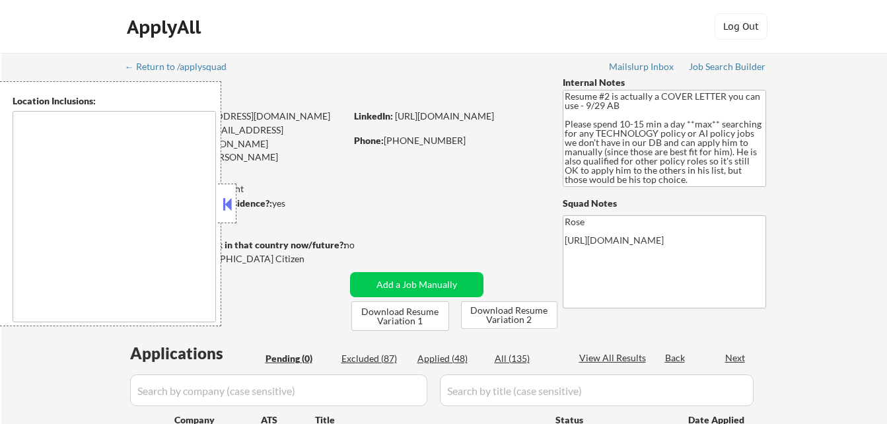
type textarea "[GEOGRAPHIC_DATA], [GEOGRAPHIC_DATA] [GEOGRAPHIC_DATA], [GEOGRAPHIC_DATA] [GEOG…"
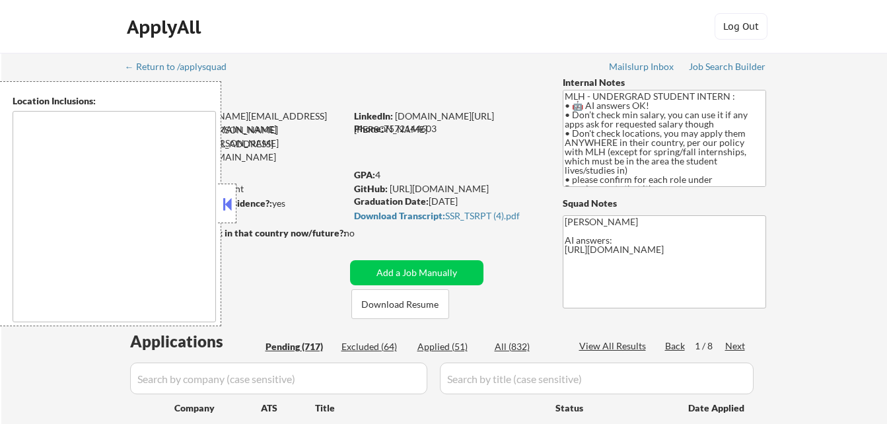
type textarea "country:[GEOGRAPHIC_DATA]"
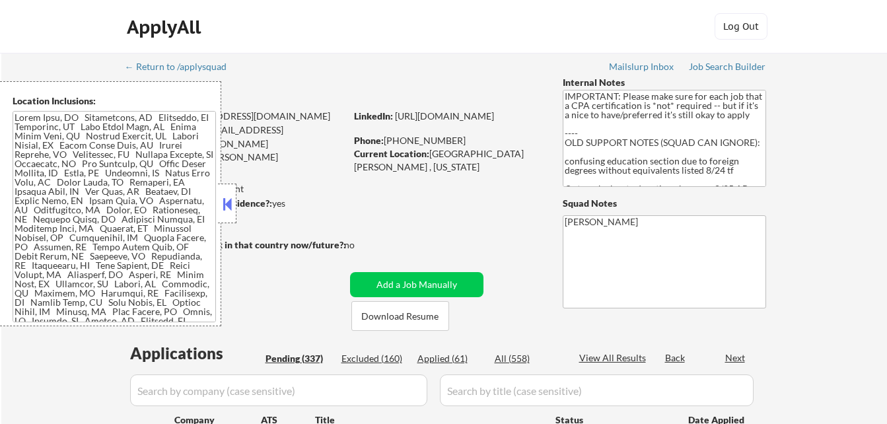
select select ""pending""
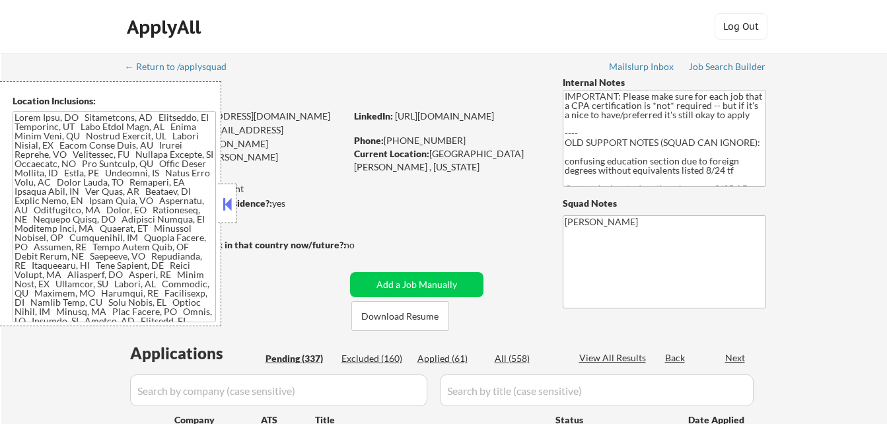
select select ""pending""
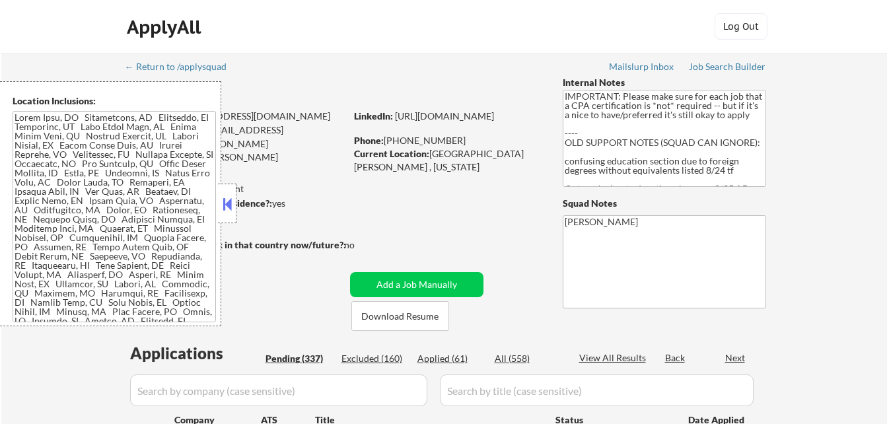
select select ""pending""
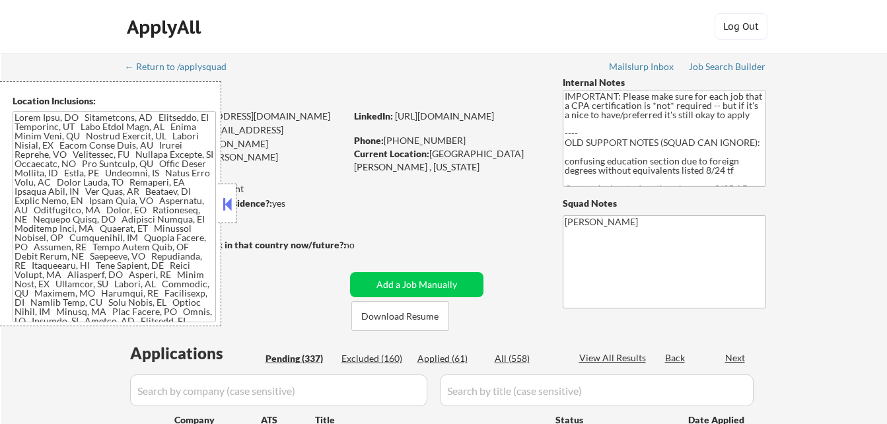
select select ""pending""
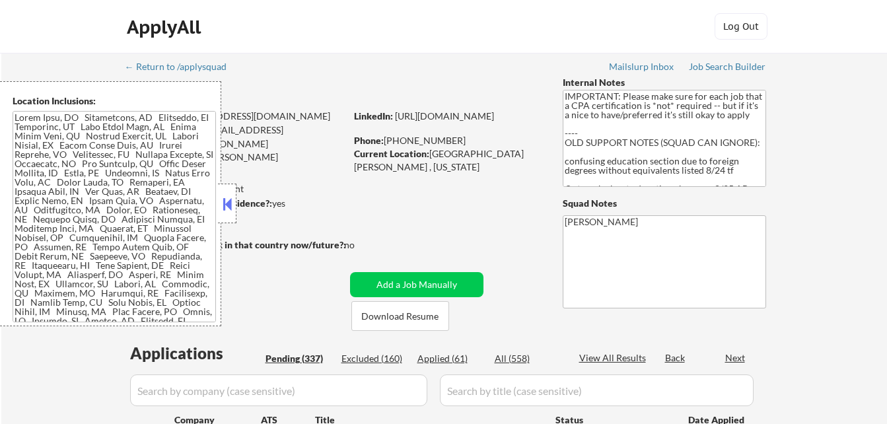
select select ""pending""
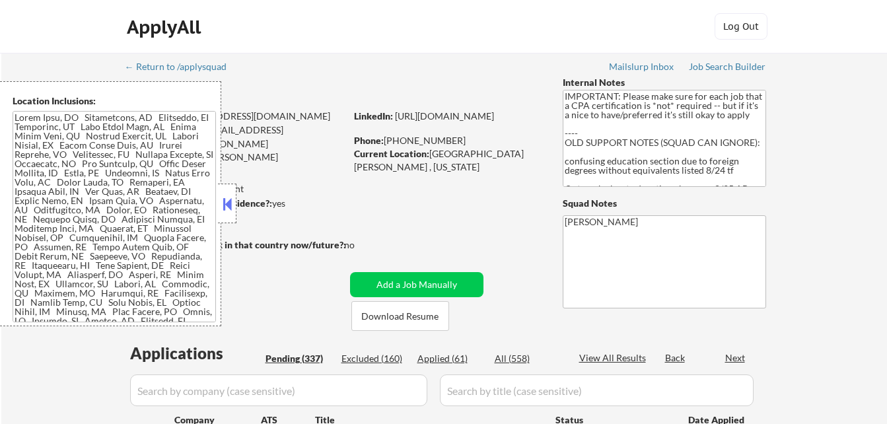
select select ""pending""
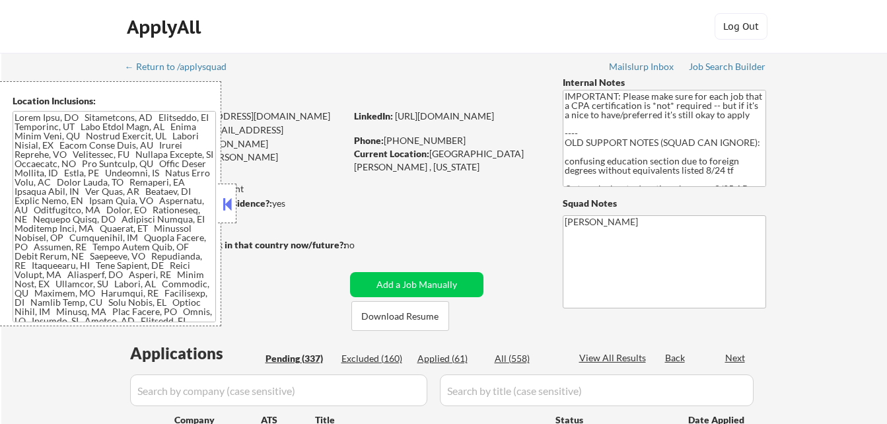
select select ""pending""
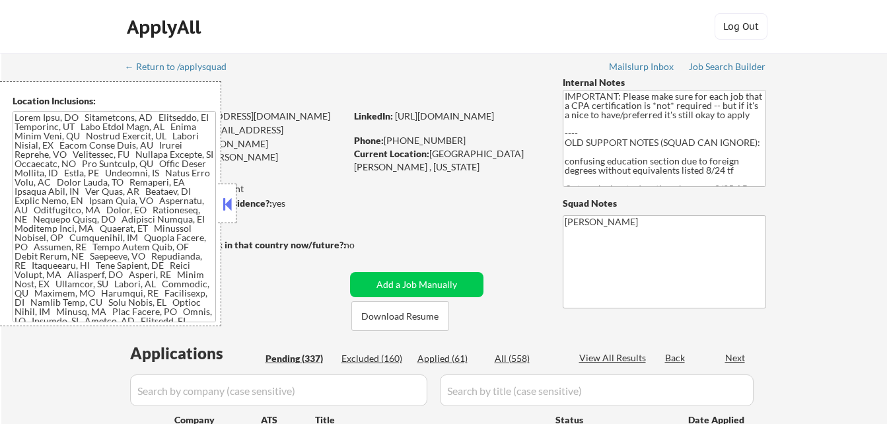
select select ""pending""
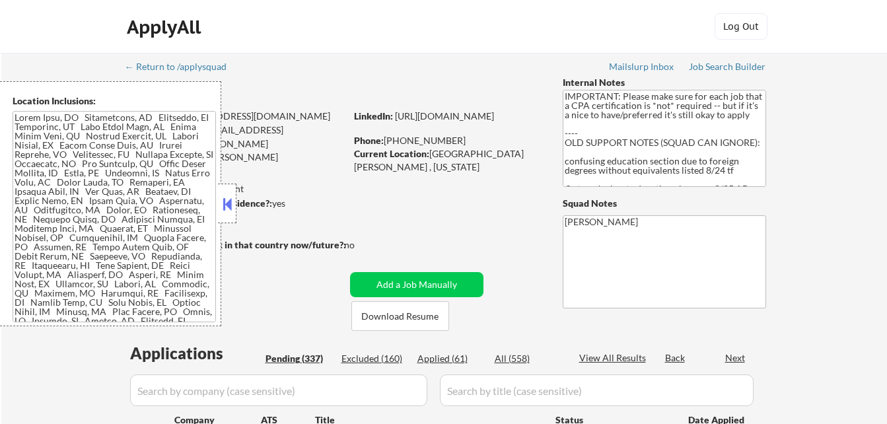
select select ""pending""
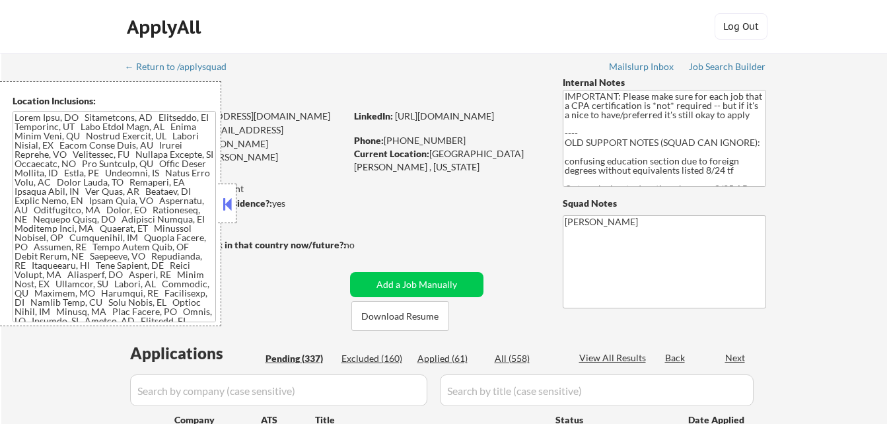
select select ""pending""
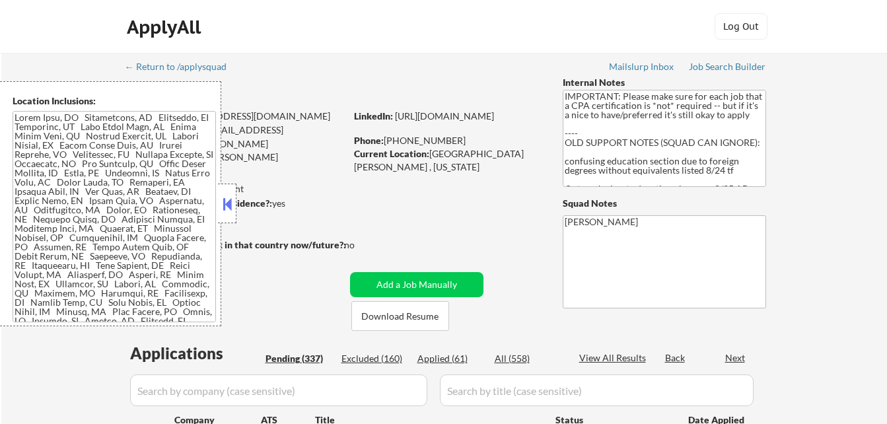
select select ""pending""
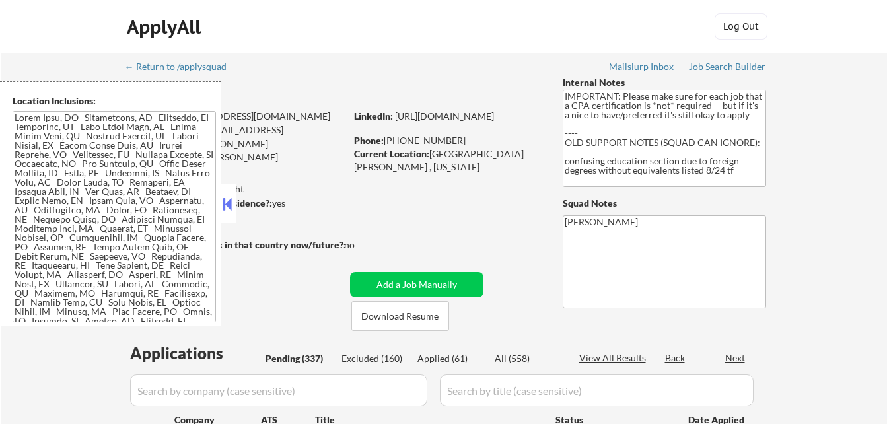
select select ""pending""
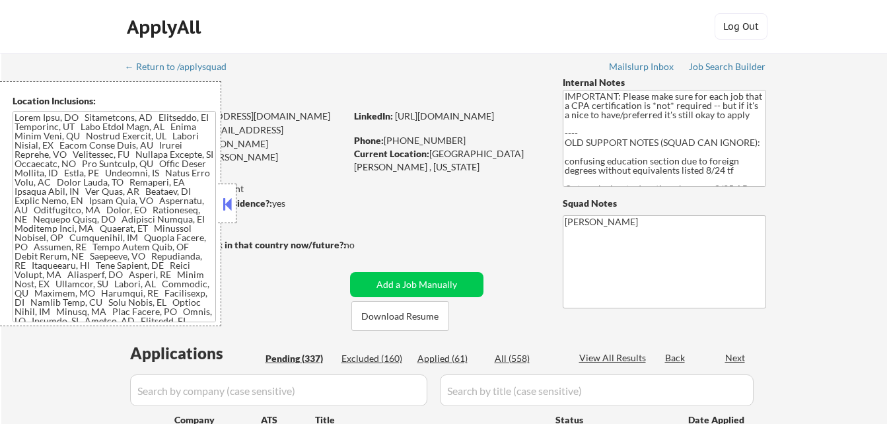
select select ""pending""
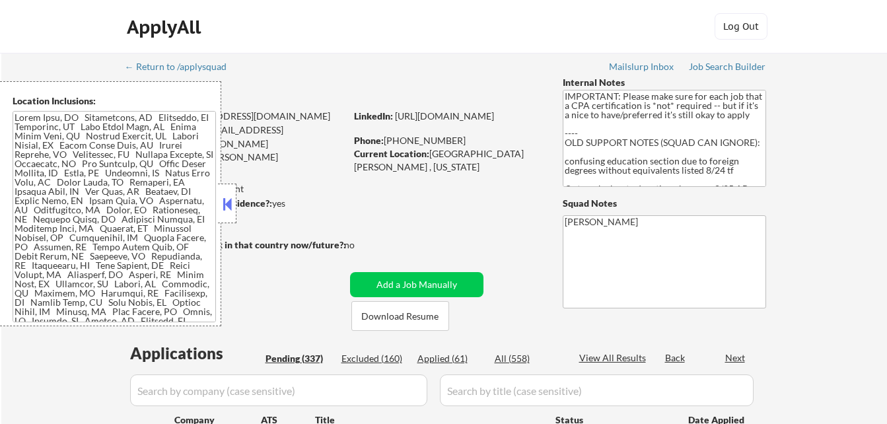
select select ""pending""
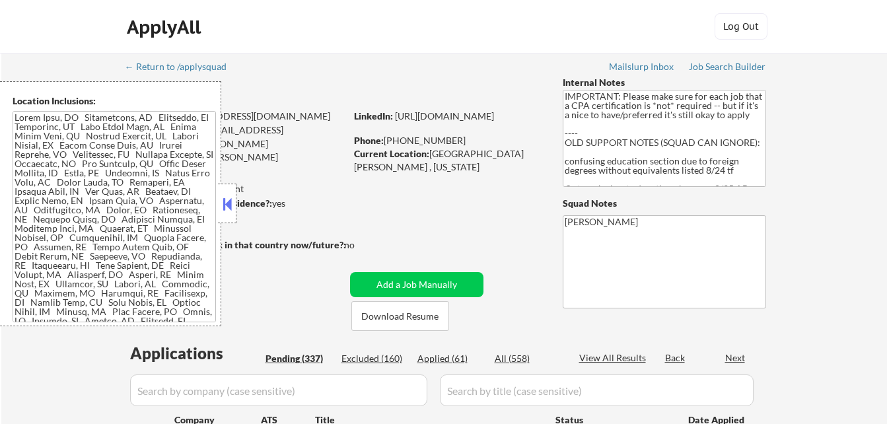
select select ""pending""
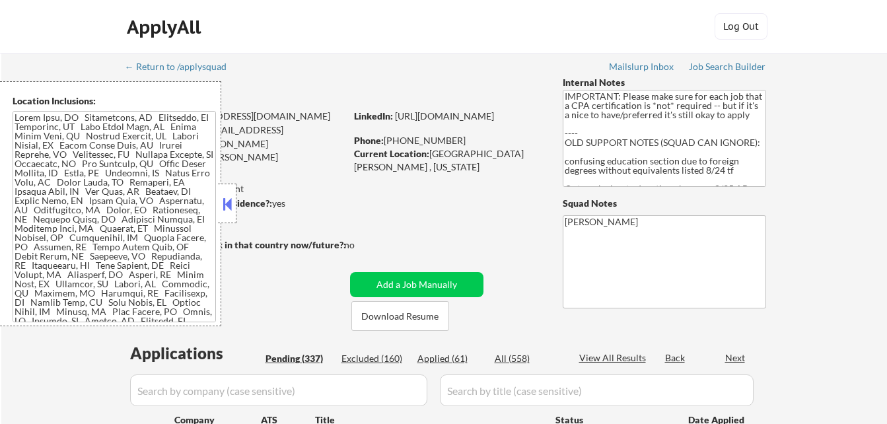
select select ""pending""
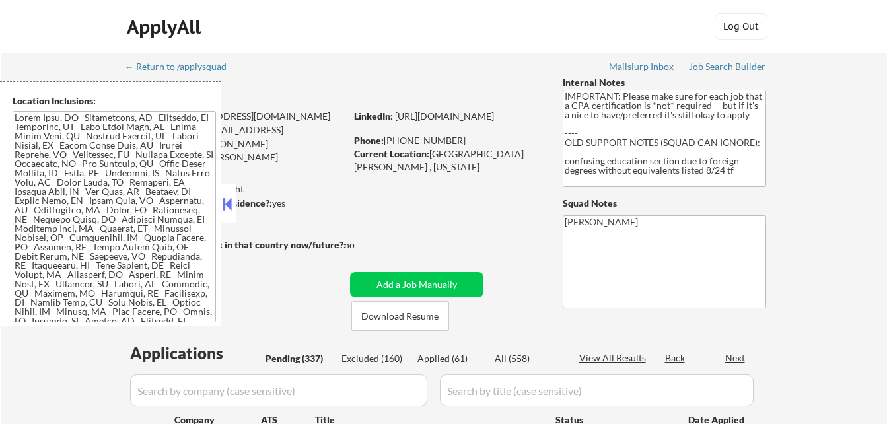
select select ""pending""
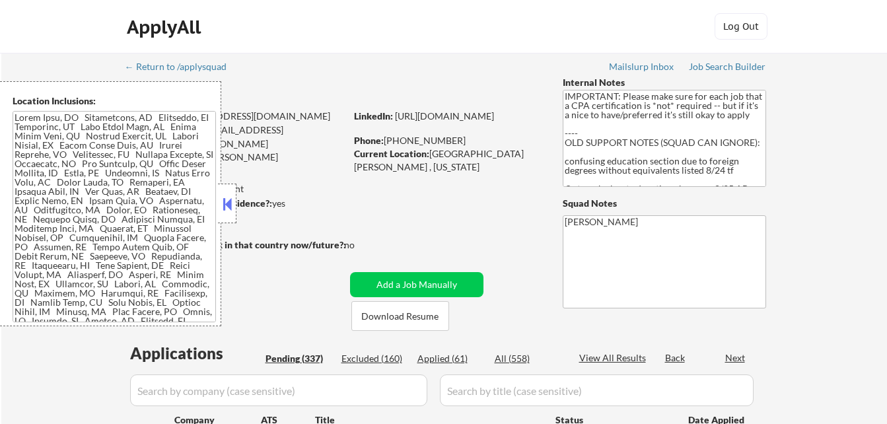
select select ""pending""
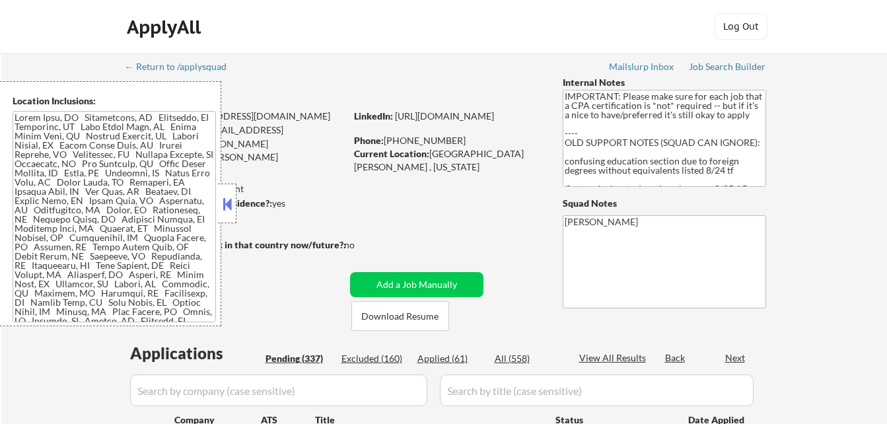
select select ""pending""
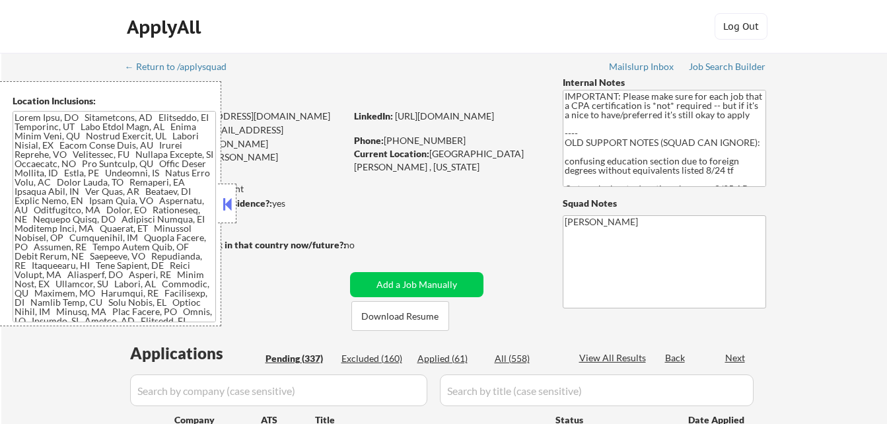
select select ""pending""
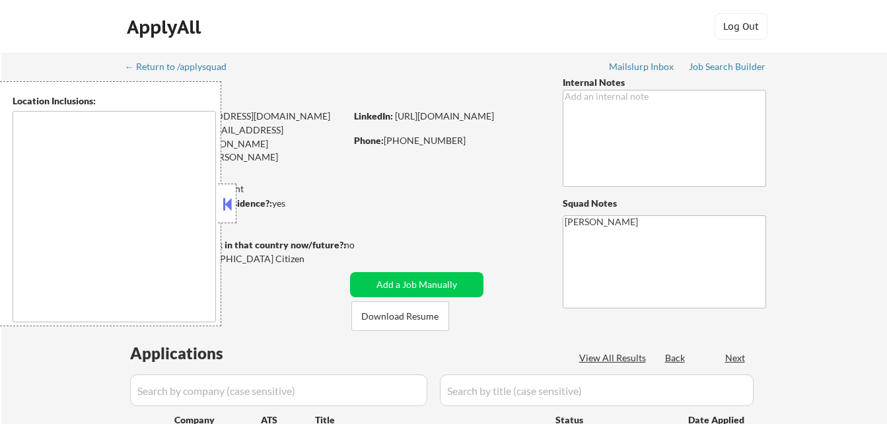
select select ""pending""
type textarea "Lor Ipsumdo, SI Ametcons, AD Elitsed, DO Eiusmodt, IN Utlaboree, DO Magna Aliqu…"
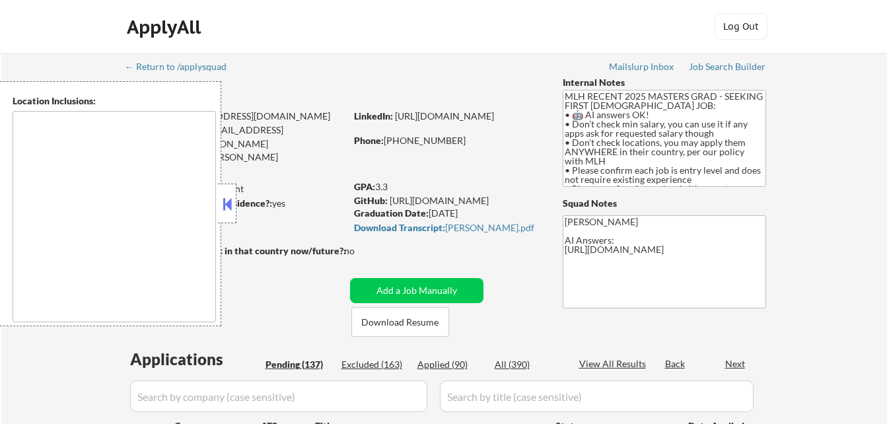
select select ""pending""
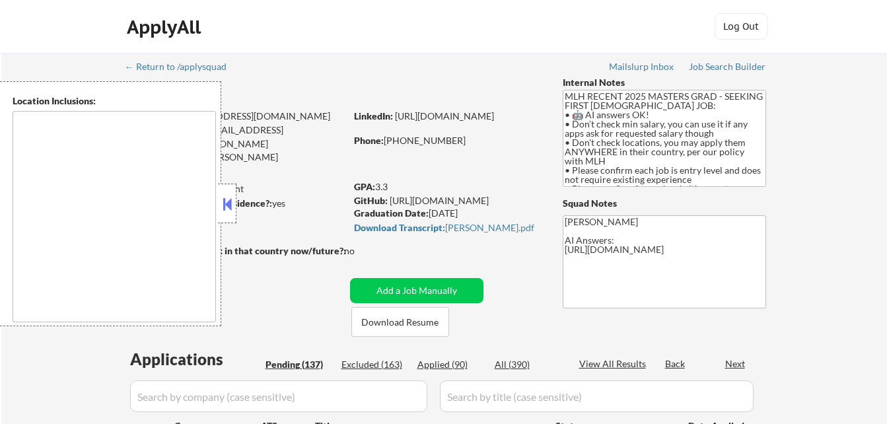
select select ""pending""
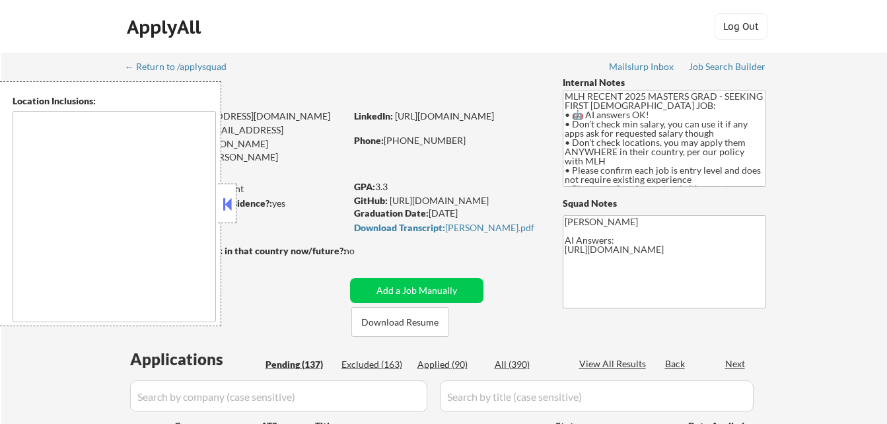
select select ""pending""
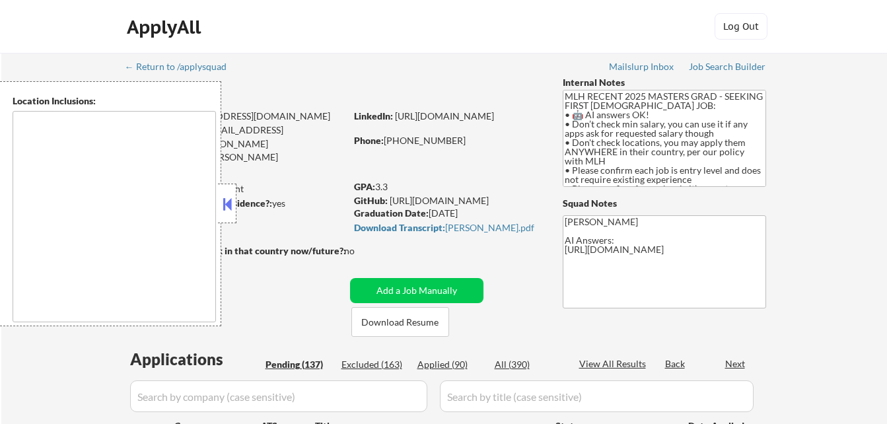
select select ""pending""
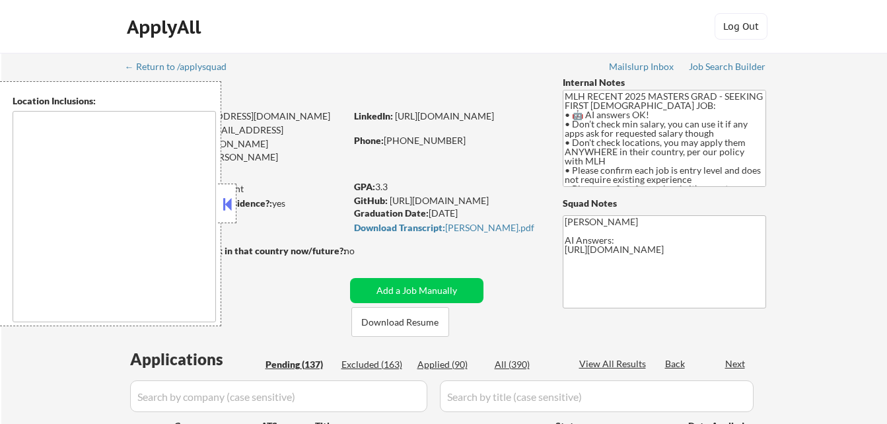
select select ""pending""
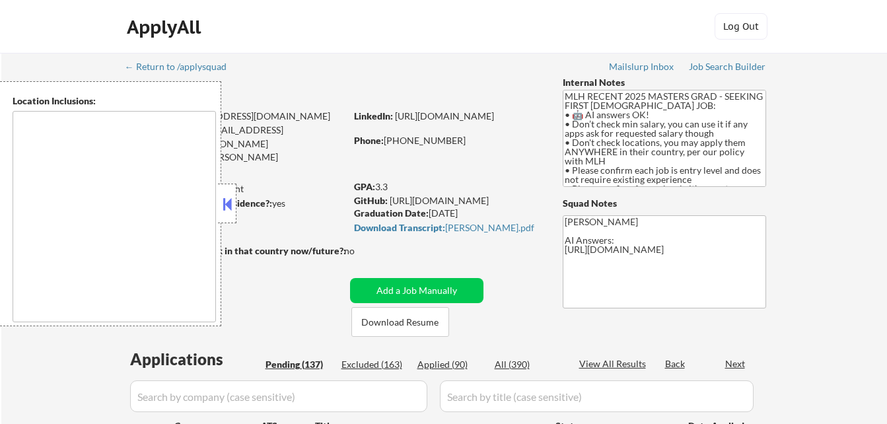
select select ""pending""
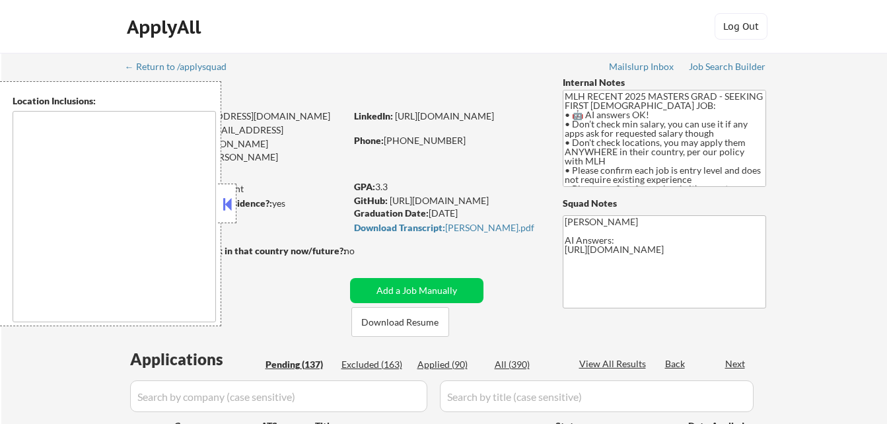
select select ""pending""
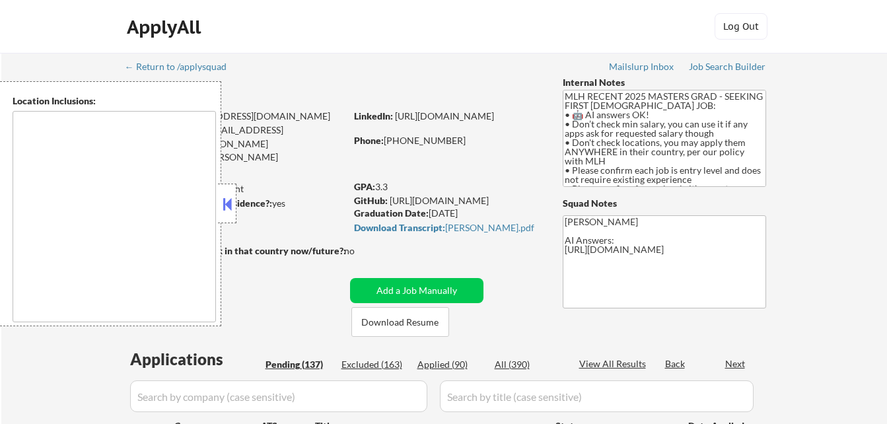
select select ""pending""
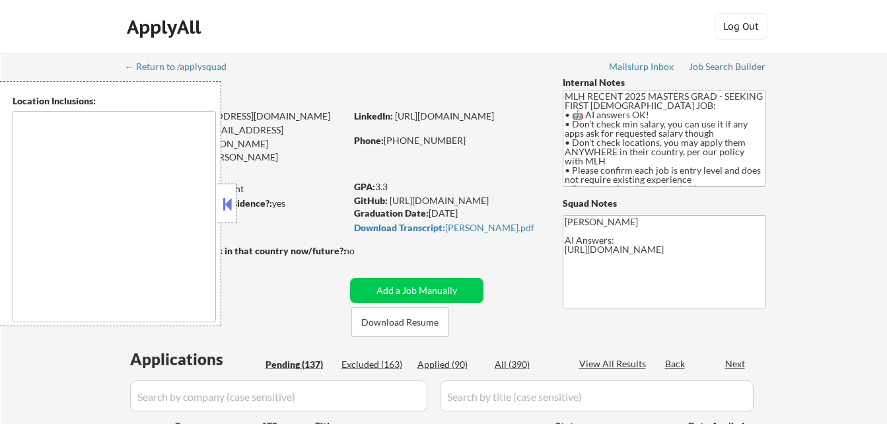
select select ""pending""
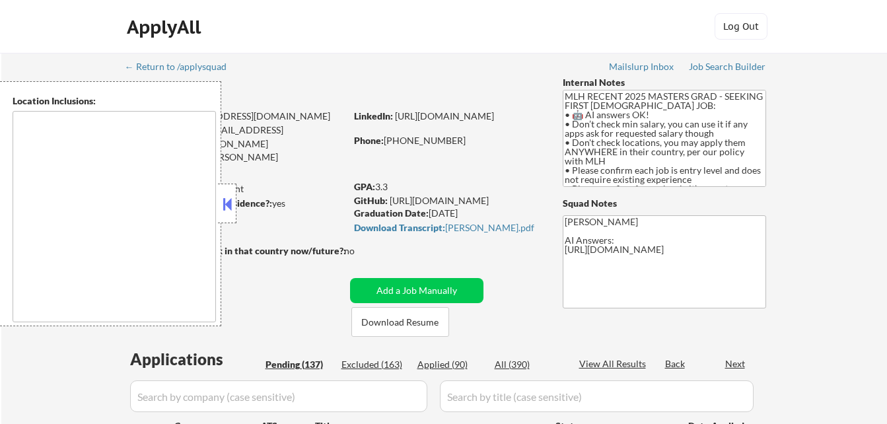
select select ""pending""
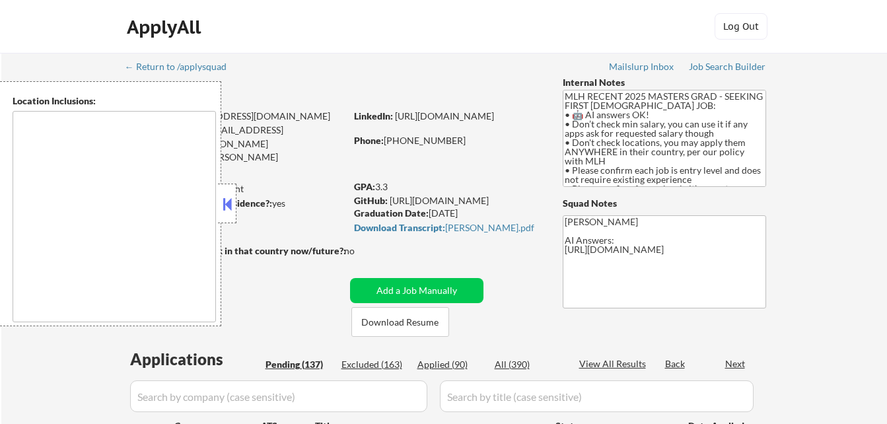
select select ""pending""
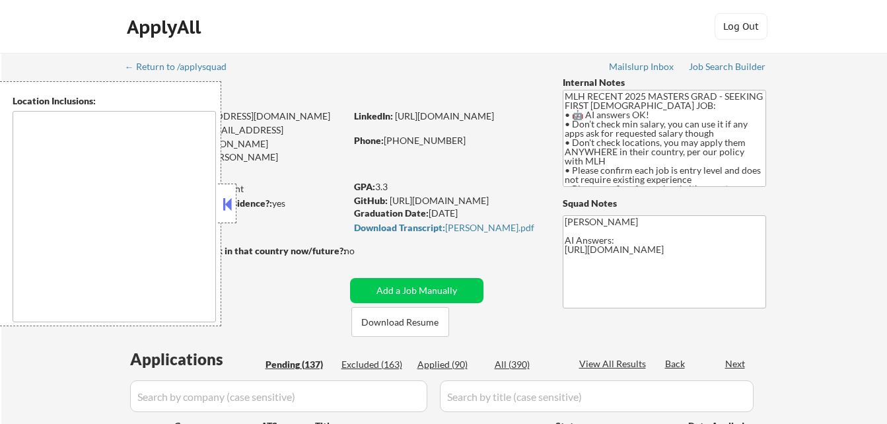
select select ""pending""
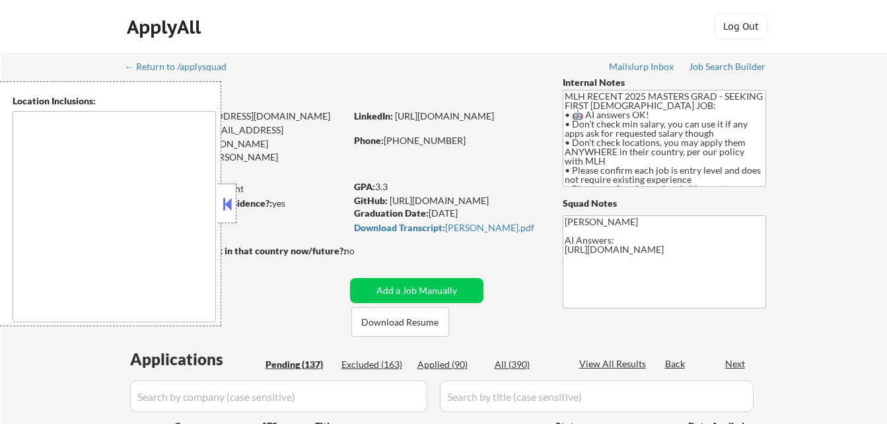
select select ""pending""
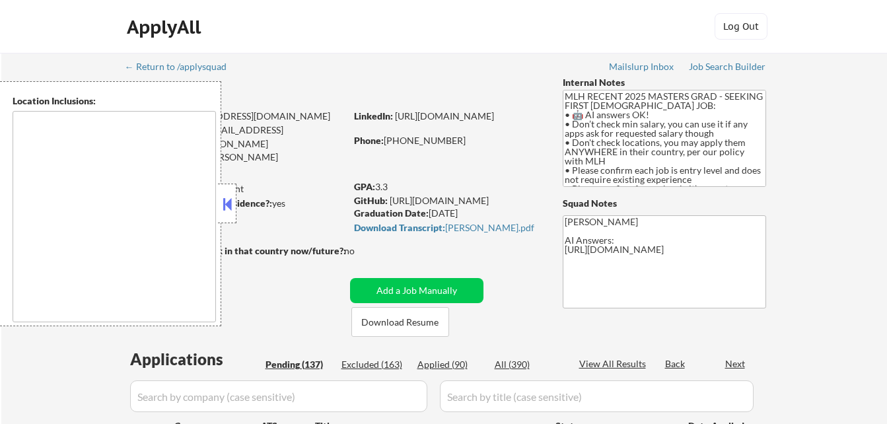
select select ""pending""
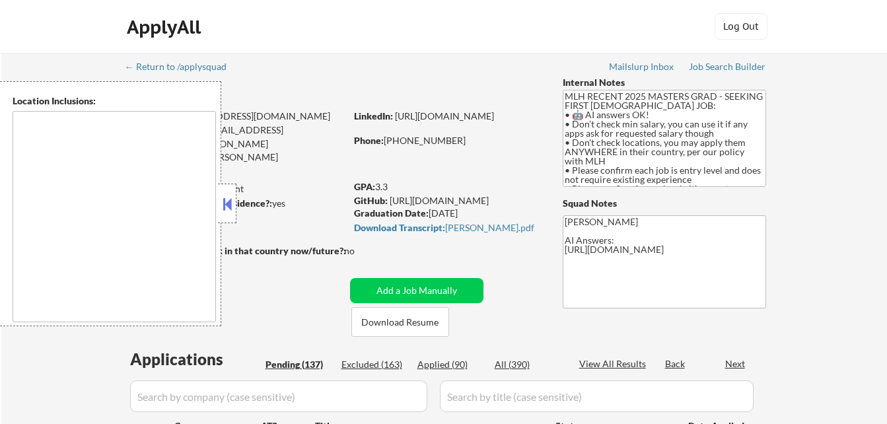
select select ""pending""
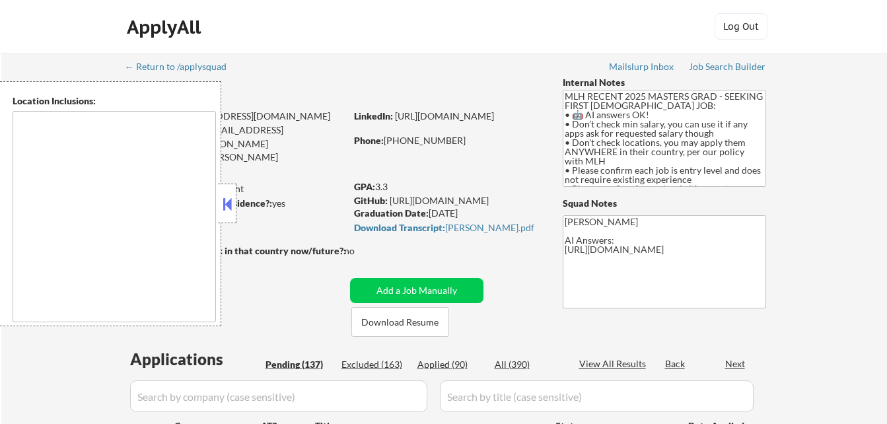
select select ""pending""
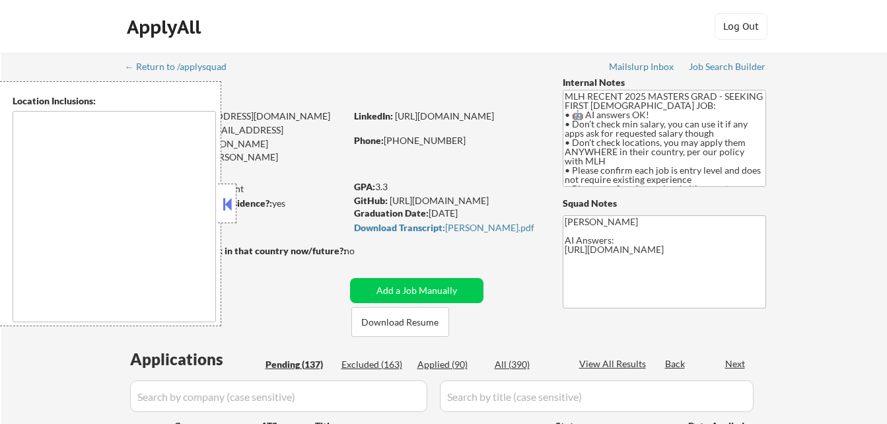
select select ""pending""
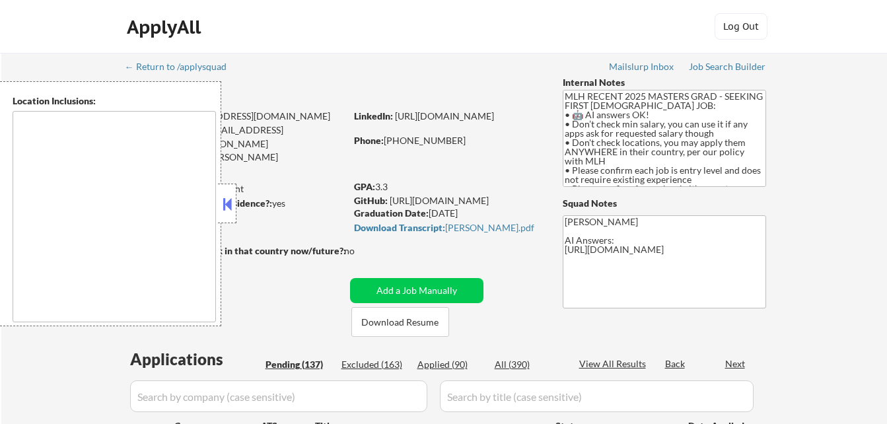
select select ""pending""
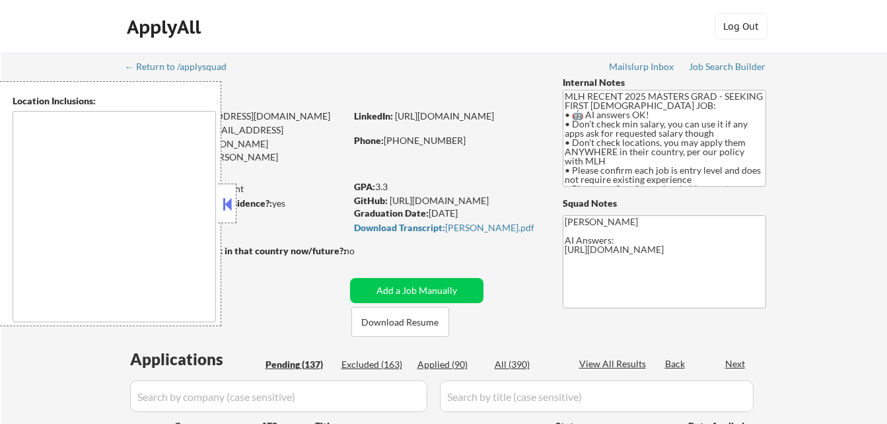
select select ""pending""
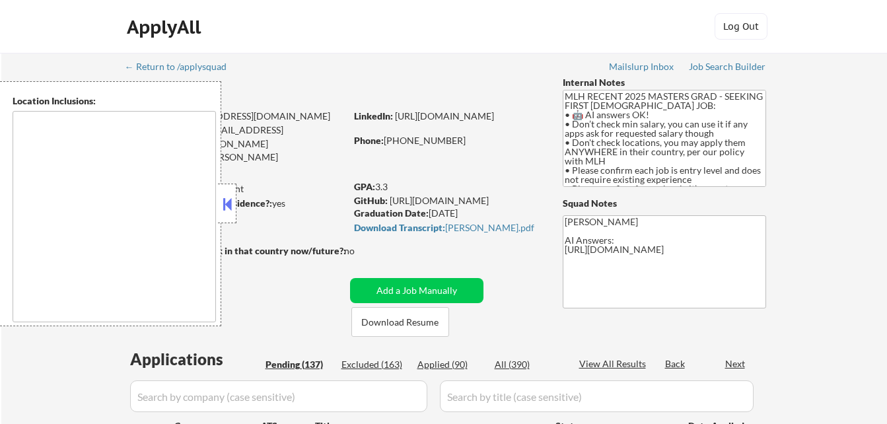
select select ""pending""
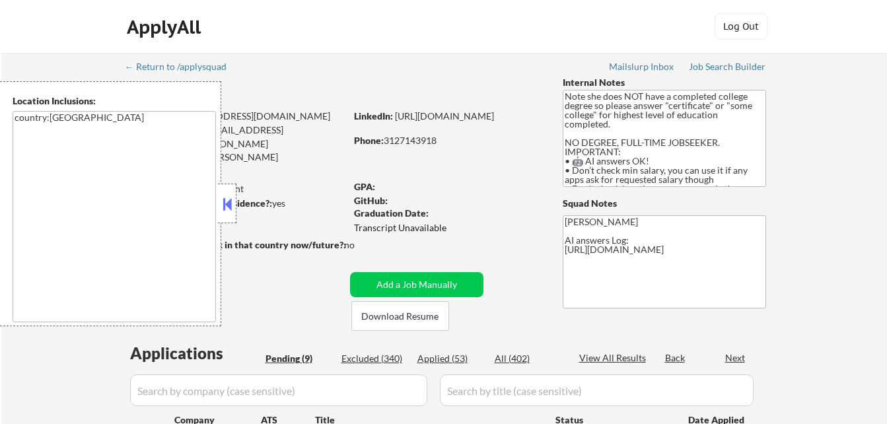
select select ""pending""
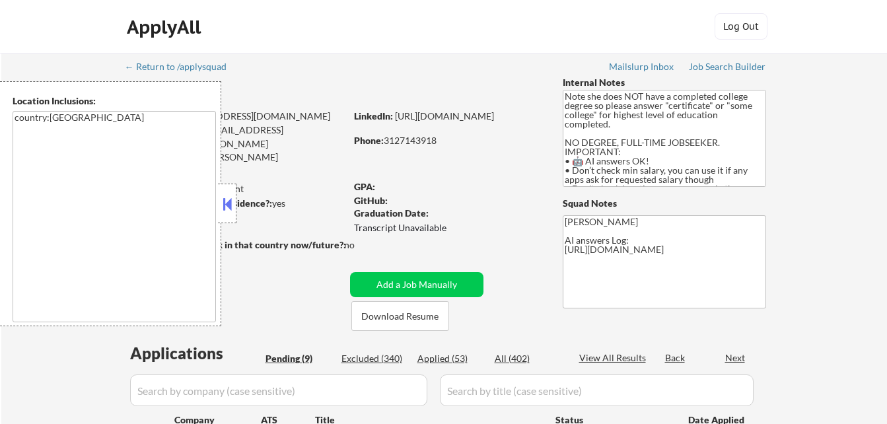
select select ""pending""
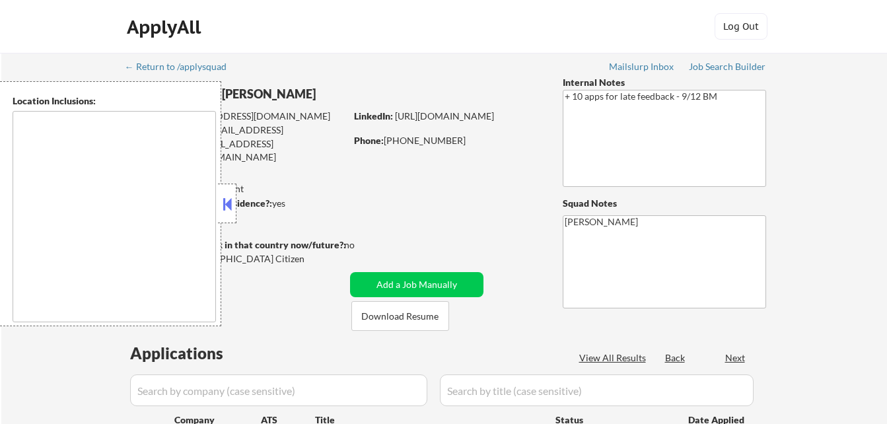
select select ""pending""
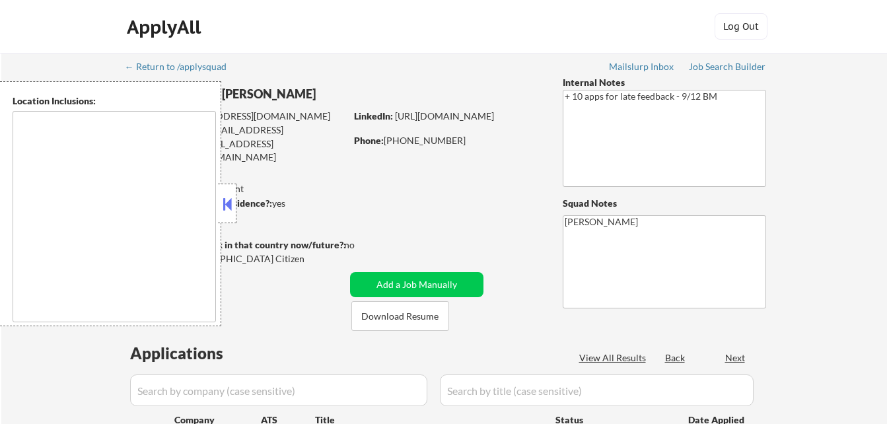
select select ""pending""
type textarea "[GEOGRAPHIC_DATA], [GEOGRAPHIC_DATA] [GEOGRAPHIC_DATA], [GEOGRAPHIC_DATA] [GEOG…"
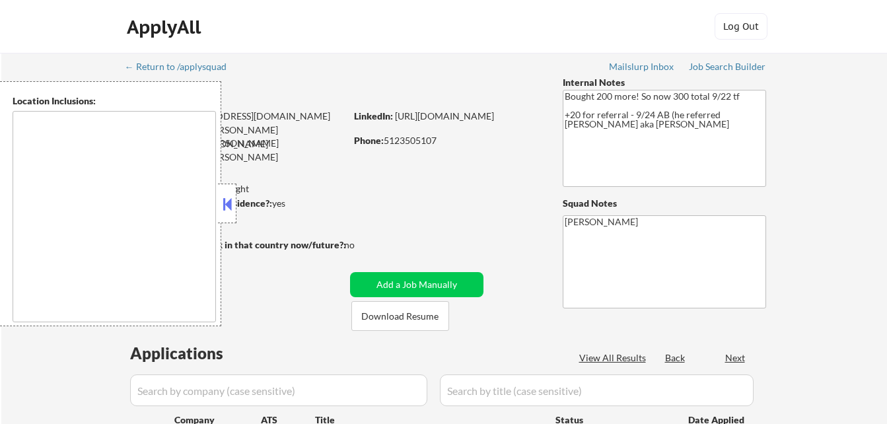
select select ""pending""
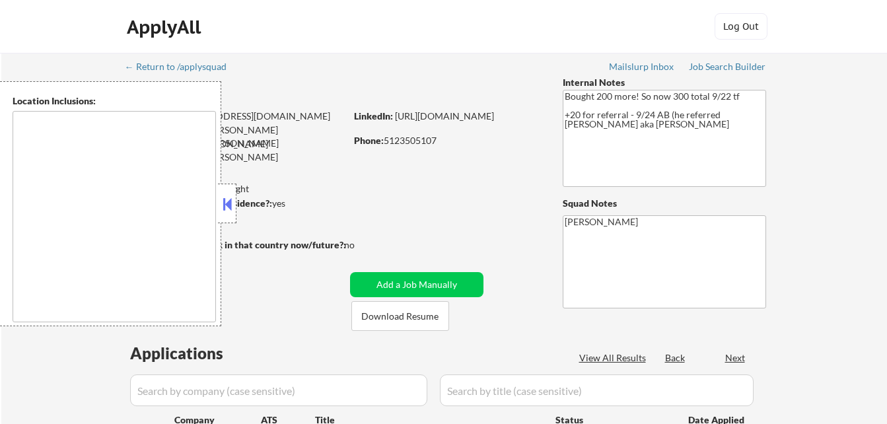
select select ""pending""
type textarea "remote"
